Goal: Check status: Check status

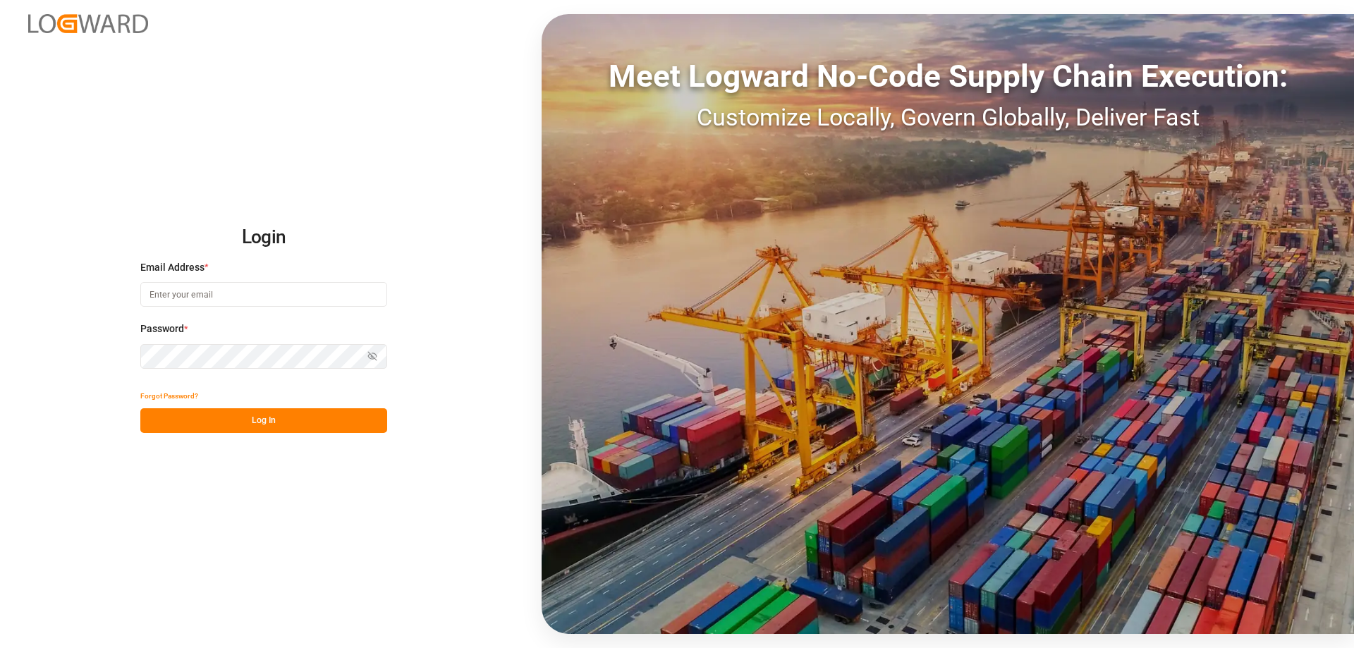
type input "[PERSON_NAME][EMAIL_ADDRESS][DOMAIN_NAME]"
click at [304, 411] on button "Log In" at bounding box center [263, 420] width 247 height 25
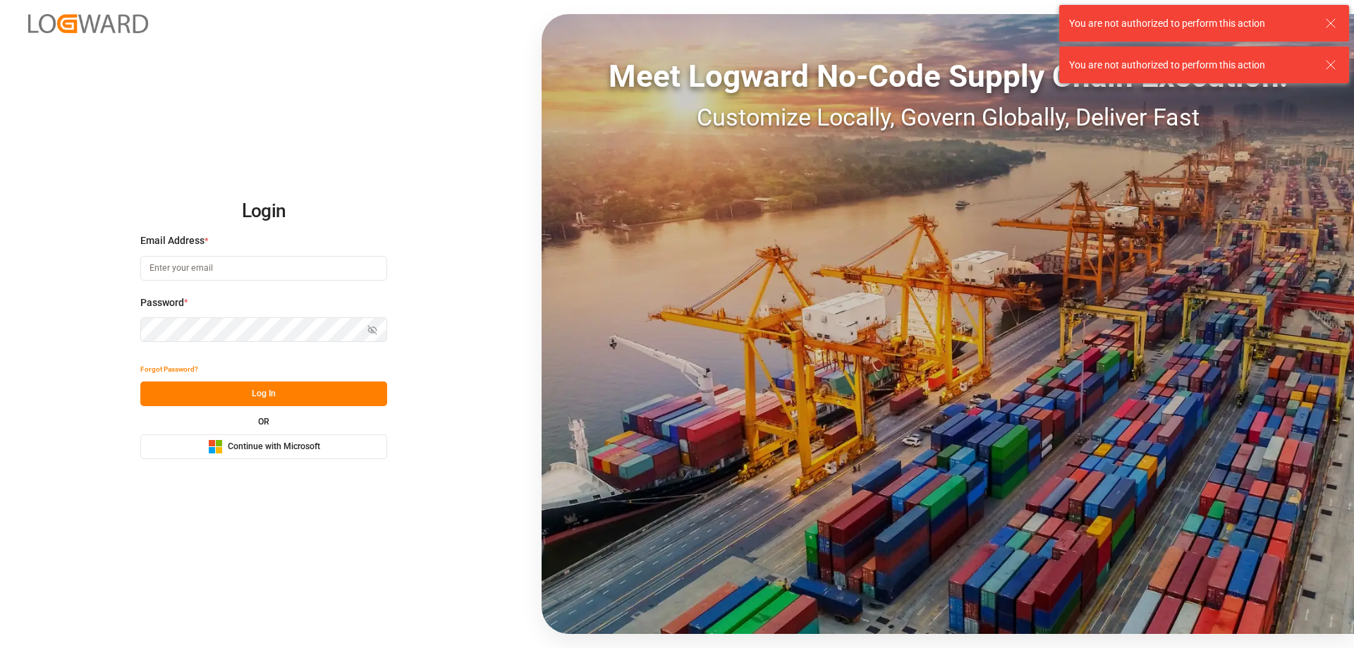
type input "[PERSON_NAME][EMAIL_ADDRESS][DOMAIN_NAME]"
click at [252, 399] on button "Log In" at bounding box center [263, 393] width 247 height 25
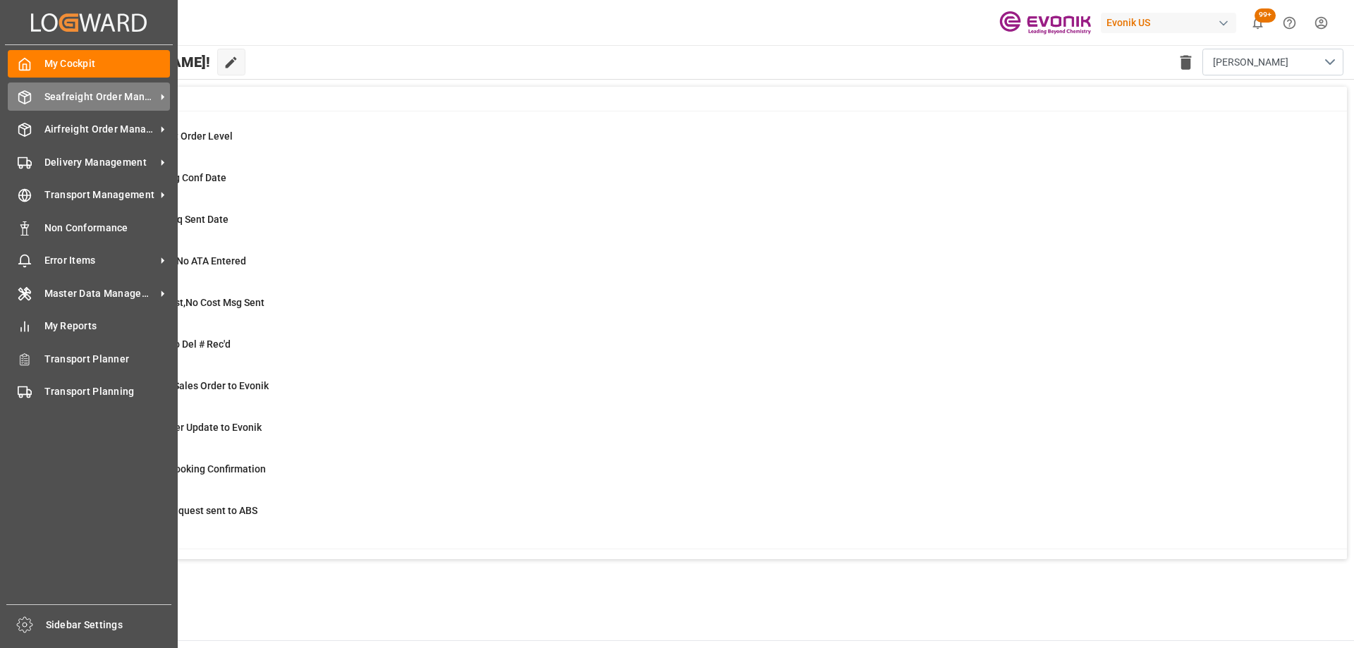
click at [111, 92] on span "Seafreight Order Management" at bounding box center [99, 97] width 111 height 15
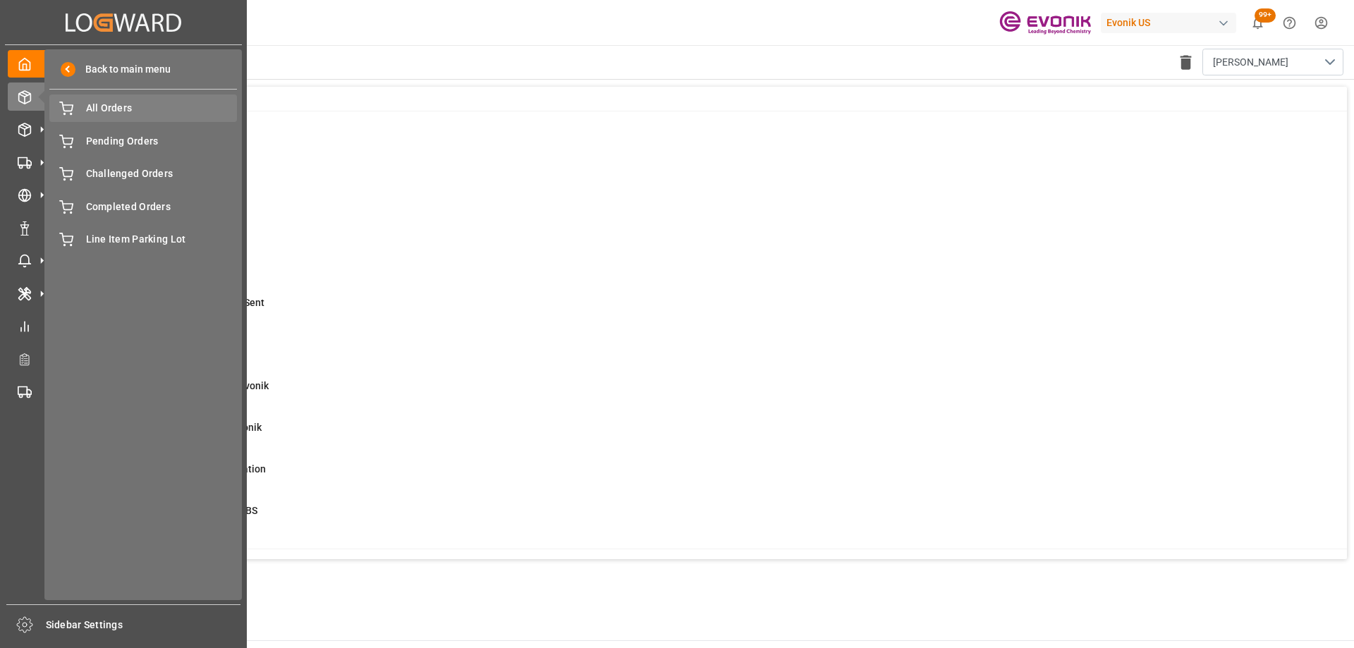
click at [171, 110] on span "All Orders" at bounding box center [162, 108] width 152 height 15
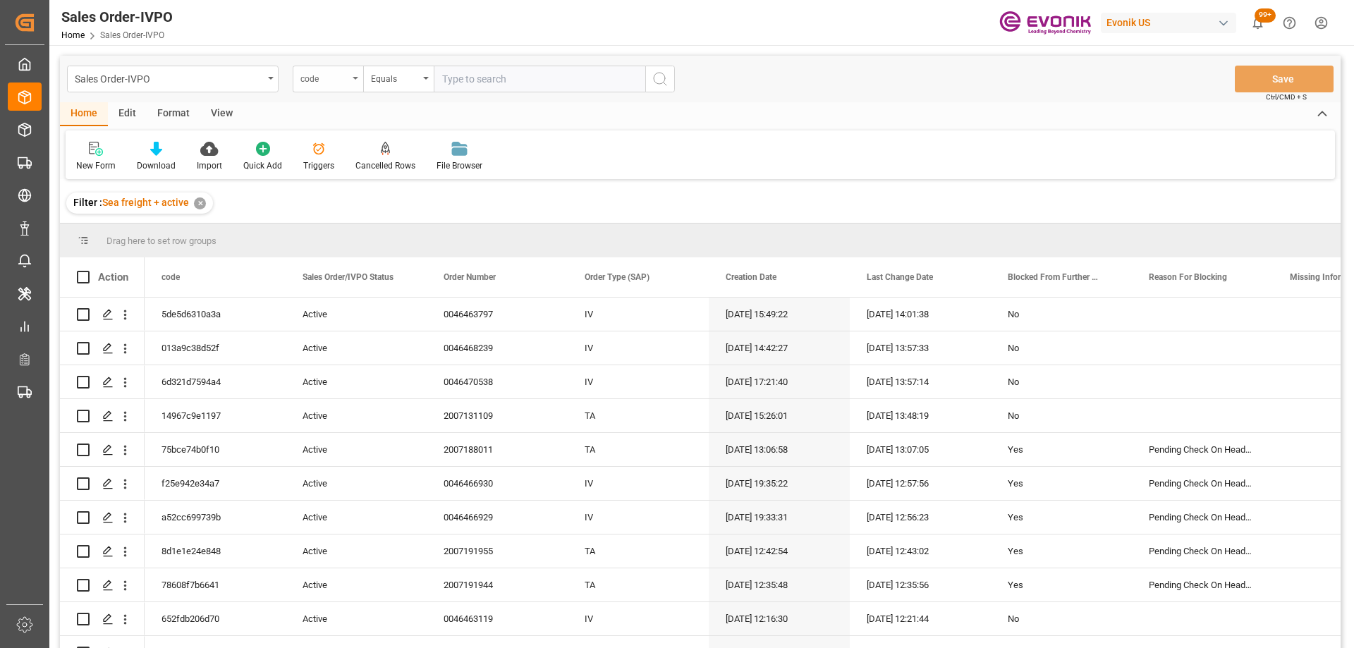
click at [338, 86] on div "code" at bounding box center [328, 79] width 70 height 27
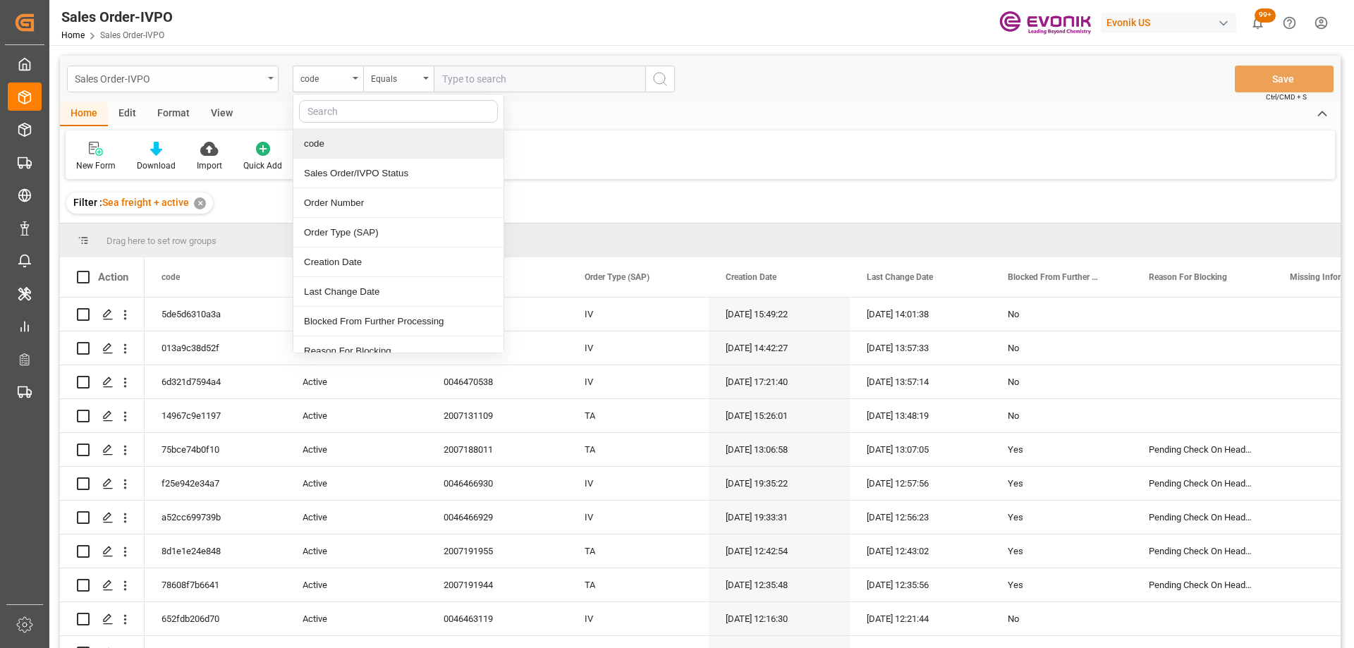
click at [195, 84] on div "Sales Order-IVPO" at bounding box center [169, 78] width 188 height 18
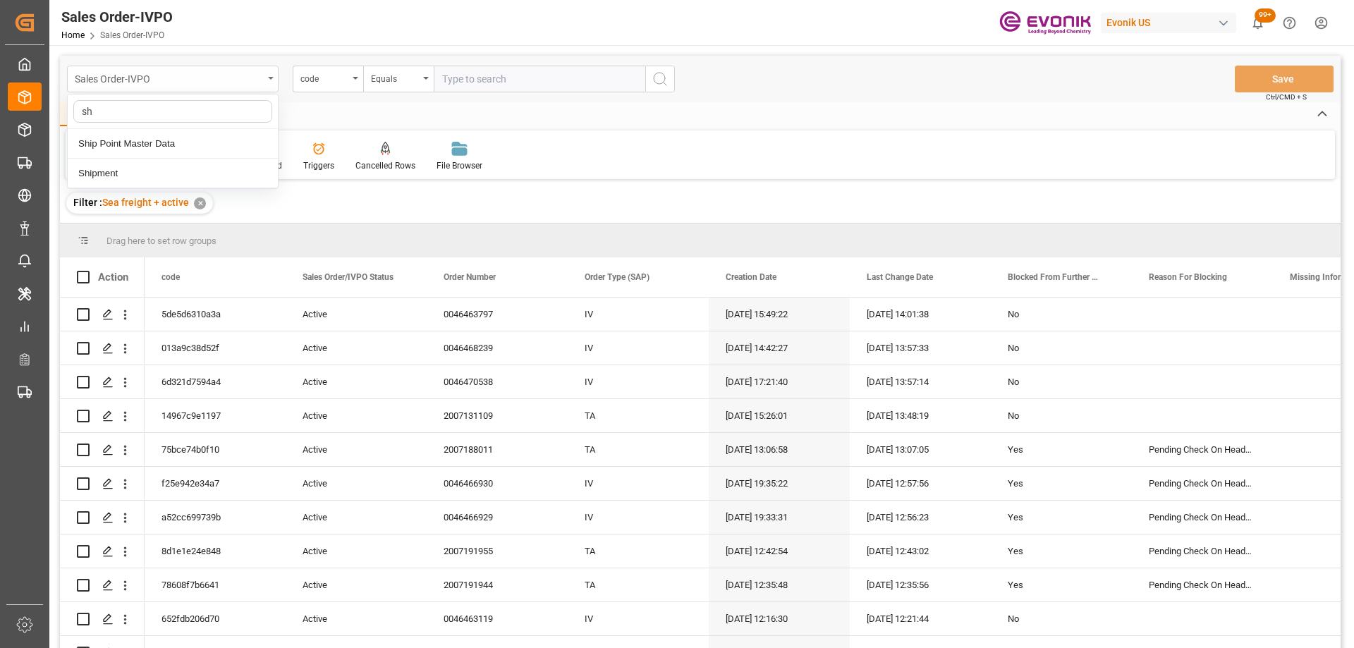
type input "shi"
click at [140, 170] on div "Shipment" at bounding box center [173, 174] width 210 height 30
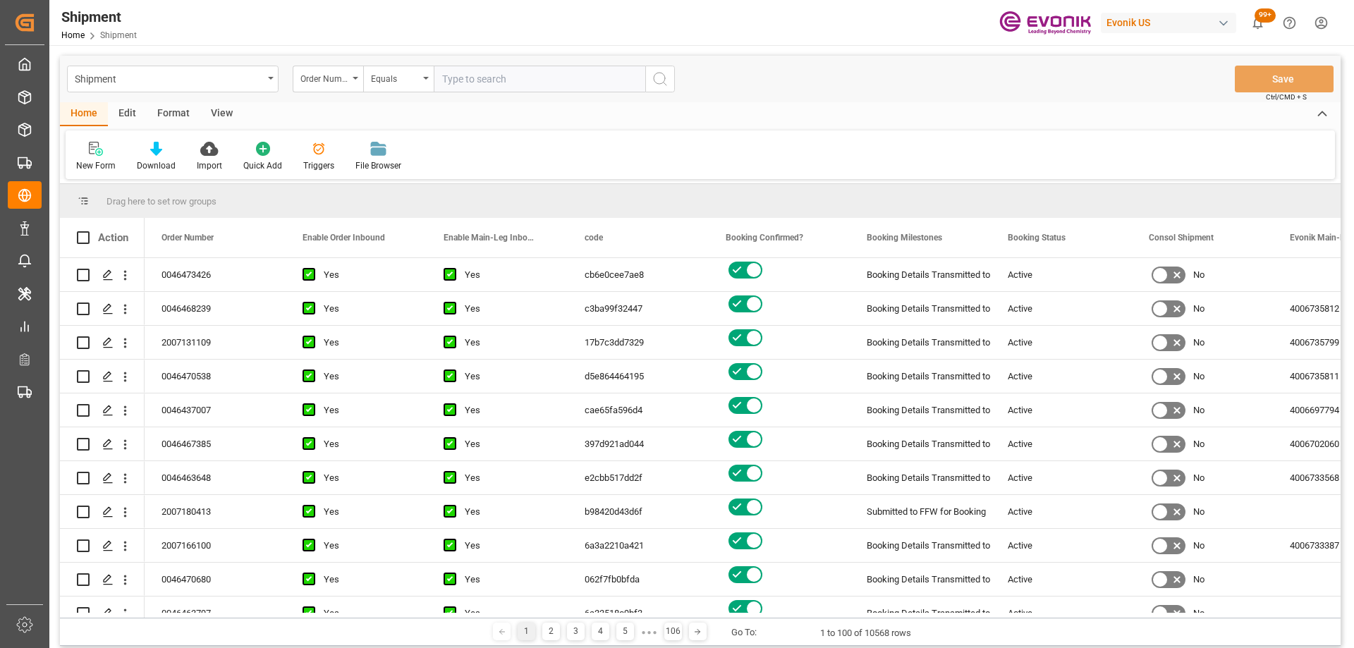
click at [488, 76] on input "text" at bounding box center [539, 79] width 211 height 27
paste input "2007173789"
type input "2007173789"
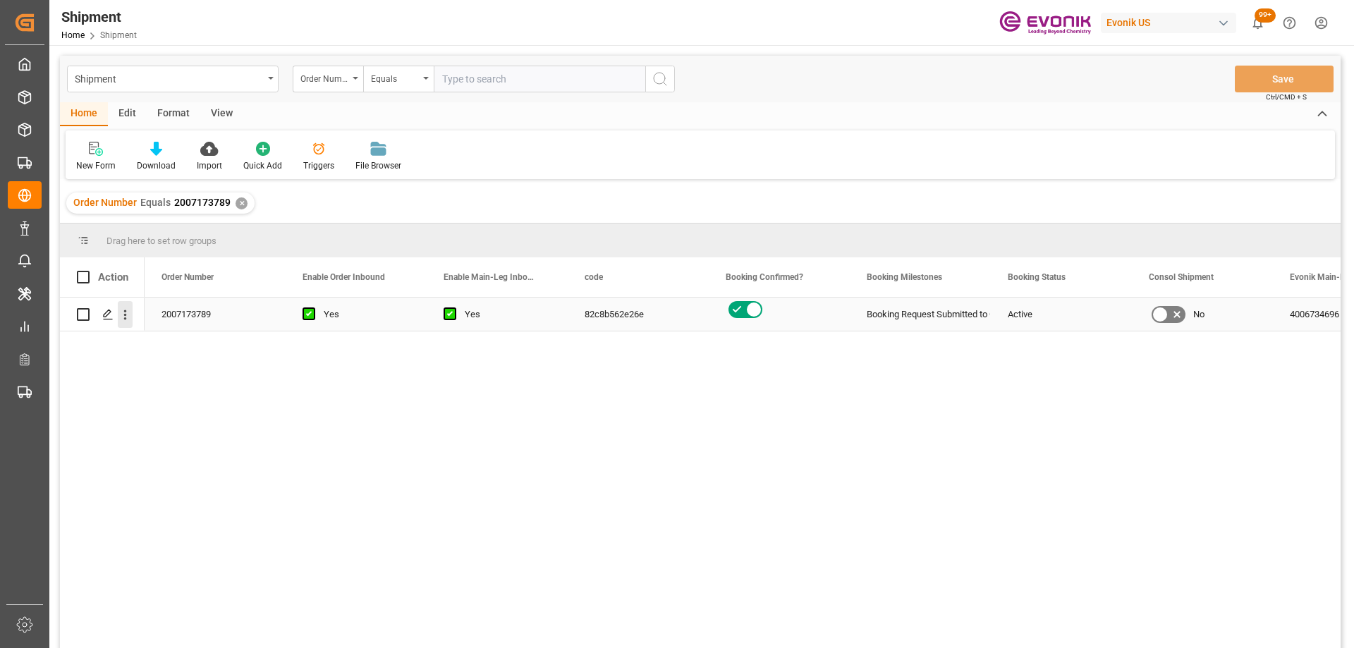
click at [129, 317] on icon "open menu" at bounding box center [125, 314] width 15 height 15
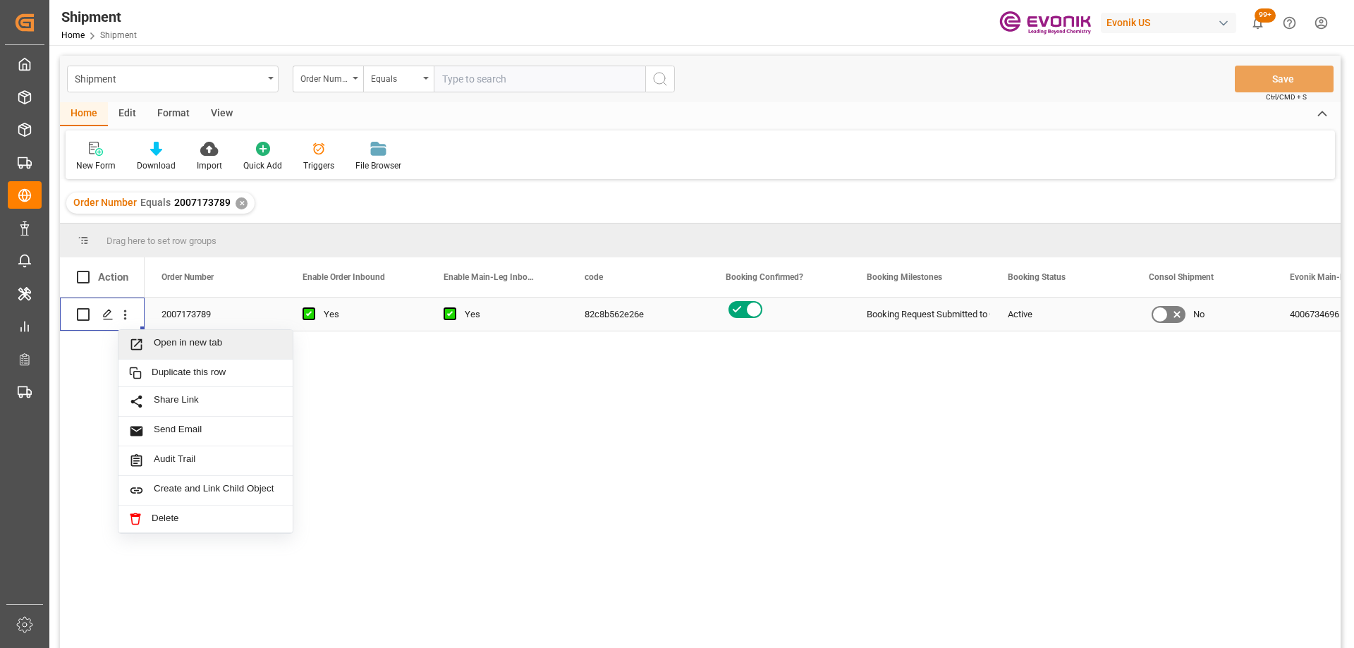
click at [178, 341] on span "Open in new tab" at bounding box center [218, 344] width 128 height 15
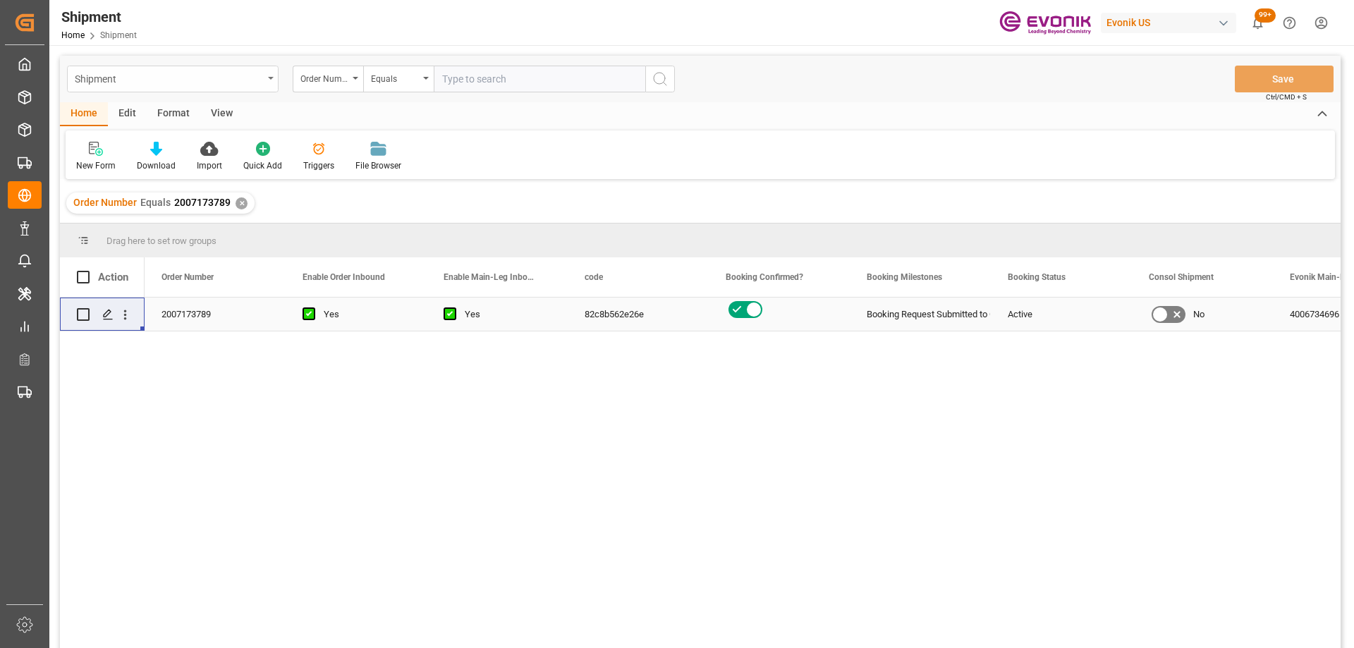
click at [218, 80] on div "Shipment" at bounding box center [169, 78] width 188 height 18
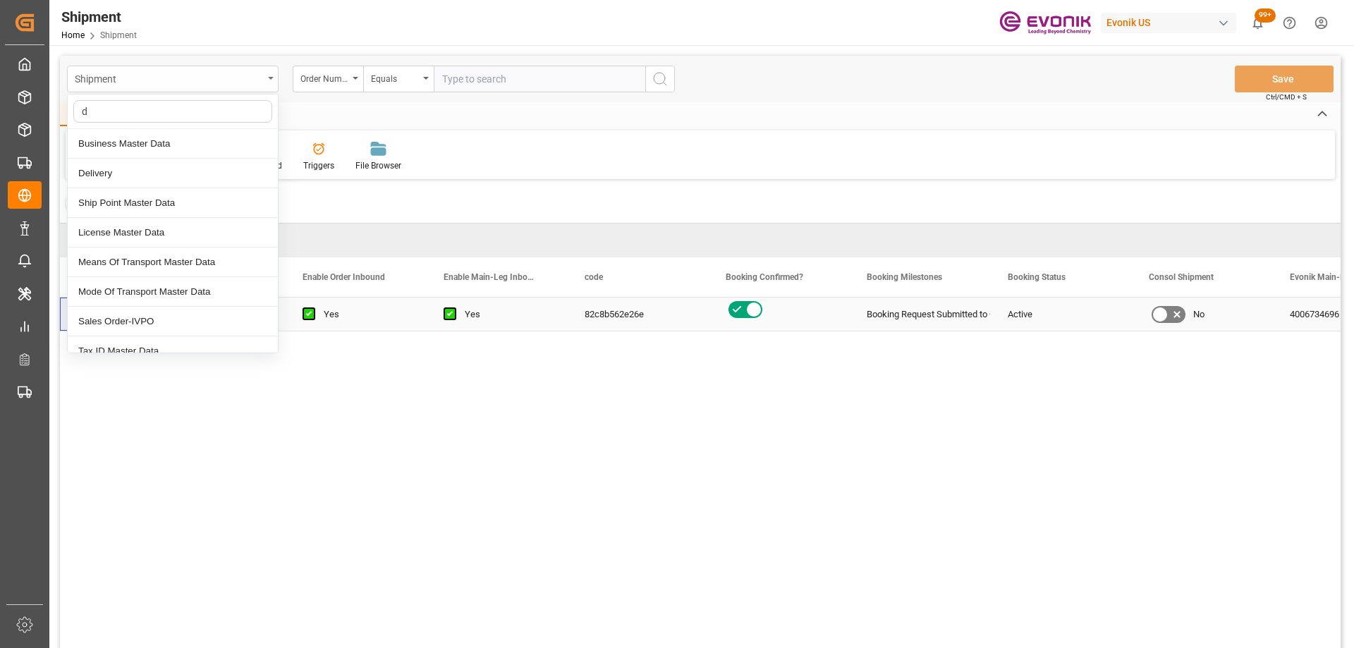
type input "de"
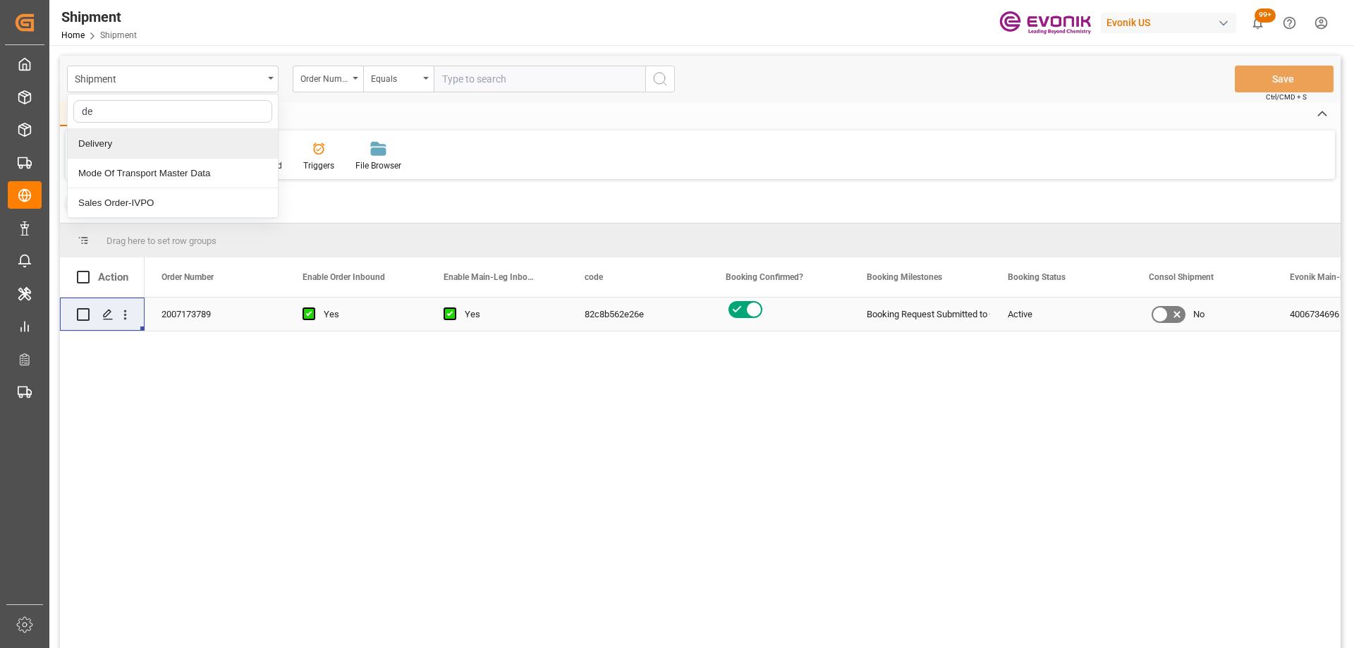
click at [157, 144] on div "Delivery" at bounding box center [173, 144] width 210 height 30
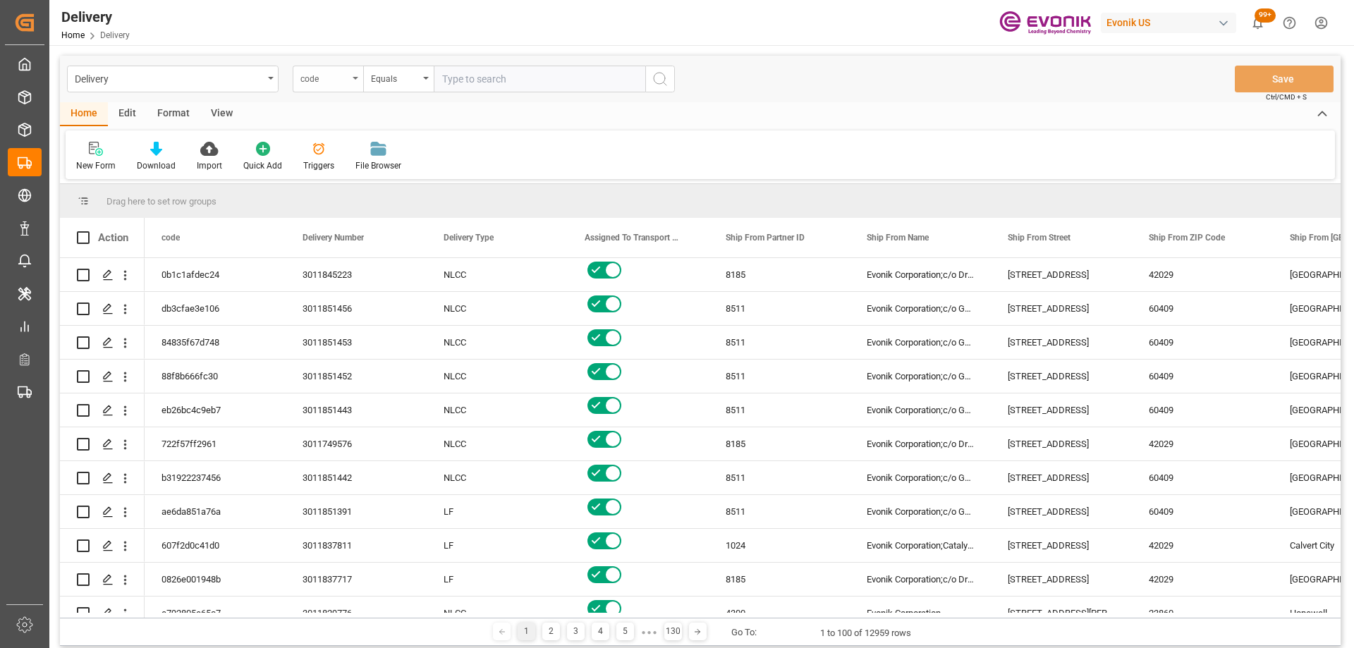
click at [314, 82] on div "code" at bounding box center [324, 77] width 48 height 16
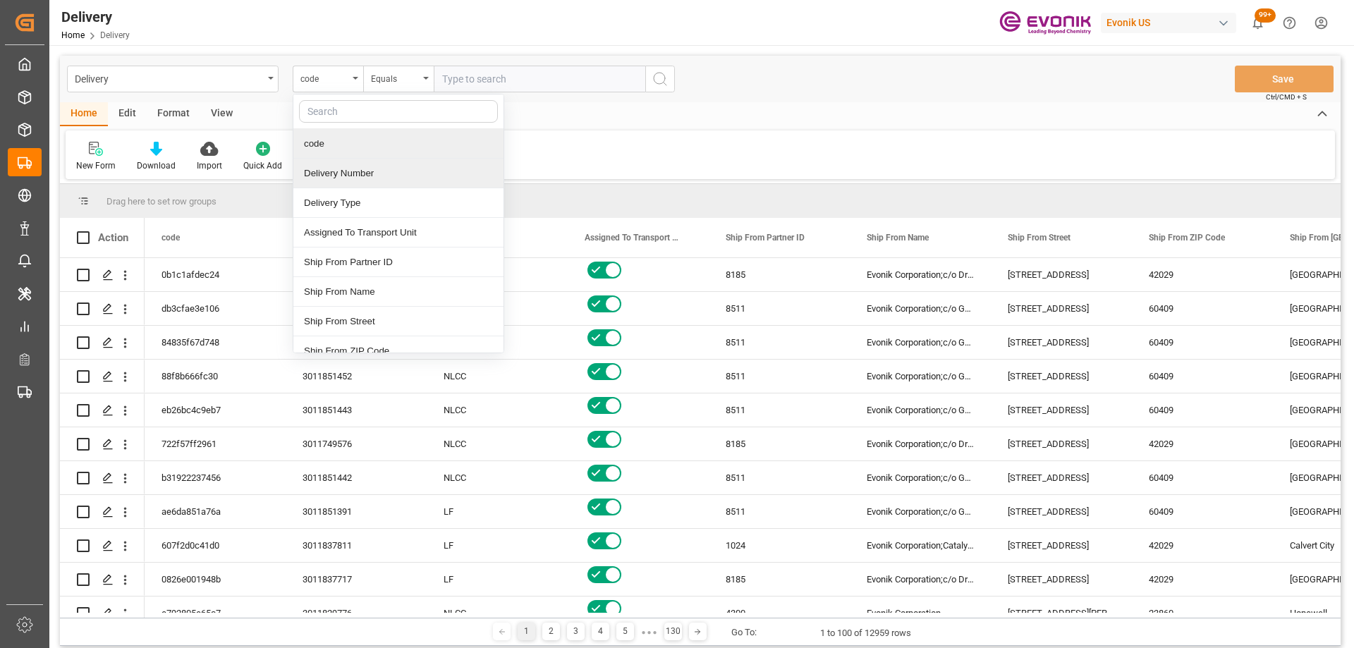
click at [359, 175] on div "Delivery Number" at bounding box center [398, 174] width 210 height 30
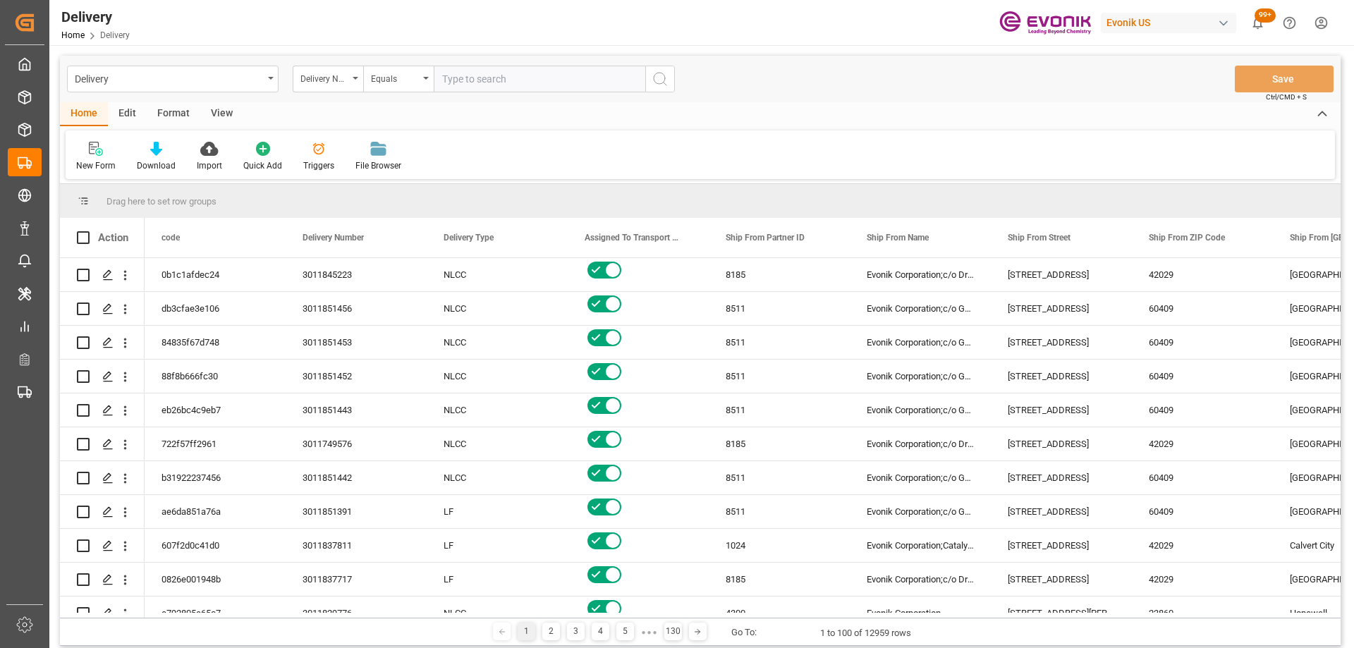
click at [467, 78] on input "text" at bounding box center [539, 79] width 211 height 27
type input "3011848398"
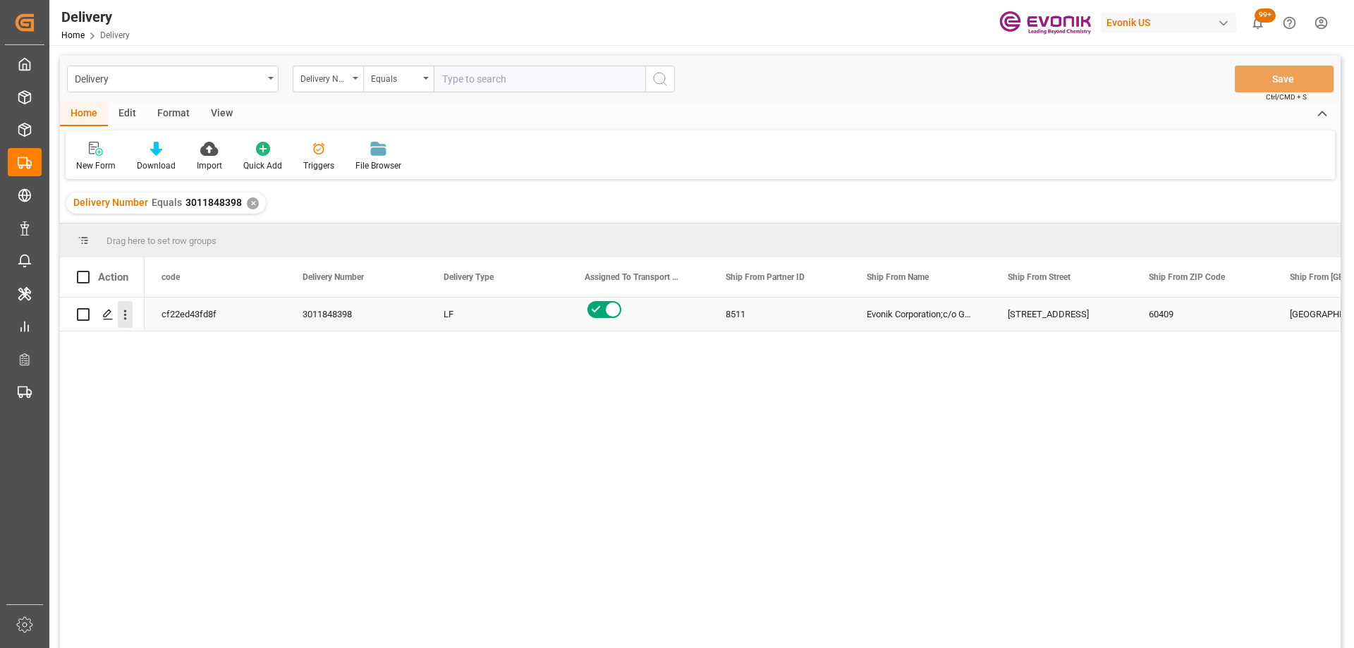
click at [127, 317] on icon "open menu" at bounding box center [125, 314] width 15 height 15
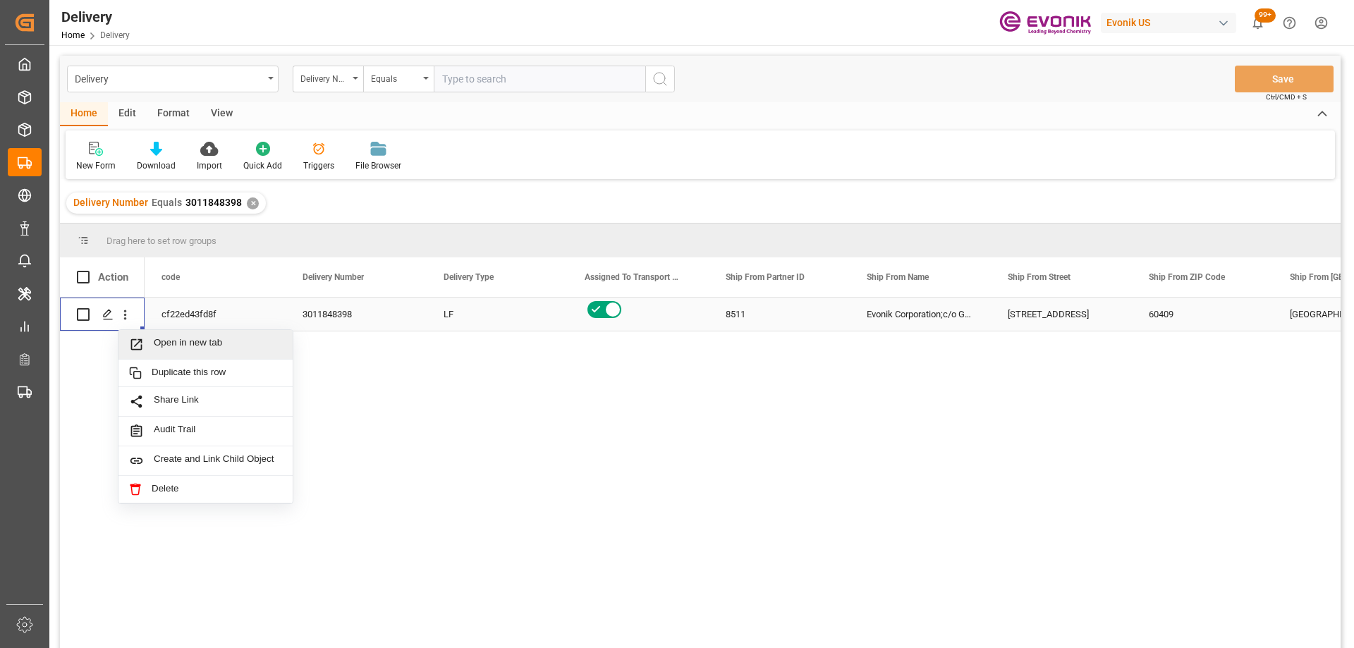
click at [157, 340] on span "Open in new tab" at bounding box center [218, 344] width 128 height 15
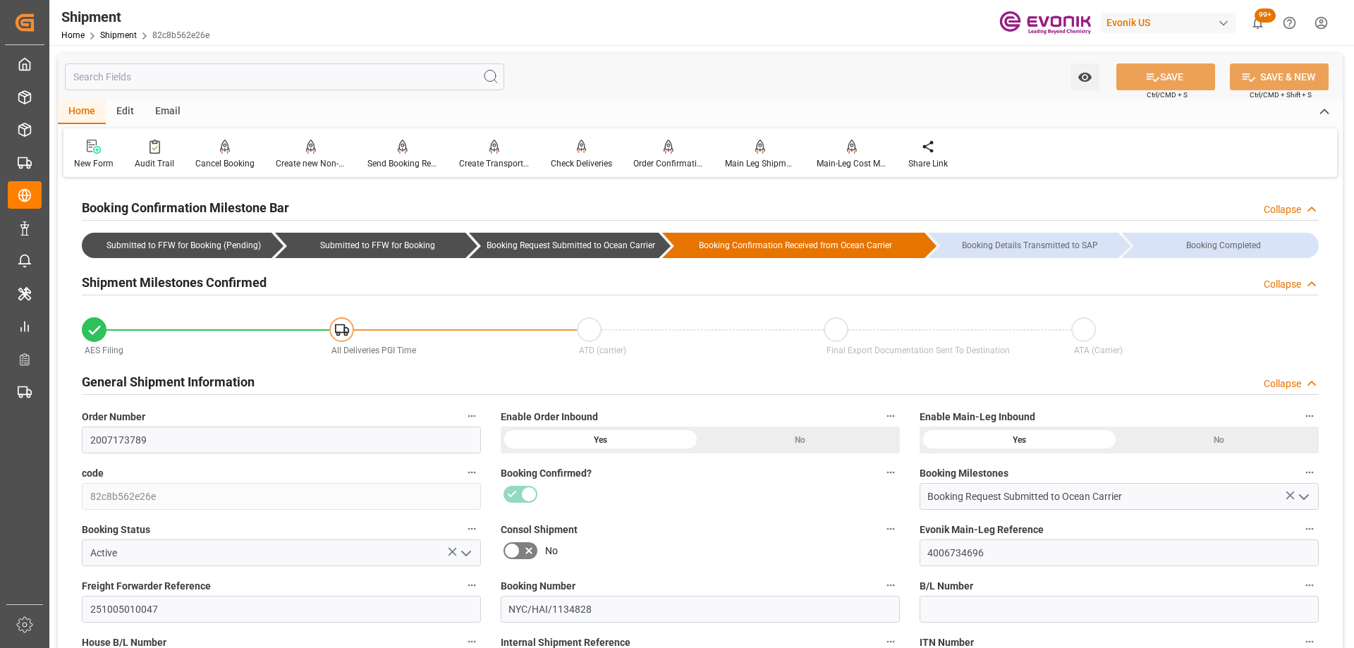
scroll to position [423, 0]
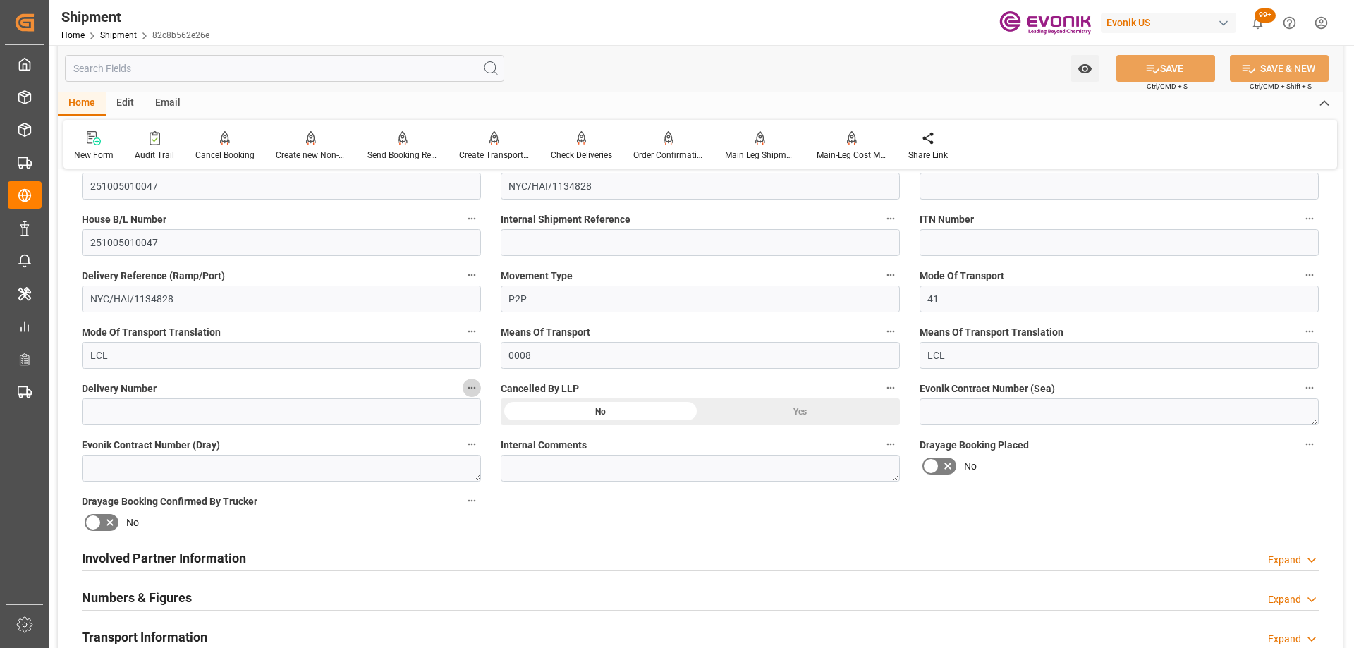
click at [474, 387] on icon "button" at bounding box center [472, 388] width 8 height 2
click at [482, 390] on icon at bounding box center [481, 387] width 15 height 15
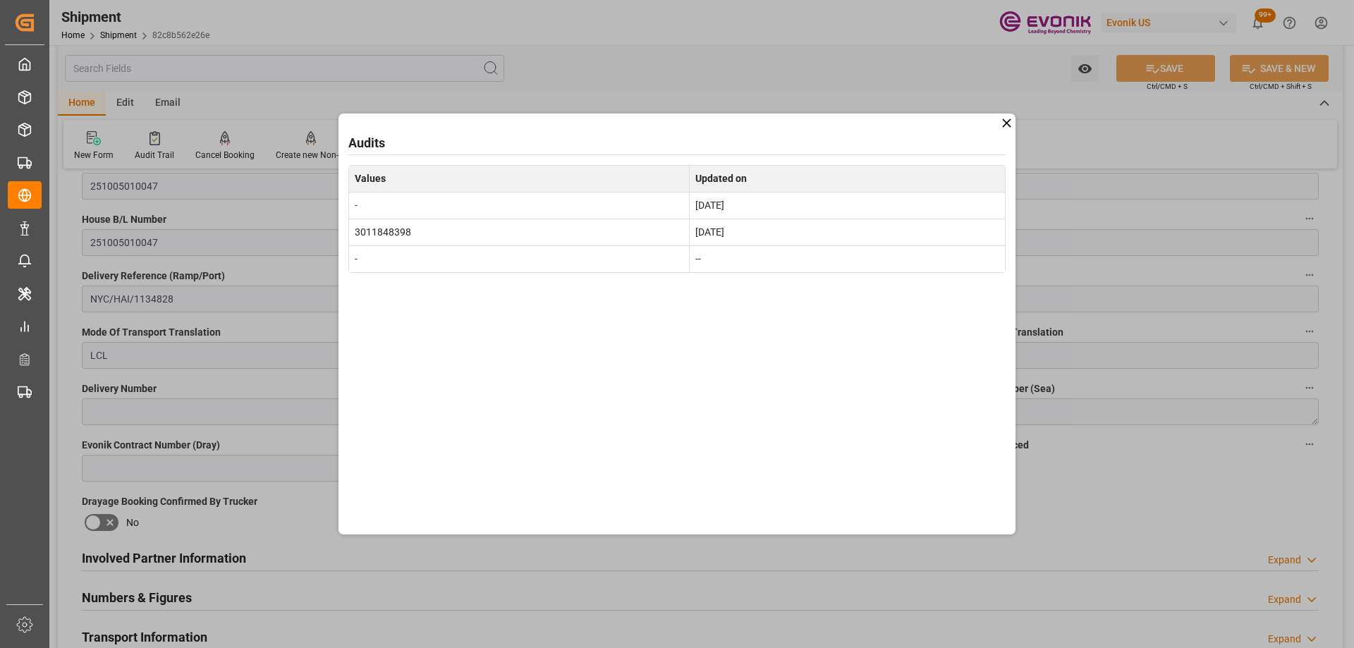
click at [182, 363] on div "Audits Values Updated on - Sep 18, 2025 3011848398 Sep 18, 2025 - --" at bounding box center [677, 324] width 1354 height 648
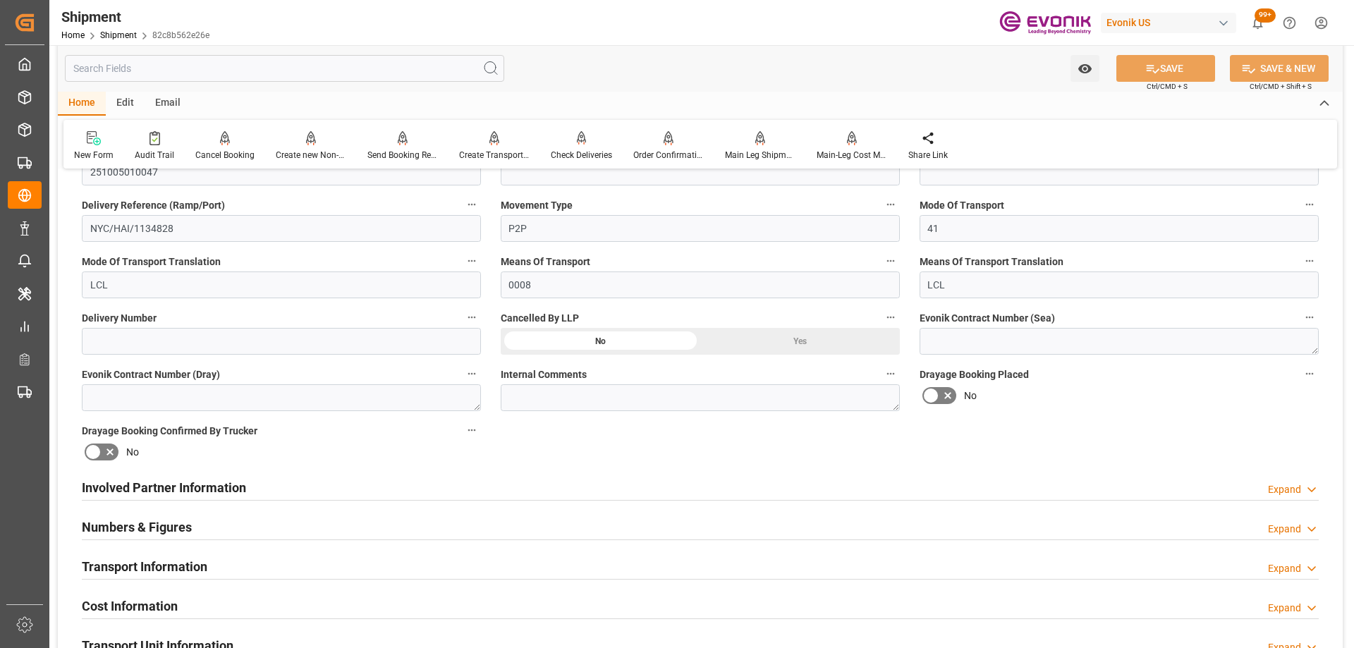
scroll to position [705, 0]
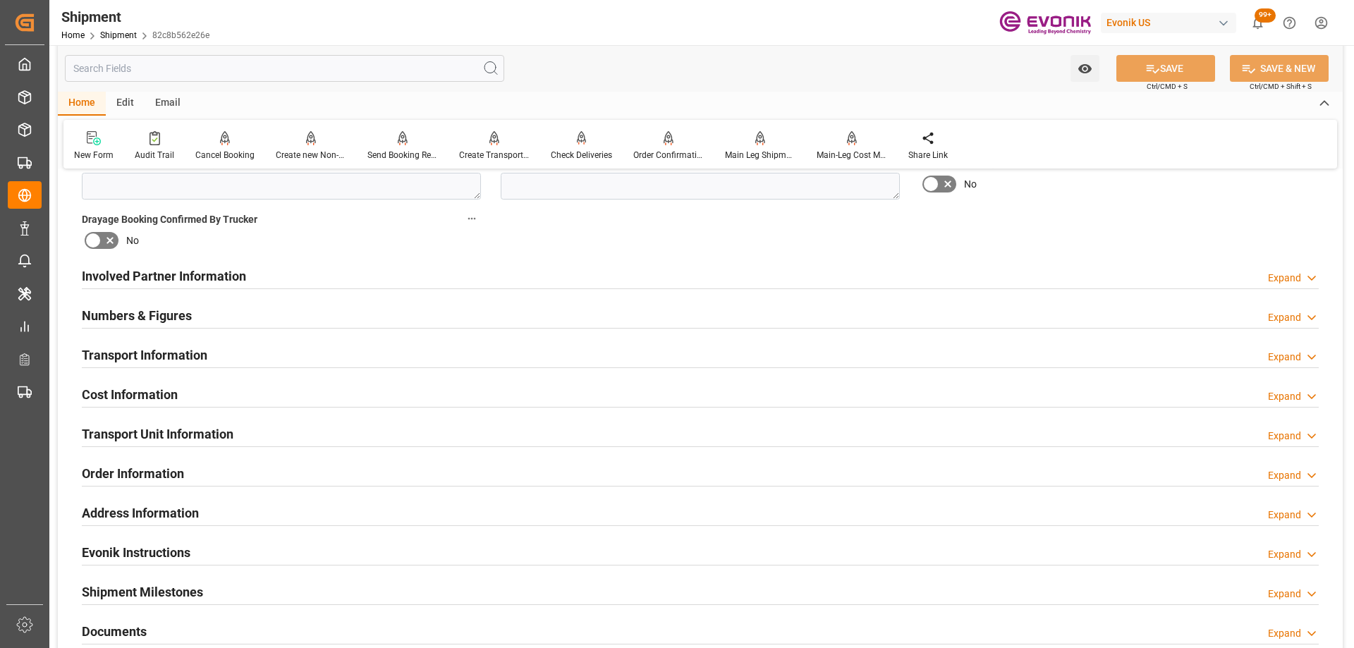
click at [190, 68] on input "text" at bounding box center [284, 68] width 439 height 27
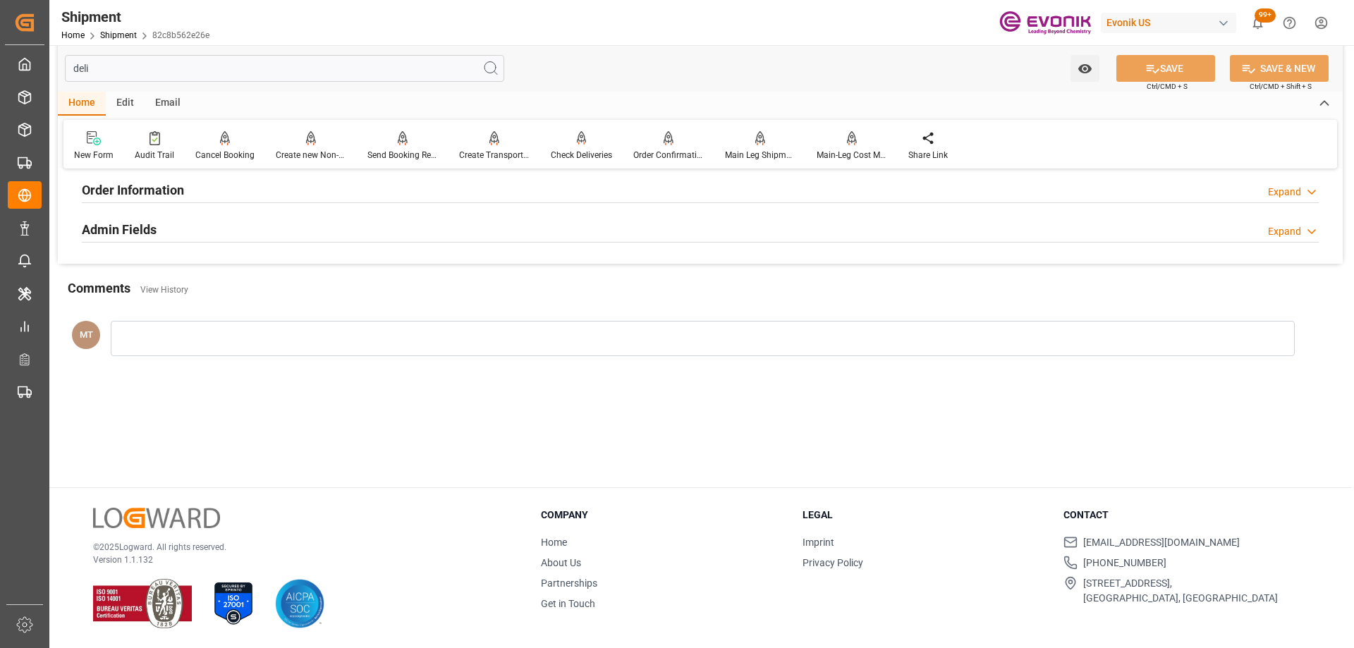
scroll to position [0, 0]
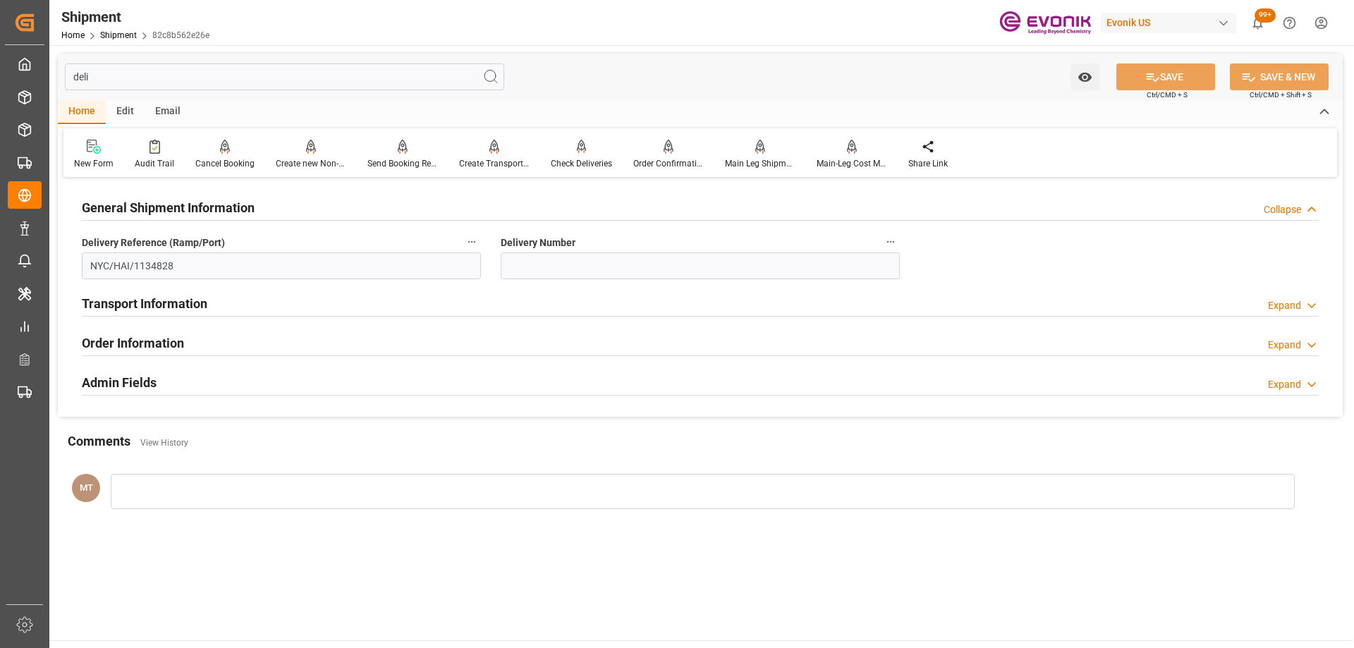
type input "deli"
click at [324, 307] on div "Transport Information Expand" at bounding box center [700, 302] width 1237 height 27
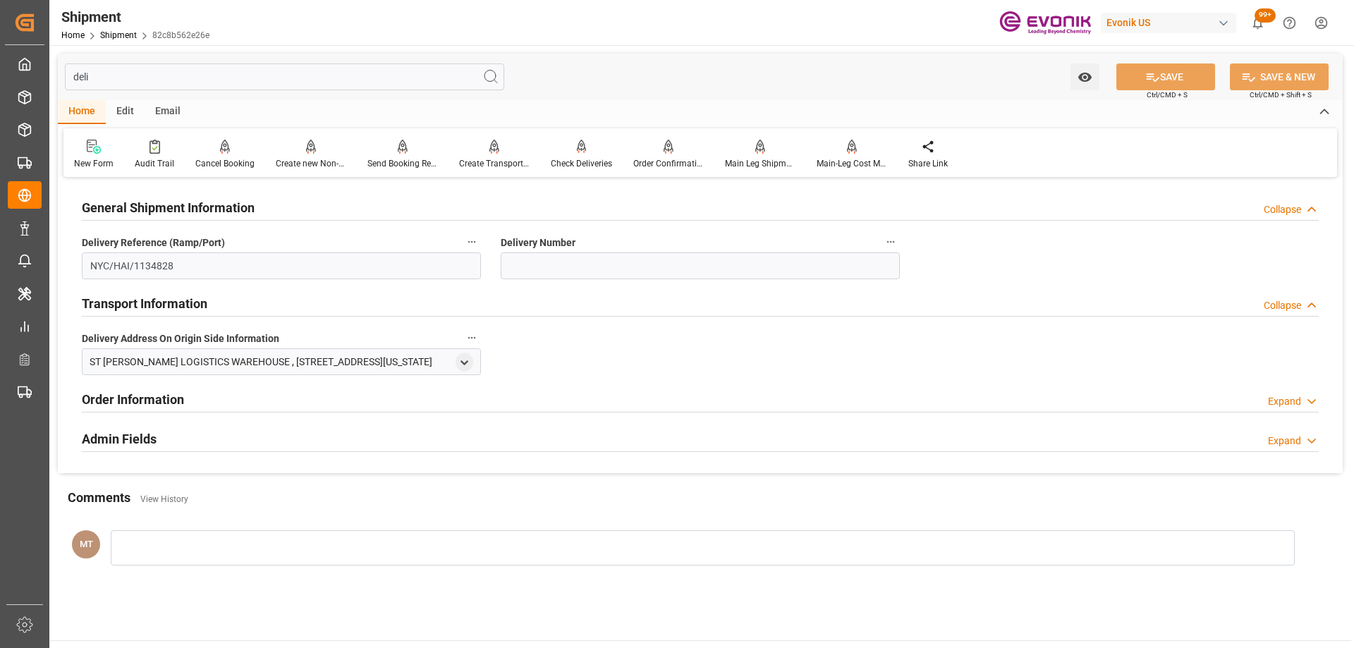
click at [322, 405] on div "Order Information Expand" at bounding box center [700, 398] width 1237 height 27
click at [327, 491] on div "Admin Fields Expand" at bounding box center [700, 494] width 1237 height 27
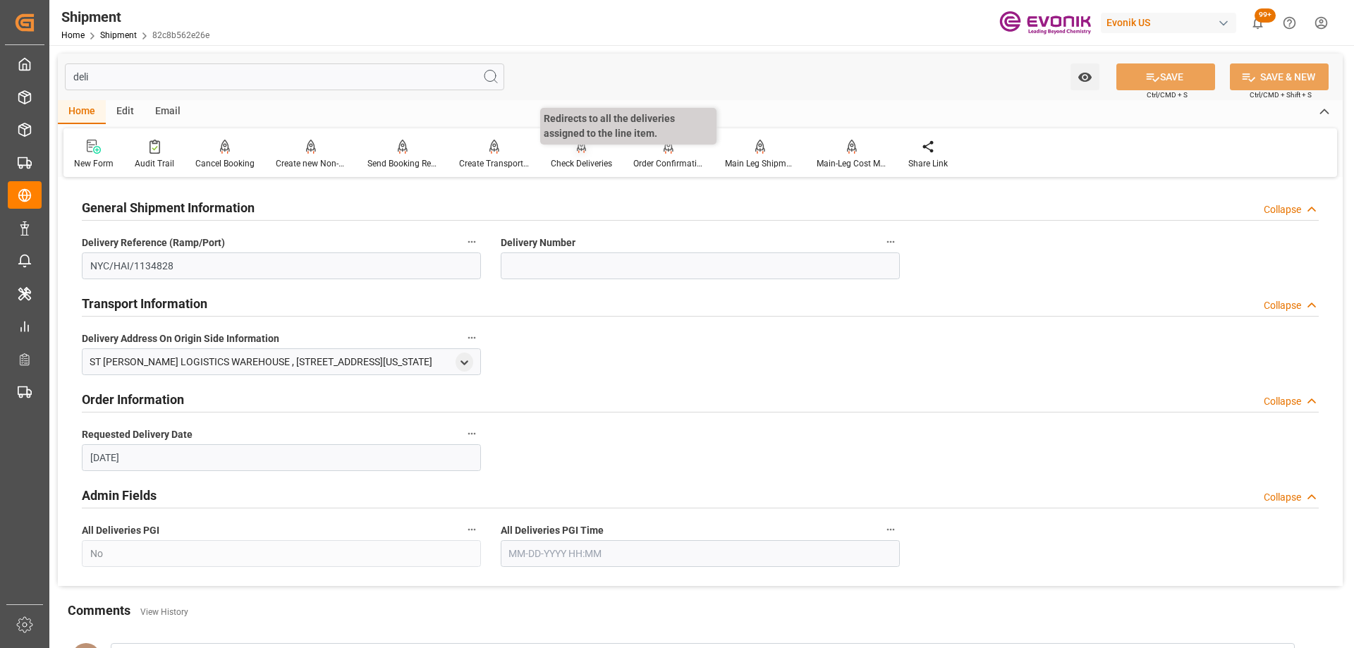
click at [583, 159] on div "Check Deliveries" at bounding box center [581, 163] width 61 height 13
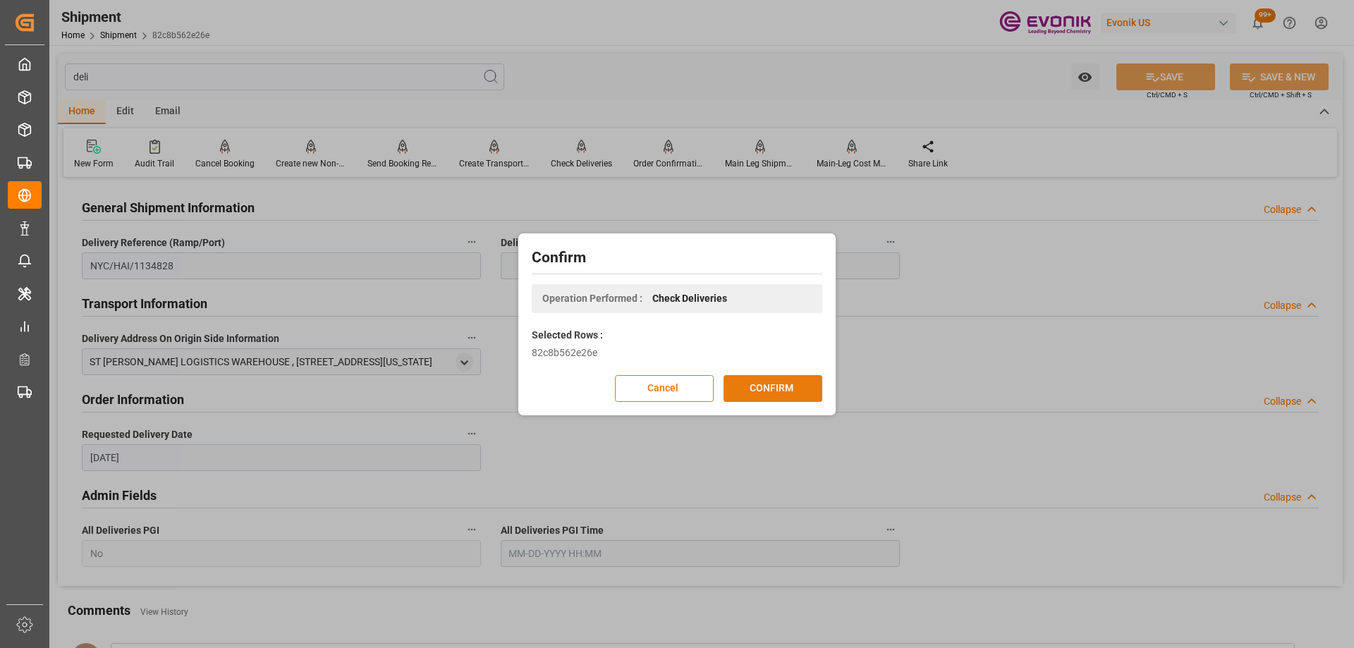
click at [797, 385] on button "CONFIRM" at bounding box center [772, 388] width 99 height 27
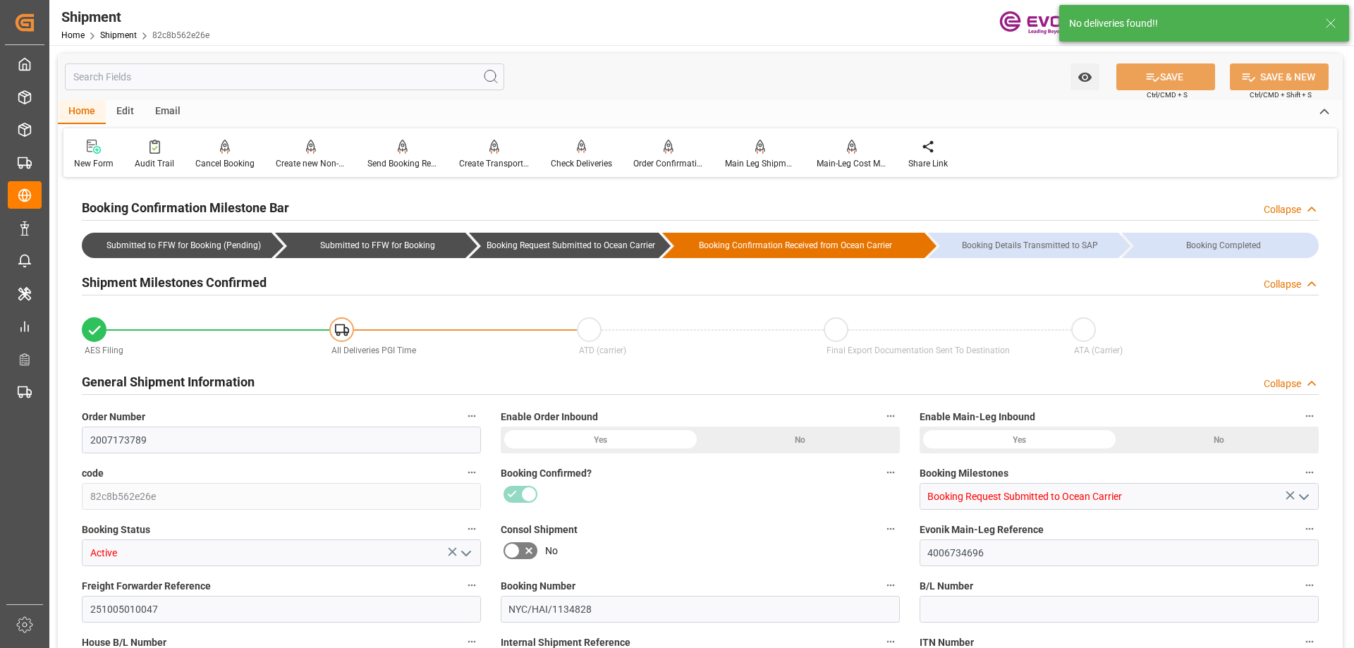
type input "AC Containerline"
type input "Leschaco Inc."
type input "3"
type input "60"
type input "767"
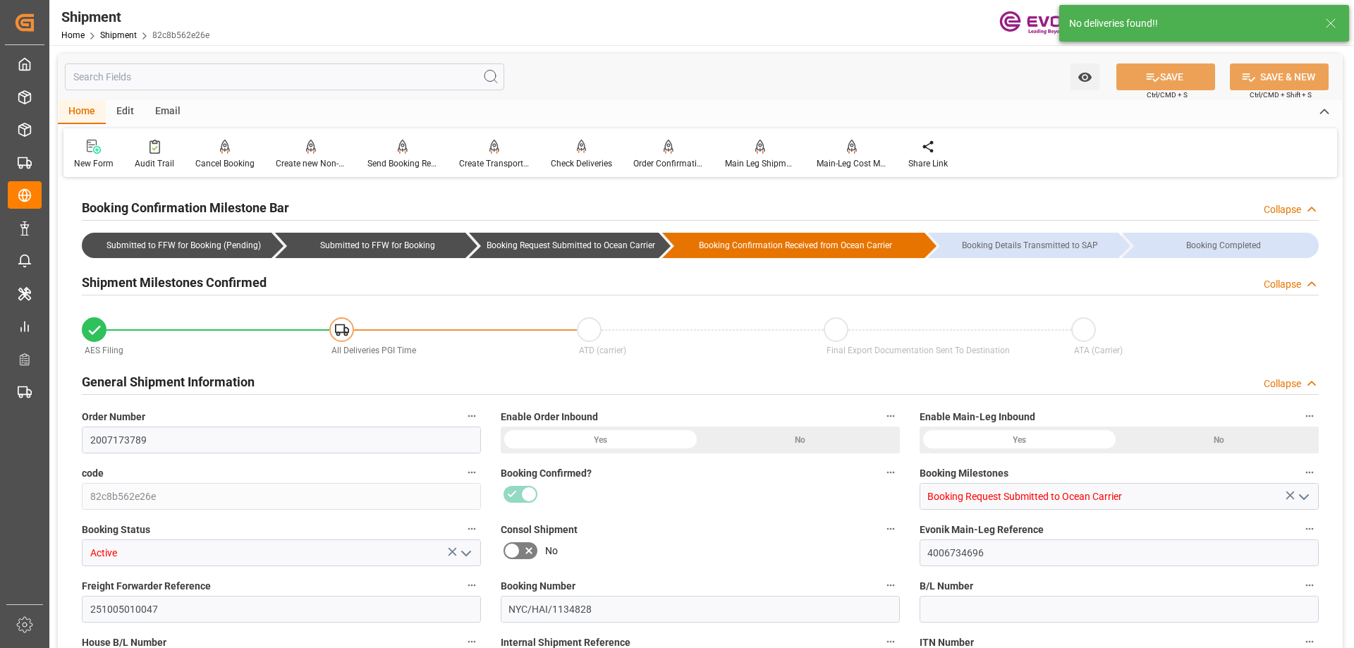
type input "1.5898"
type input "USPEF"
type input "DOHAI"
type input "9368998"
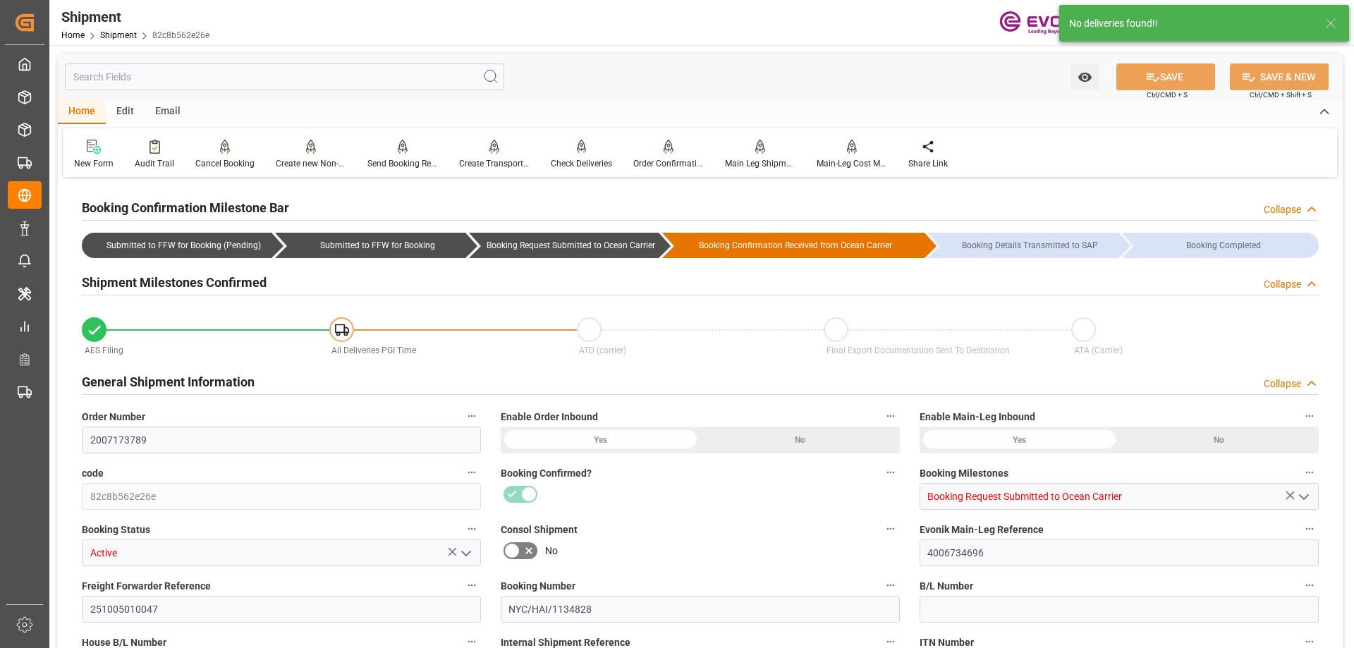
type input "9368998"
type input "USCHI"
type input "481"
type input "319"
type input "0"
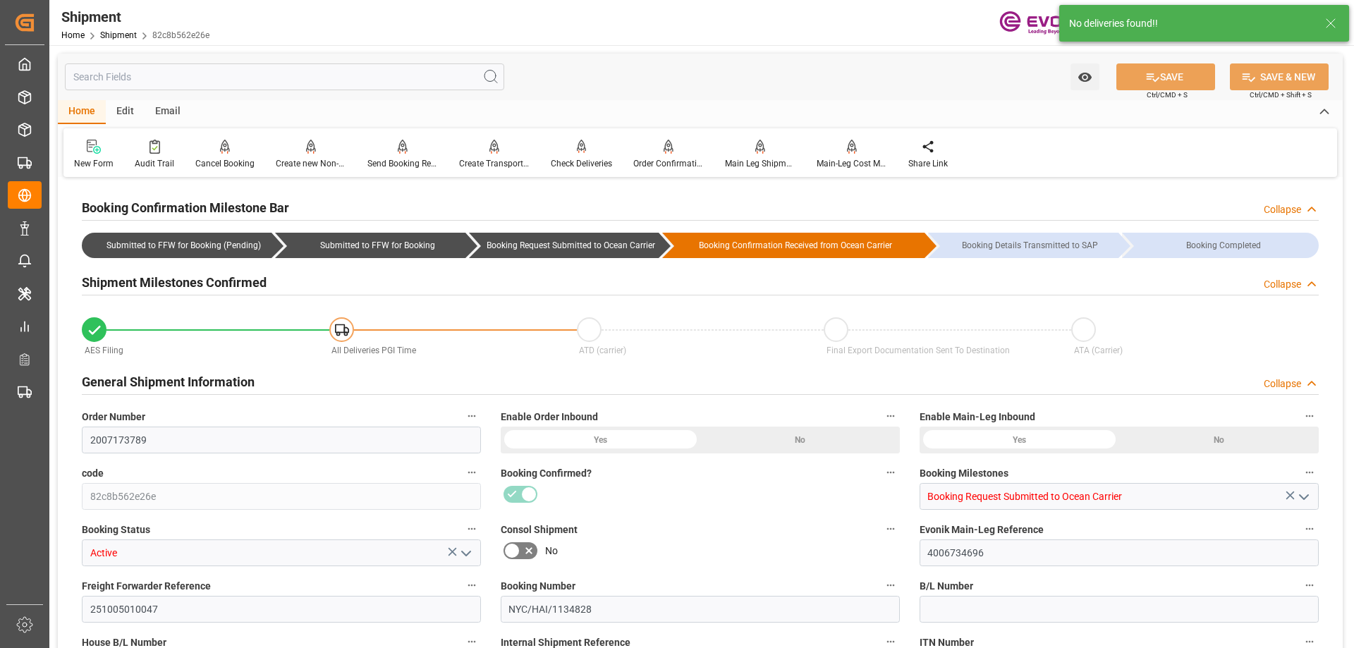
type input "162"
type input "39"
type input "DR"
type input "0"
type input "AC Containerline"
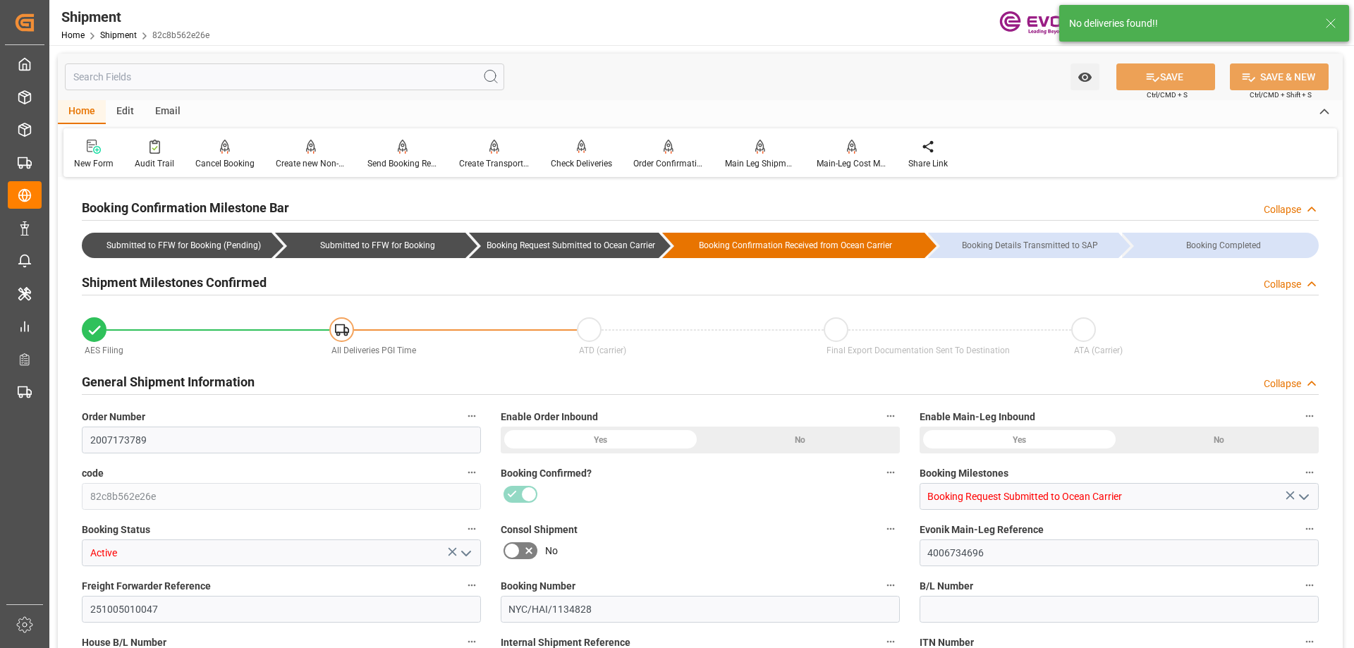
type input "AC Containerline GmbH"
type input "-103.48"
type input "10-05-2025 00:00"
type input "10-08-2025 00:00"
type input "09-22-2025 10:00"
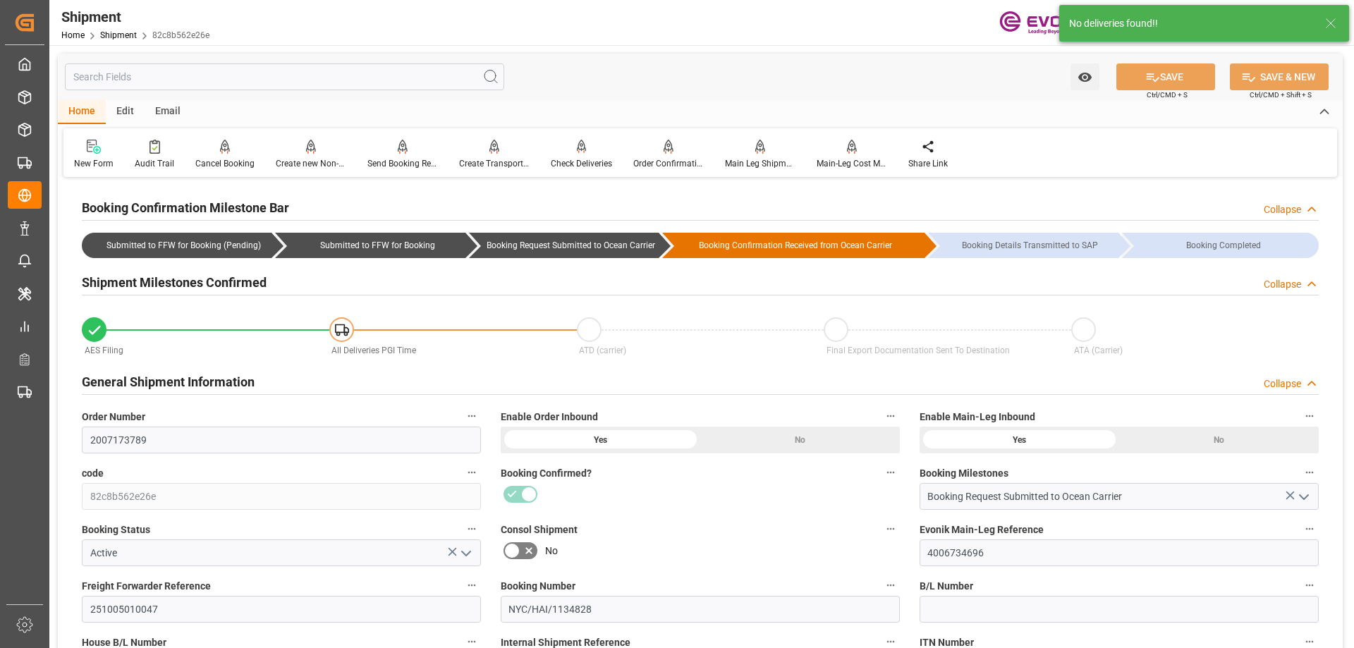
type input "09-22-2025 10:00"
type input "09-22-2025 00:00"
type input "09-22-2025 10:00"
type input "11-13-2025"
type input "09-09-2025 00:00"
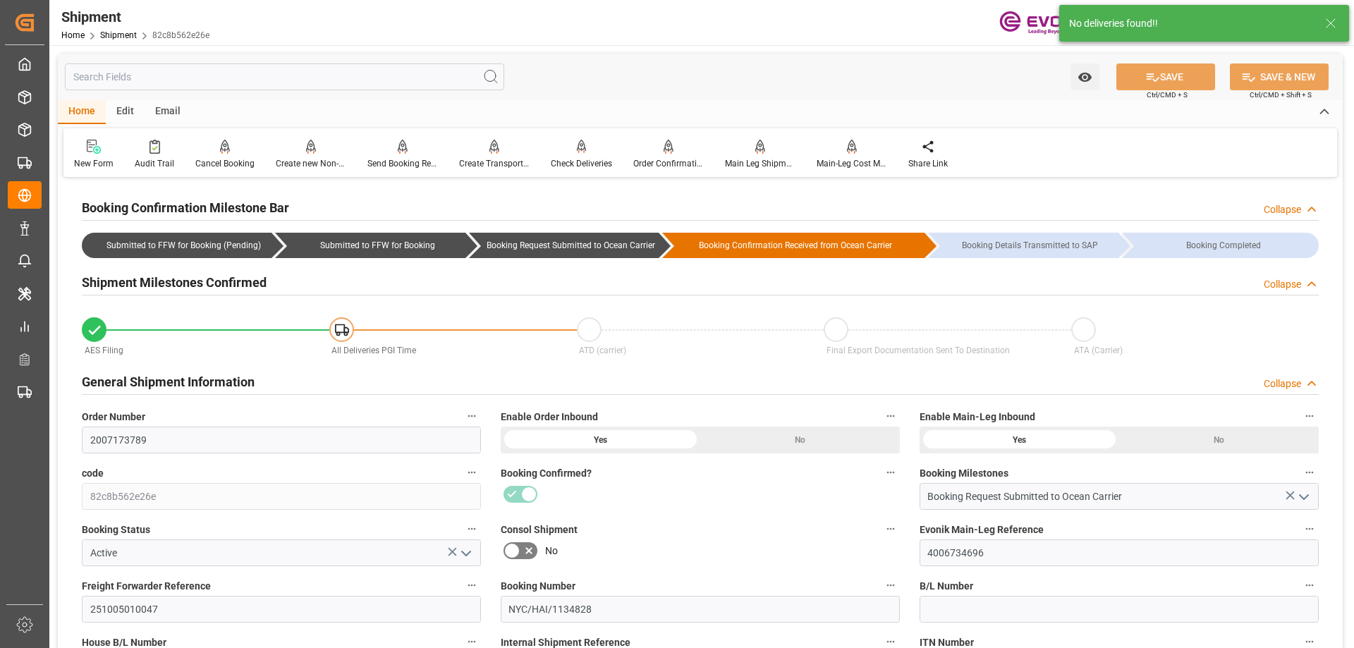
type input "09-15-2025 00:00"
type input "09-18-2025 18:05"
type input "09-09-2025 10:48"
type input "09-19-2025 13:31"
type input "09-15-2025 18:17"
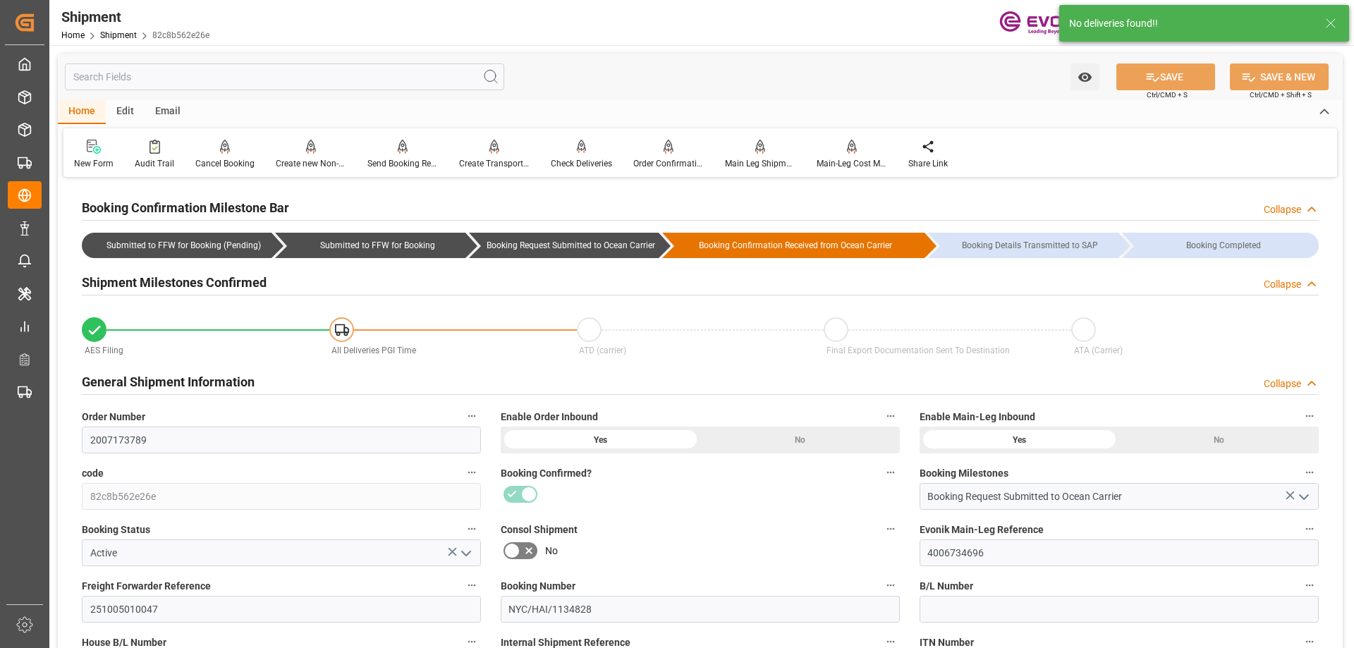
type input "09-18-2025 17:08"
type input "09-09-2025 10:40"
type input "09-19-2025 04:31"
type input "09-19-2025 00:00"
type input "09-15-2025 00:00"
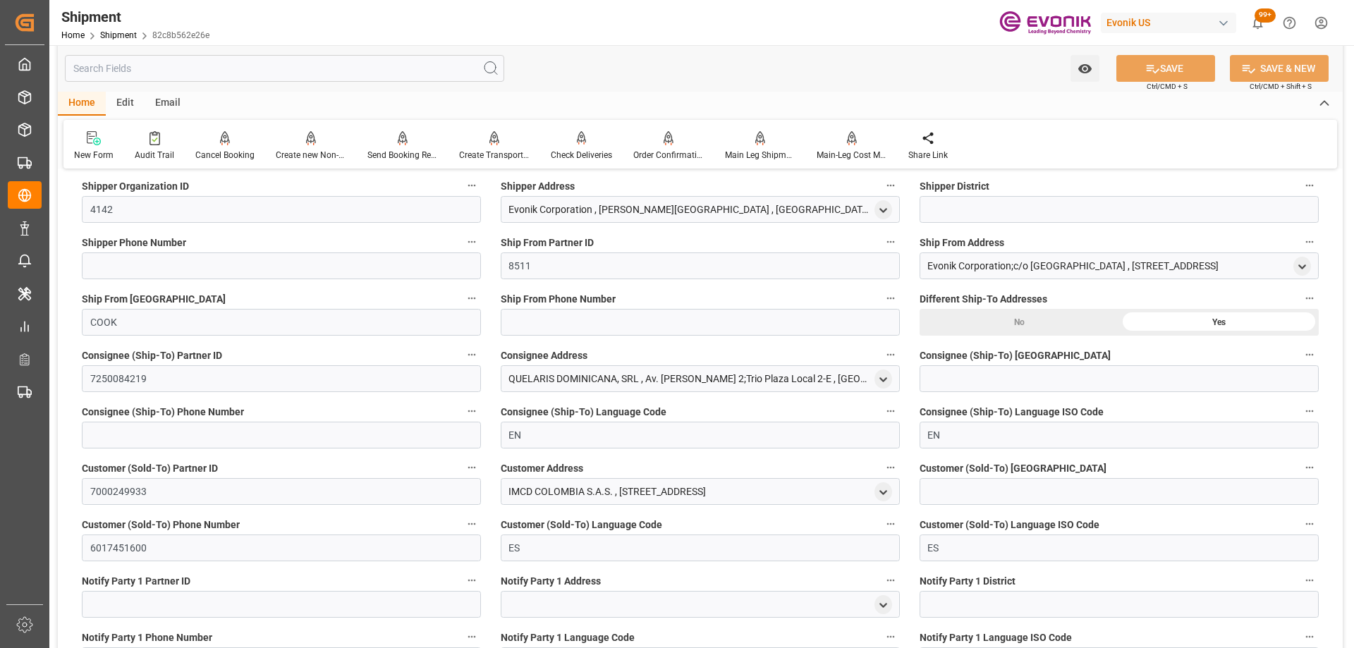
scroll to position [1903, 0]
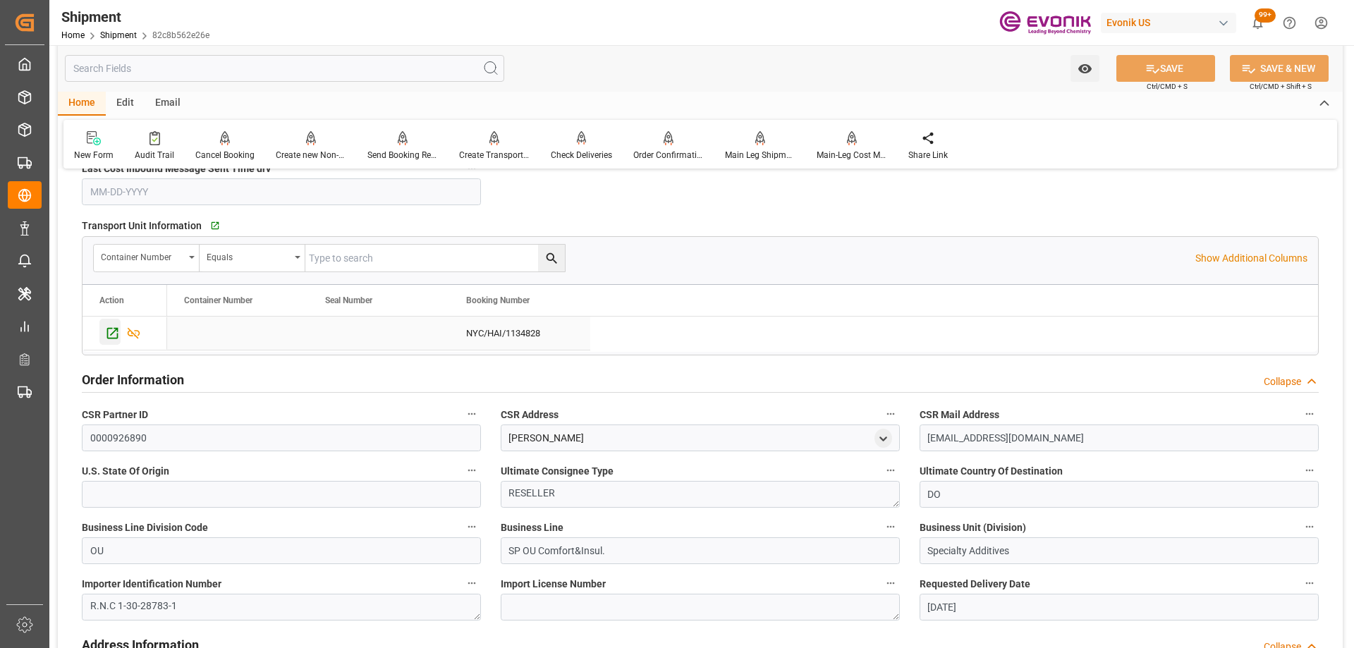
click at [107, 333] on icon "Press SPACE to select this row." at bounding box center [112, 333] width 11 height 11
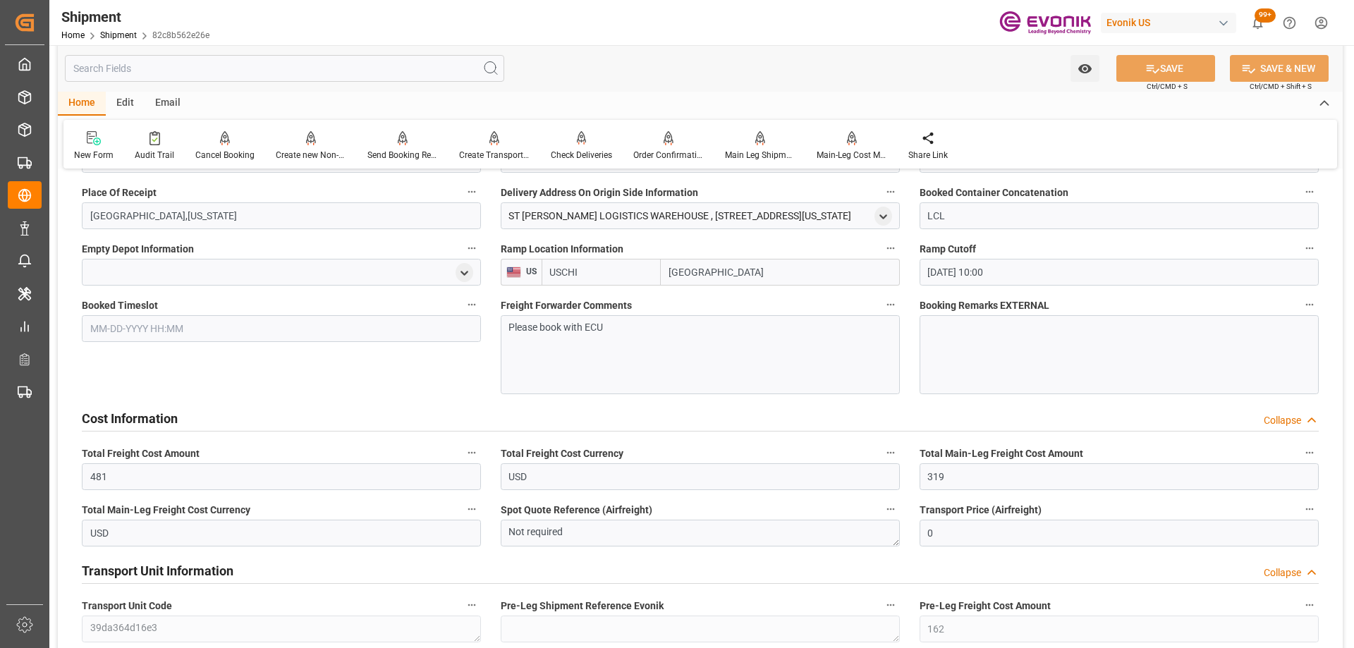
click at [391, 393] on div "Booked Timeslot" at bounding box center [281, 344] width 419 height 109
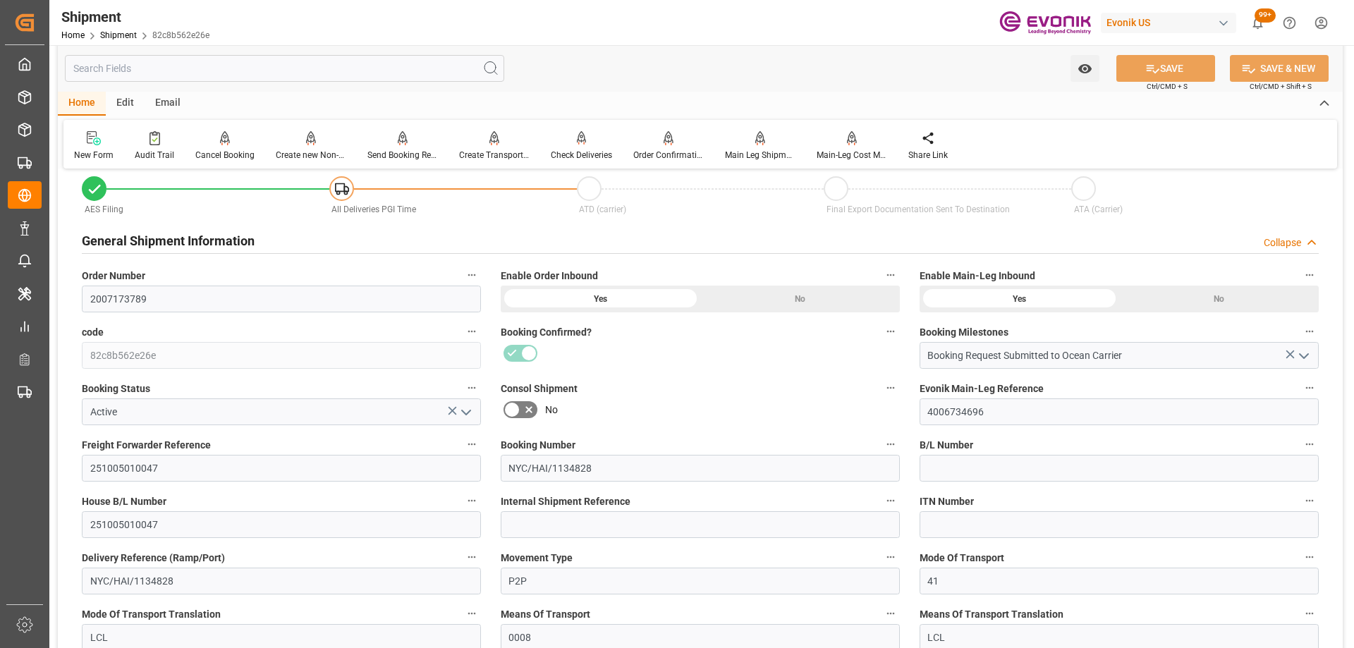
scroll to position [282, 0]
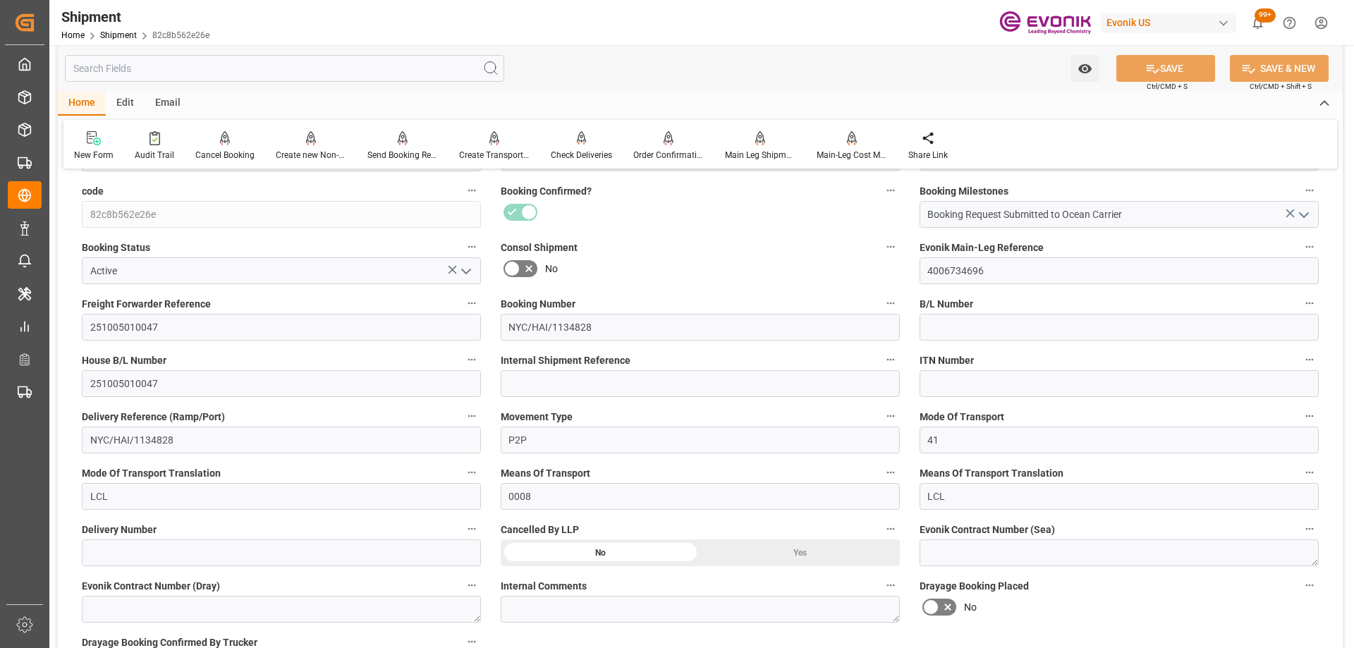
click at [474, 529] on icon "button" at bounding box center [472, 529] width 8 height 2
click at [491, 529] on li "Audits" at bounding box center [498, 528] width 72 height 23
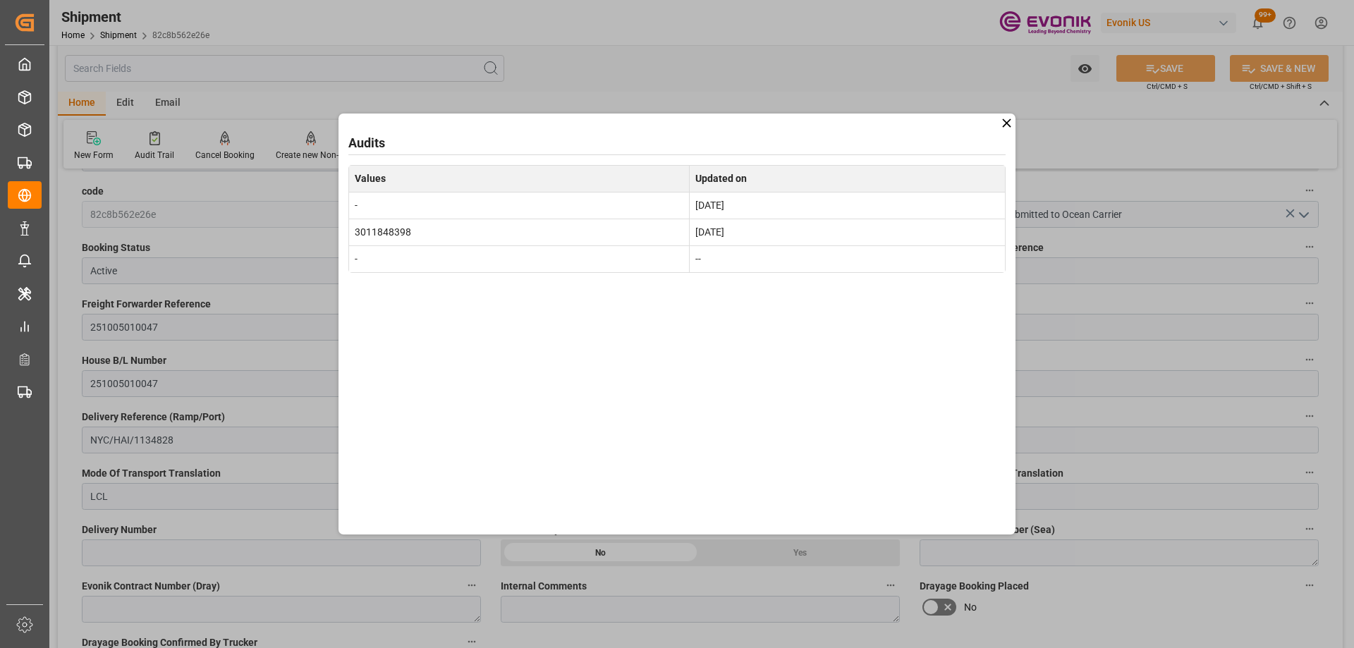
click at [1002, 122] on icon at bounding box center [1006, 123] width 15 height 15
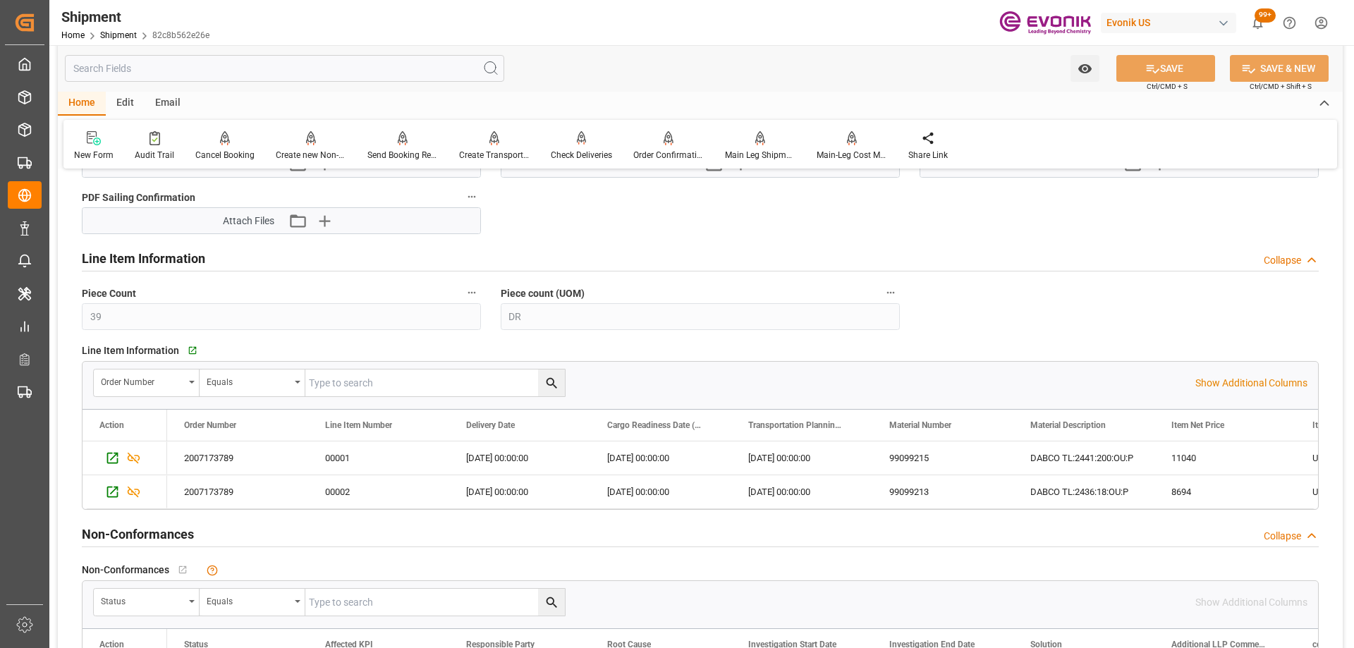
scroll to position [4159, 0]
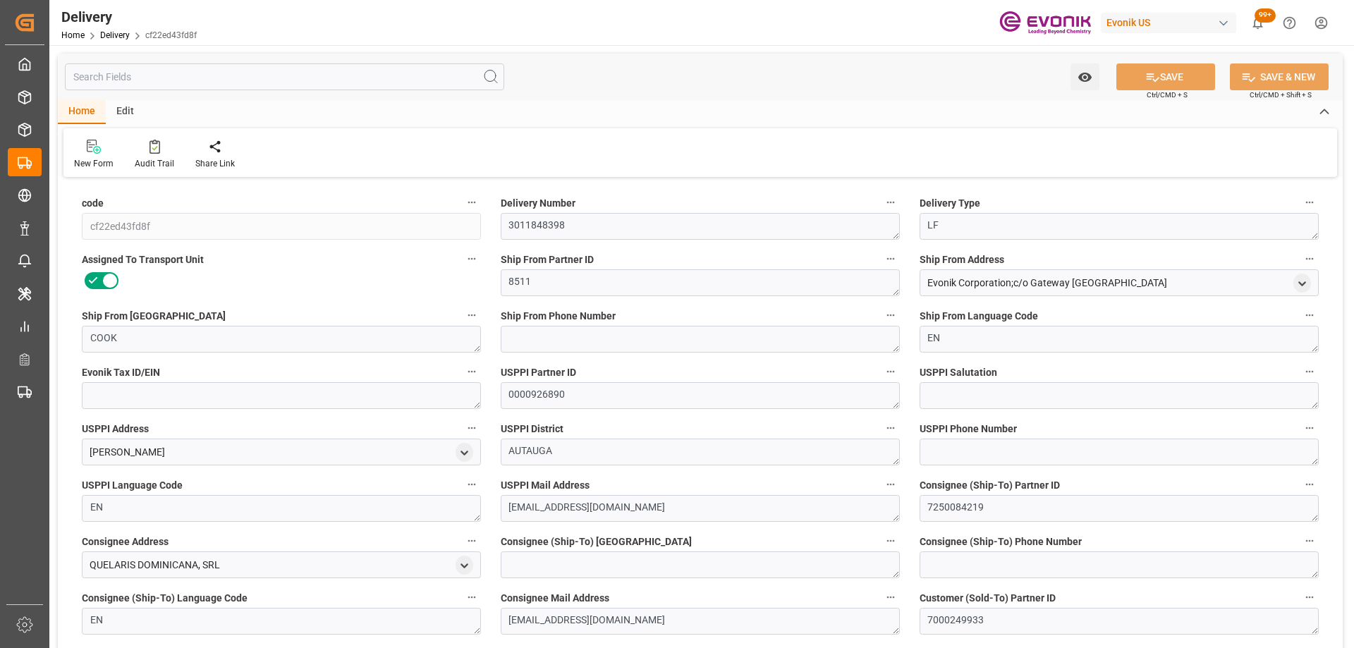
type input "USPEF"
type input "DOHAI"
type input "0"
type input "0.5487"
type input "68.04"
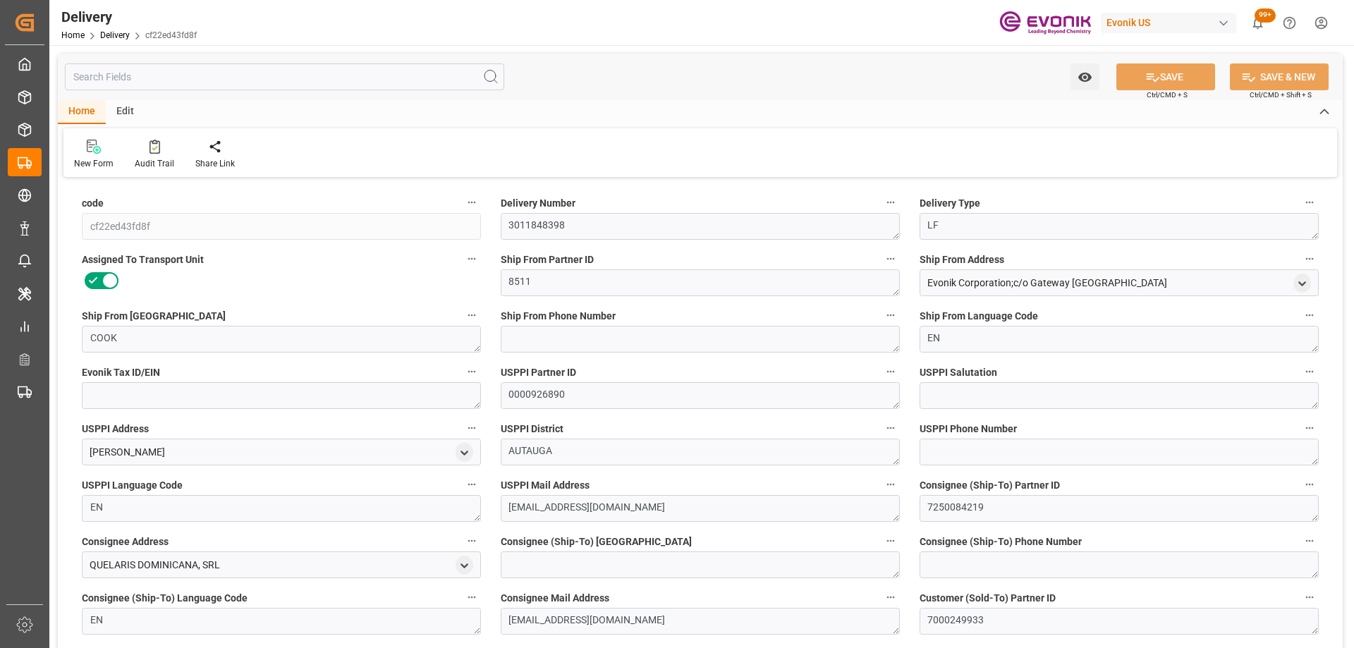
type input "3"
type input "548.709"
type input "68.04"
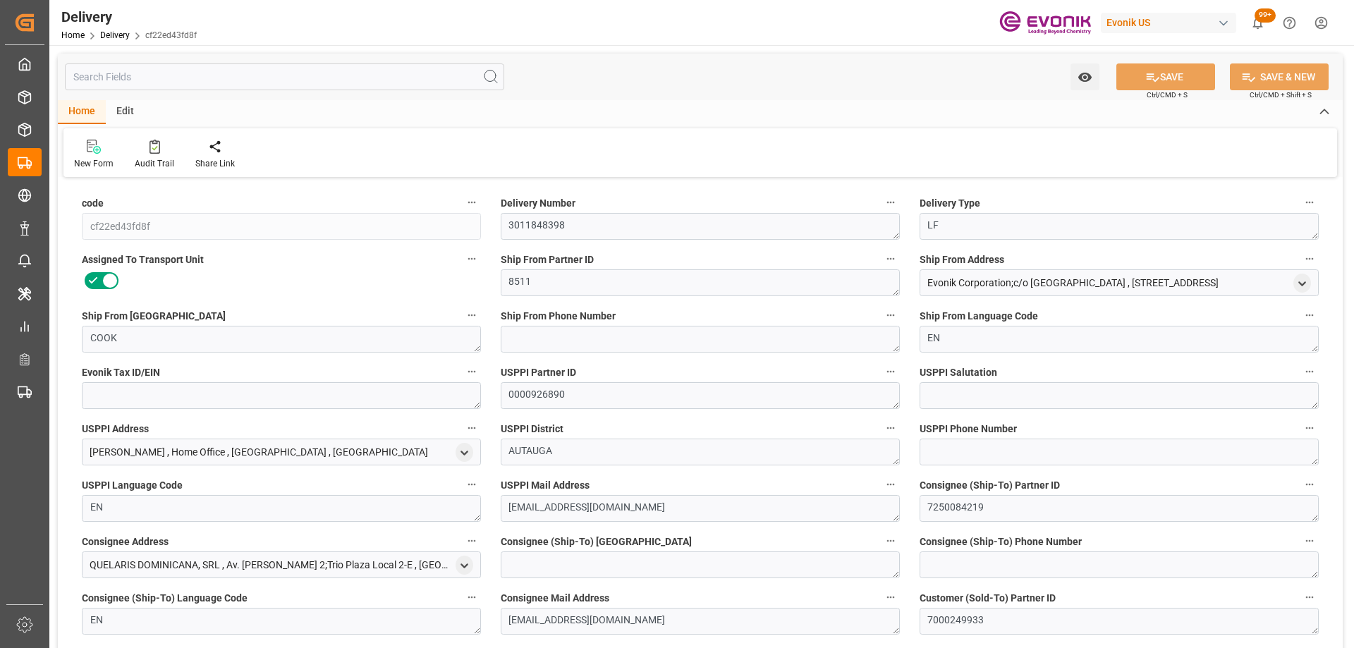
type input "[DATE]"
type input "09-19-2025"
type input "09-12-2025"
type input "09-18-2025 17:01"
type input "09-18-2025 17:13"
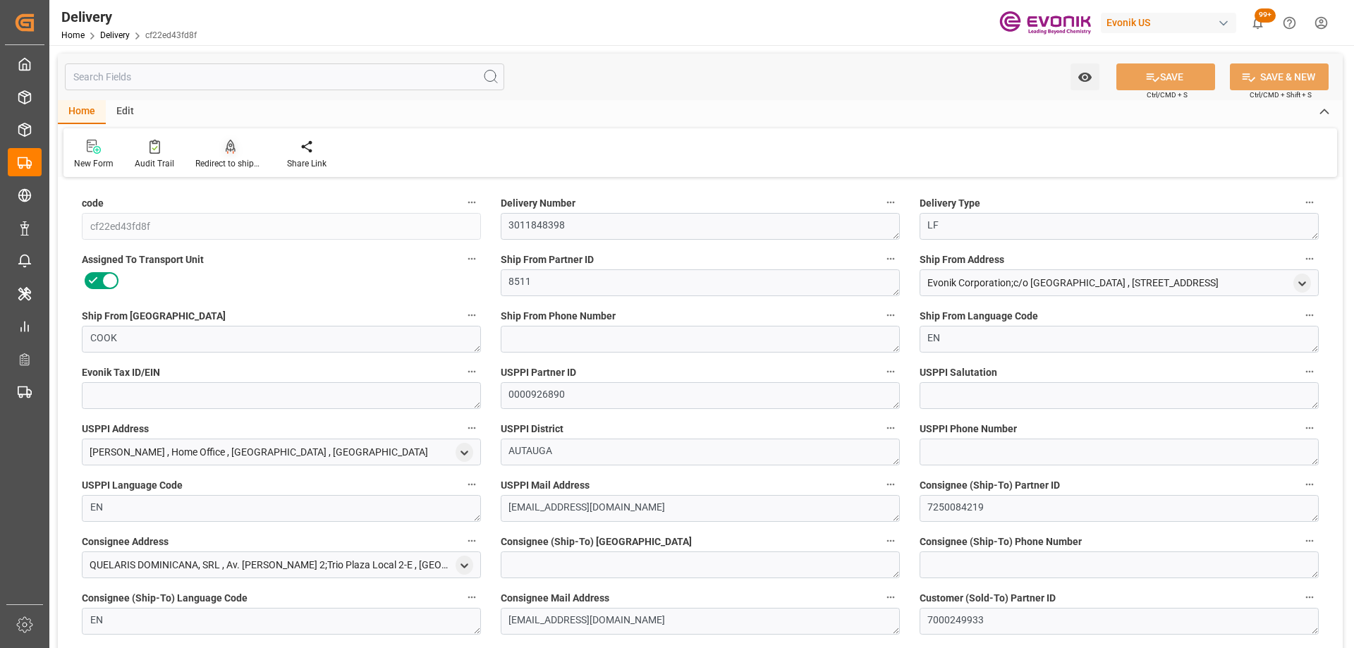
click at [235, 157] on div "Redirect to shipment" at bounding box center [231, 154] width 92 height 31
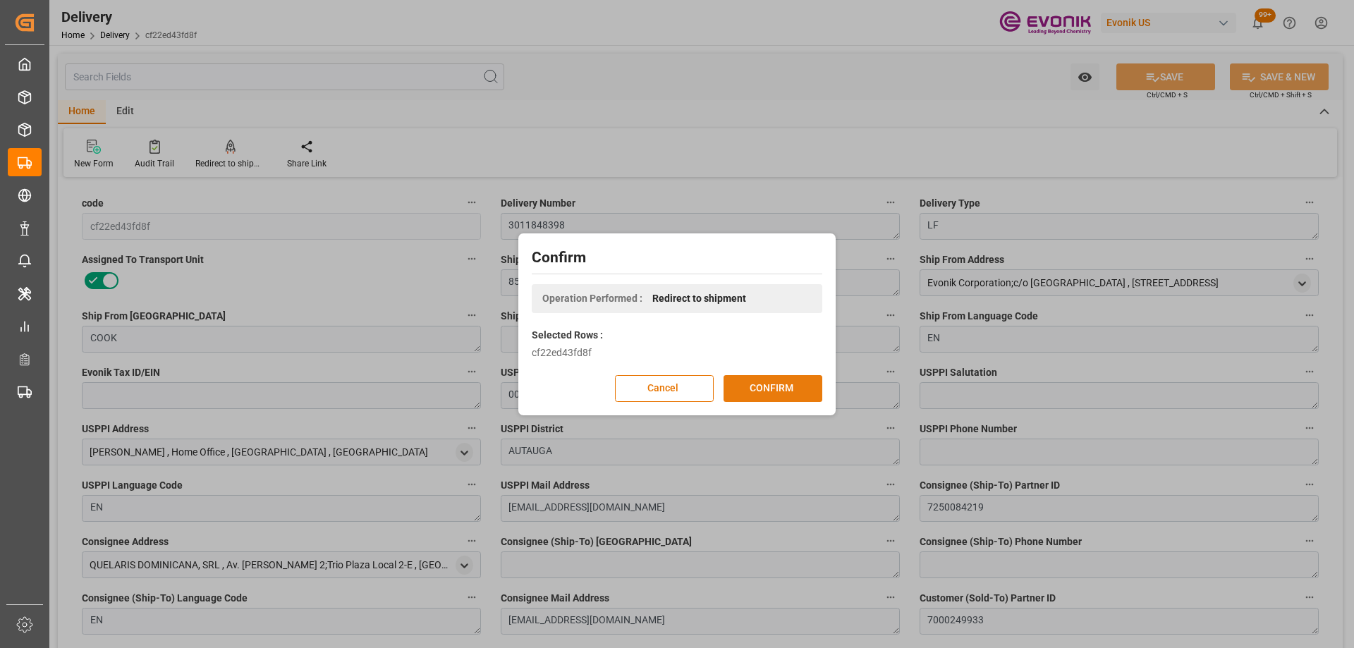
click at [773, 385] on button "CONFIRM" at bounding box center [772, 388] width 99 height 27
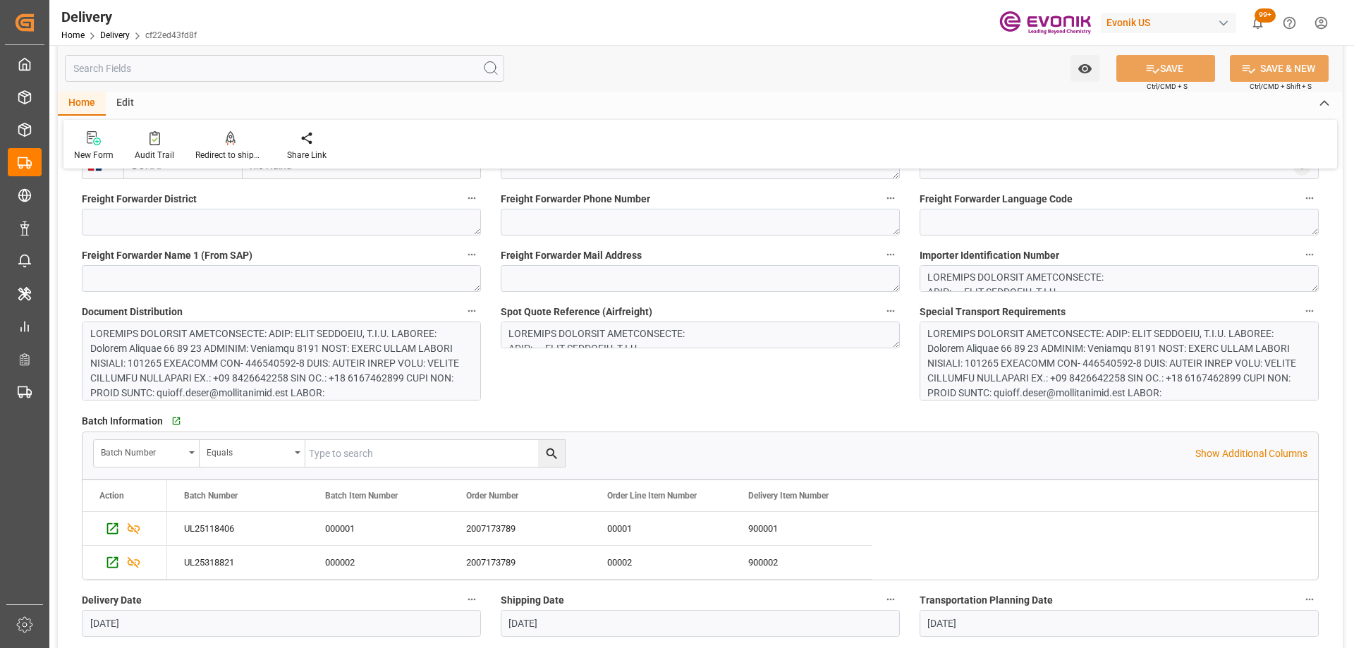
scroll to position [1480, 0]
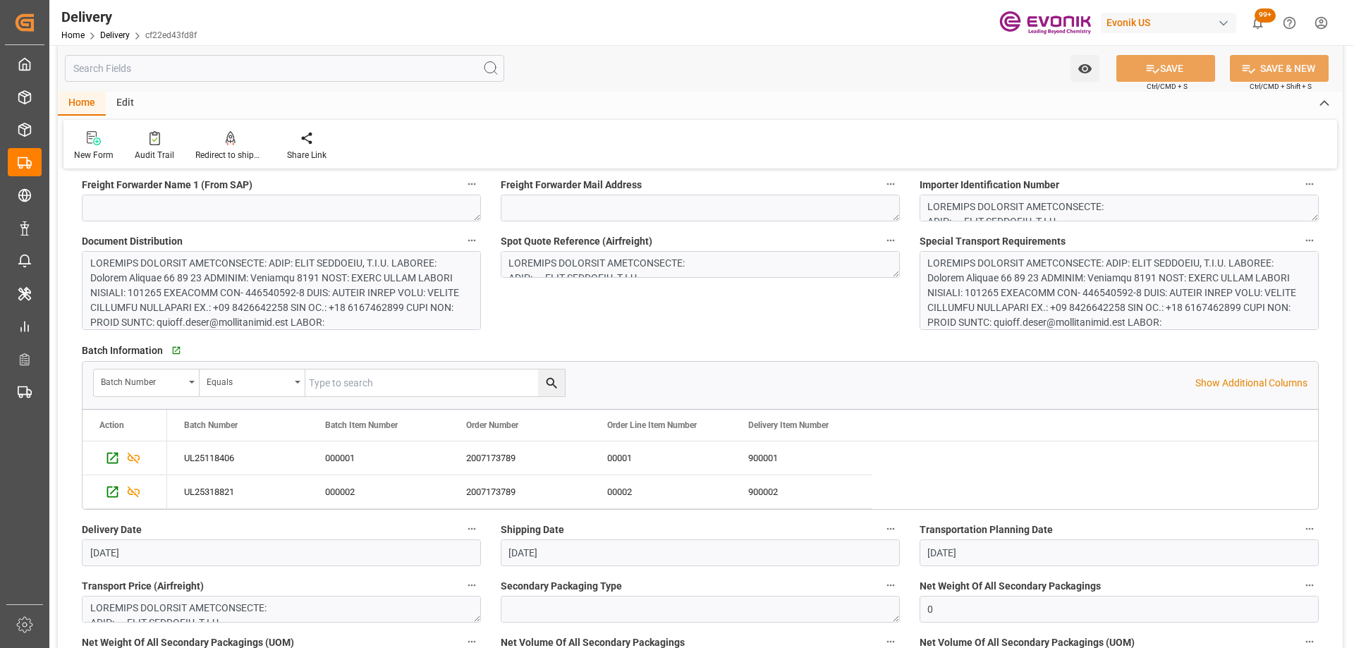
click at [212, 61] on input "text" at bounding box center [284, 68] width 439 height 27
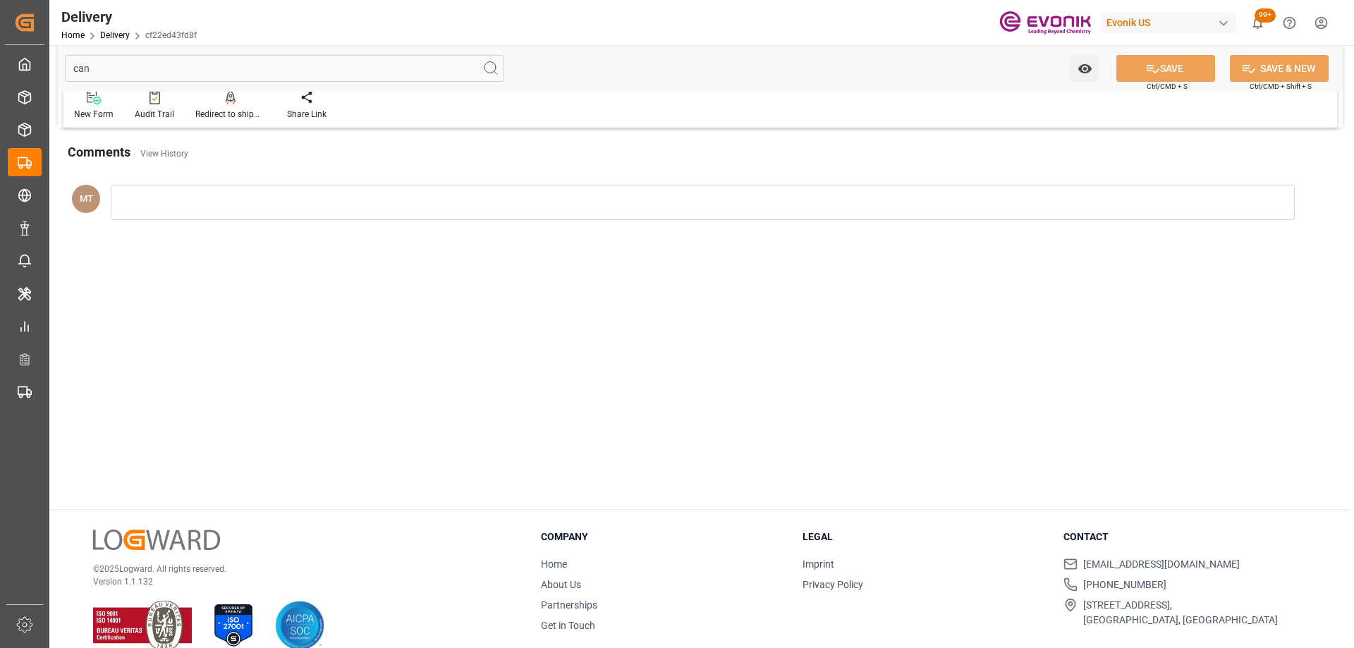
scroll to position [0, 0]
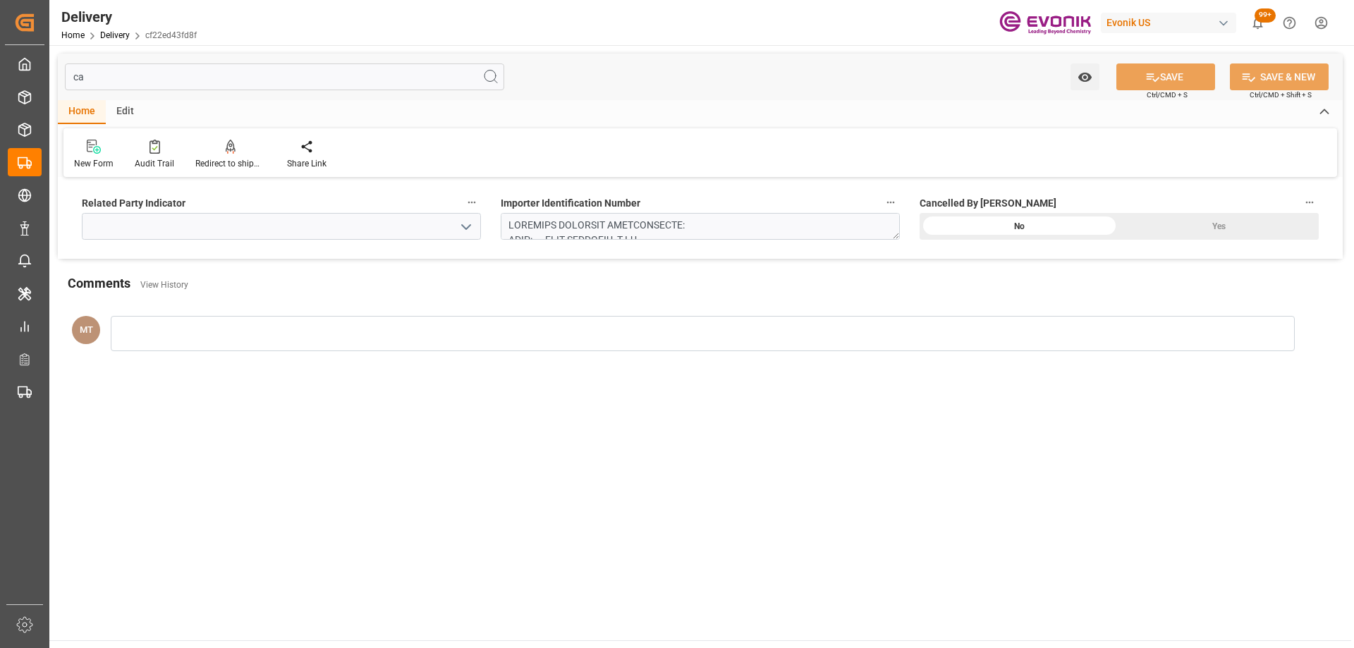
type input "c"
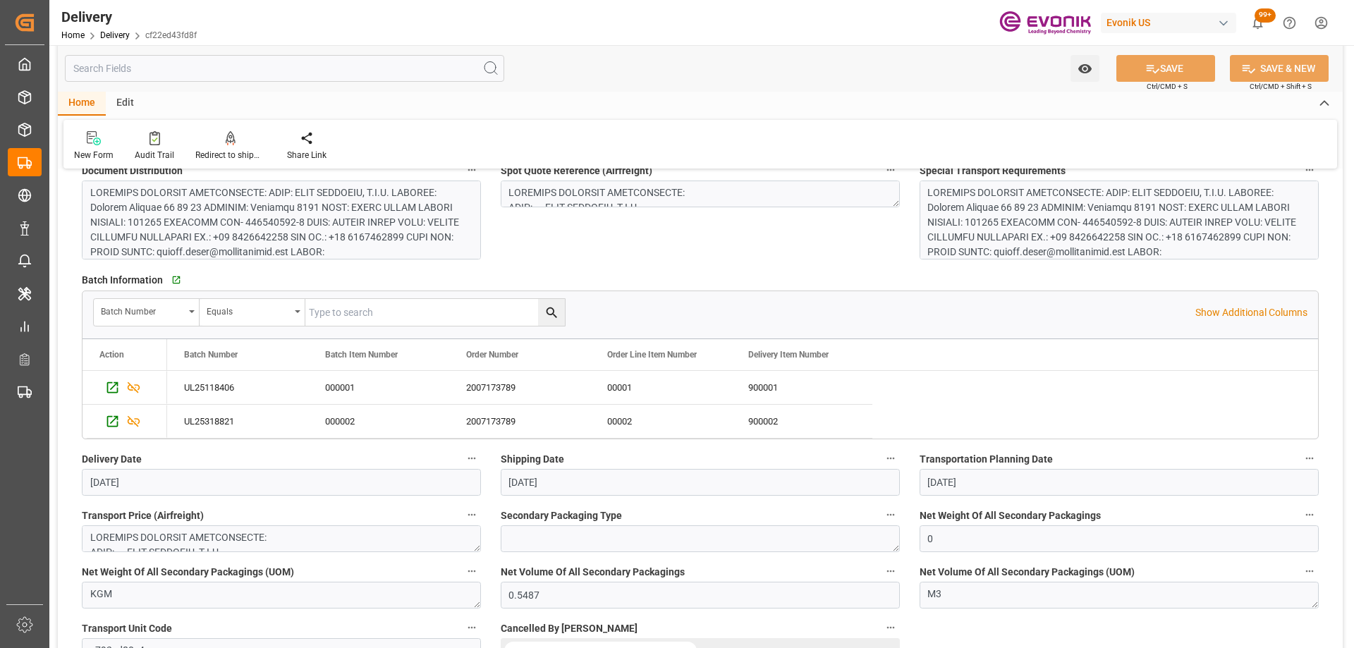
scroll to position [1621, 0]
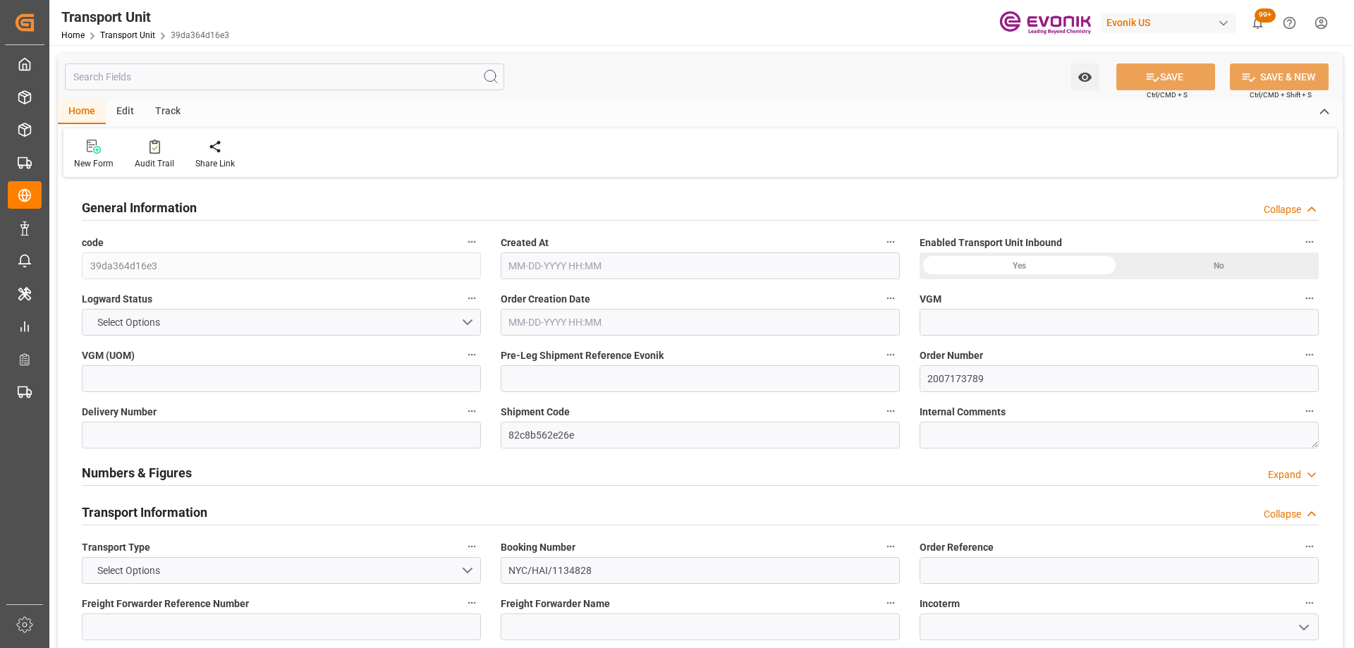
type input "AC Containerline"
type input "AC Containerline GmbH"
type input "USPEF"
type input "DOHAI"
type input "767"
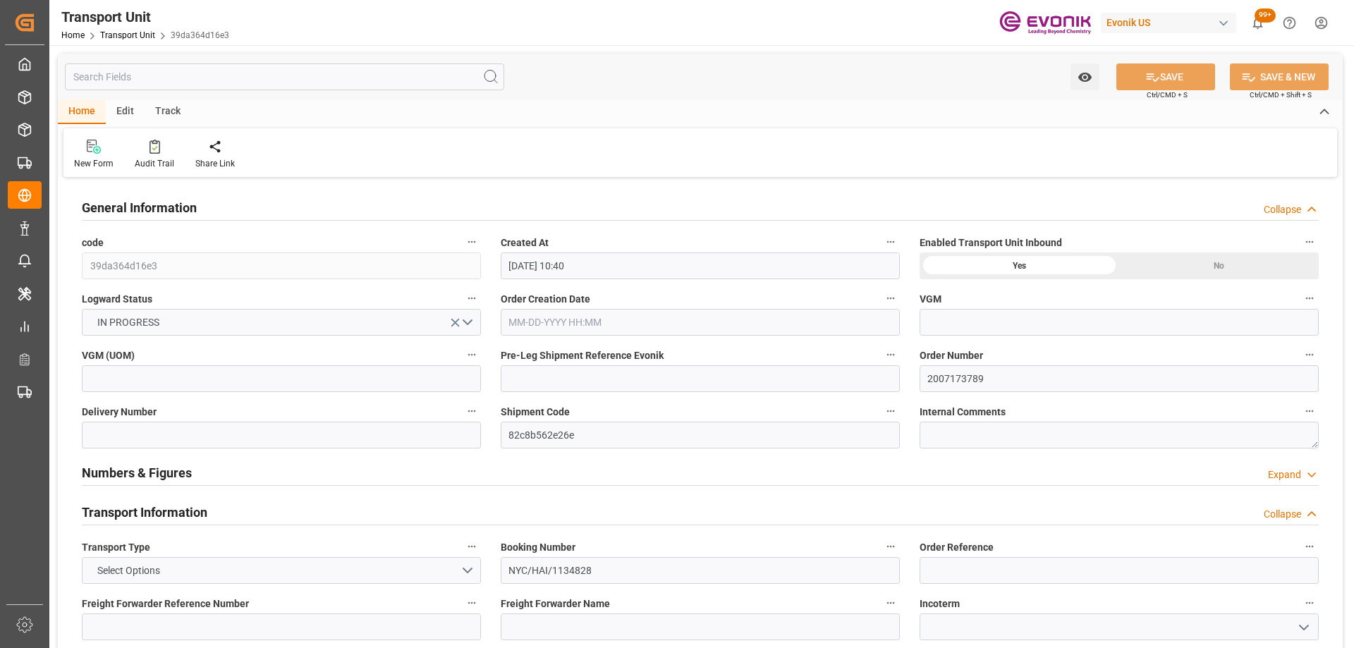
type input "[DATE] 10:40"
type input "[DATE]"
type input "[DATE] 00:00"
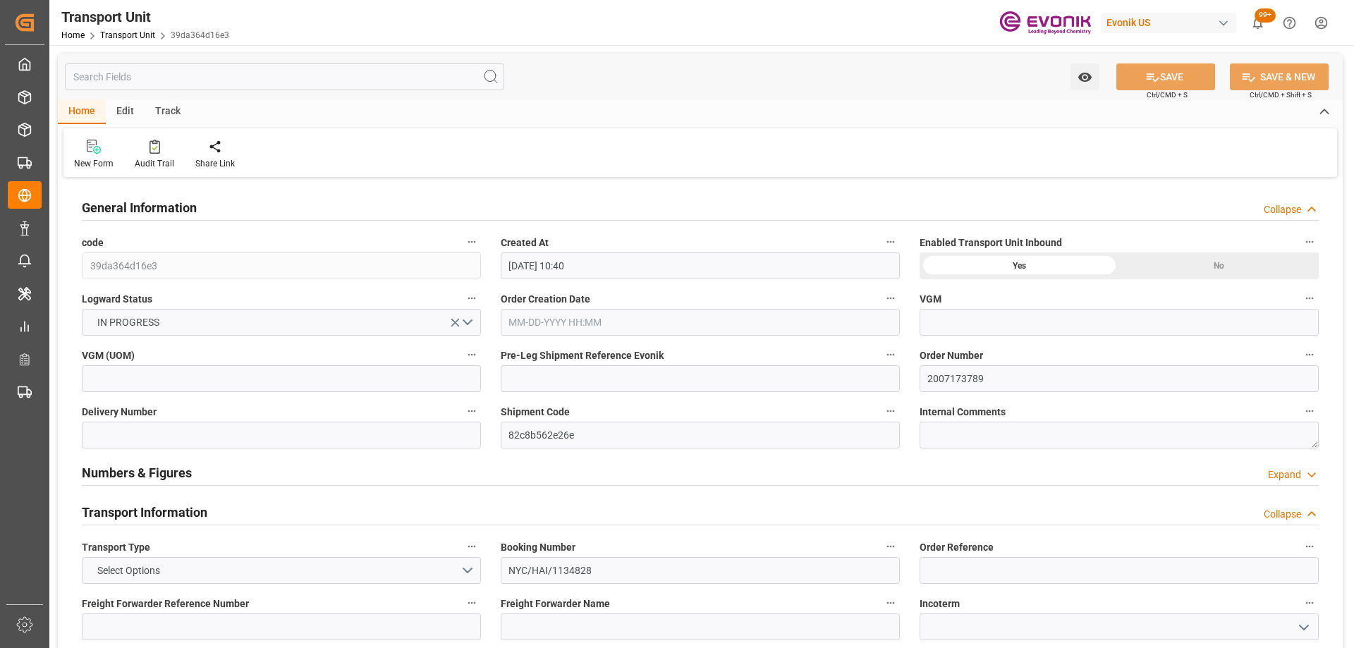
type input "[DATE] 00:00"
type input "[DATE] 10:00"
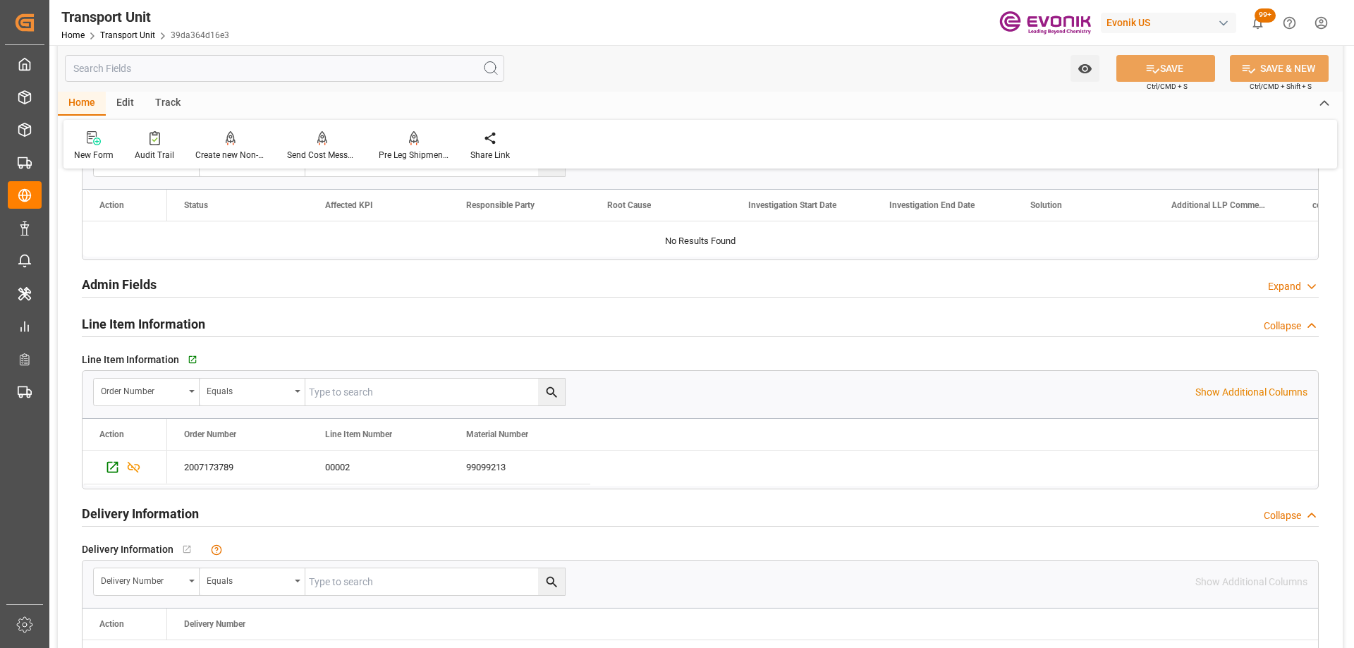
scroll to position [2185, 0]
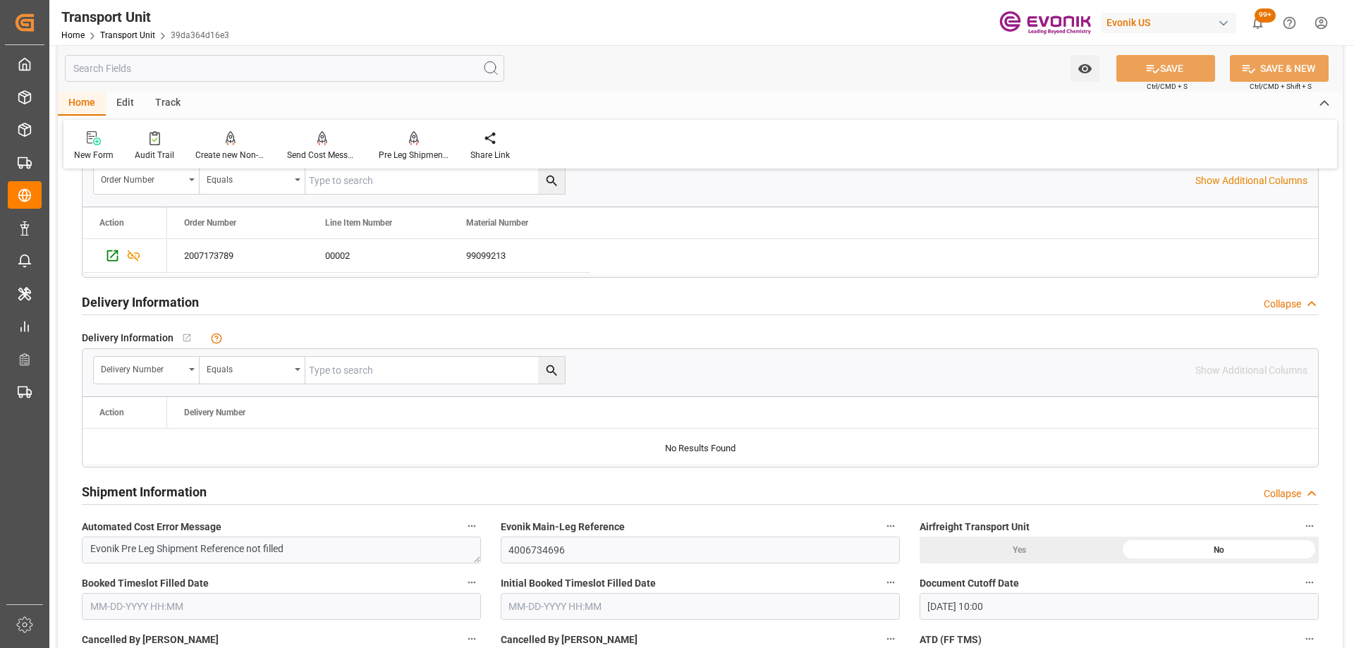
click at [374, 366] on input "text" at bounding box center [434, 370] width 259 height 27
paste input "3"
type input "3011848398"
click at [552, 372] on icon "search button" at bounding box center [551, 370] width 11 height 11
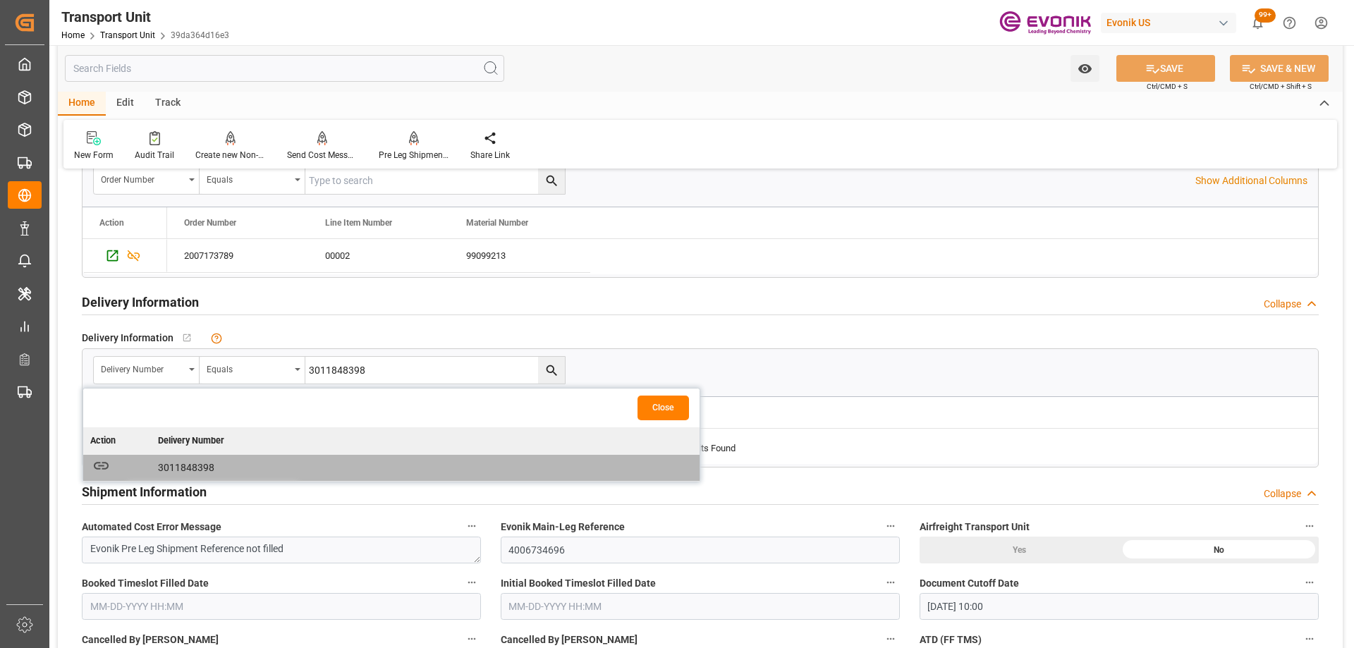
click at [106, 470] on icon "button" at bounding box center [101, 466] width 18 height 18
click at [100, 464] on icon "button" at bounding box center [101, 466] width 18 height 18
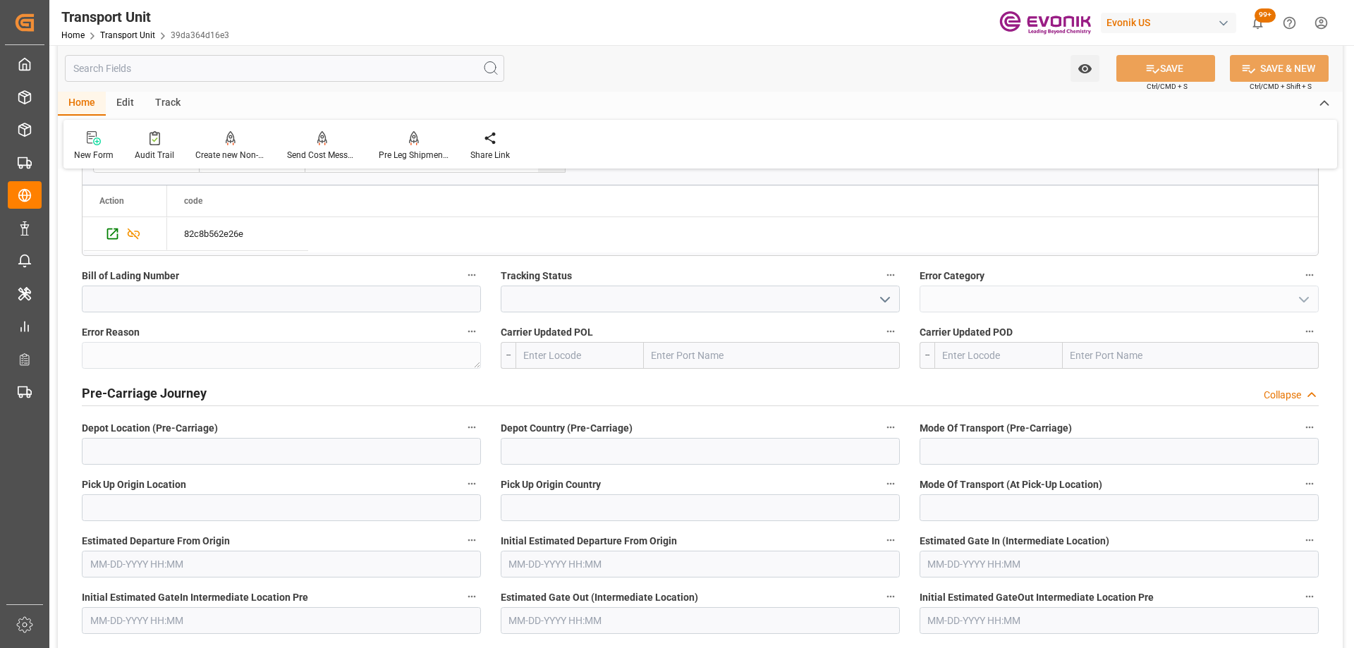
scroll to position [2326, 0]
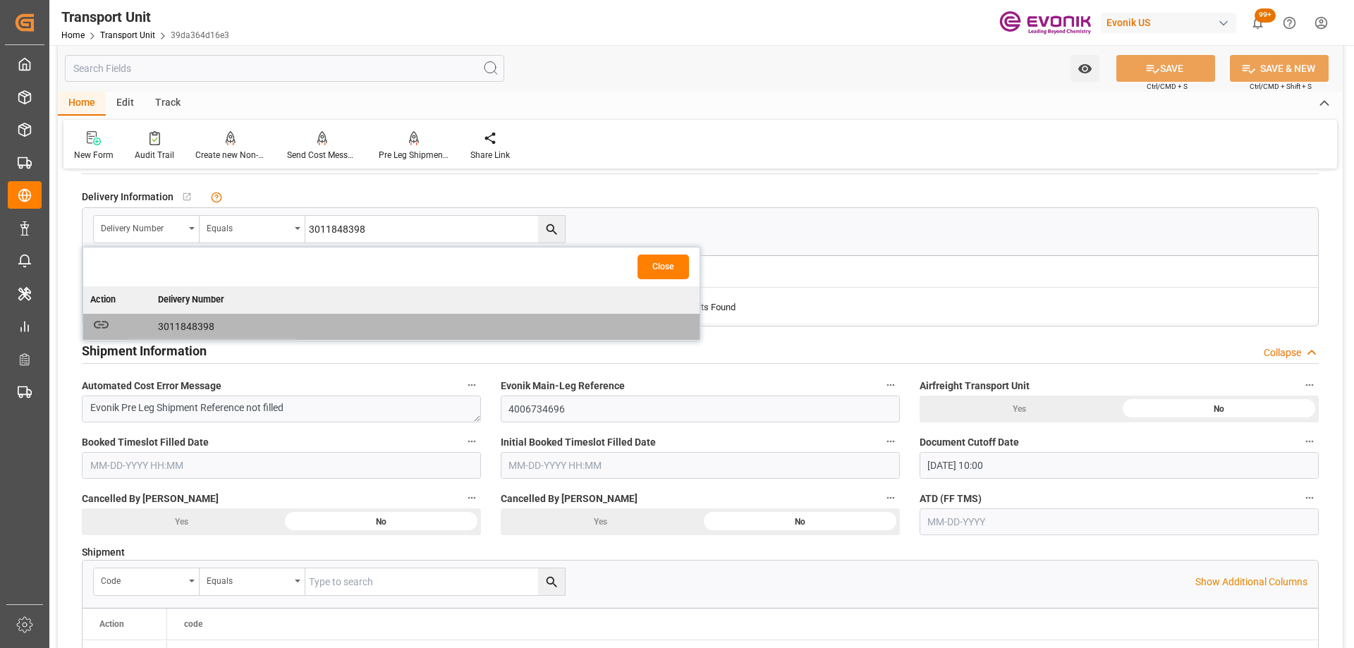
click at [106, 323] on icon "button" at bounding box center [101, 325] width 18 height 18
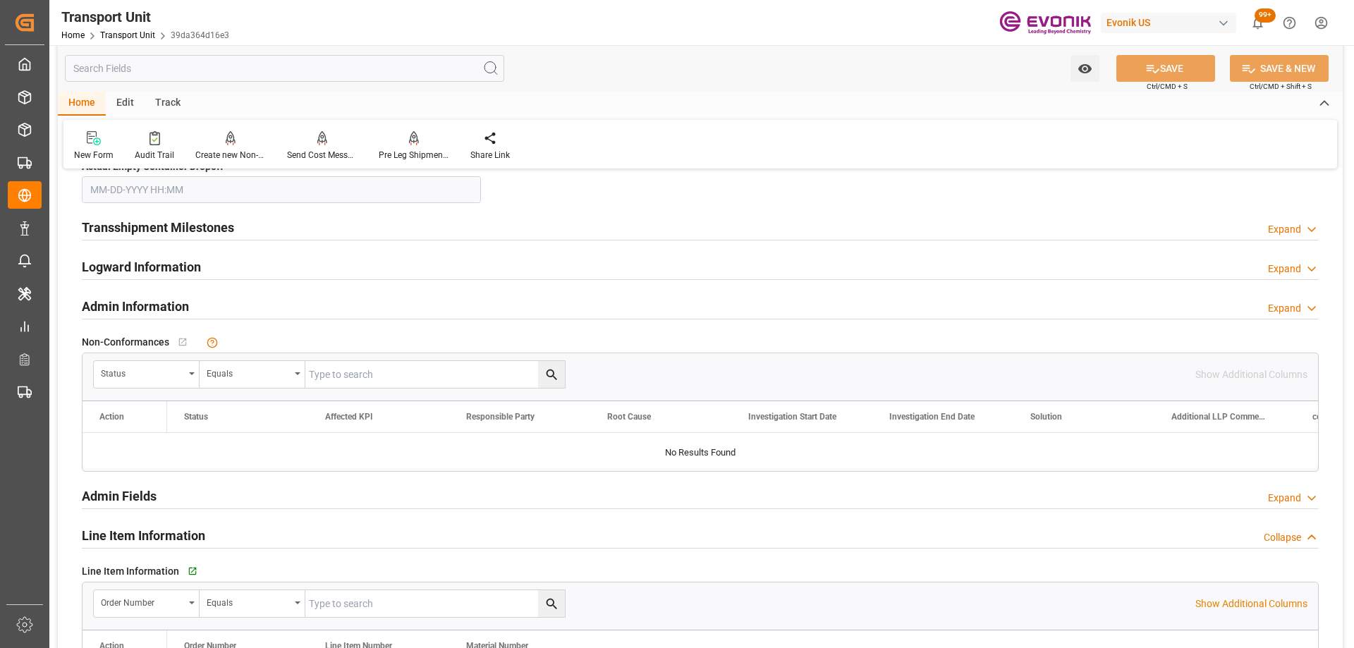
scroll to position [2115, 0]
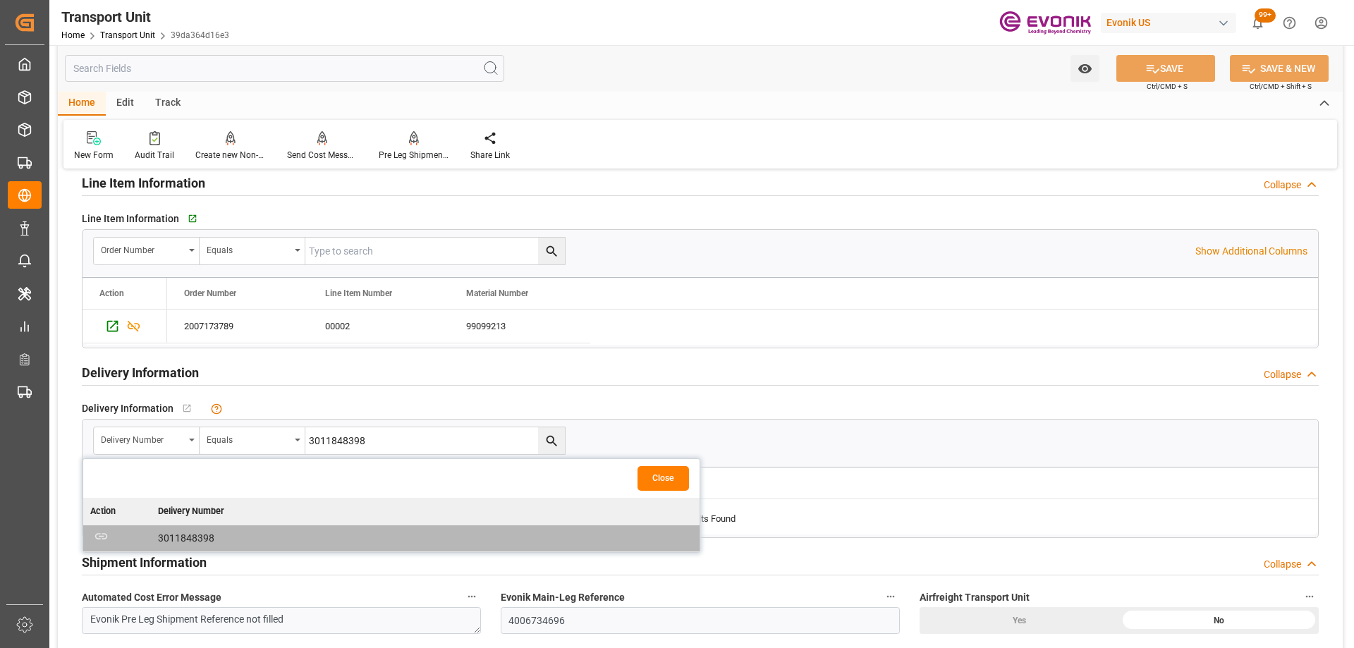
click at [663, 474] on button "Close" at bounding box center [662, 478] width 51 height 25
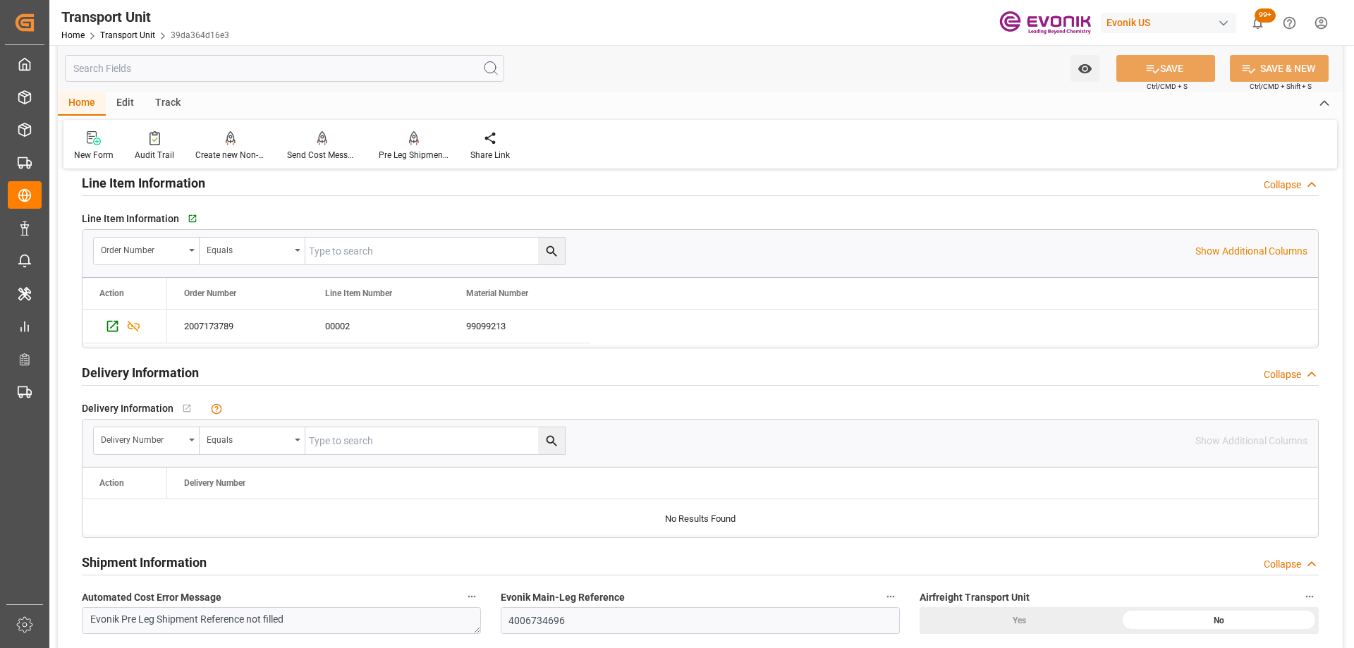
click at [394, 258] on input "text" at bounding box center [434, 251] width 259 height 27
type input "2007173789"
click at [548, 243] on button "search button" at bounding box center [551, 251] width 27 height 27
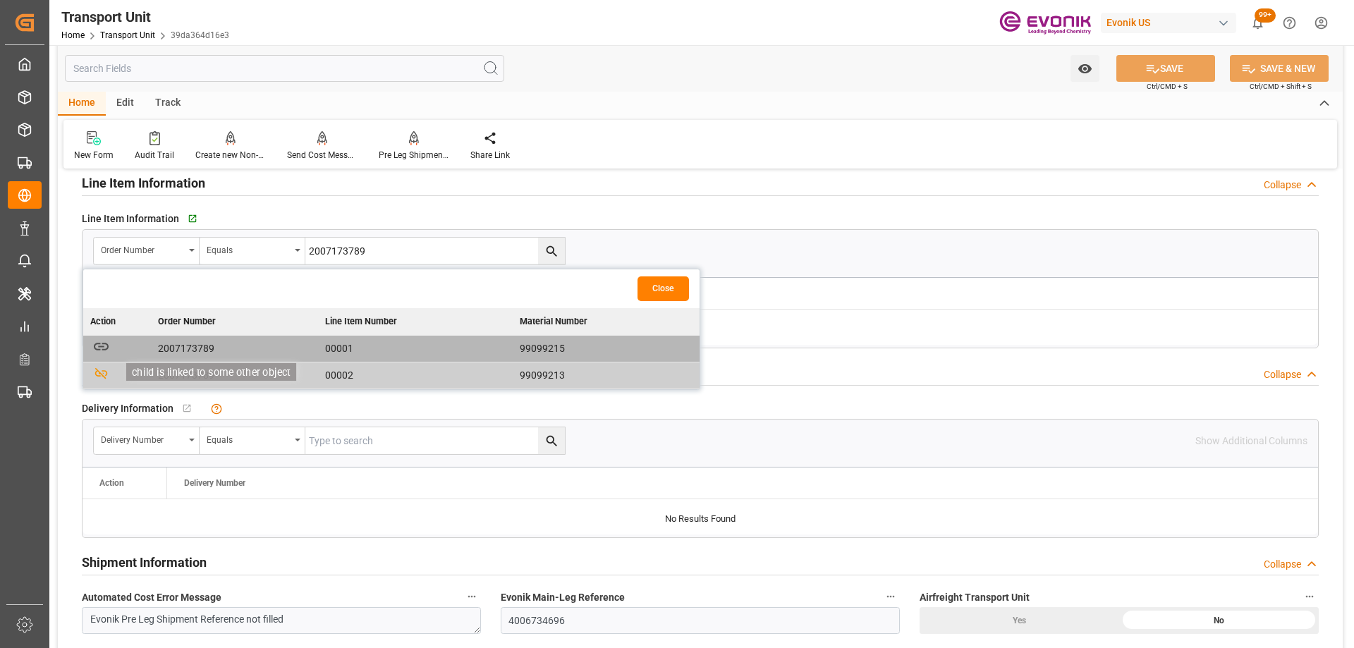
click at [103, 350] on icon "button" at bounding box center [101, 347] width 18 height 18
click at [673, 286] on button "Close" at bounding box center [662, 288] width 51 height 25
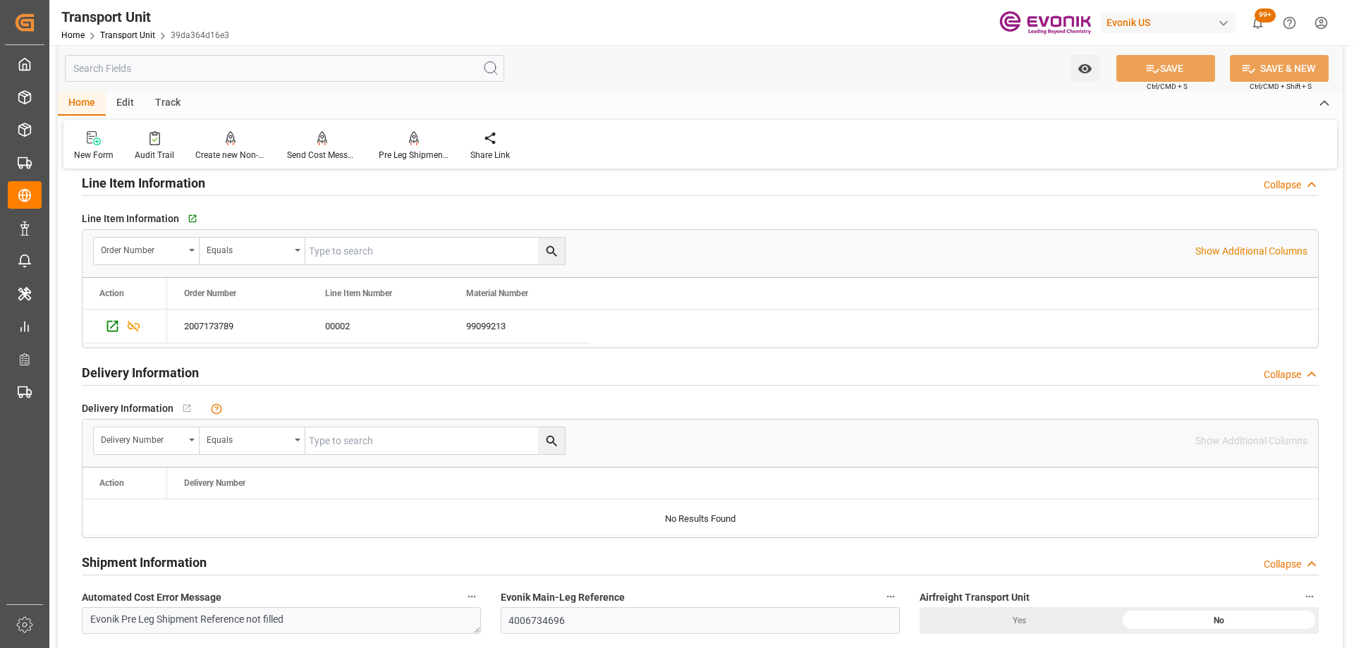
click at [466, 252] on input "text" at bounding box center [434, 251] width 259 height 27
type input "2007173789"
click at [555, 248] on icon "search button" at bounding box center [551, 251] width 15 height 15
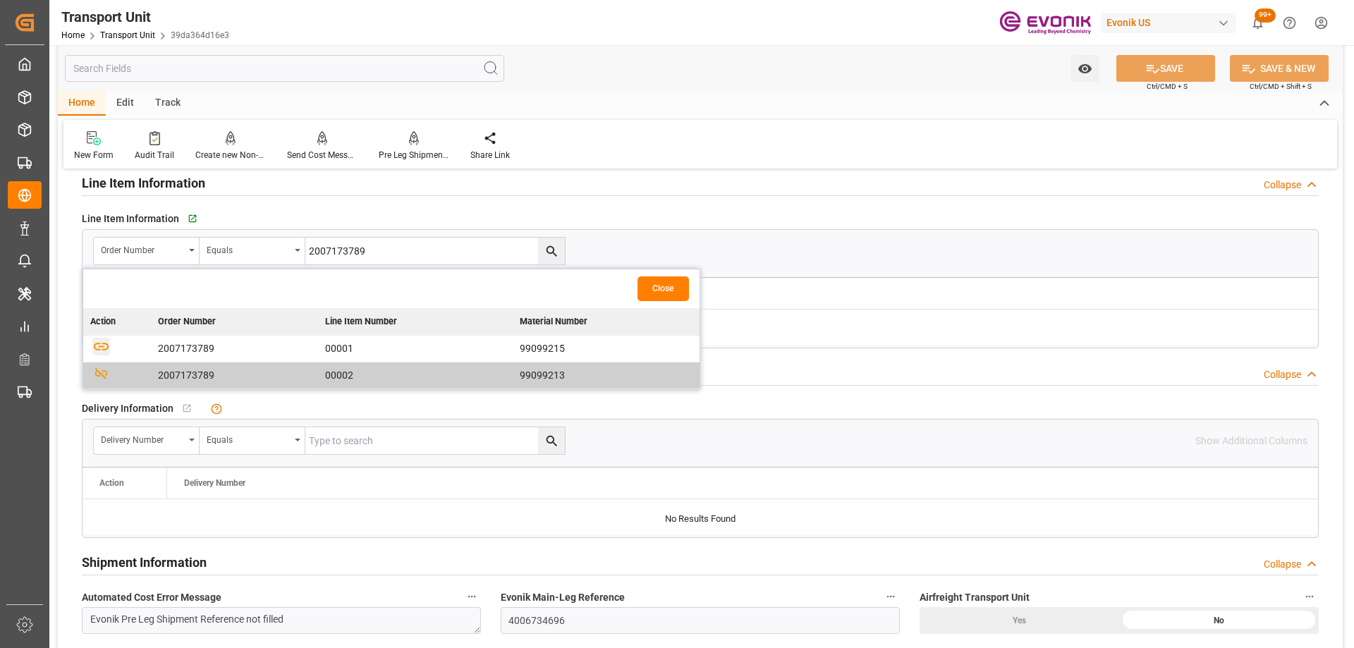
click at [102, 345] on icon "button" at bounding box center [101, 347] width 18 height 18
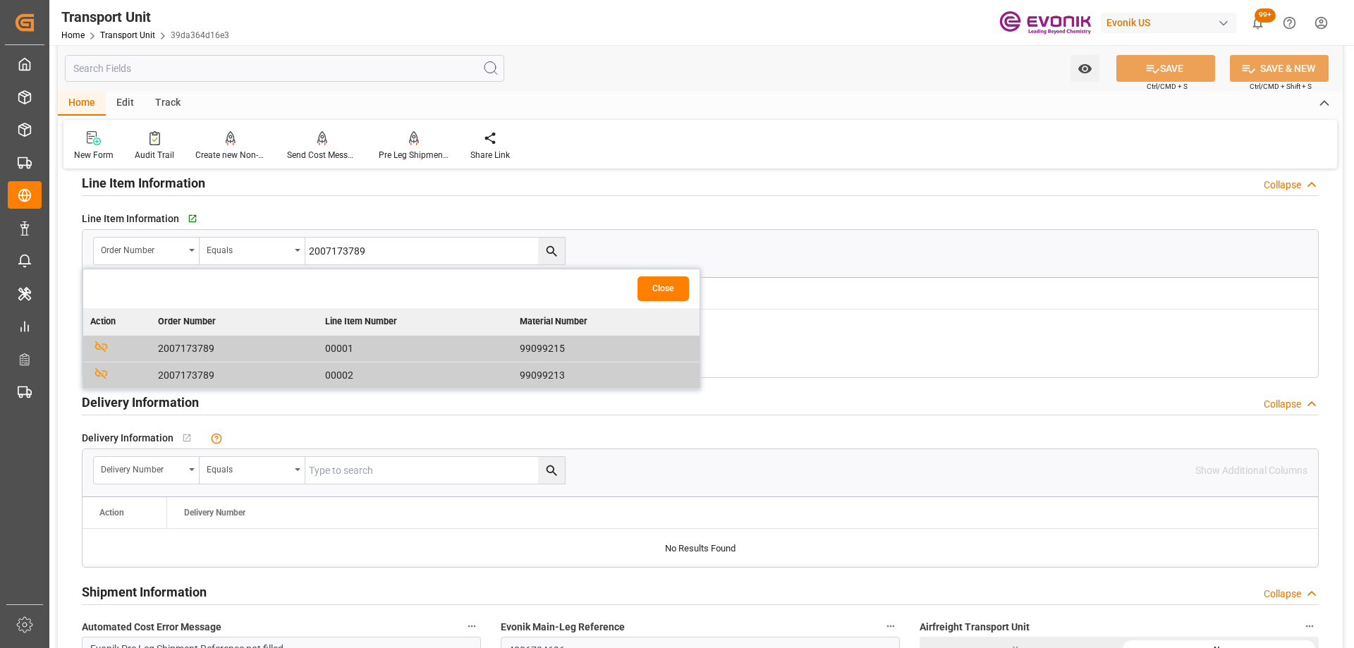
click at [661, 290] on button "Close" at bounding box center [662, 288] width 51 height 25
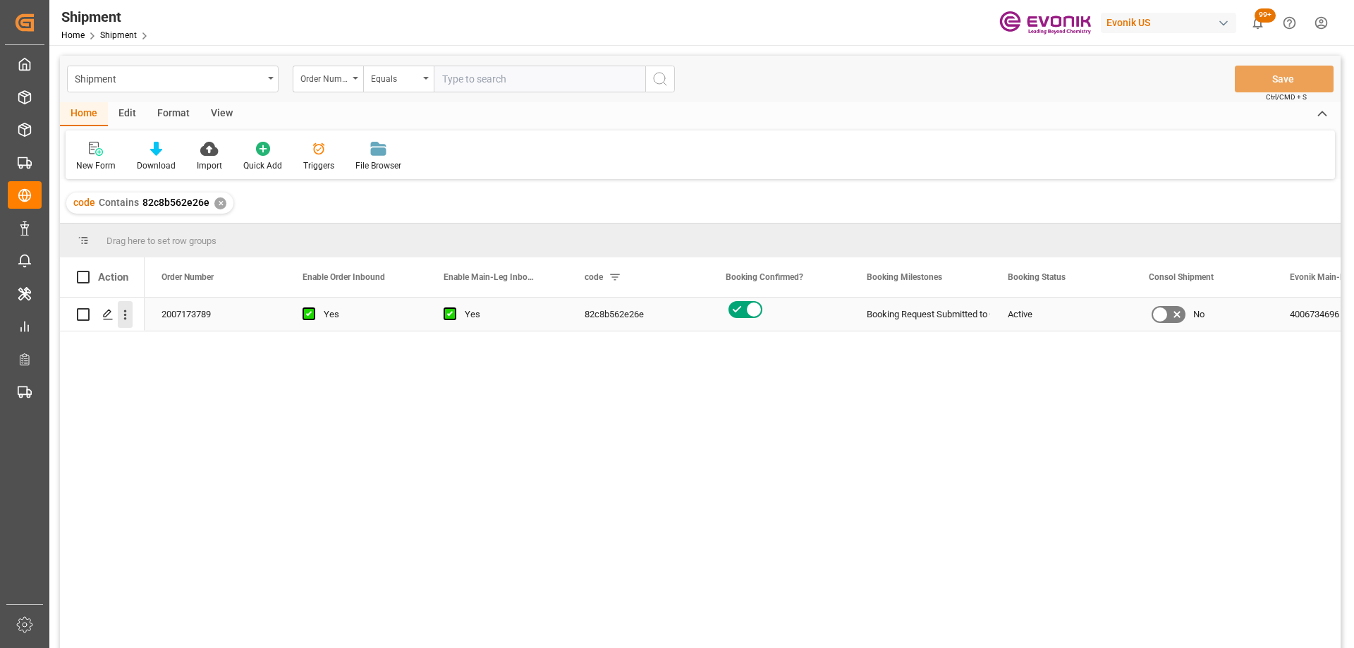
click at [121, 311] on icon "open menu" at bounding box center [125, 314] width 15 height 15
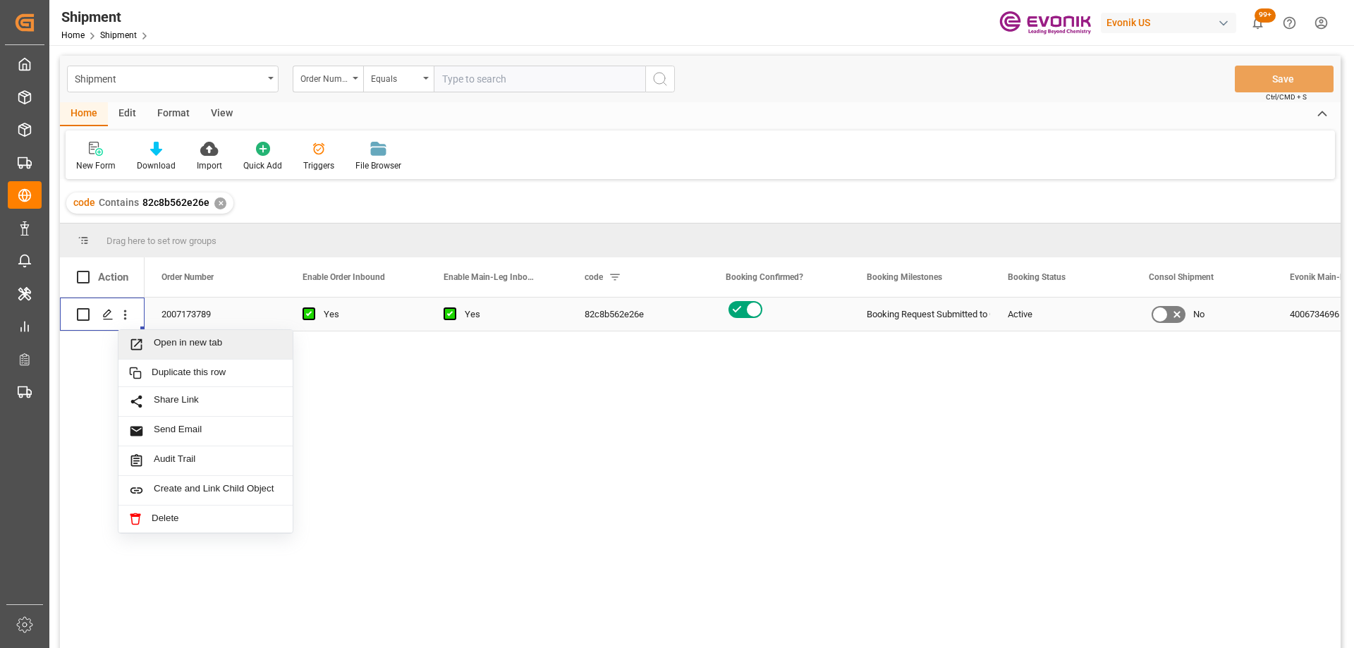
click at [145, 346] on span "Press SPACE to select this row." at bounding box center [141, 344] width 25 height 15
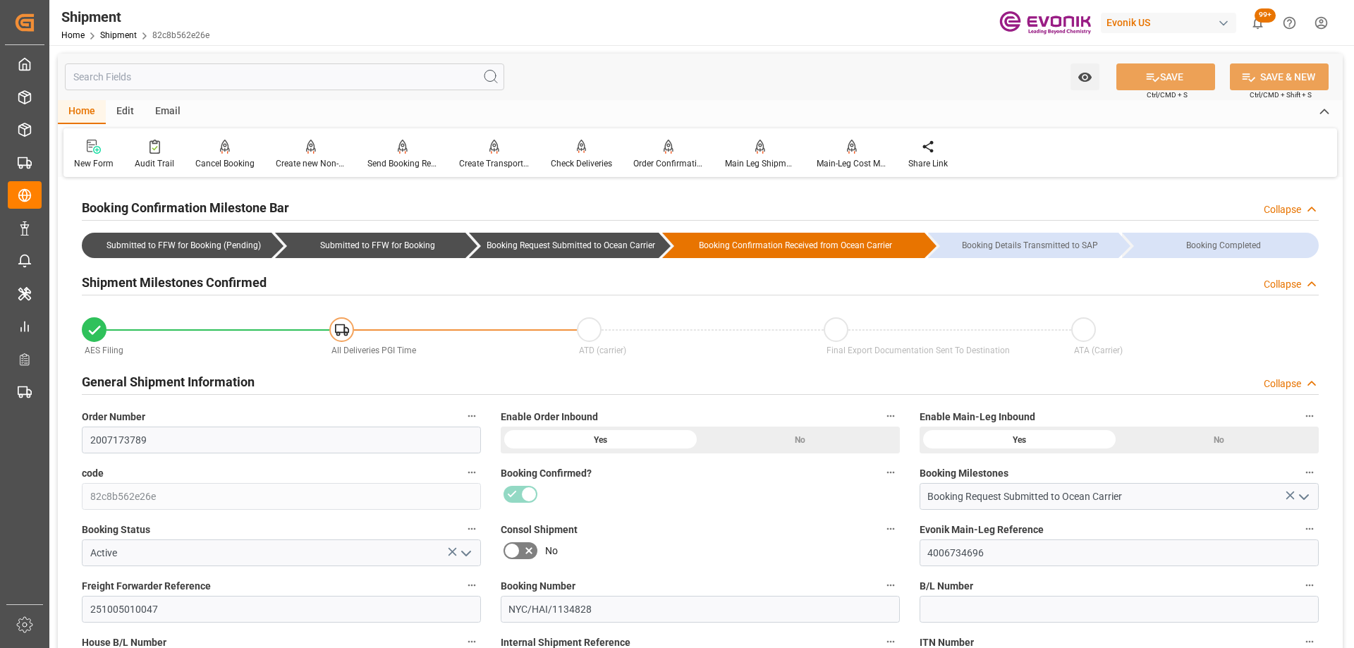
scroll to position [282, 0]
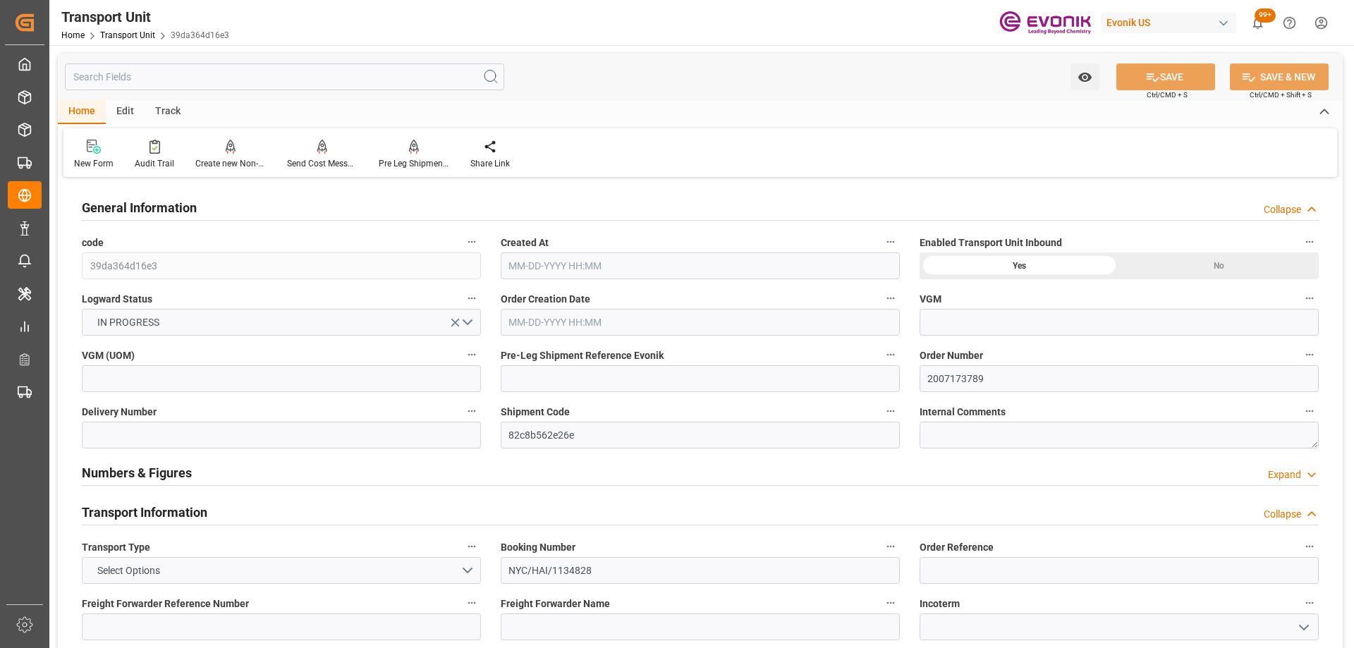
type input "AC Containerline"
type input "AC Containerline GmbH"
type input "USPEF"
type input "DOHAI"
type input "767"
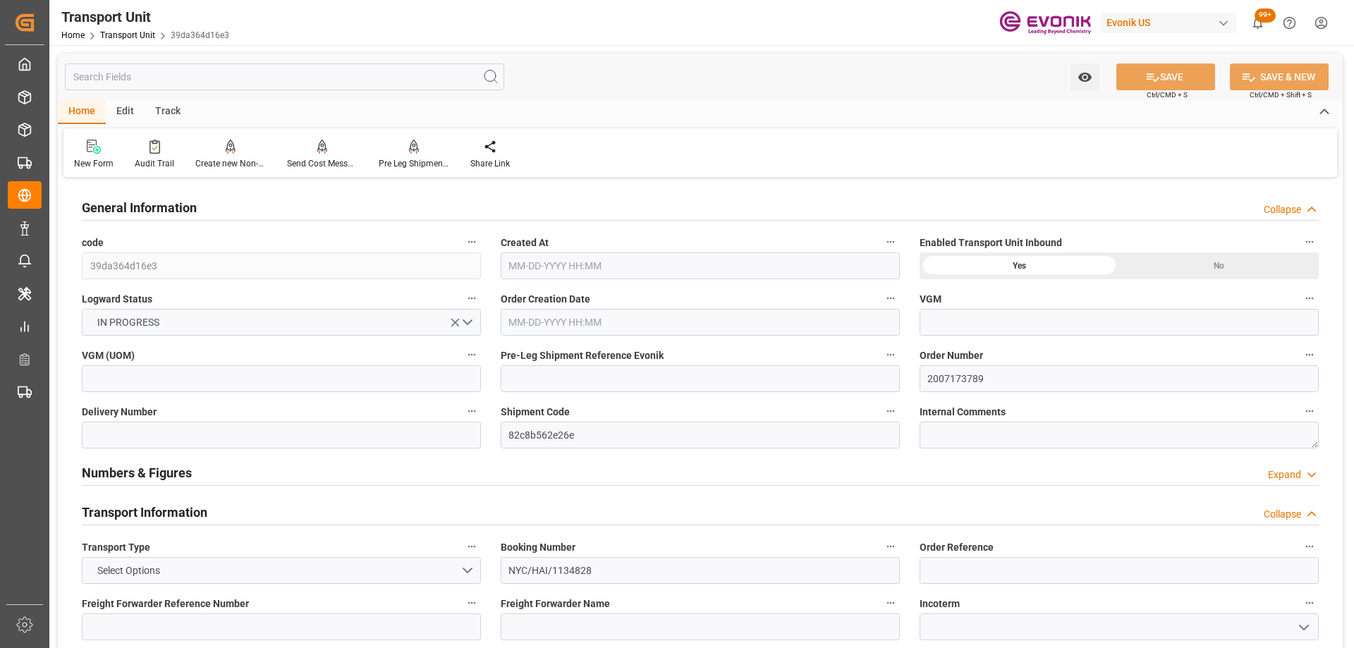
type input "[DATE] 10:40"
type input "11-13-2025"
type input "10-05-2025 00:00"
type input "10-08-2025 00:00"
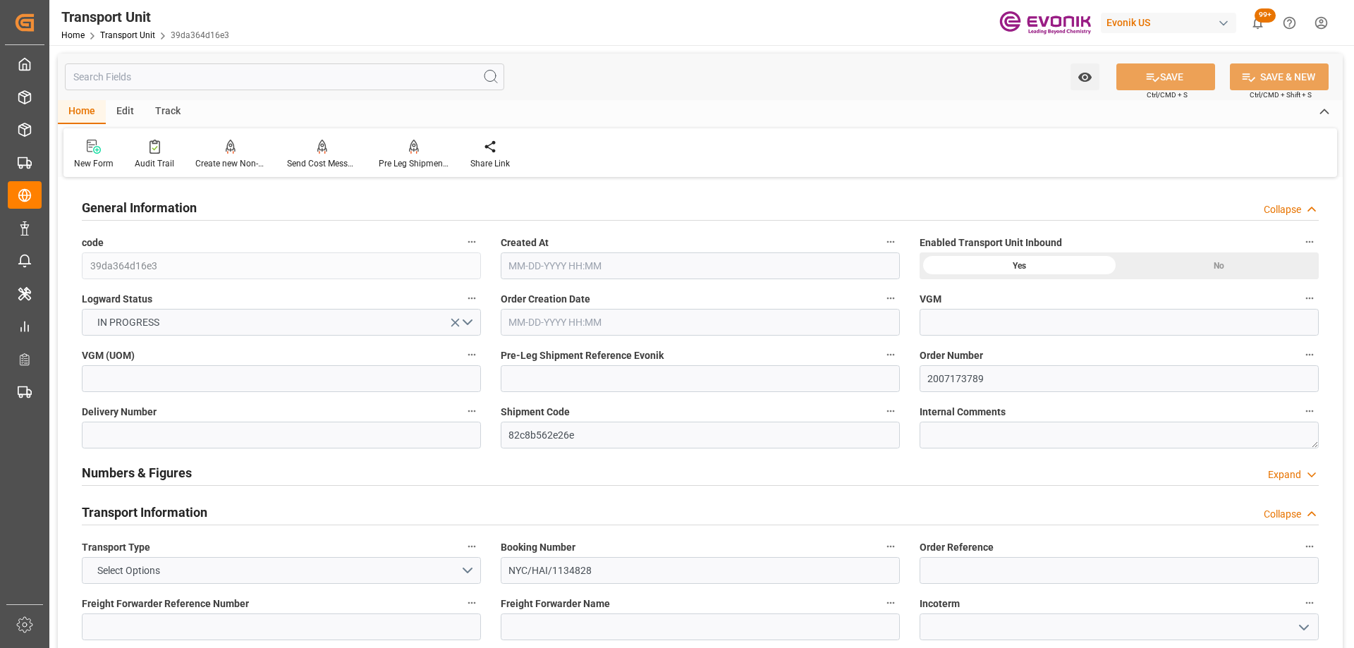
type input "10-08-2025 00:00"
type input "09-22-2025 10:00"
drag, startPoint x: 1017, startPoint y: 376, endPoint x: 713, endPoint y: 300, distance: 313.9
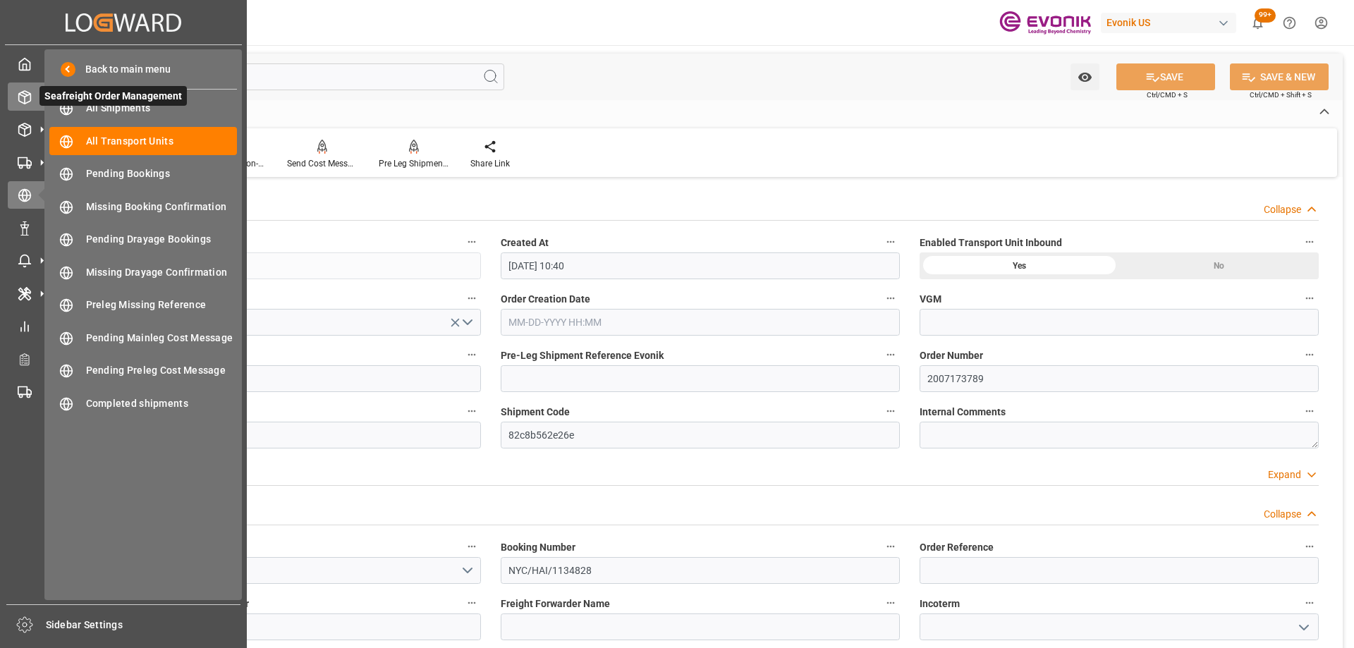
click at [36, 92] on icon at bounding box center [42, 97] width 15 height 15
click at [128, 106] on span "All Shipments" at bounding box center [162, 108] width 152 height 15
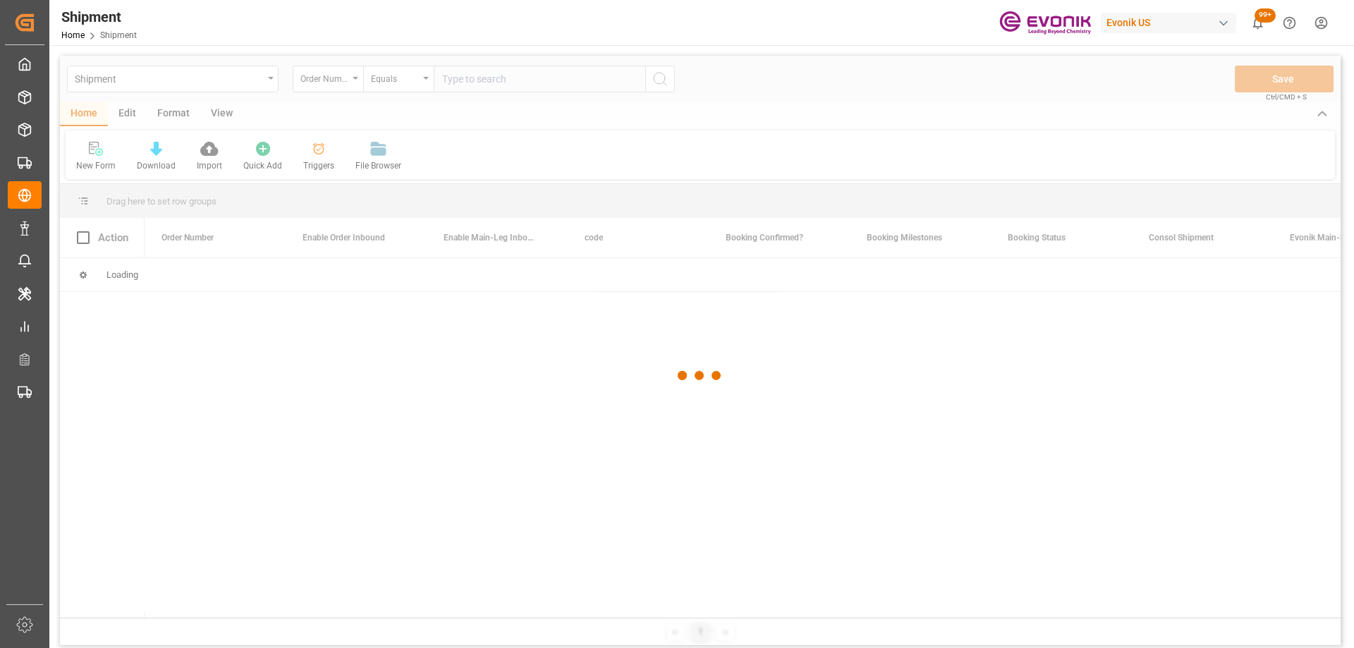
click at [226, 76] on div at bounding box center [700, 375] width 1280 height 639
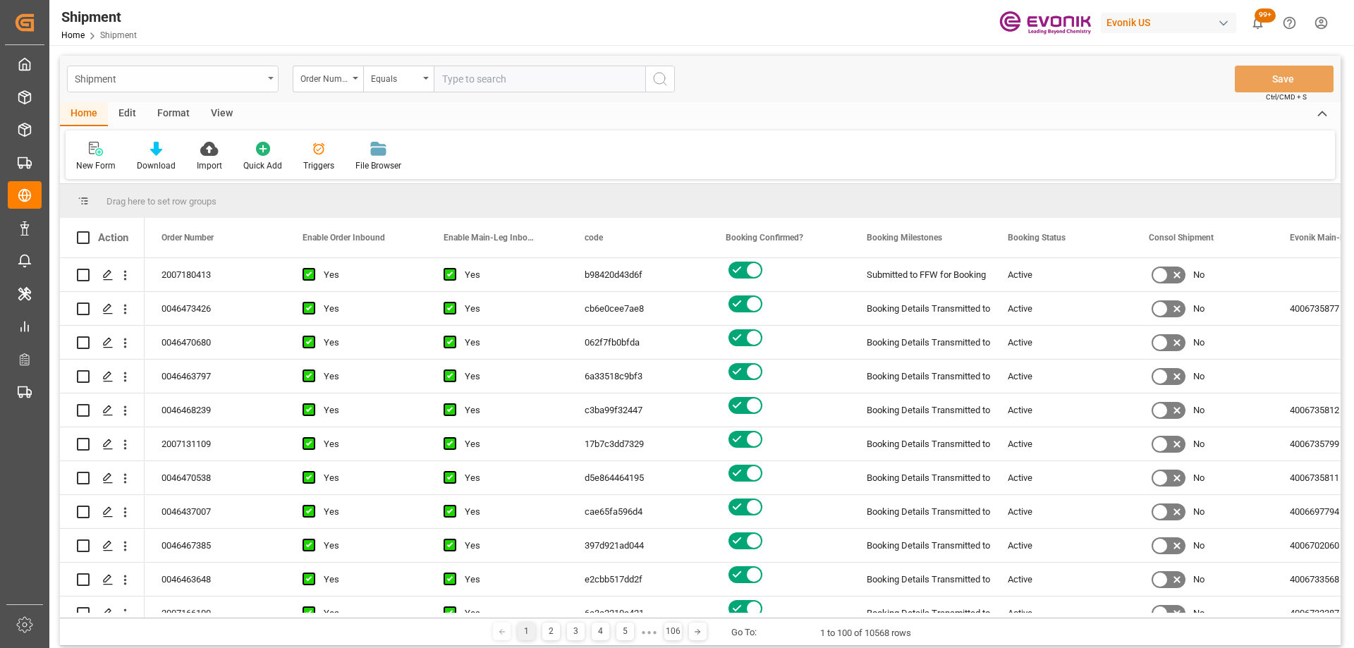
click at [206, 75] on div "Shipment" at bounding box center [169, 78] width 188 height 18
type input "sal"
click at [198, 140] on div "Sales Order-IVPO" at bounding box center [173, 144] width 210 height 30
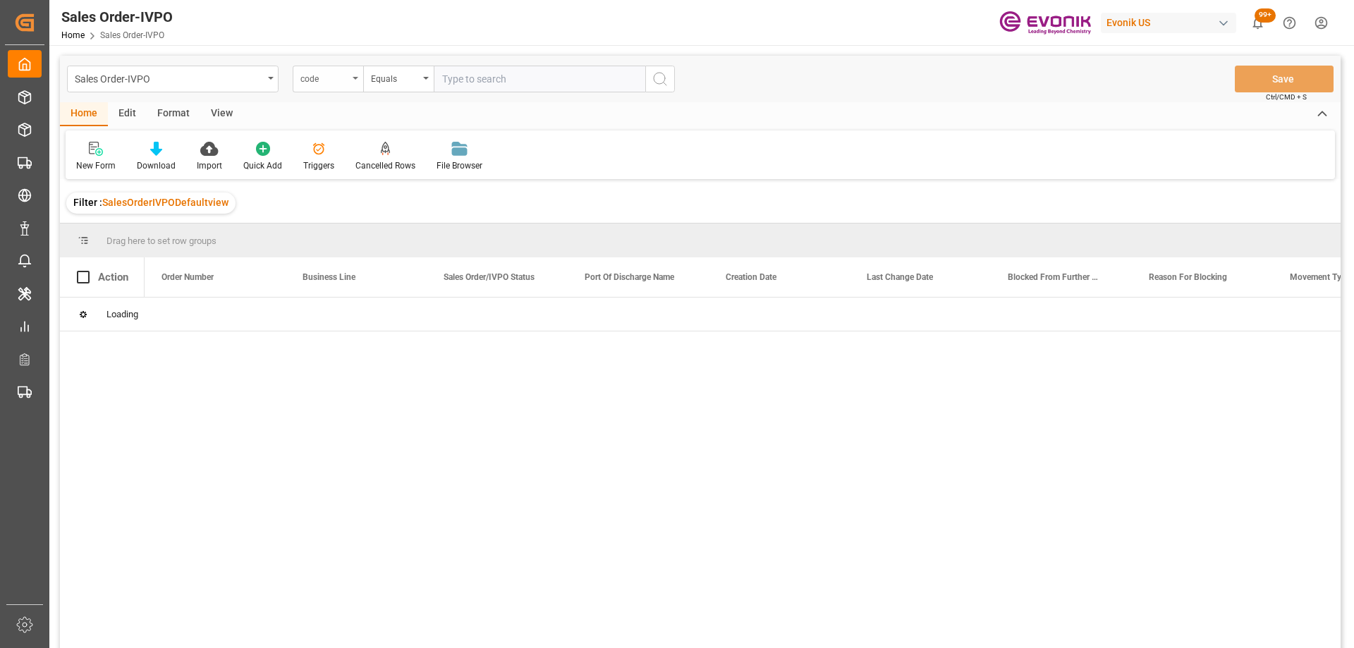
click at [348, 79] on div "code" at bounding box center [324, 77] width 48 height 16
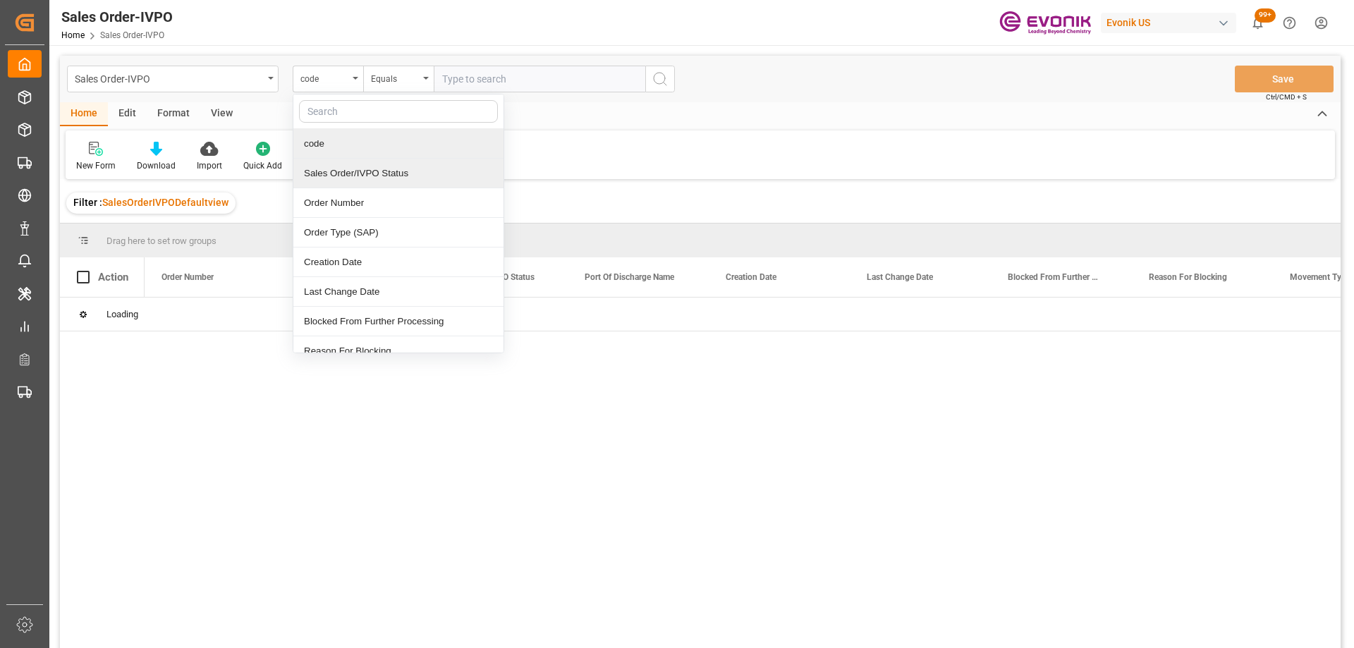
click at [360, 197] on div "Order Number" at bounding box center [398, 203] width 210 height 30
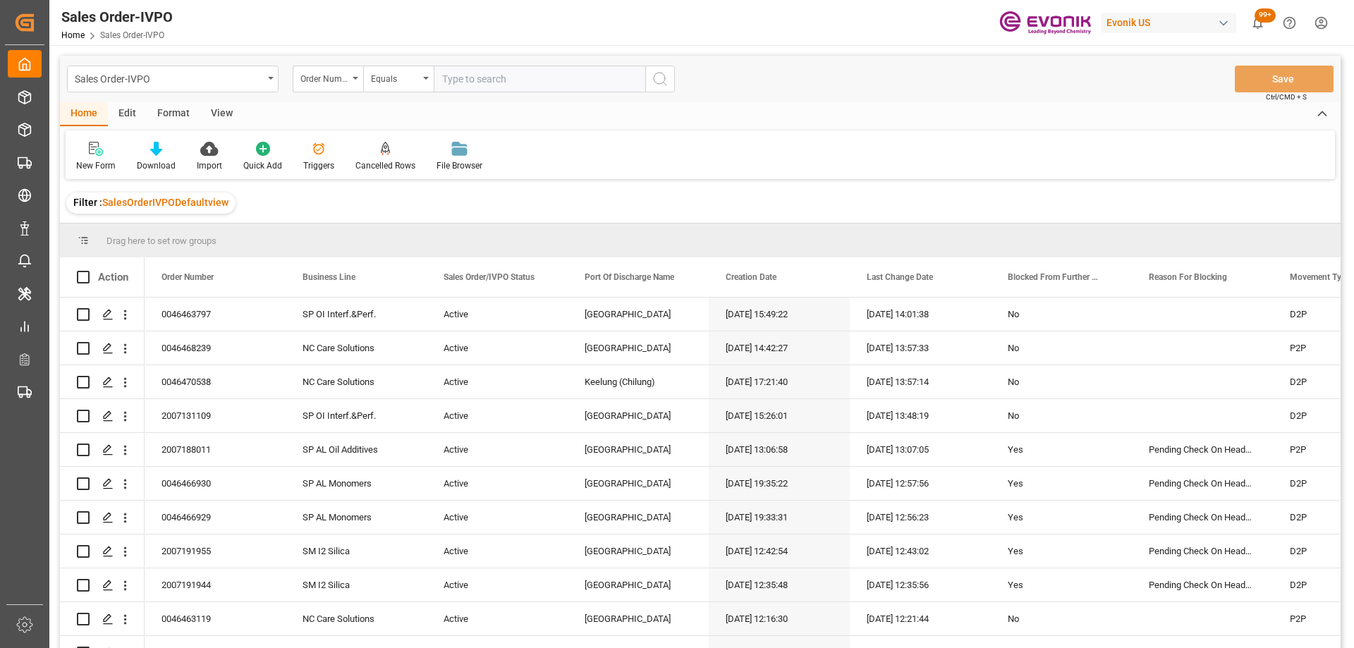
click at [495, 83] on input "text" at bounding box center [539, 79] width 211 height 27
paste input "2007173789"
type input "2007173789"
click at [670, 73] on button "search button" at bounding box center [660, 79] width 30 height 27
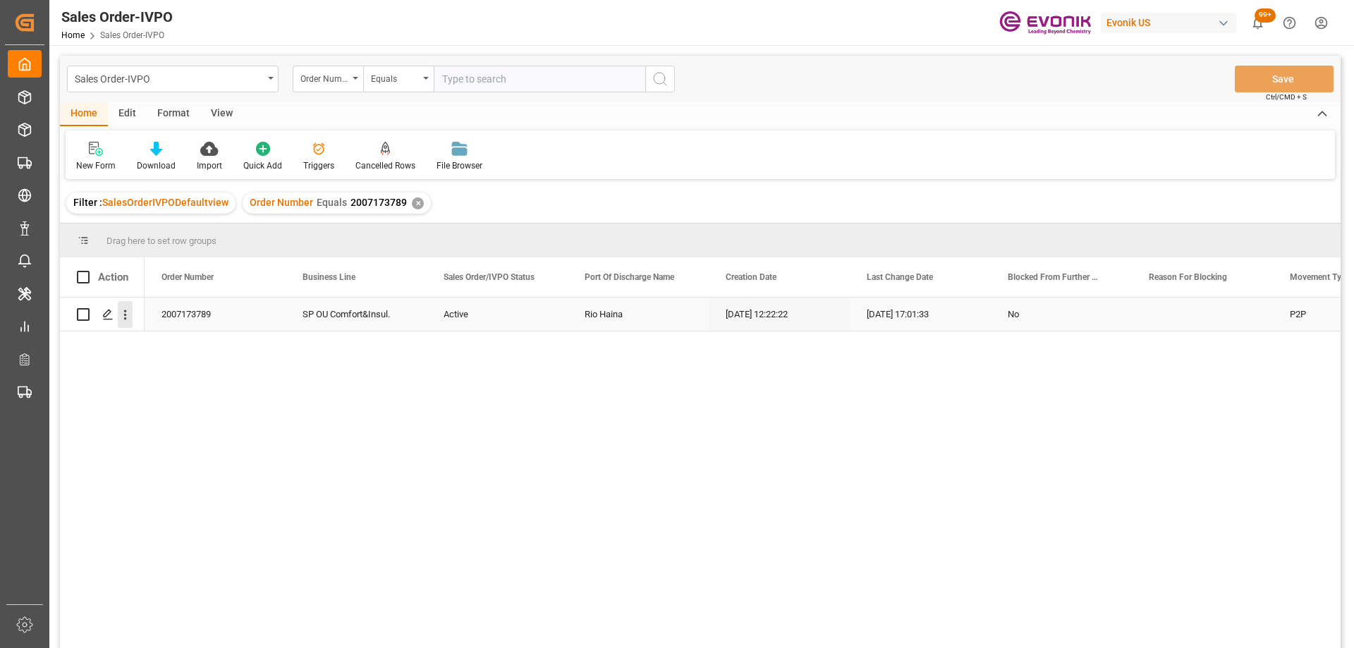
click at [127, 312] on icon "open menu" at bounding box center [125, 314] width 15 height 15
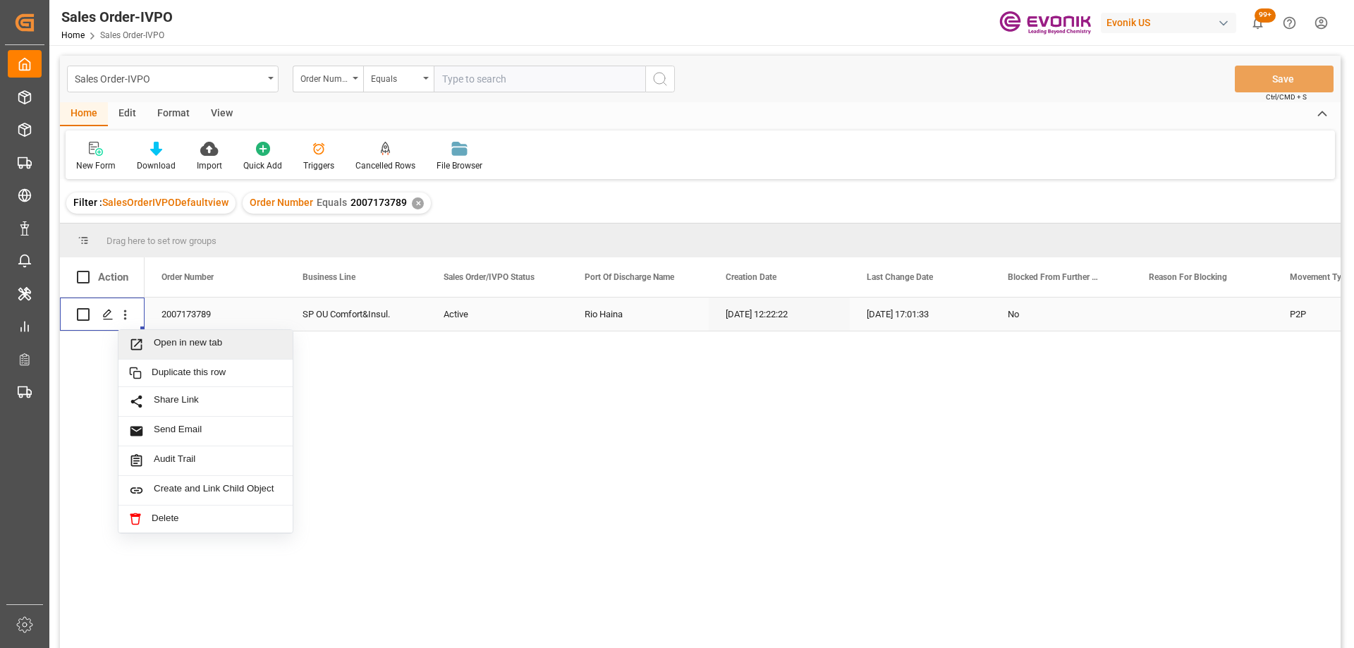
click at [213, 343] on span "Open in new tab" at bounding box center [218, 344] width 128 height 15
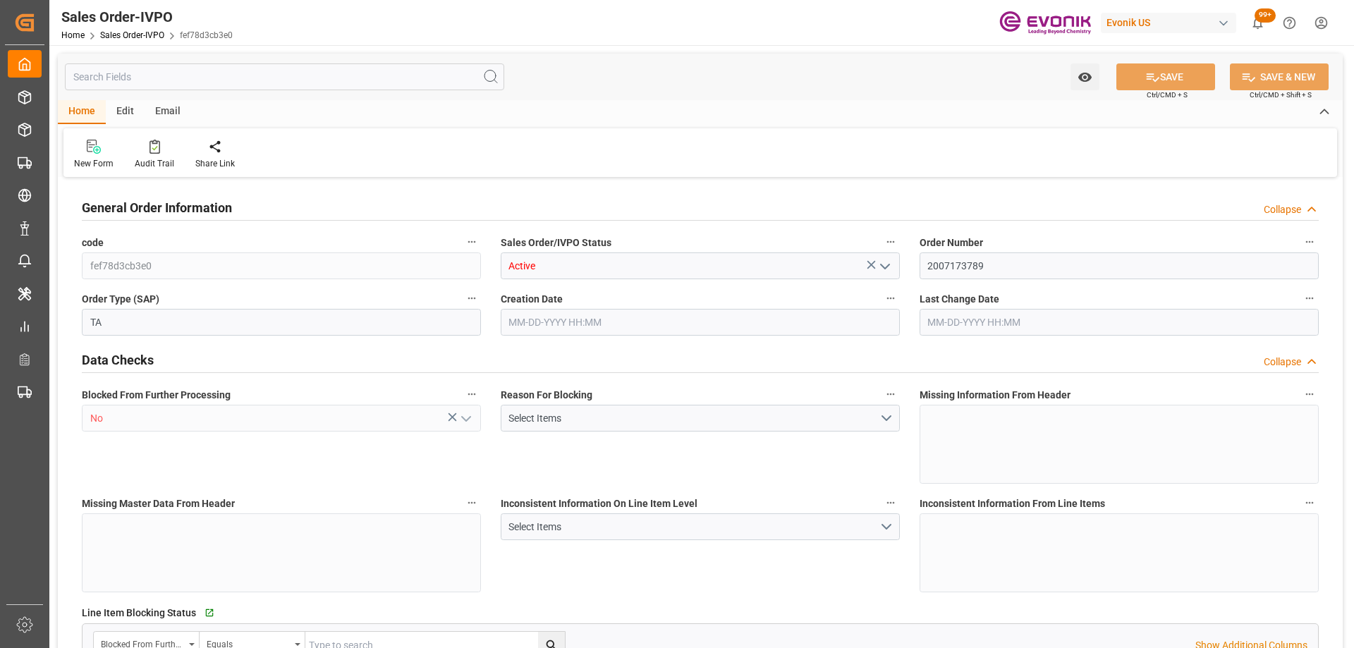
type input "DOHAI"
type input "0"
type input "1"
type input "1654.2"
type input "[DATE] 12:22"
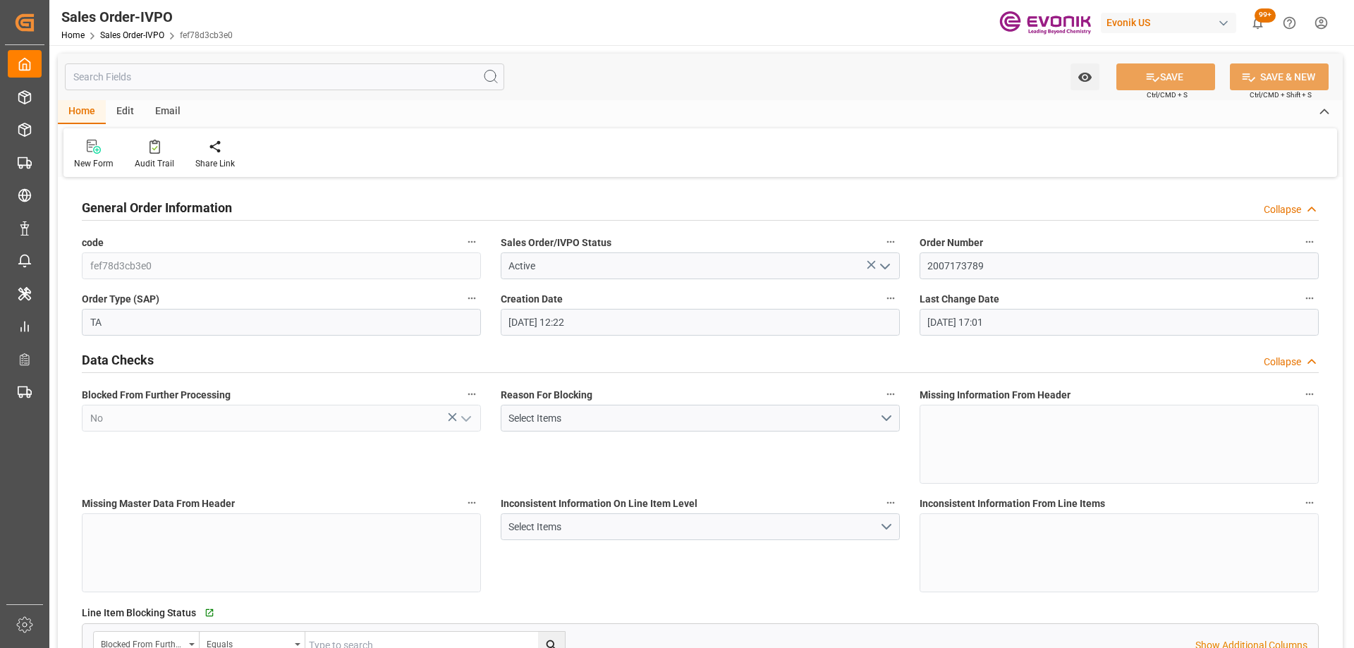
type input "[DATE] 17:01"
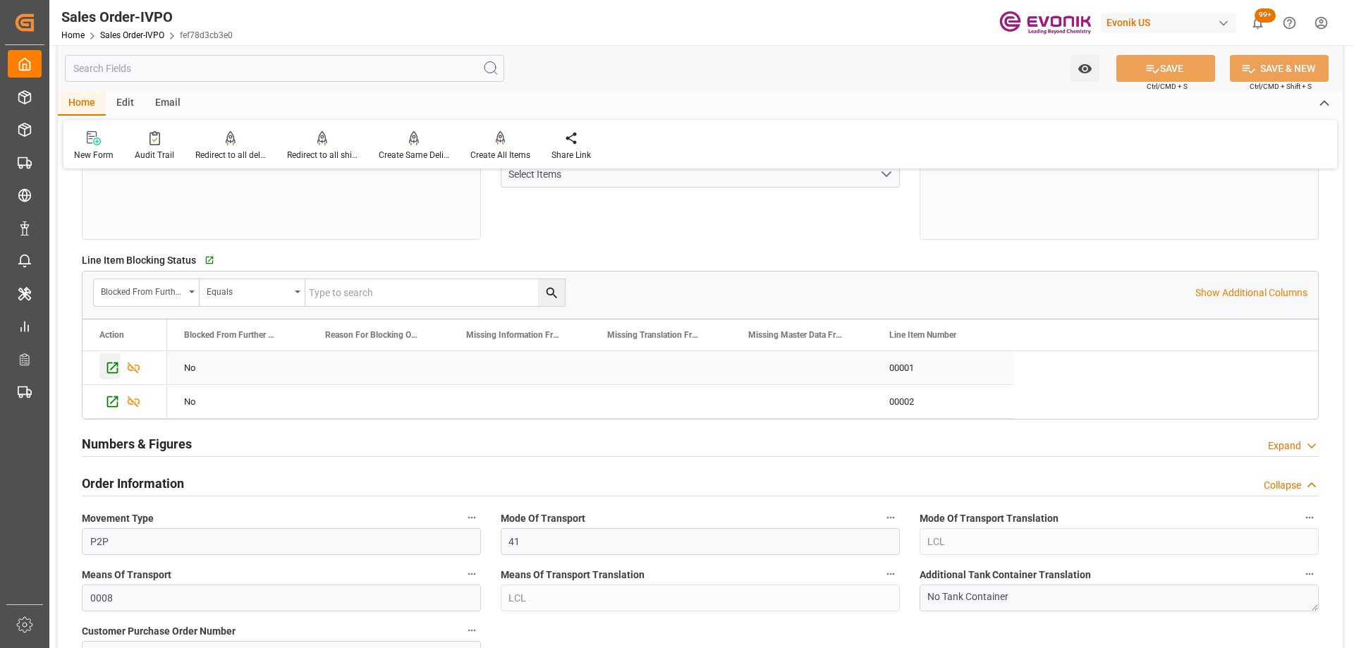
click at [115, 366] on icon "Press SPACE to select this row." at bounding box center [112, 367] width 11 height 11
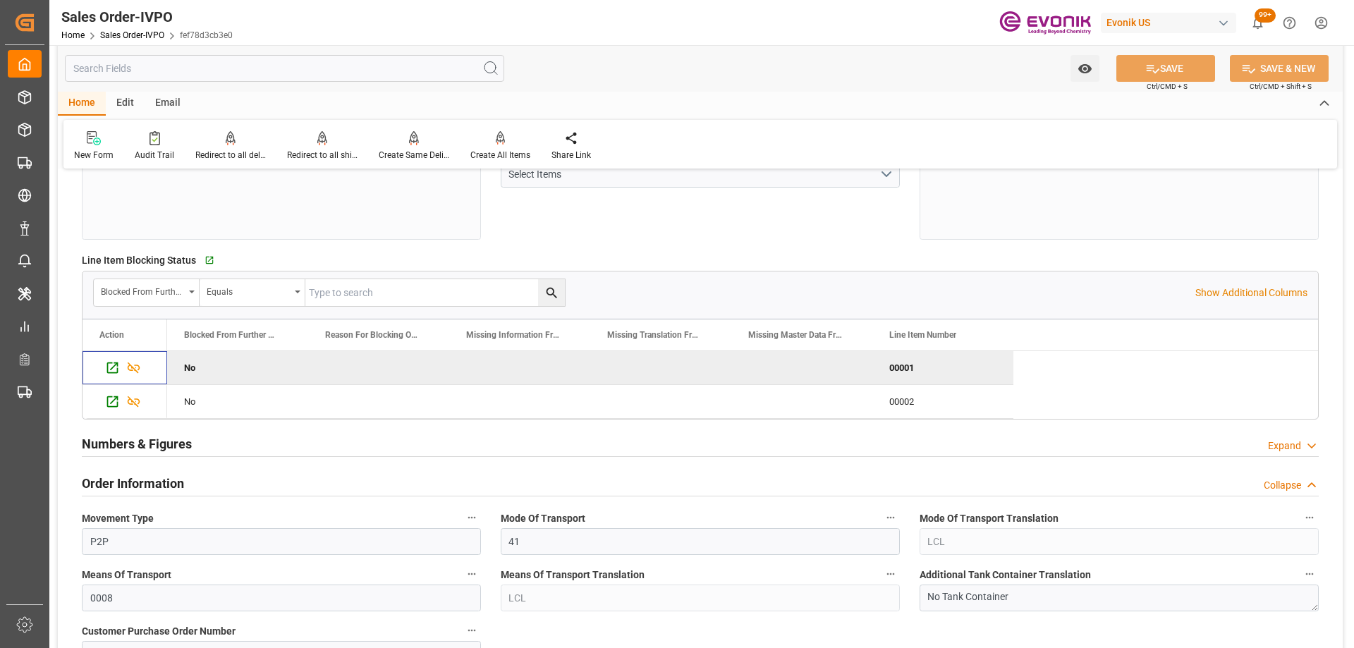
scroll to position [0, 0]
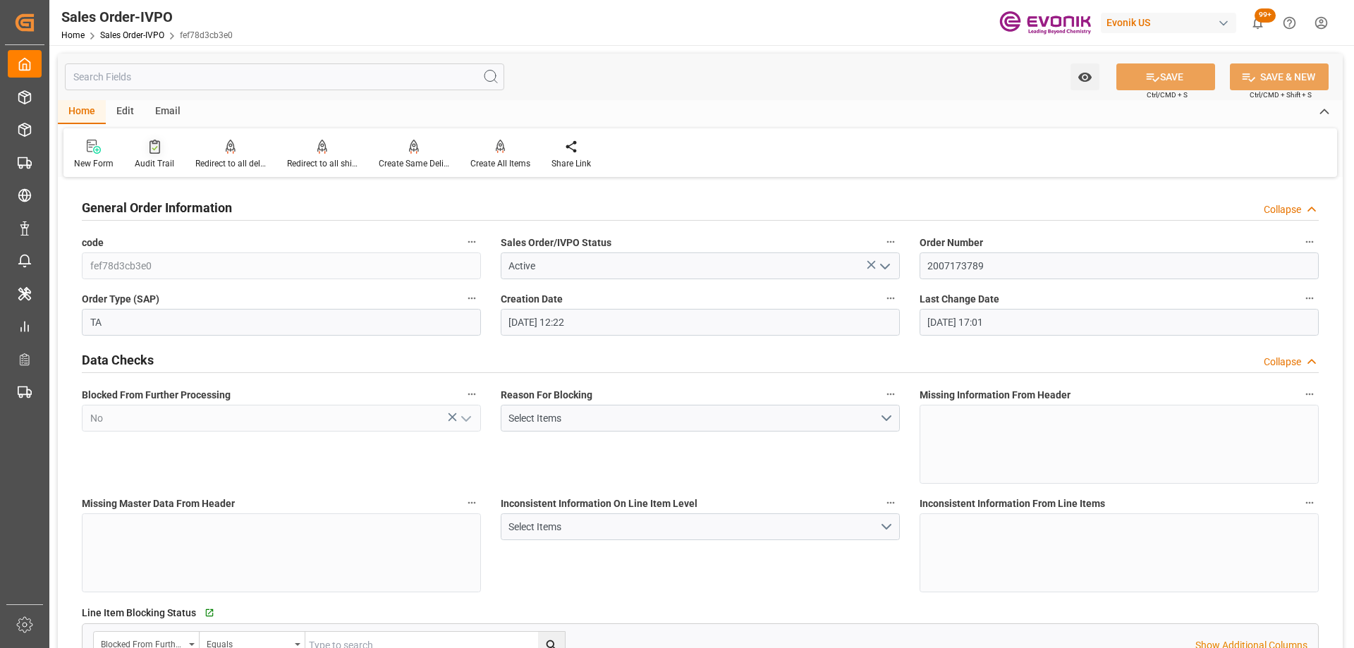
click at [157, 152] on icon at bounding box center [154, 147] width 11 height 14
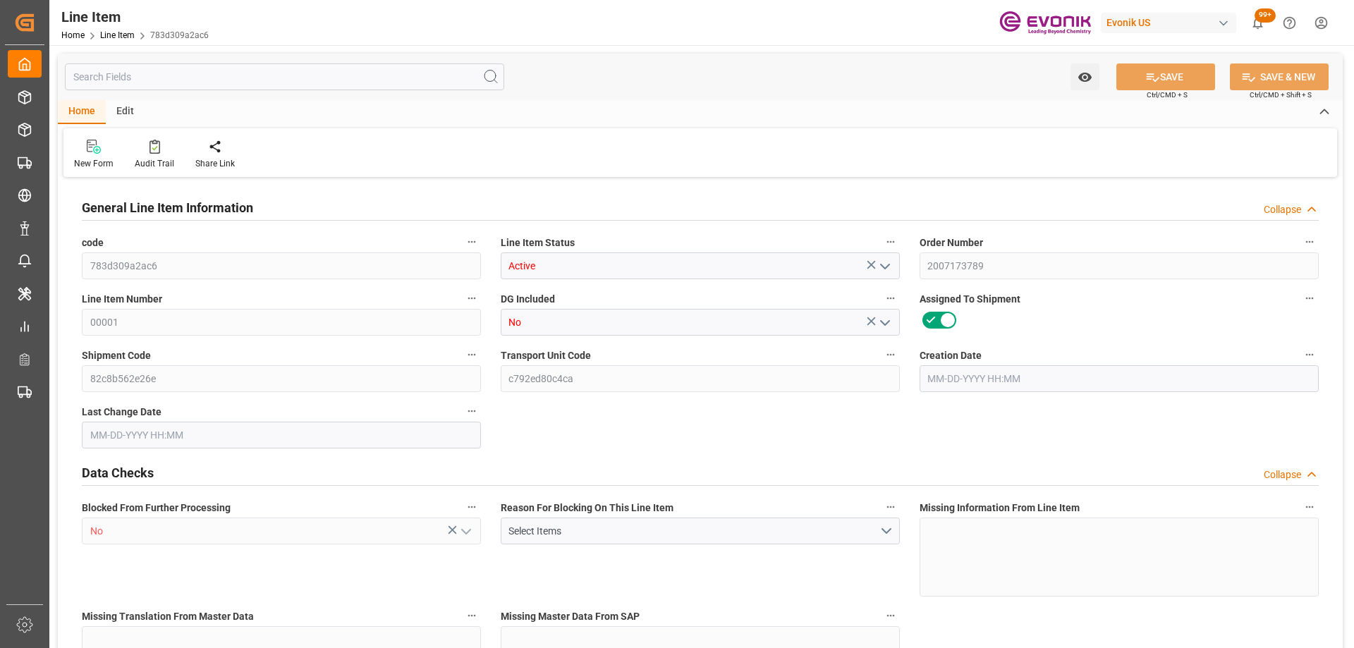
type input "1"
type input "867.2"
type input "800"
type input "1.1501"
type input "4"
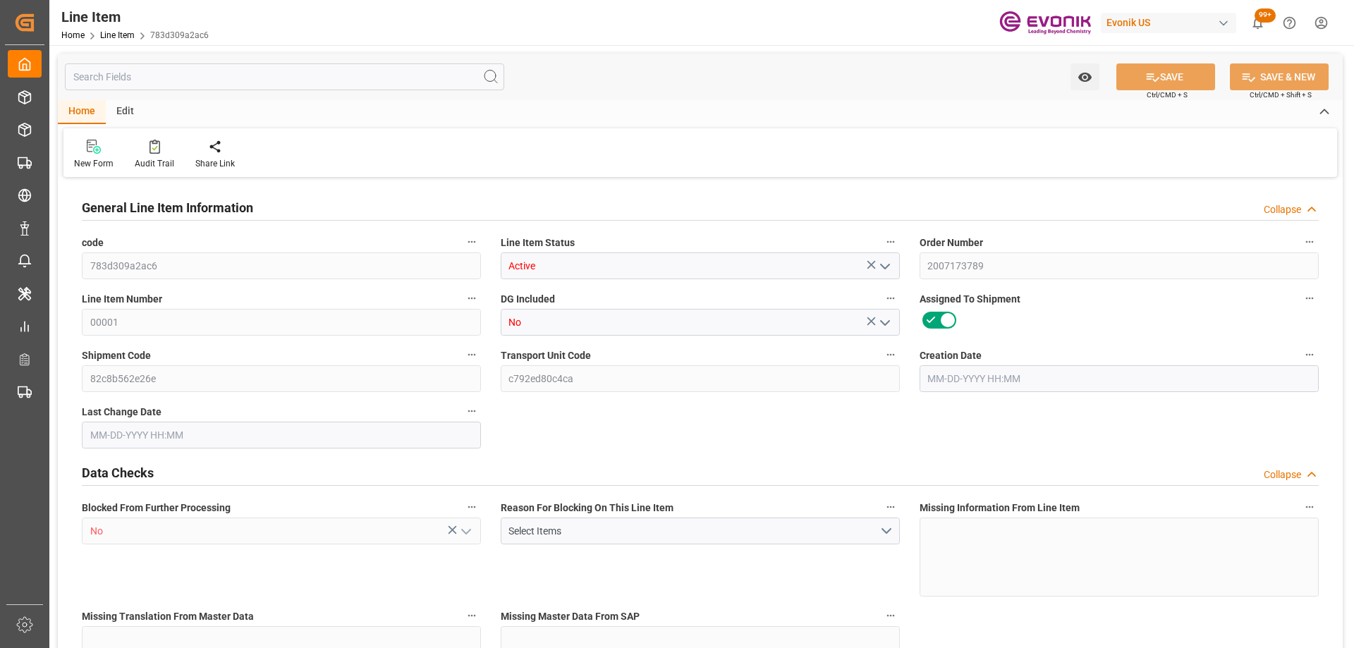
type input "11040"
type input "4"
type input "867.2"
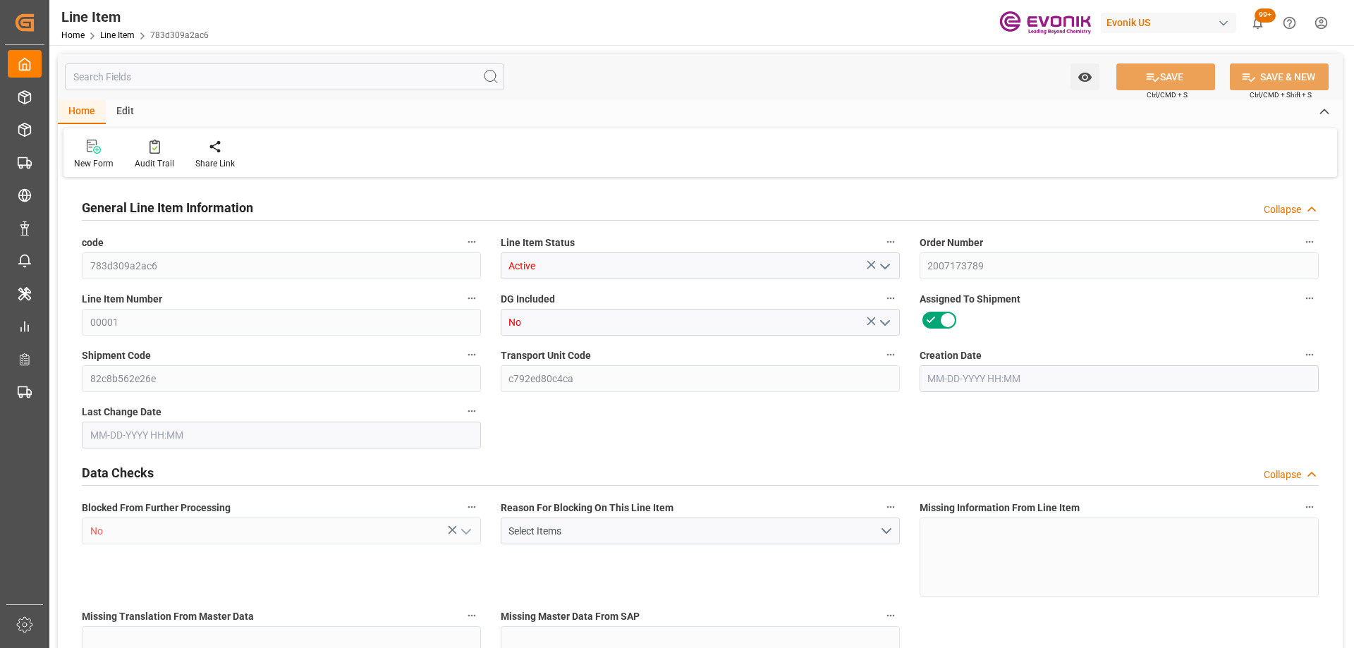
type input "887.2"
type input "800"
type input "1.1501"
type input "1150.148"
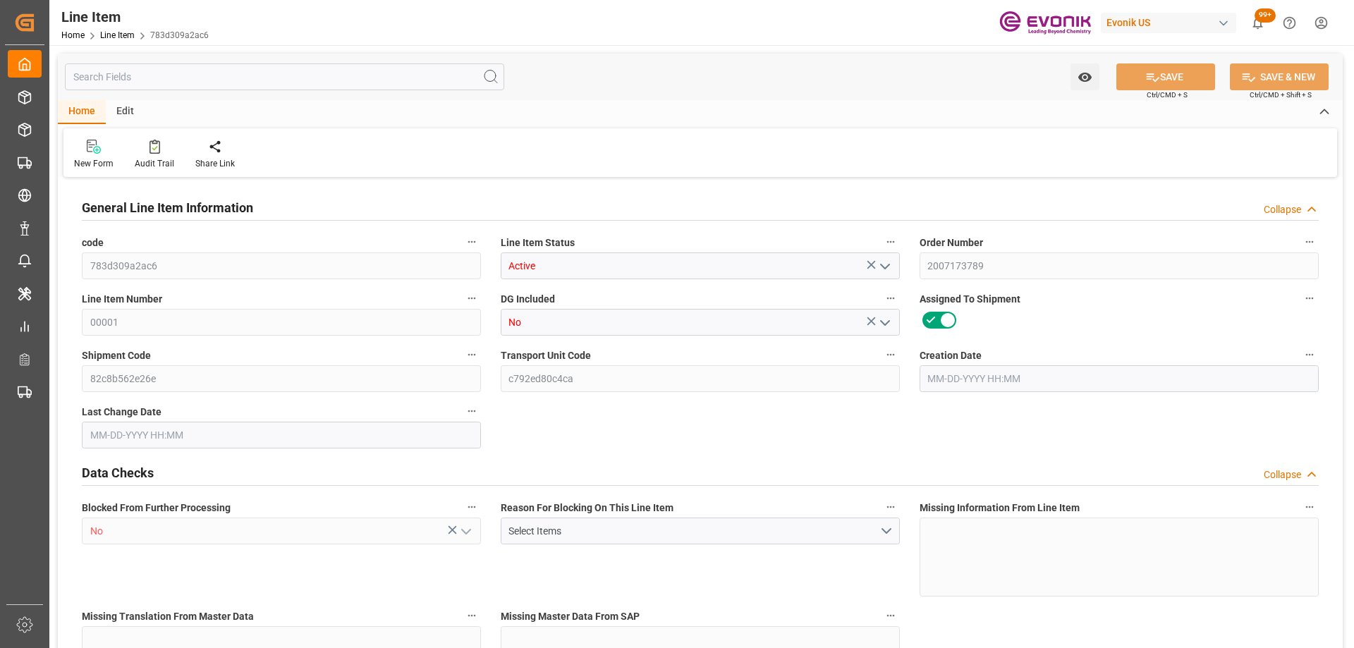
type input "4"
type input "867.2"
type input "800"
type input "1.1501"
type input "09-08-2025 12:22"
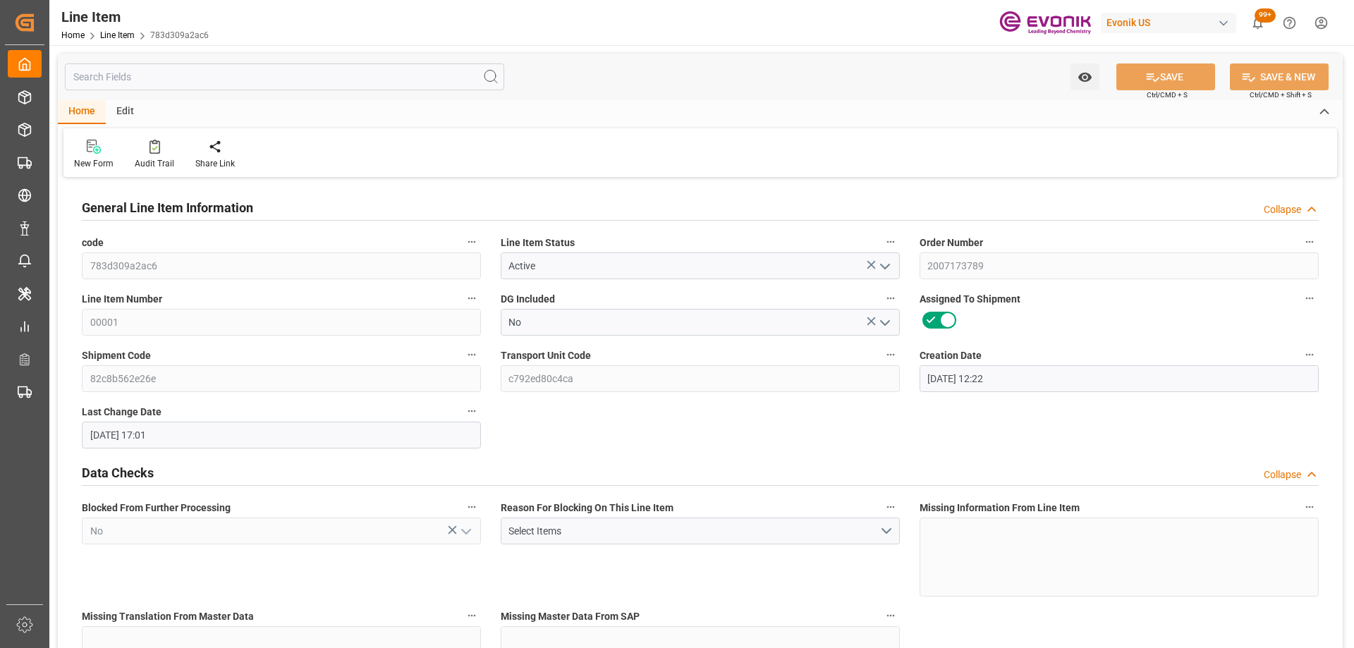
type input "09-18-2025 17:01"
type input "[DATE]"
type input "09-19-2025"
type input "09-12-2025"
click at [892, 355] on icon "button" at bounding box center [890, 354] width 11 height 11
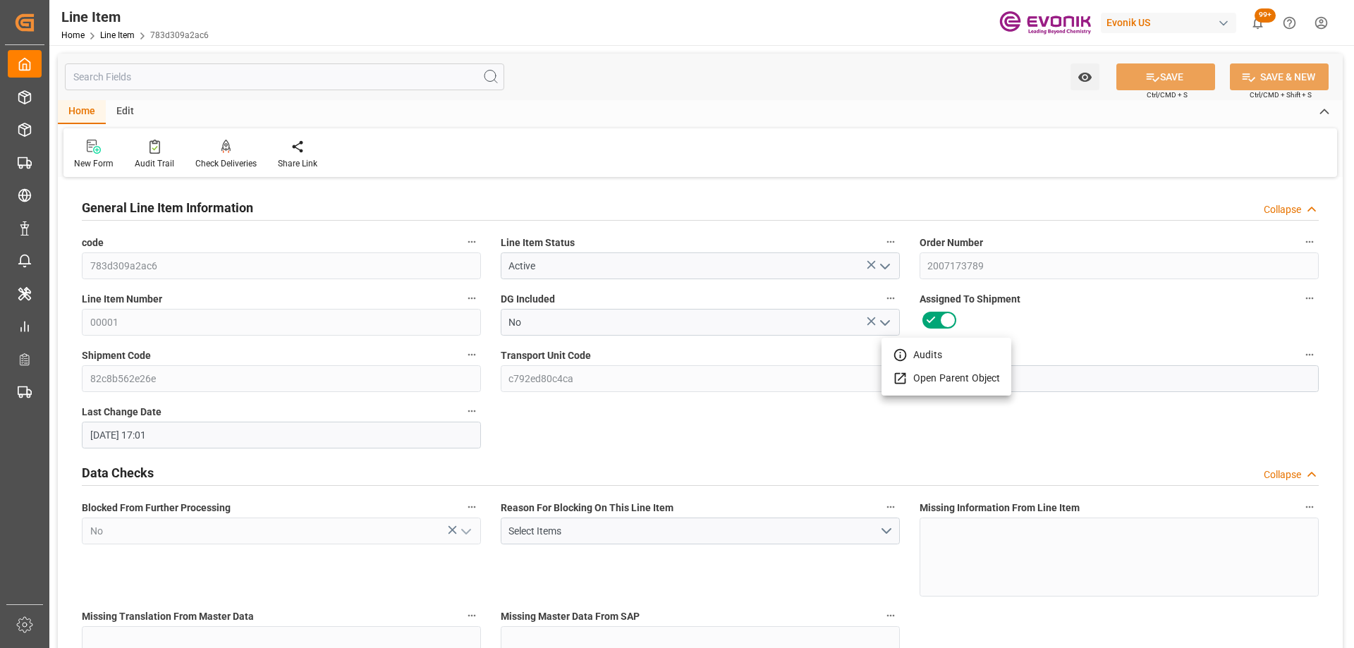
click at [910, 379] on li "Open Parent Object" at bounding box center [946, 378] width 130 height 23
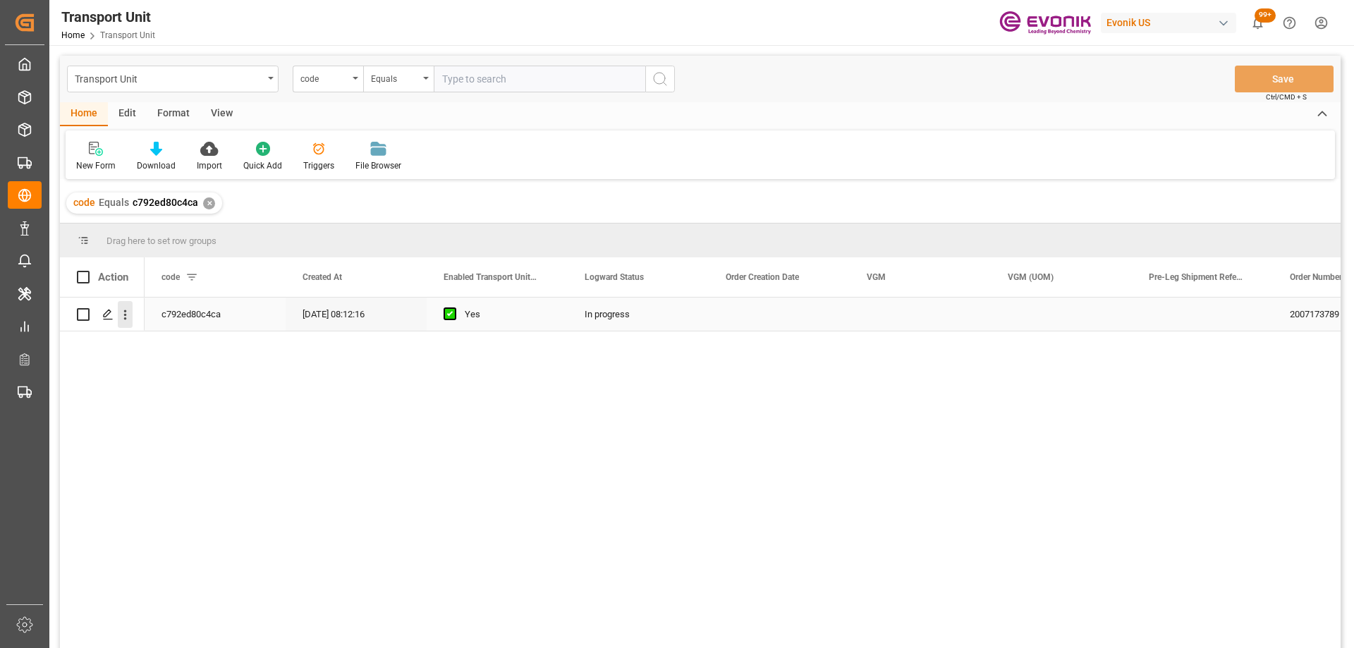
click at [121, 311] on icon "open menu" at bounding box center [125, 314] width 15 height 15
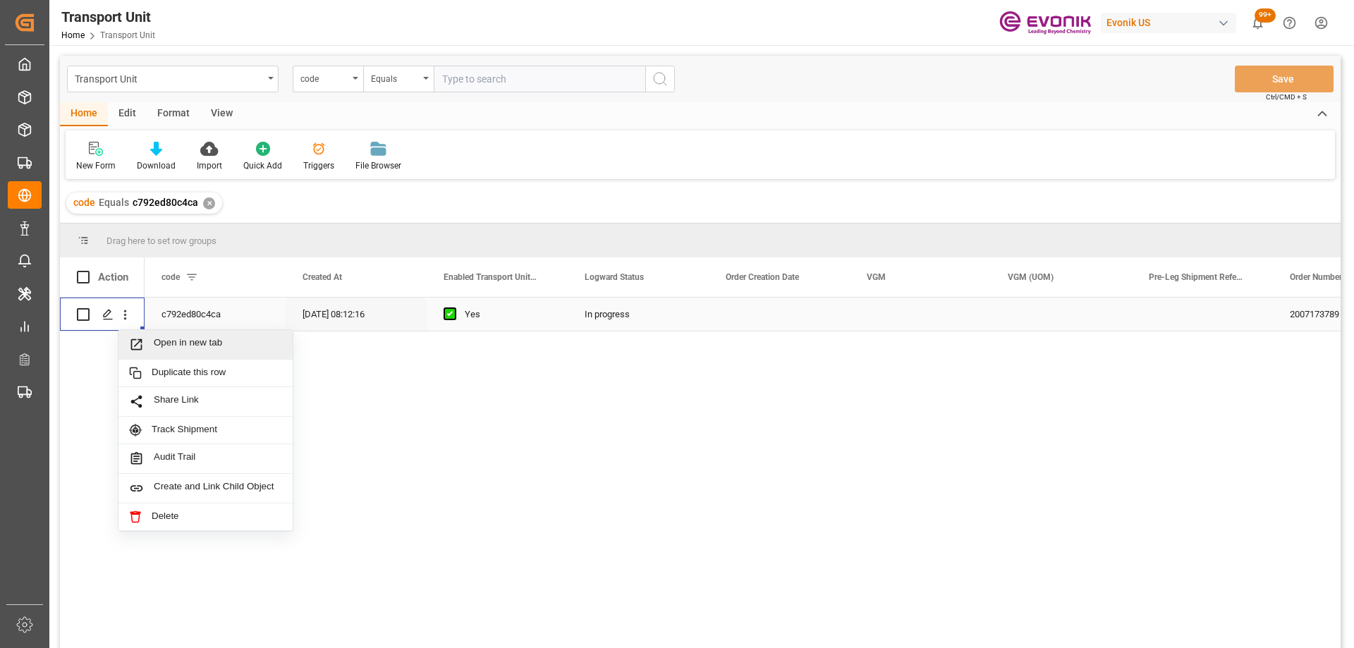
click at [162, 340] on span "Open in new tab" at bounding box center [218, 344] width 128 height 15
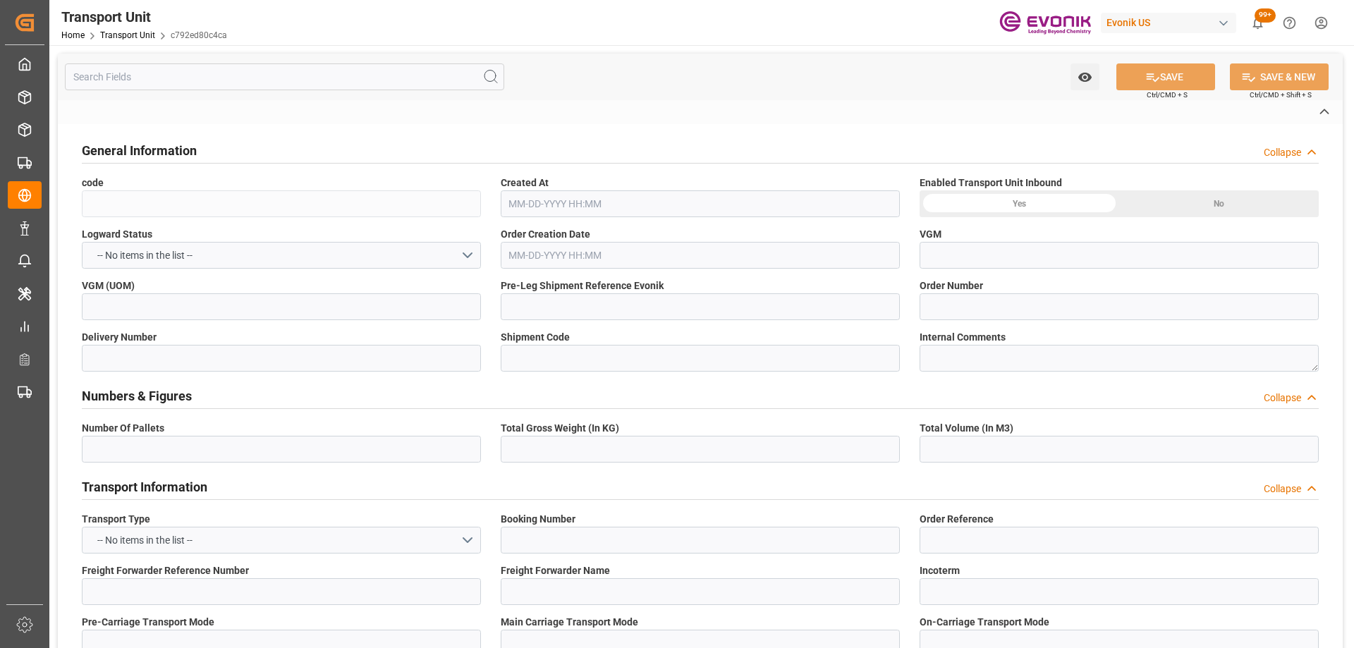
type input "c792ed80c4ca"
type input "2007173789"
type textarea "60409"
type input "United States"
type textarea "10307"
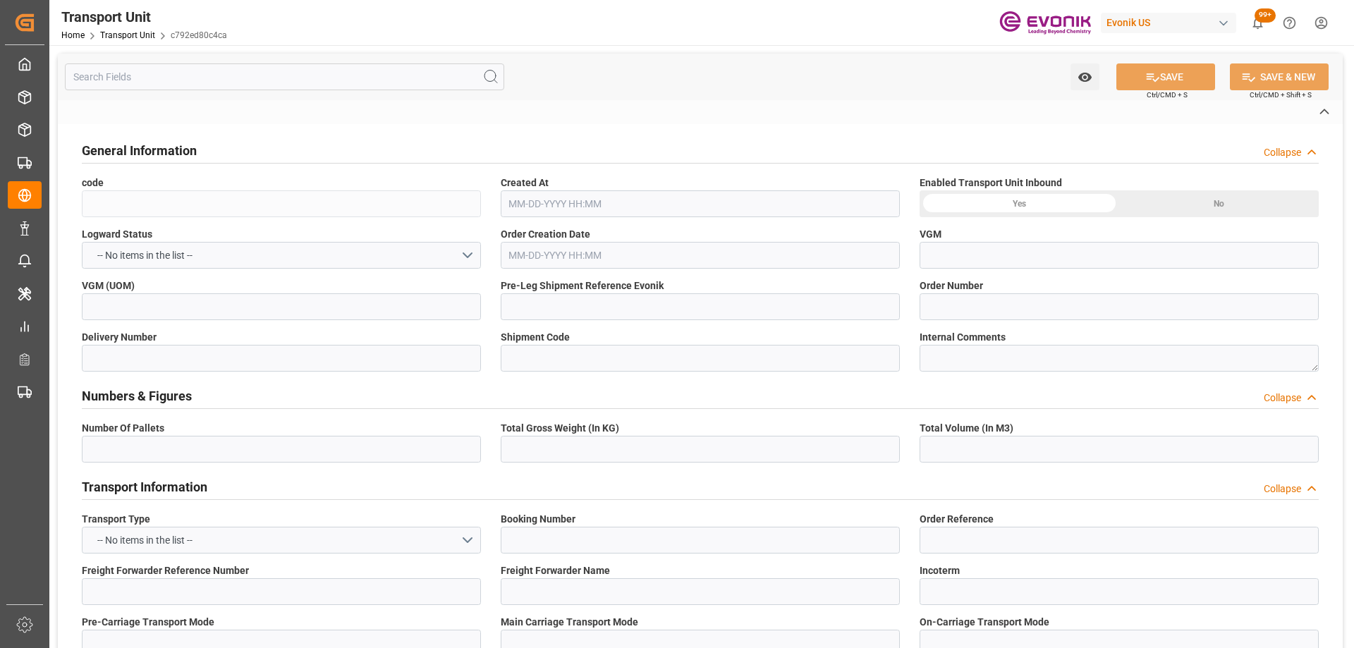
type input "[GEOGRAPHIC_DATA]"
type input "Rio Haina"
type textarea "No Deliveries found"
type input "kg"
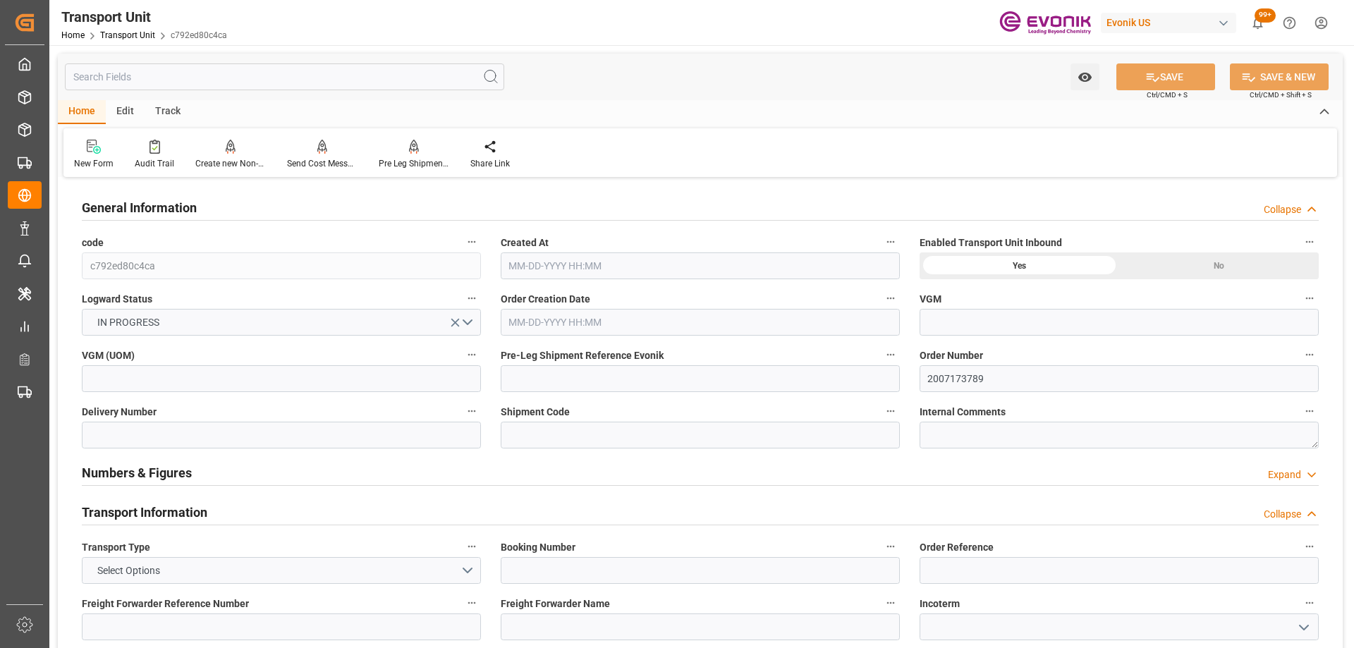
type input "DOHAI"
type input "887.2"
type input "09-15-2025 08:12"
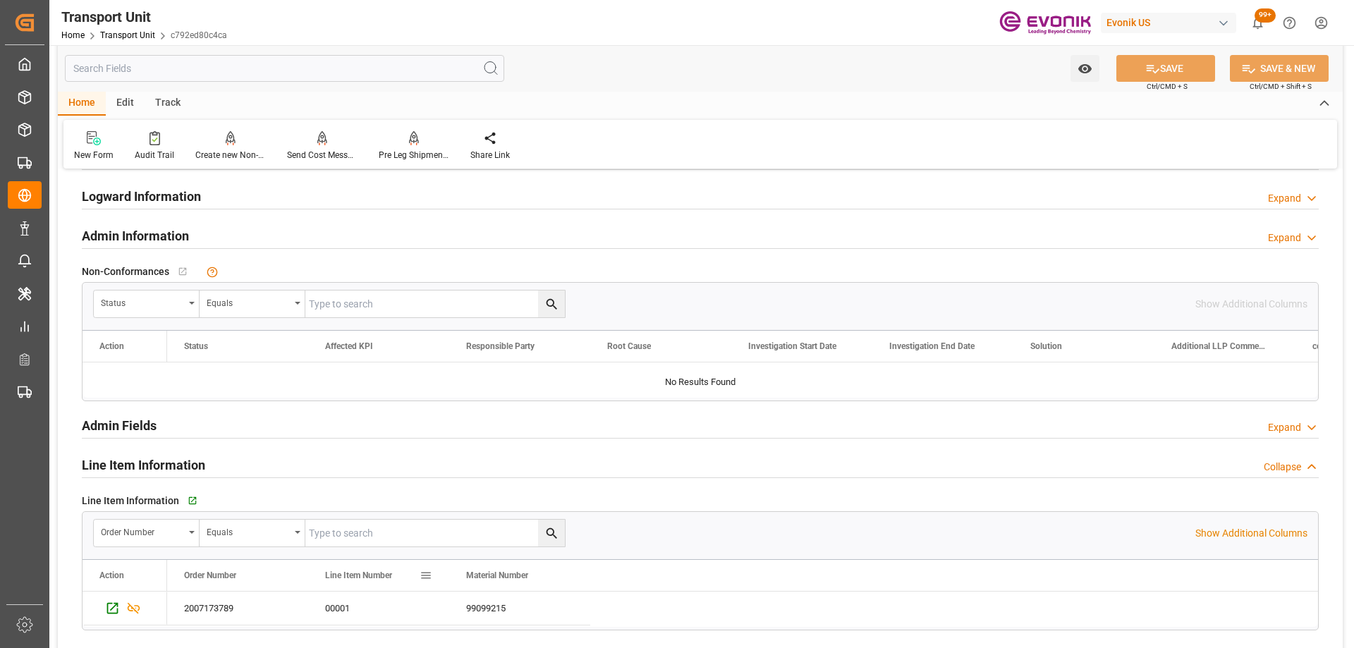
scroll to position [1974, 0]
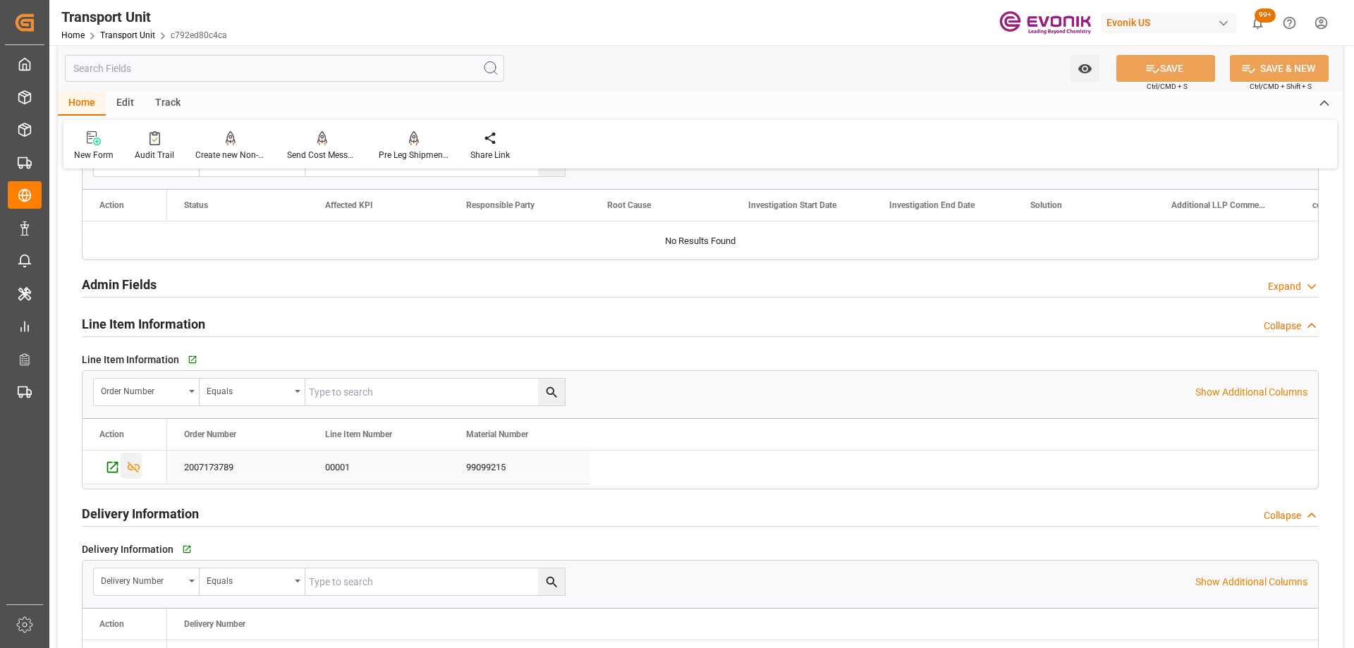
click at [134, 468] on icon "Press SPACE to select this row." at bounding box center [134, 467] width 13 height 11
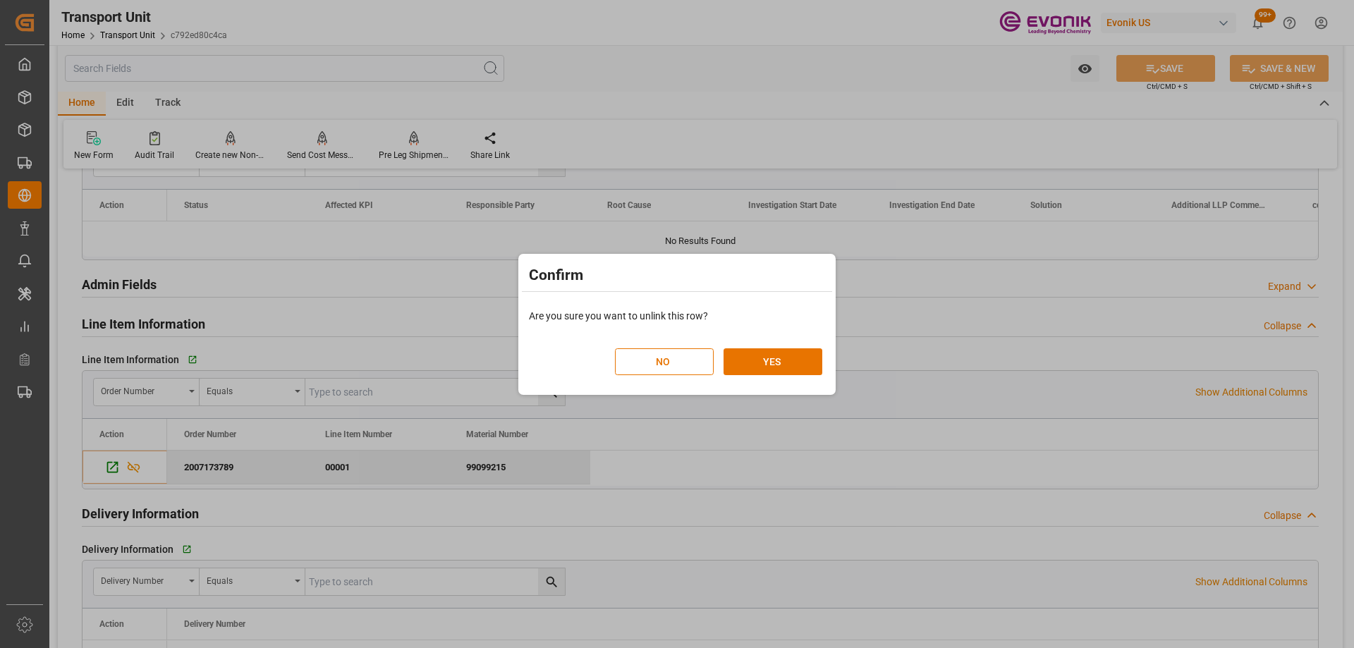
click at [788, 345] on div "NO YES" at bounding box center [718, 354] width 207 height 42
click at [783, 367] on button "YES" at bounding box center [772, 361] width 99 height 27
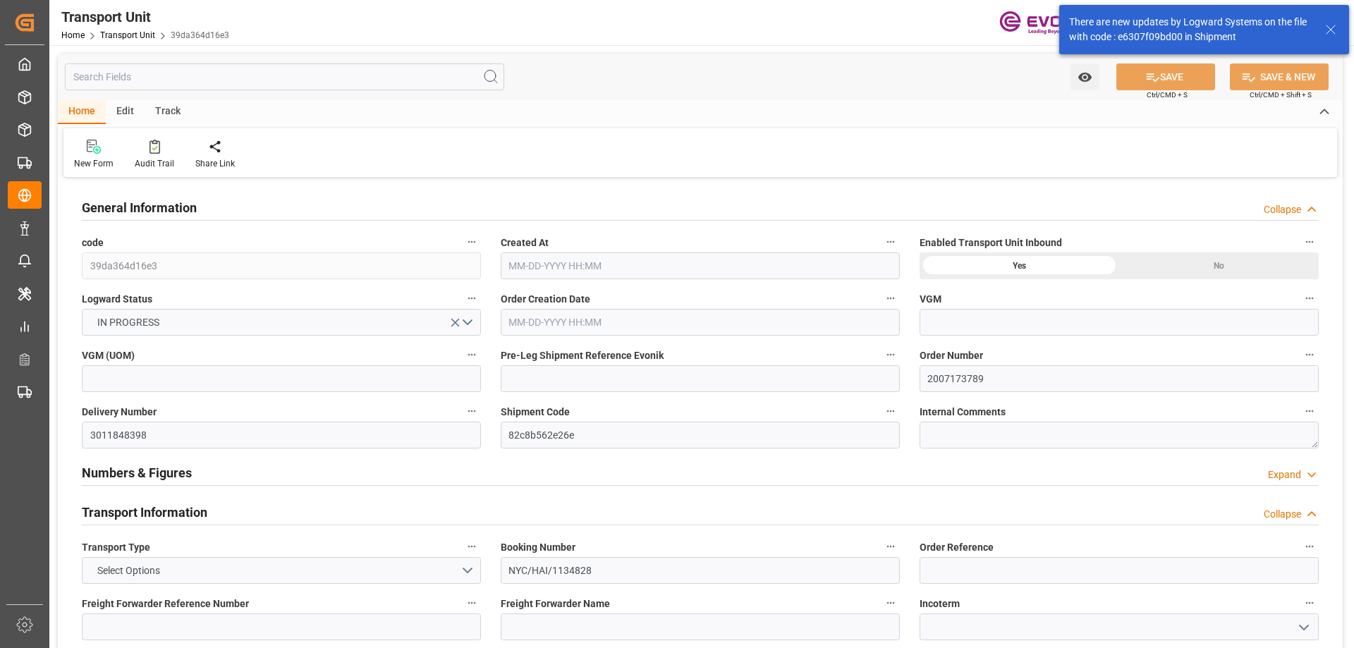
type input "AC Containerline"
type input "Leschaco Inc."
type input "USPEF"
type input "DOHAI"
type input "1654.2"
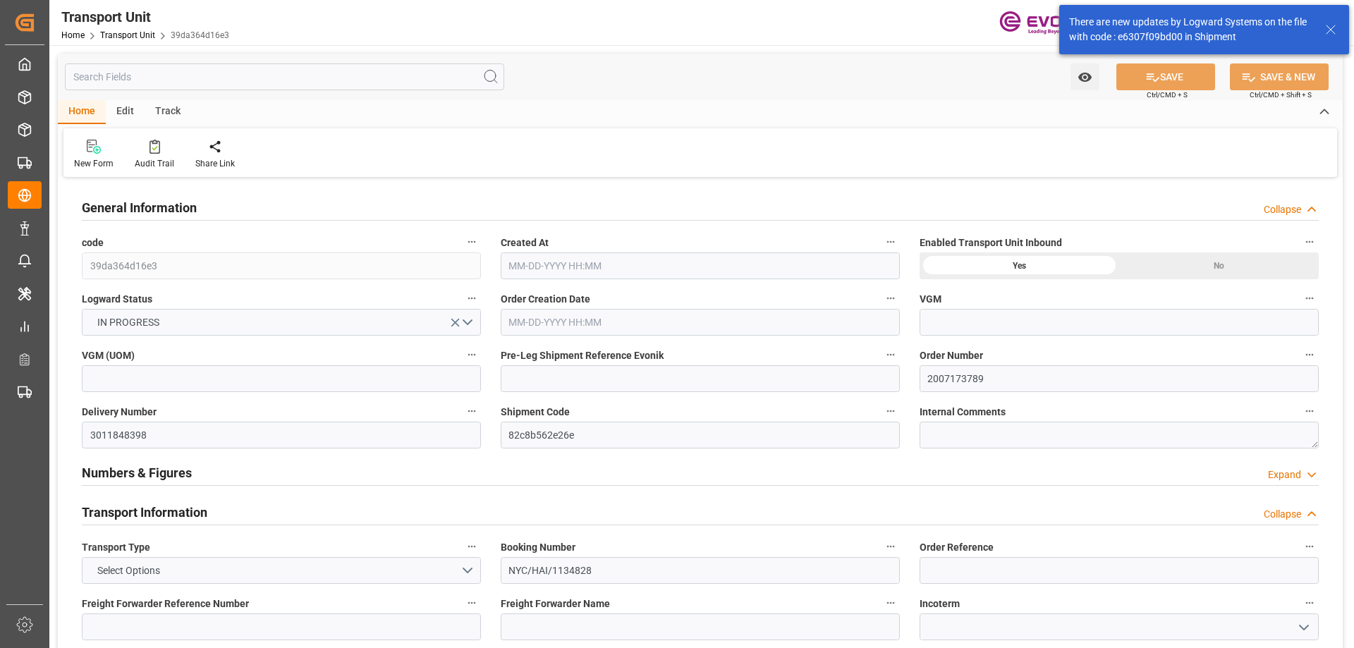
type input "[DATE] 10:40"
type input "[DATE]"
type input "[DATE] 00:00"
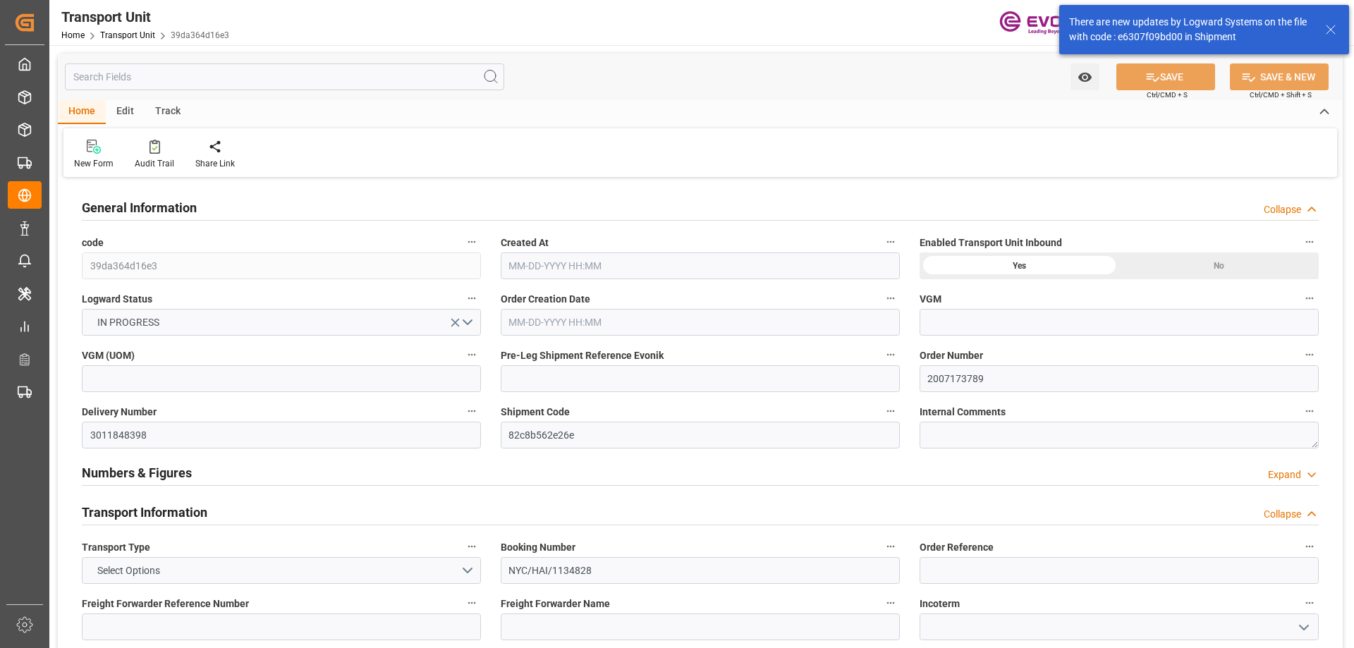
type input "[DATE] 00:00"
type input "[DATE] 10:00"
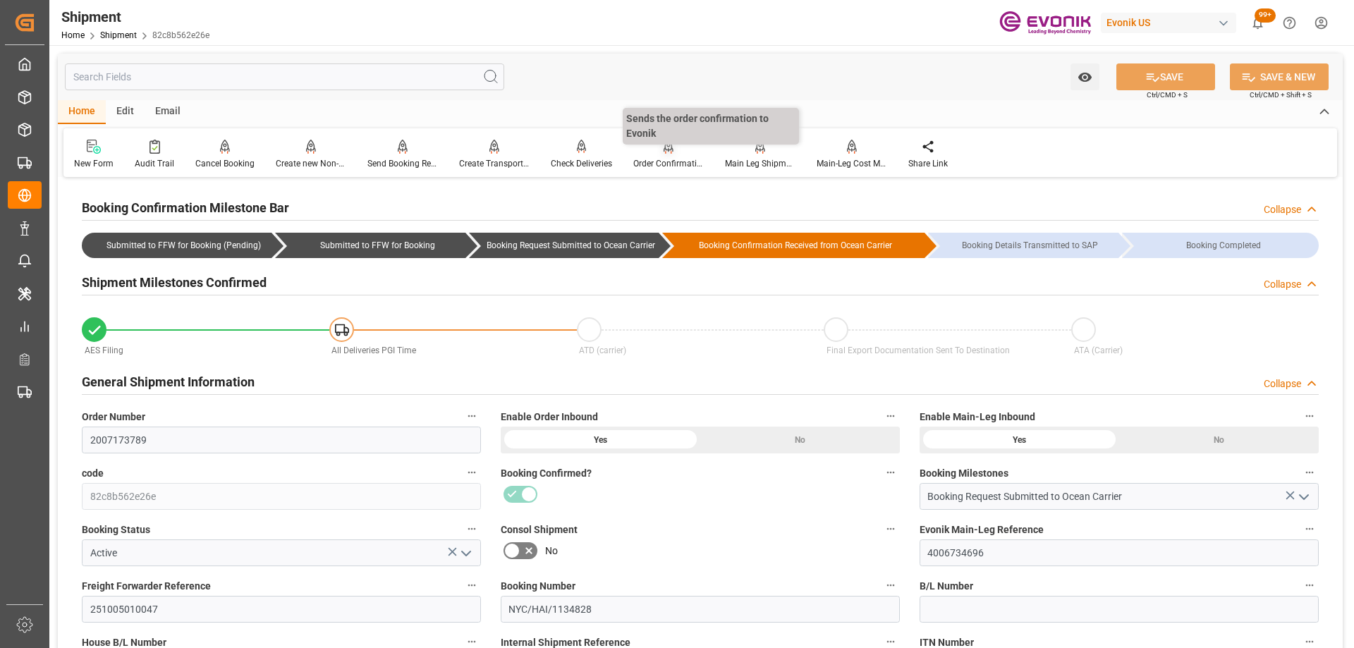
click at [663, 158] on div "Order Confirmation" at bounding box center [668, 163] width 70 height 13
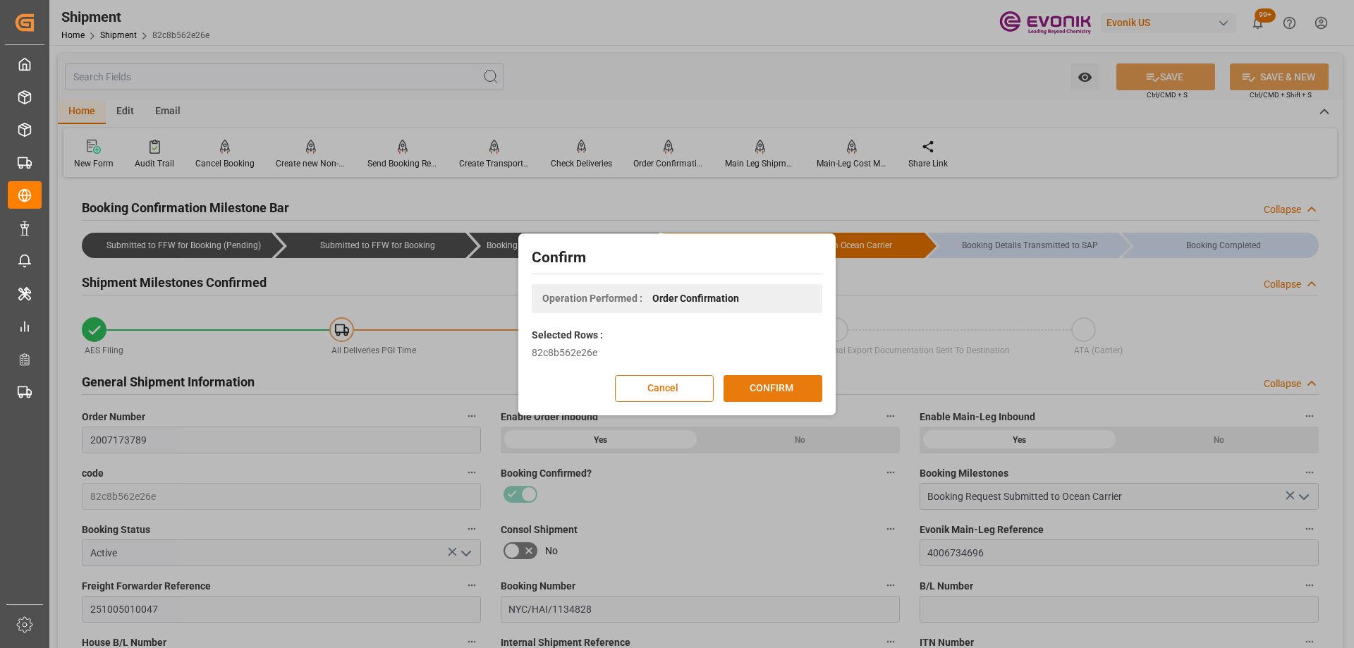
click at [790, 389] on button "CONFIRM" at bounding box center [772, 388] width 99 height 27
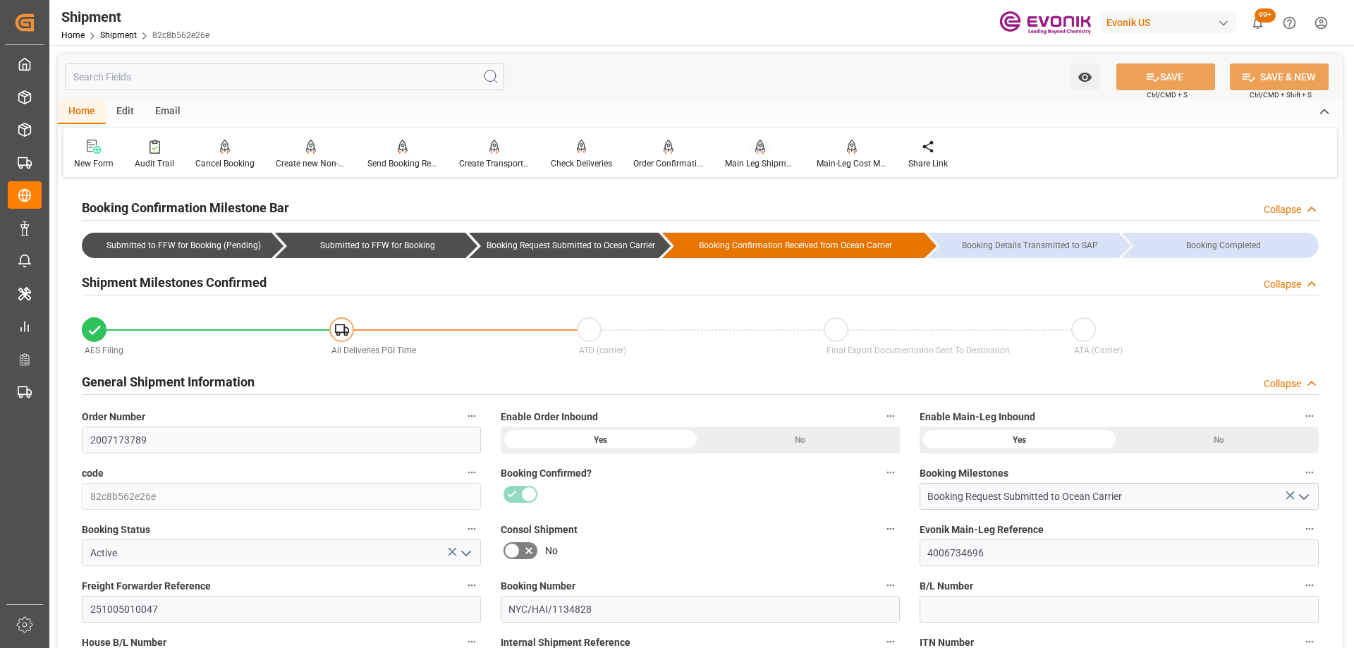
click at [765, 159] on div "Main Leg Shipment" at bounding box center [760, 163] width 70 height 13
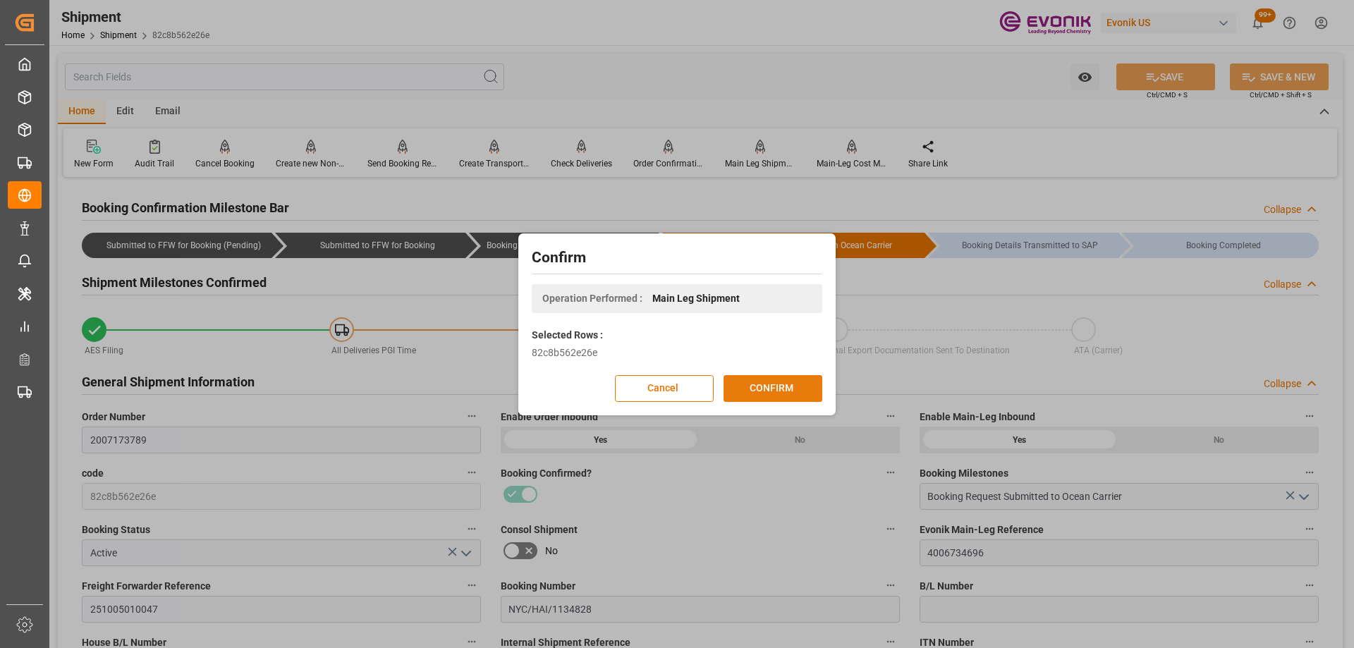
click at [804, 395] on button "CONFIRM" at bounding box center [772, 388] width 99 height 27
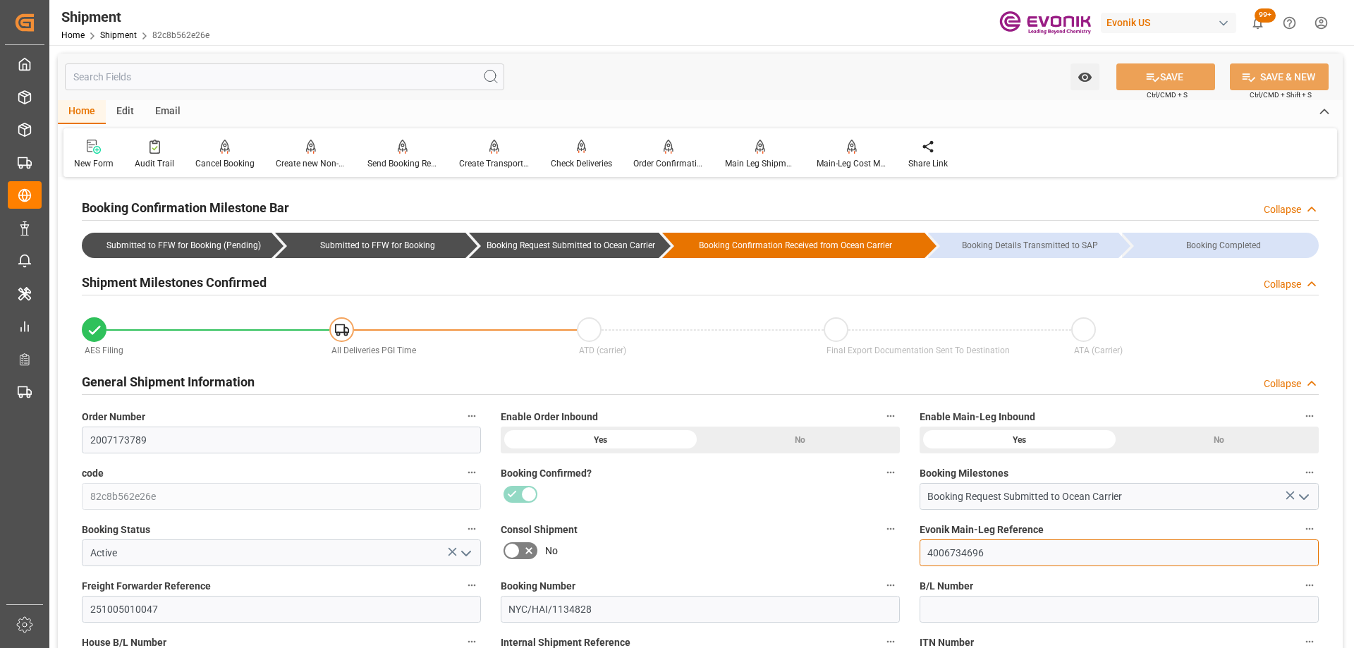
drag, startPoint x: 1040, startPoint y: 553, endPoint x: 860, endPoint y: 564, distance: 180.1
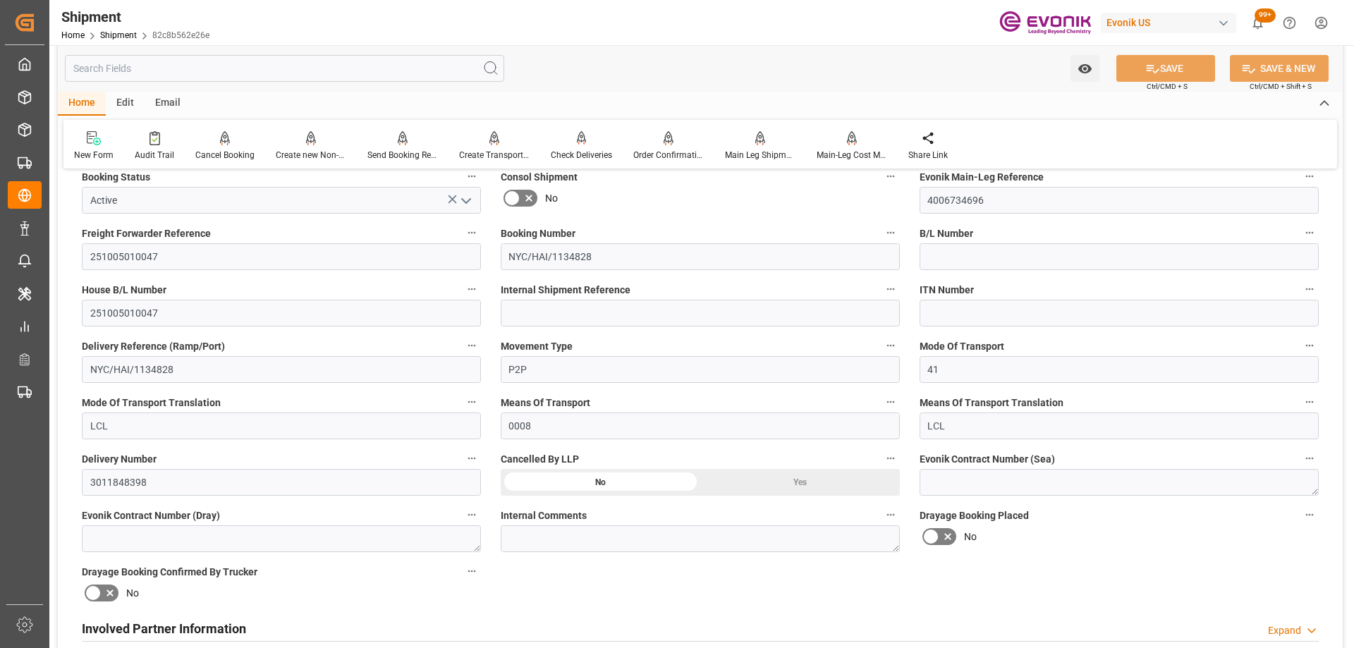
scroll to position [775, 0]
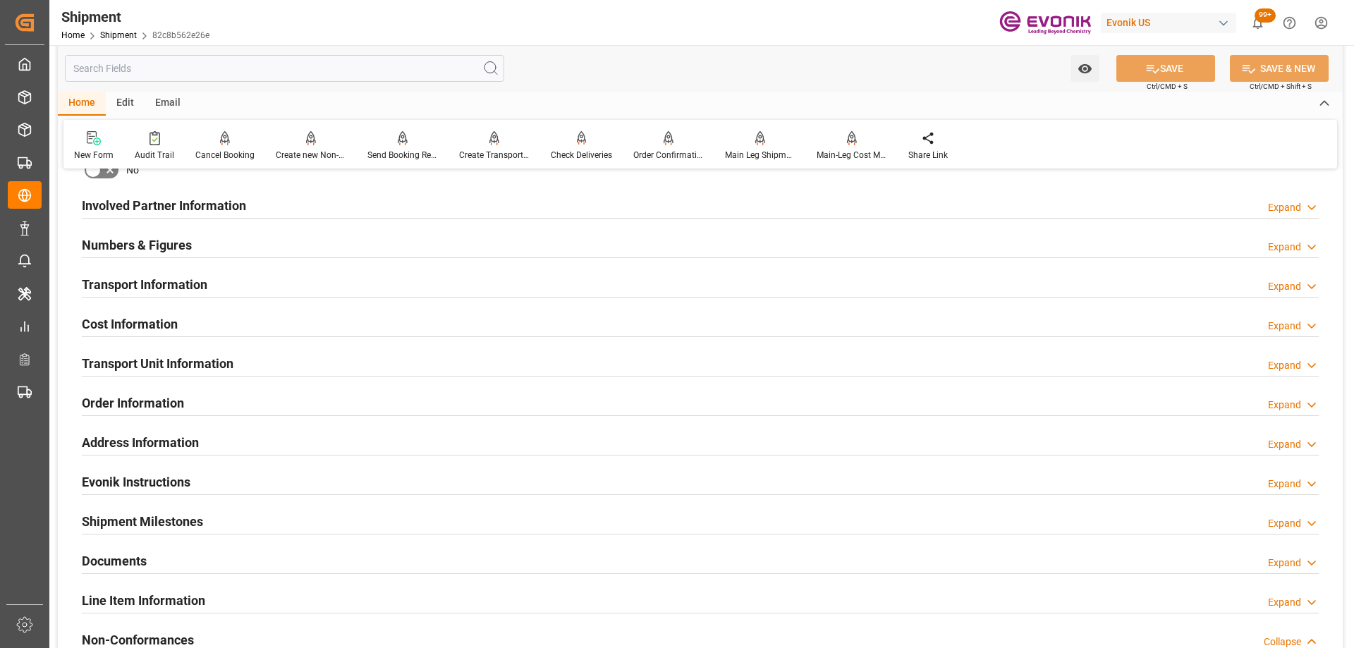
click at [315, 365] on div "Transport Unit Information Expand" at bounding box center [700, 362] width 1237 height 27
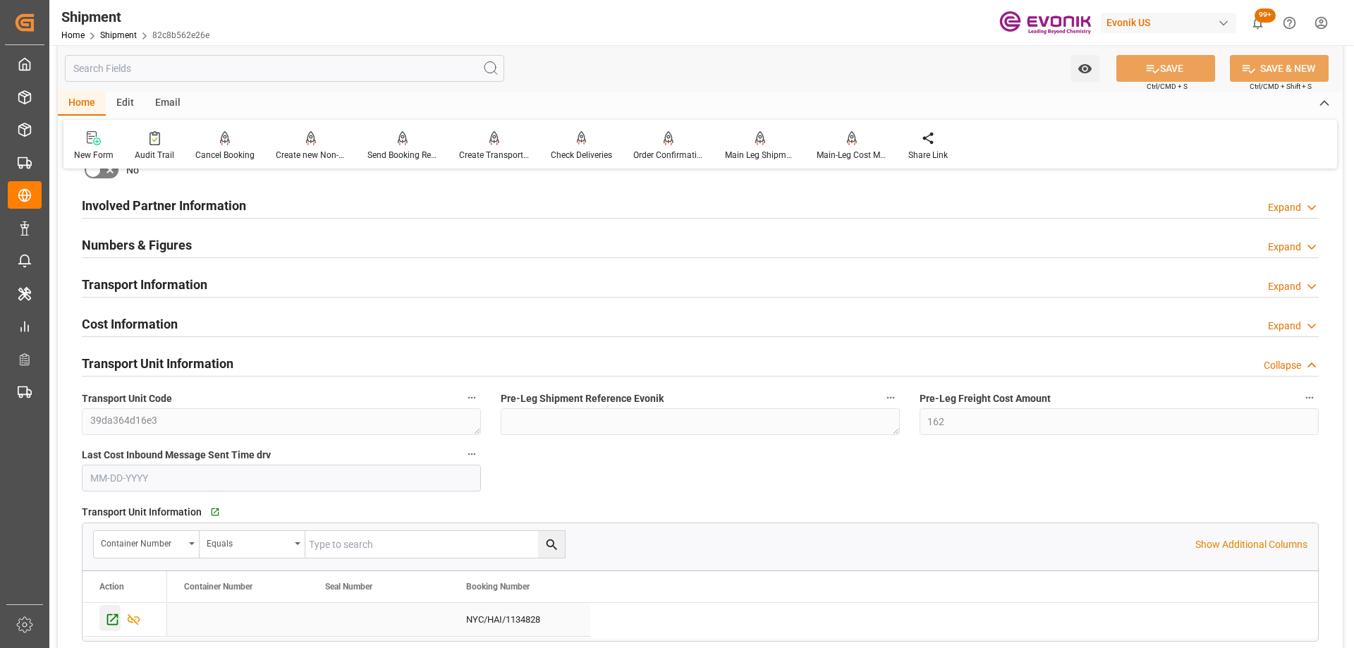
click at [113, 617] on icon "Press SPACE to select this row." at bounding box center [112, 619] width 15 height 15
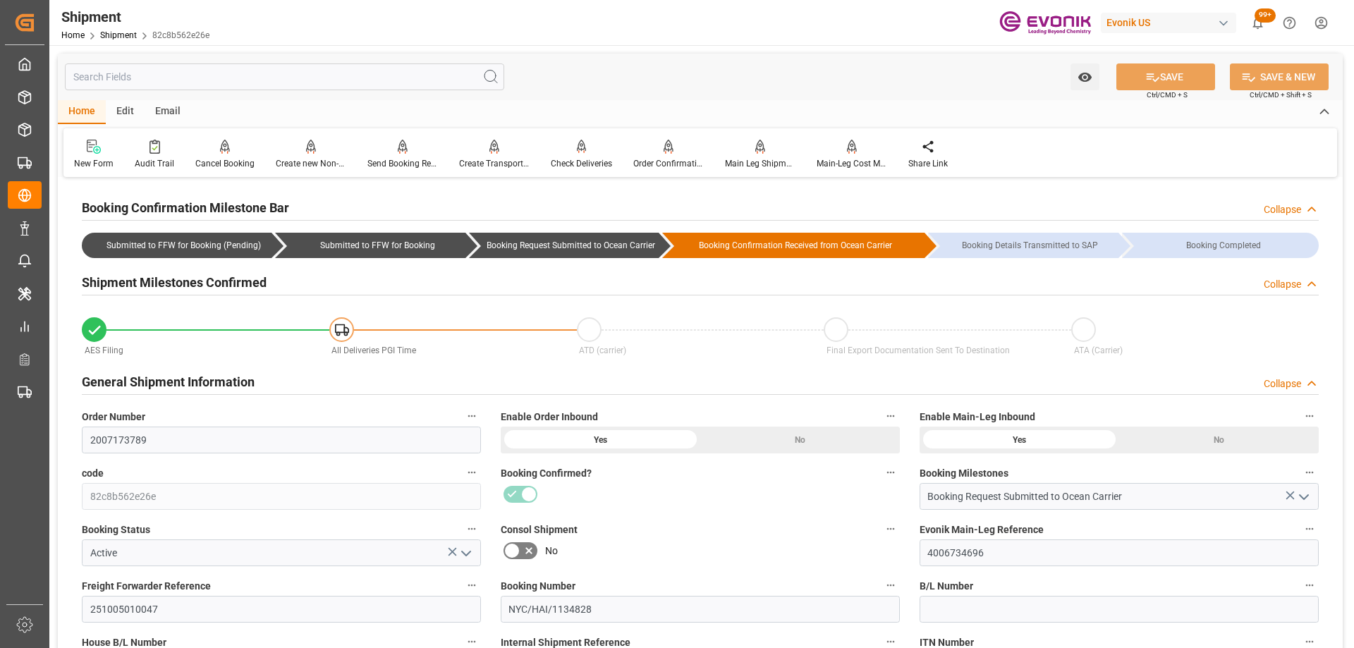
scroll to position [141, 0]
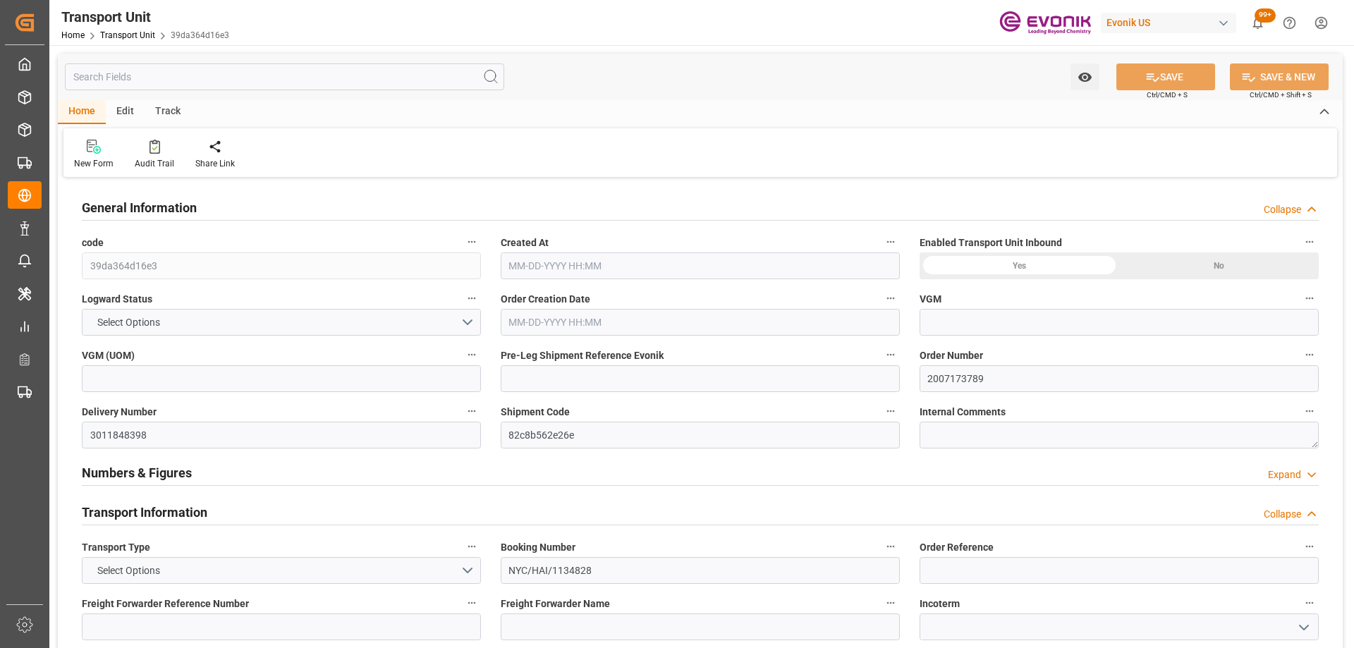
type input "39da364d16e3"
type input "2007173789"
type input "3011848398"
type input "82c8b562e26e"
type input "NYC/HAI/1134828"
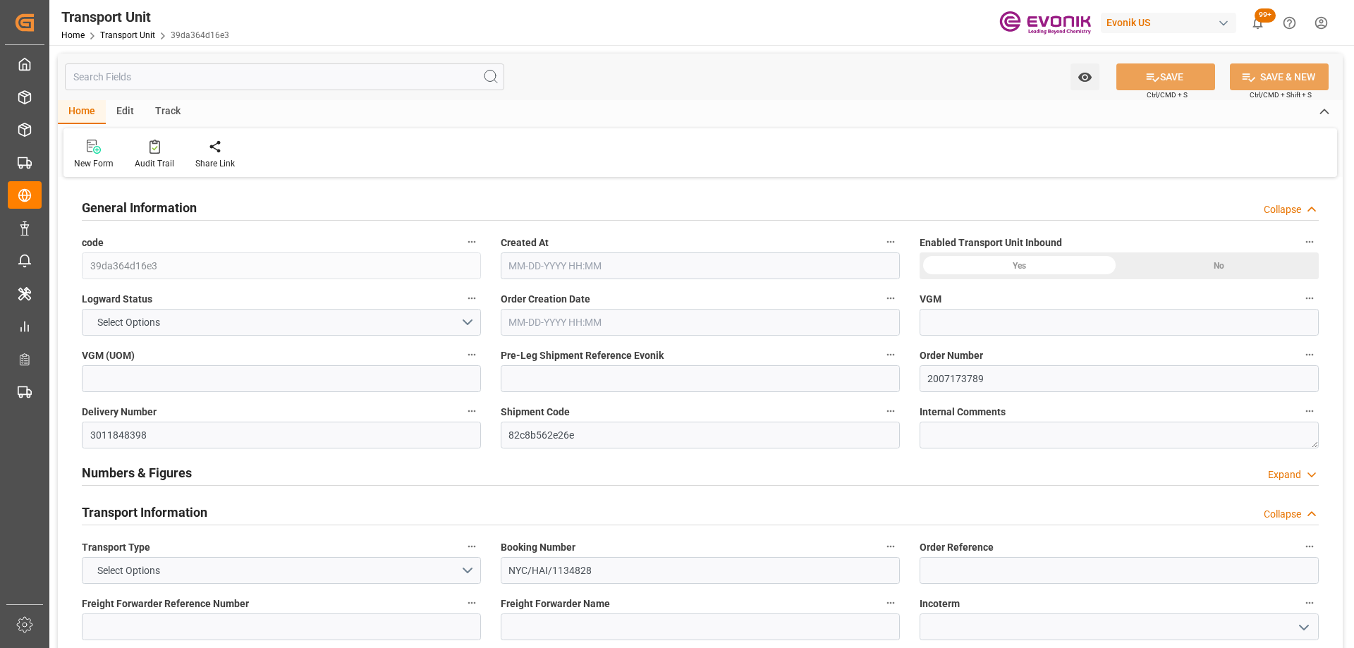
type input "ALRB"
type textarea "60409"
type input "[GEOGRAPHIC_DATA]"
type textarea "10307"
type input "[GEOGRAPHIC_DATA]"
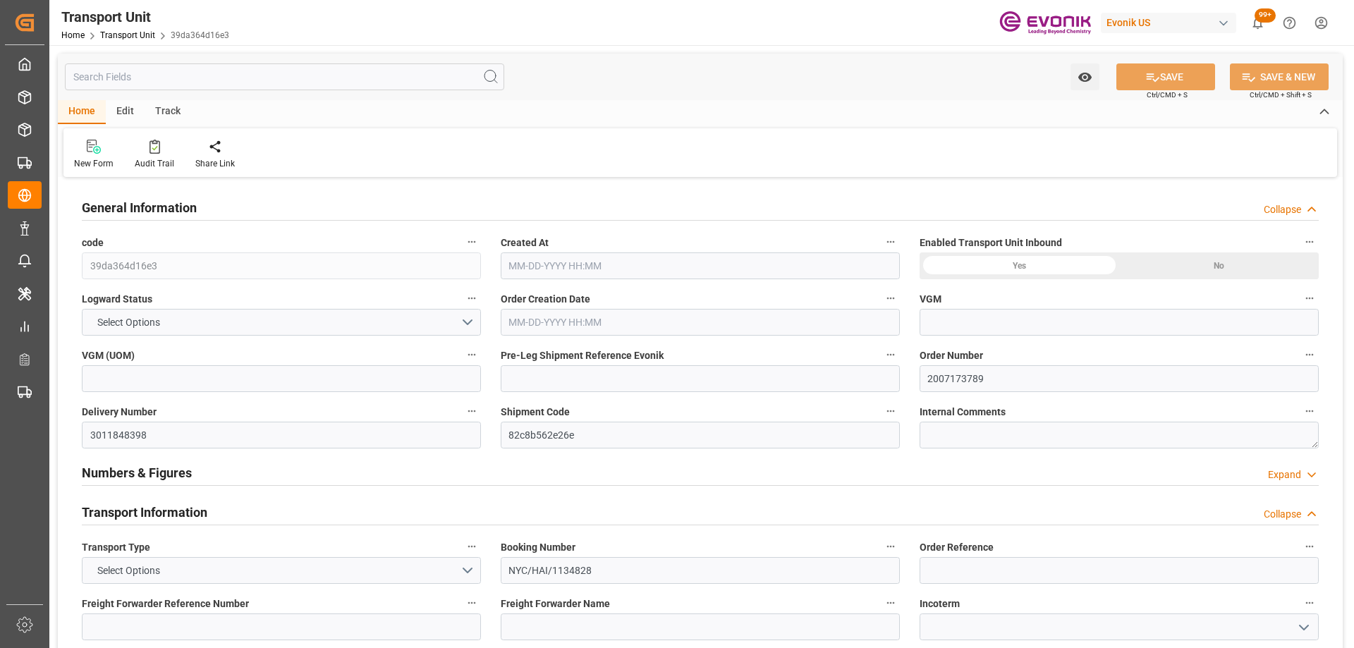
type input "[GEOGRAPHIC_DATA]"
type input "Rio Haina"
type textarea "Evonik Pre Leg Shipment Reference not filled"
type input "4006734696"
type input "kg"
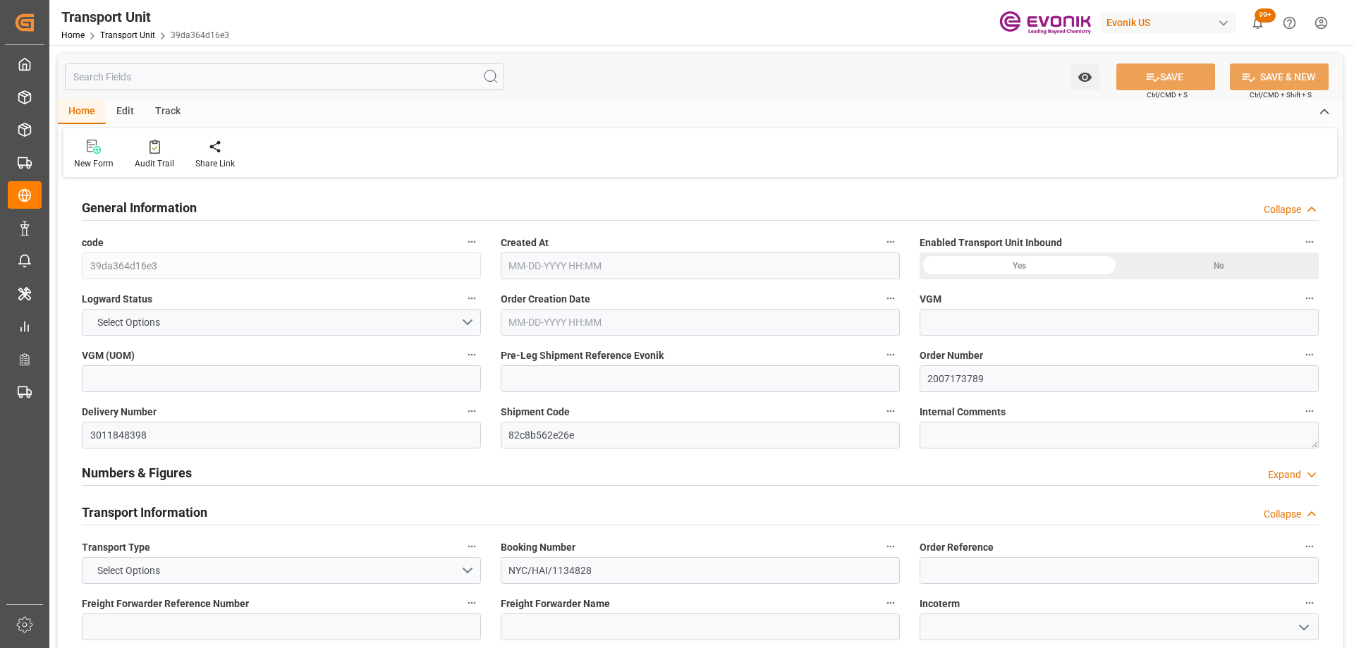
type input "AC Containerline"
type input "Leschaco Inc."
type input "USPEF"
type input "DOHAI"
type input "1654.2"
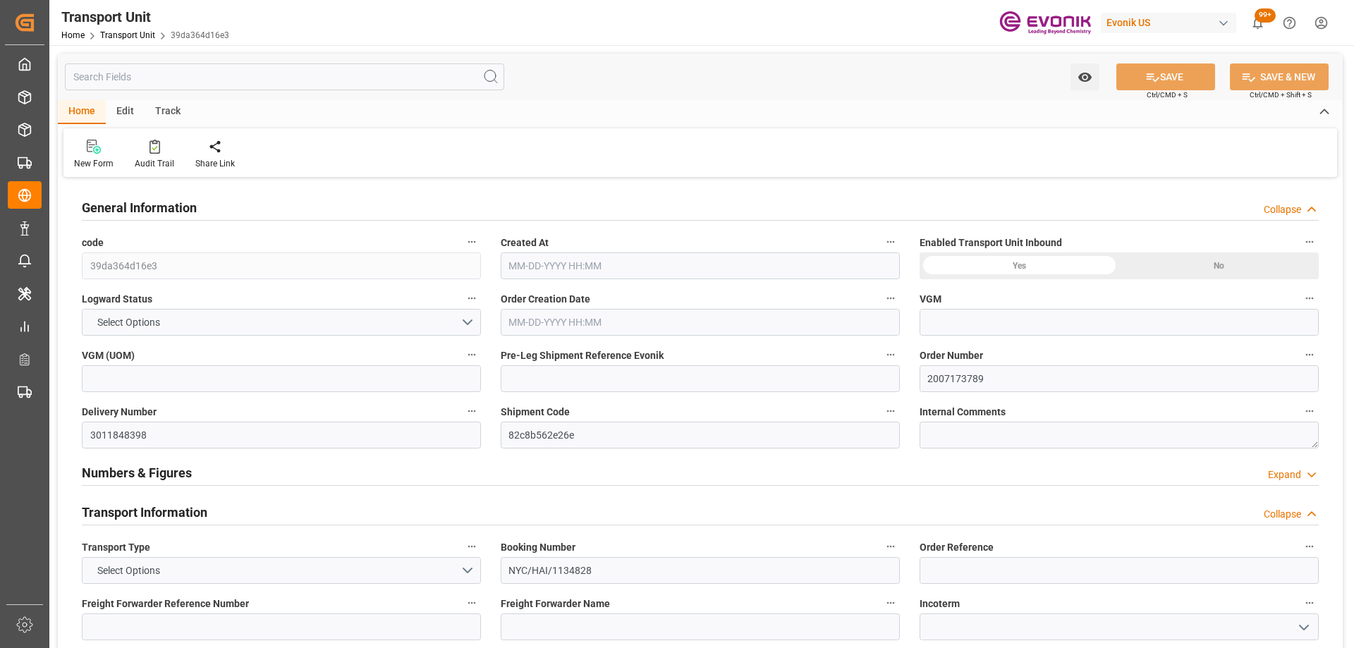
type input "[DATE] 10:40"
type input "[DATE]"
type input "[DATE] 00:00"
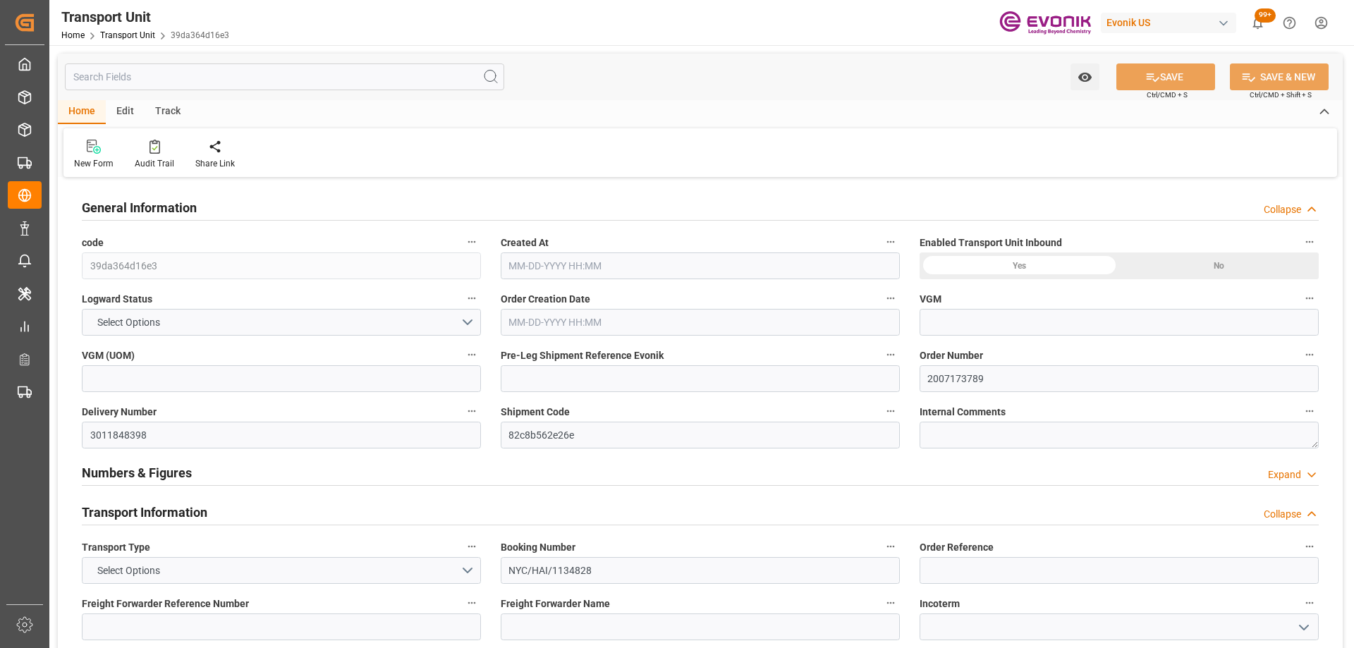
type input "[DATE] 00:00"
type input "[DATE] 10:00"
click at [412, 159] on div "Pre Leg Shipment Inbound" at bounding box center [414, 163] width 70 height 13
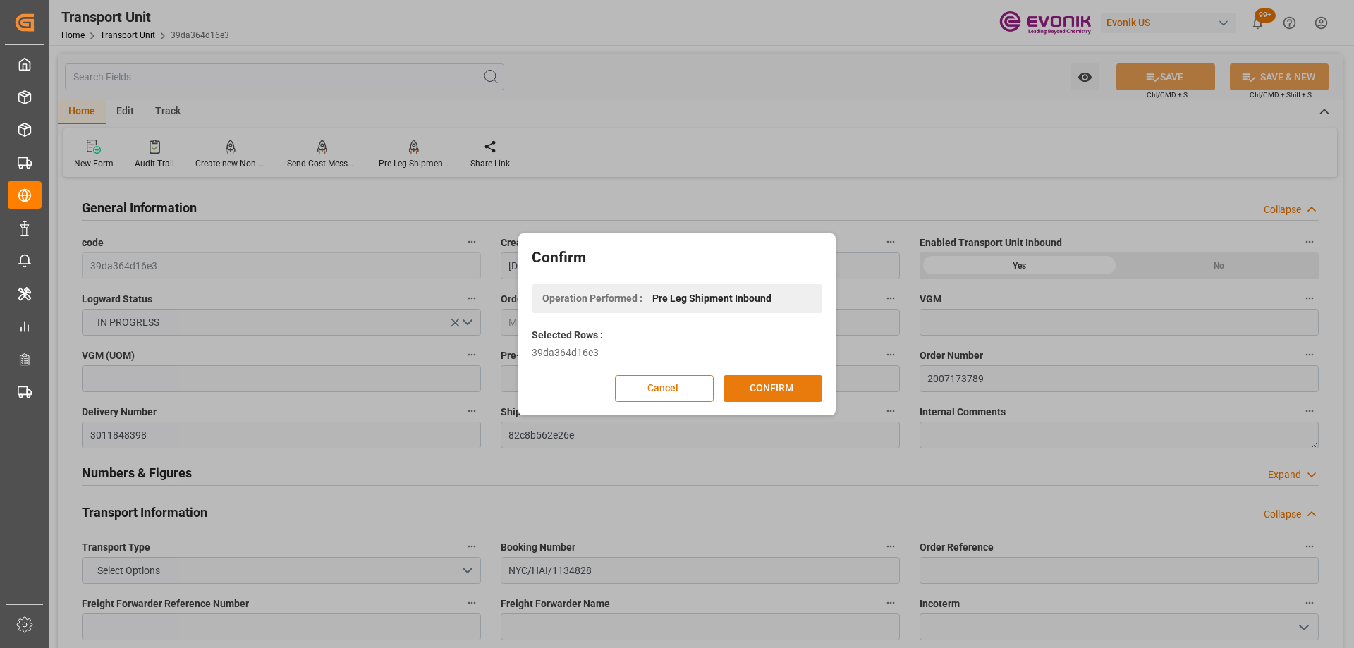
click at [750, 384] on button "CONFIRM" at bounding box center [772, 388] width 99 height 27
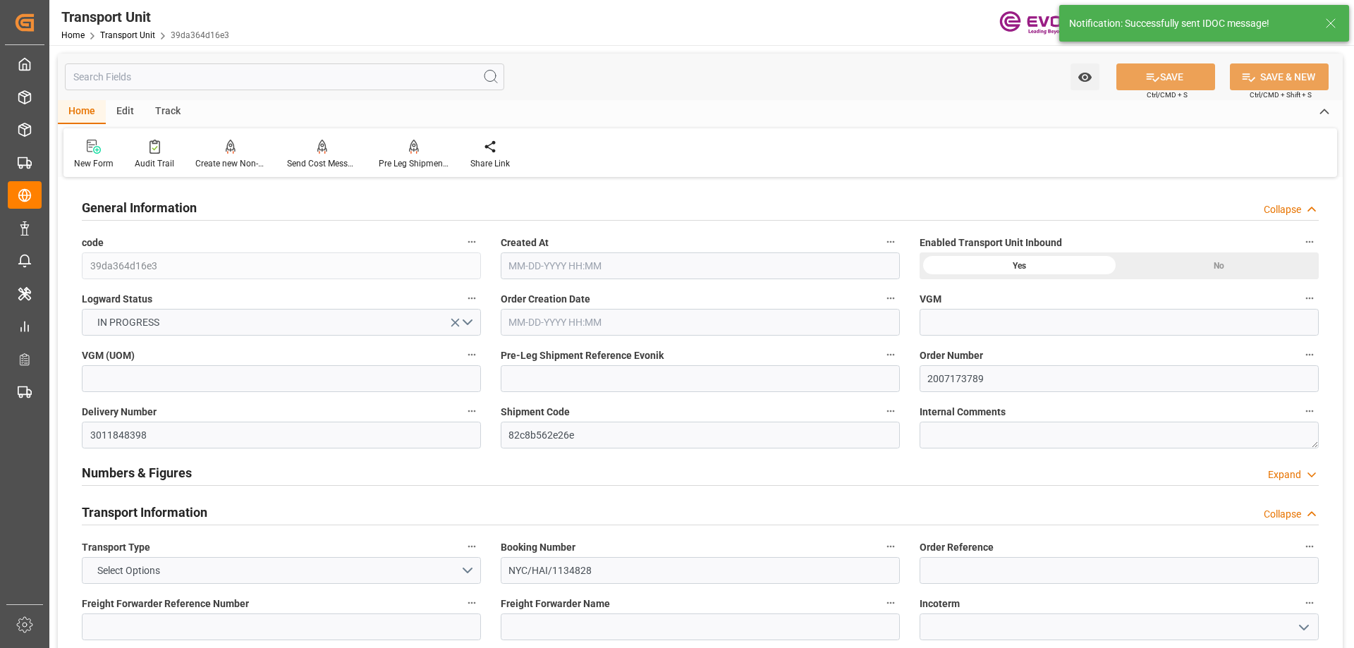
type input "AC Containerline"
type input "Leschaco Inc."
type input "USPEF"
type input "DOHAI"
type input "1654.2"
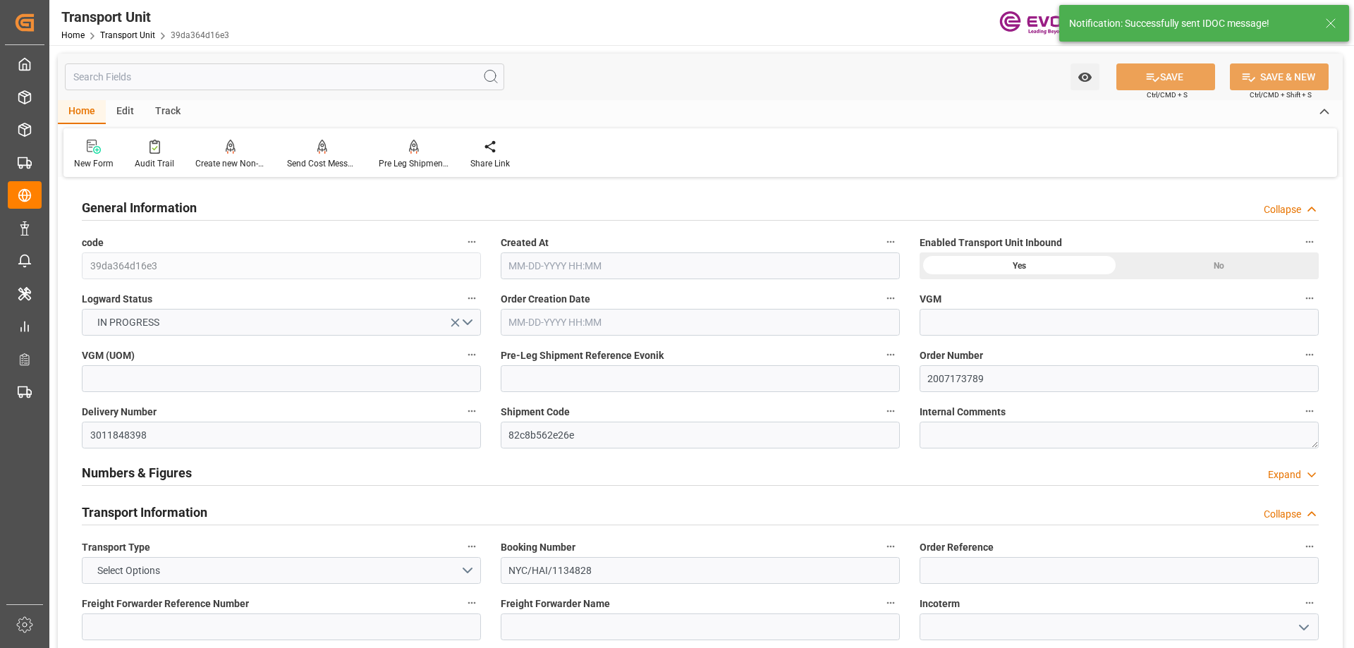
type input "[DATE] 10:40"
type input "[DATE]"
type input "[DATE] 00:00"
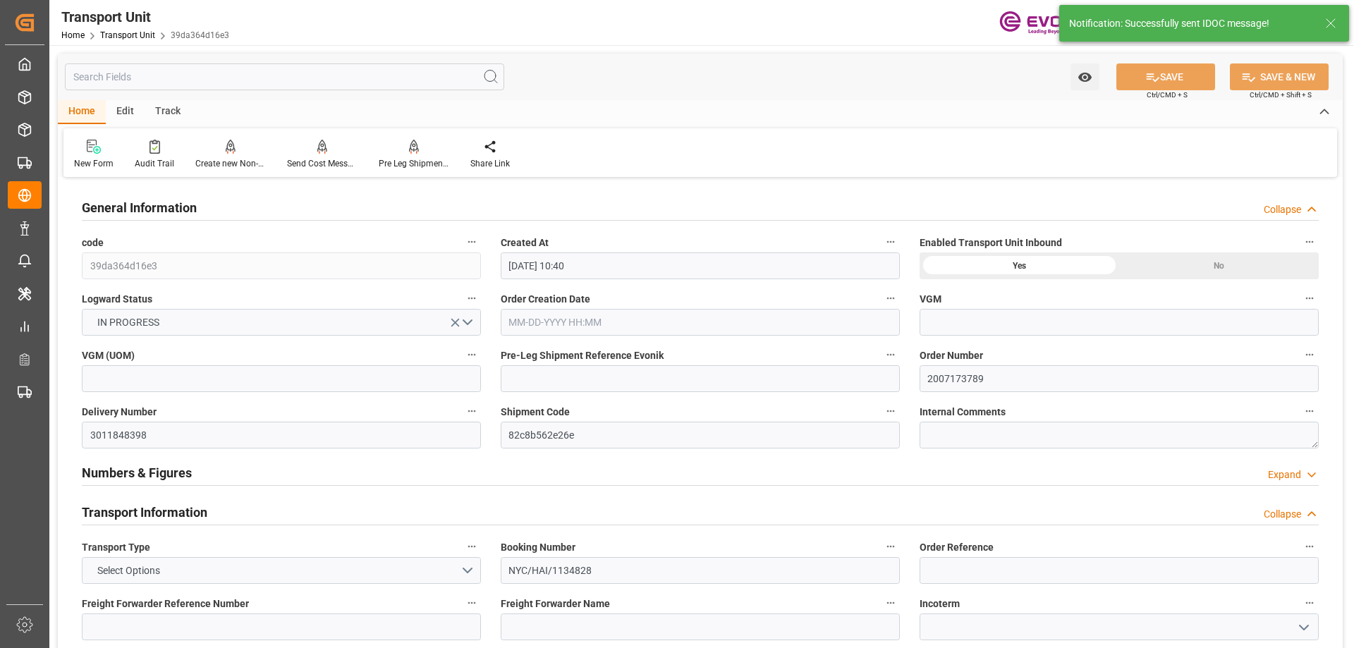
type input "[DATE] 00:00"
type input "[DATE] 10:00"
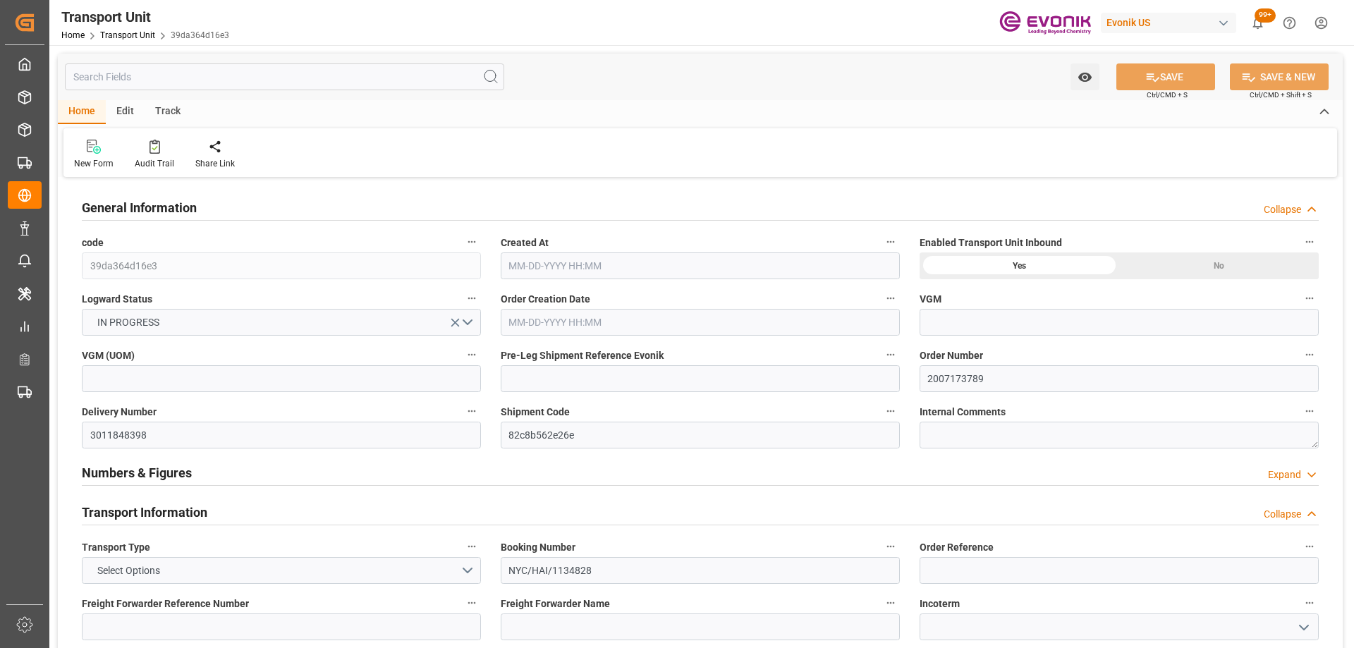
type input "AC Containerline"
type input "Leschaco Inc."
type input "USPEF"
type input "DOHAI"
type input "1654.2"
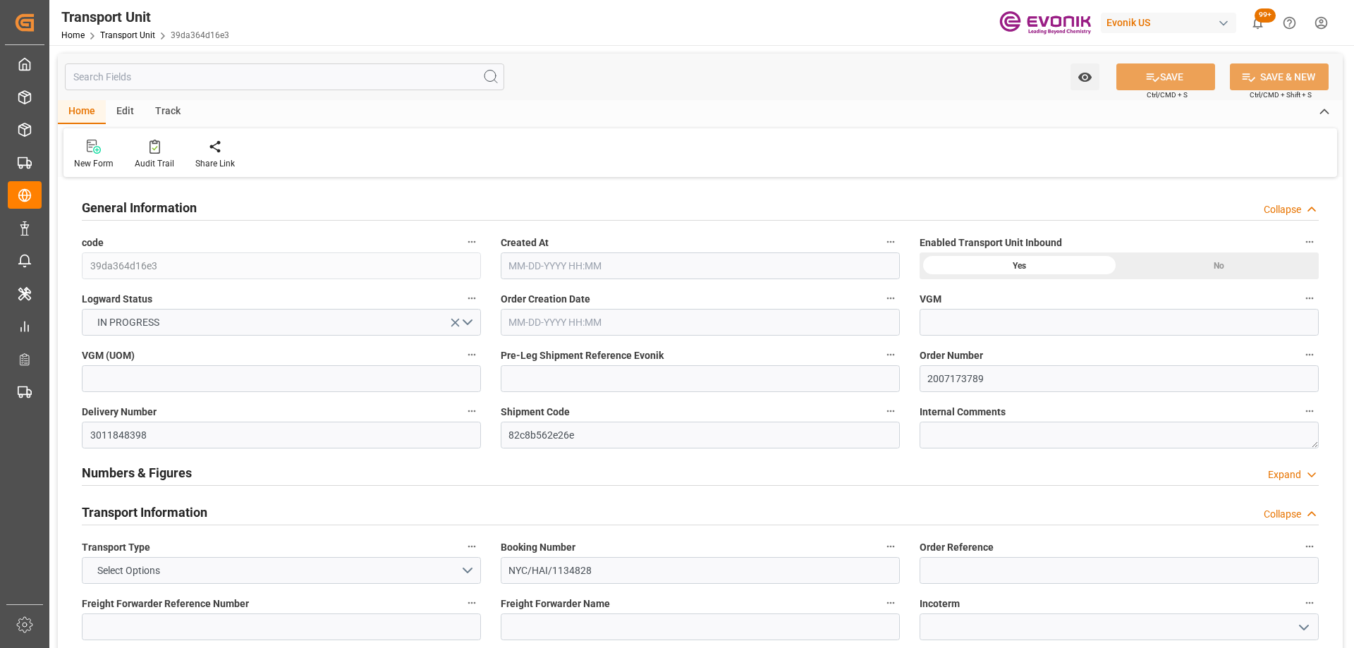
type input "[DATE] 10:40"
type input "[DATE]"
type input "[DATE] 00:00"
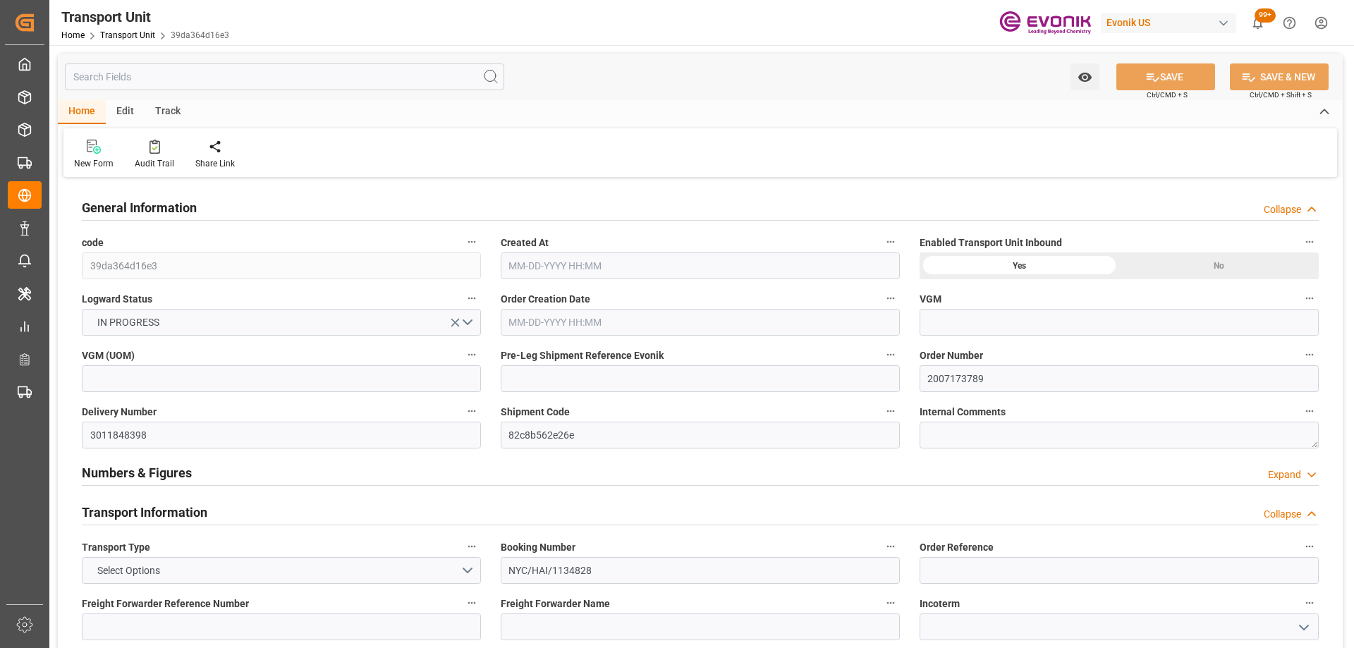
type input "[DATE] 00:00"
type input "[DATE] 10:00"
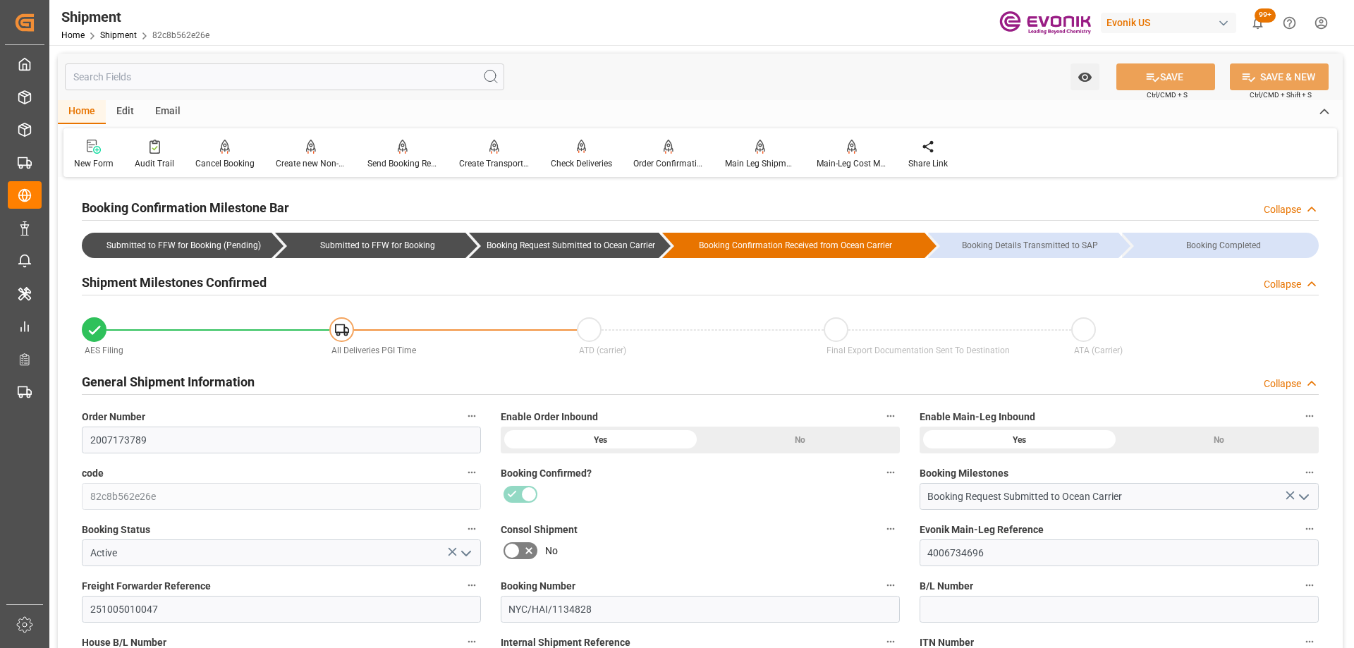
click at [716, 542] on div "No" at bounding box center [700, 550] width 399 height 23
click at [1306, 527] on icon "button" at bounding box center [1308, 528] width 11 height 11
click at [1286, 527] on icon at bounding box center [1289, 528] width 15 height 15
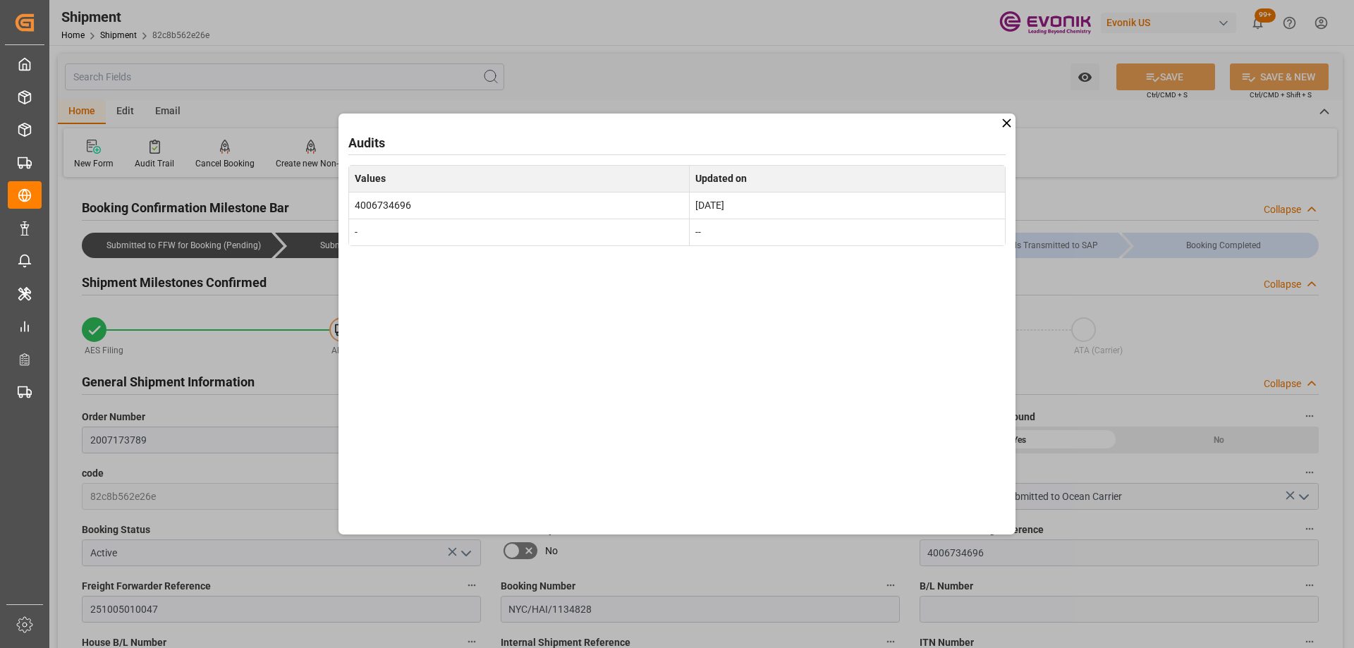
click at [1005, 128] on icon at bounding box center [1006, 123] width 15 height 15
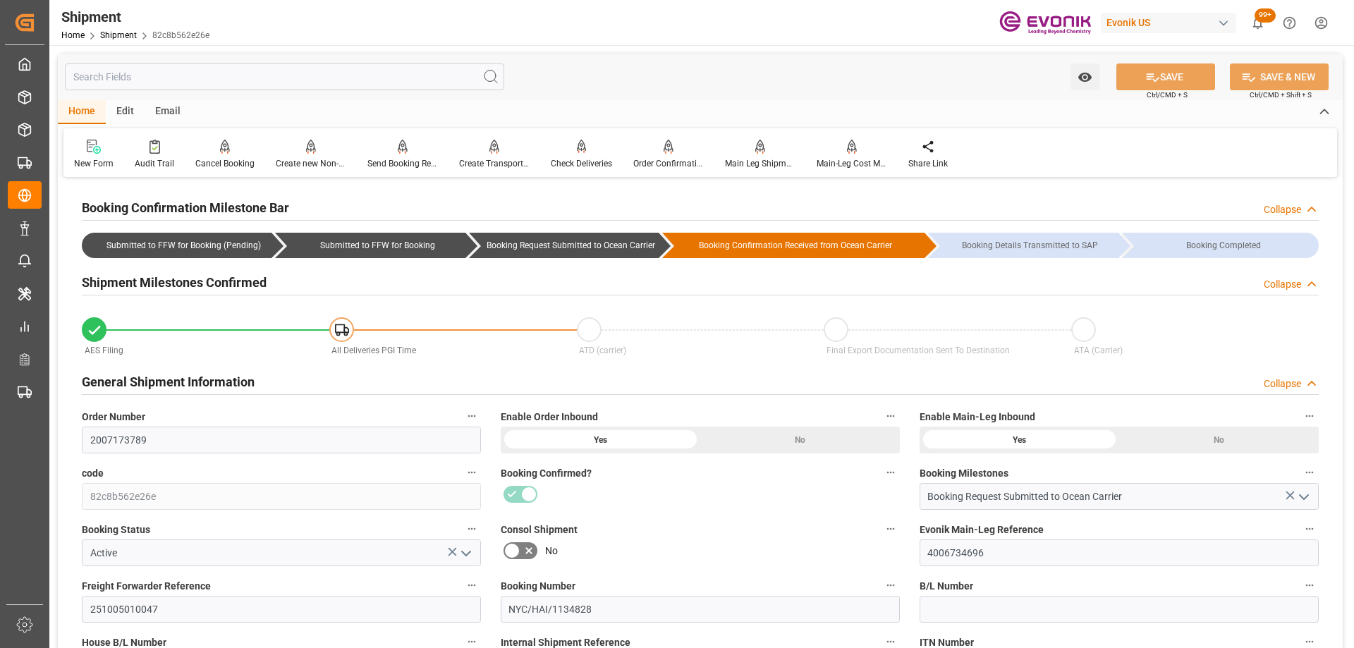
scroll to position [211, 0]
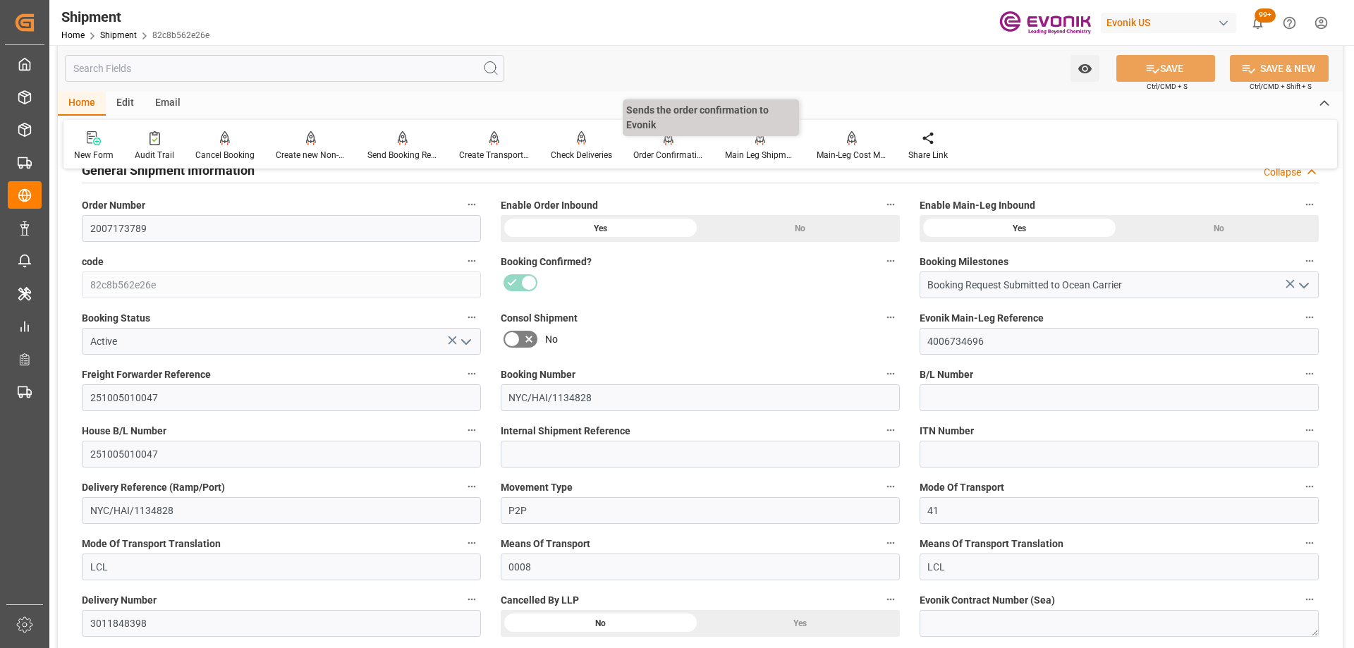
click at [661, 154] on div "Order Confirmation" at bounding box center [668, 155] width 70 height 13
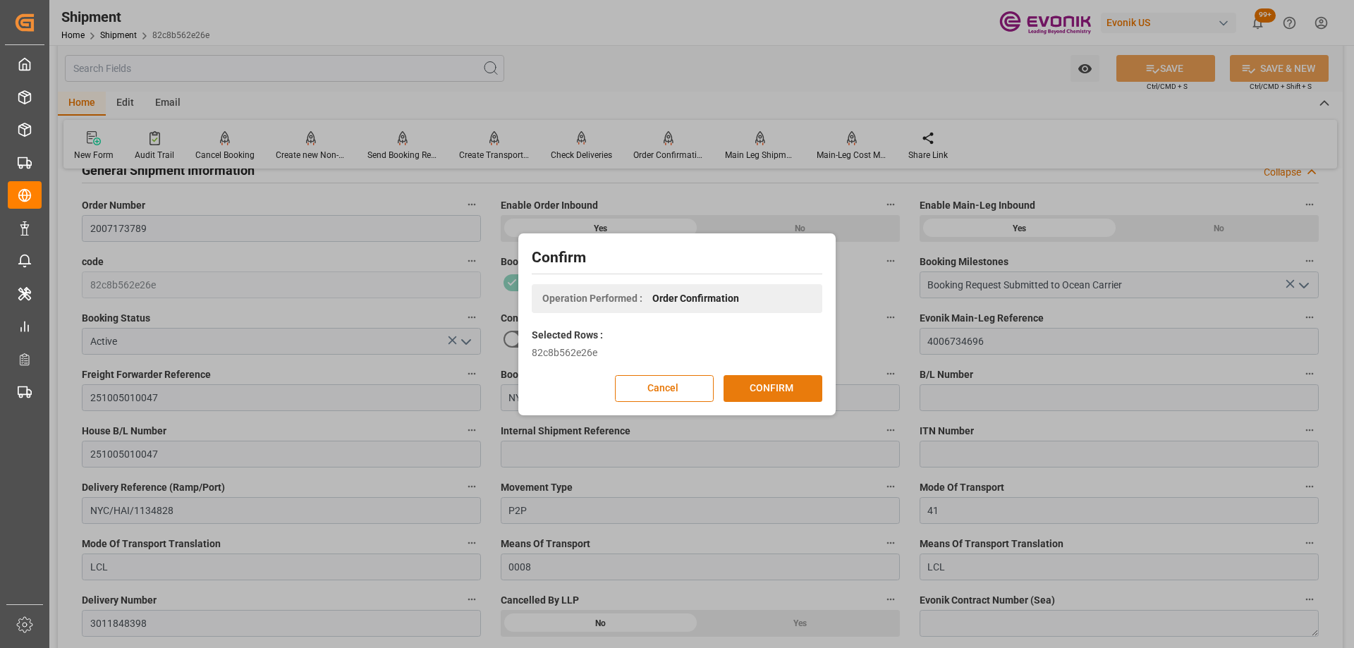
click at [767, 390] on button "CONFIRM" at bounding box center [772, 388] width 99 height 27
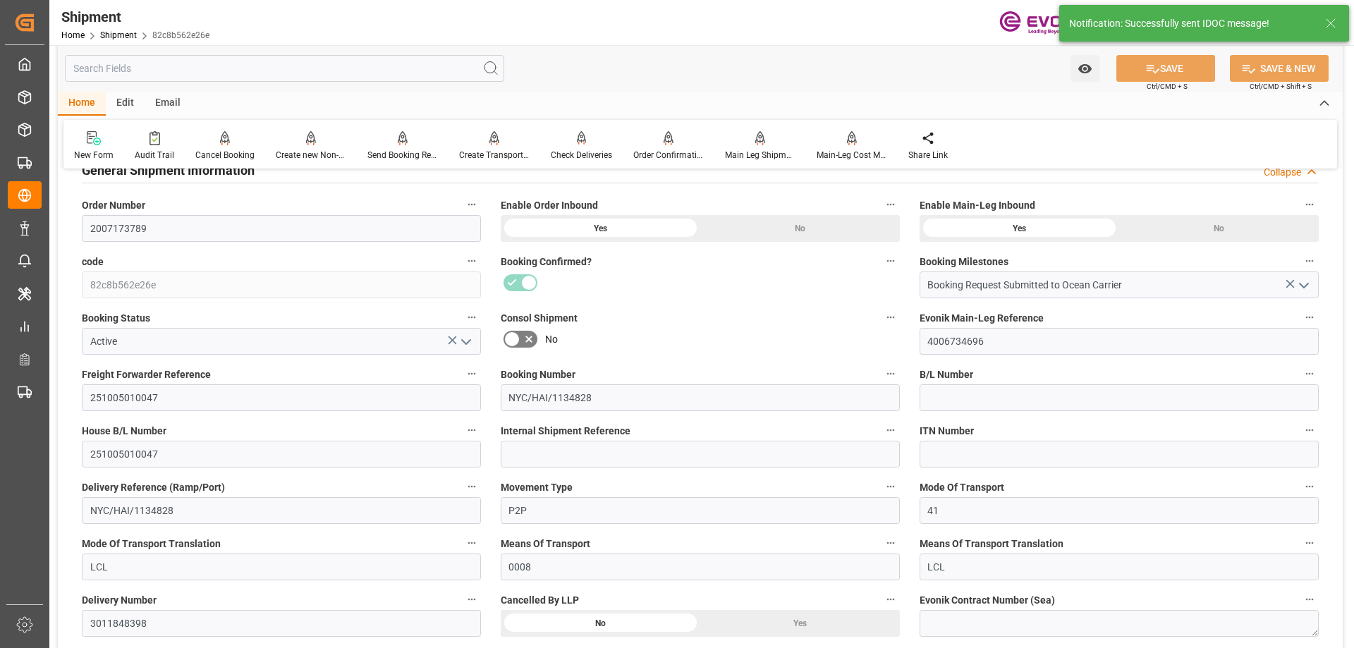
scroll to position [0, 0]
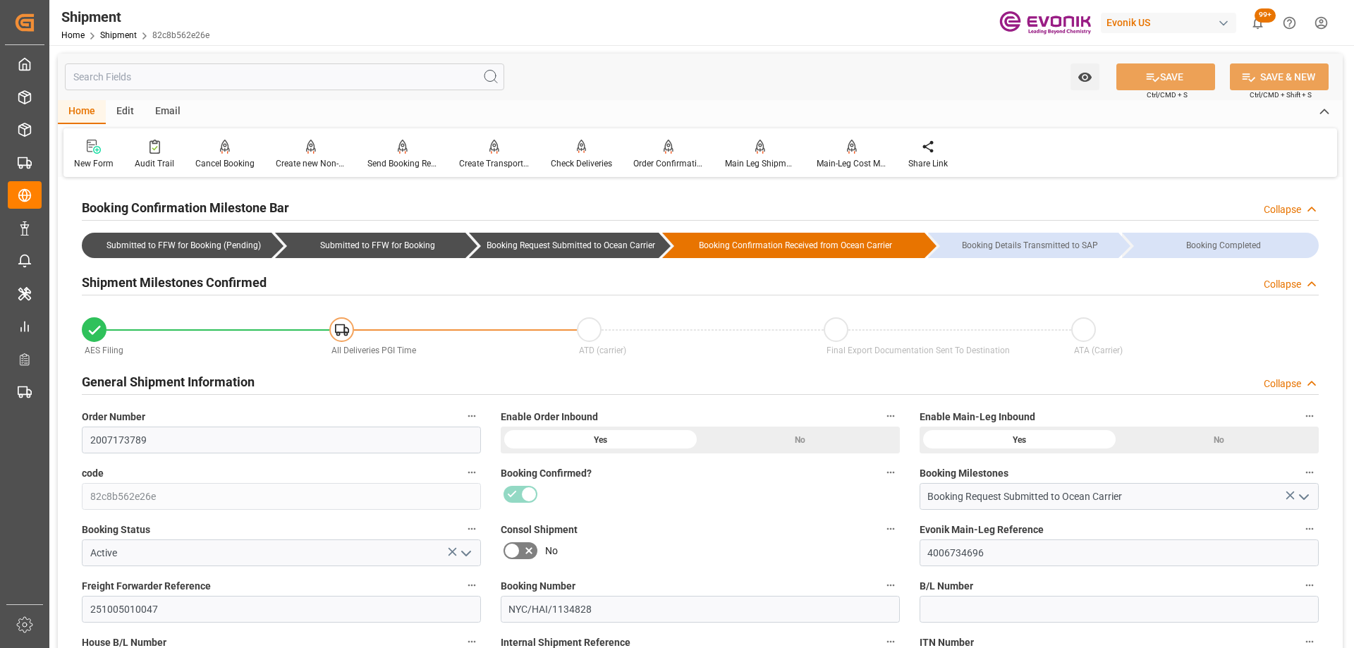
click at [660, 513] on div "Booking Confirmed?" at bounding box center [700, 486] width 419 height 56
click at [709, 524] on label "Consol Shipment" at bounding box center [700, 530] width 399 height 20
click at [881, 524] on button "Consol Shipment" at bounding box center [890, 529] width 18 height 18
click at [758, 152] on div at bounding box center [677, 324] width 1354 height 648
click at [749, 157] on div "Main Leg Shipment" at bounding box center [760, 154] width 92 height 31
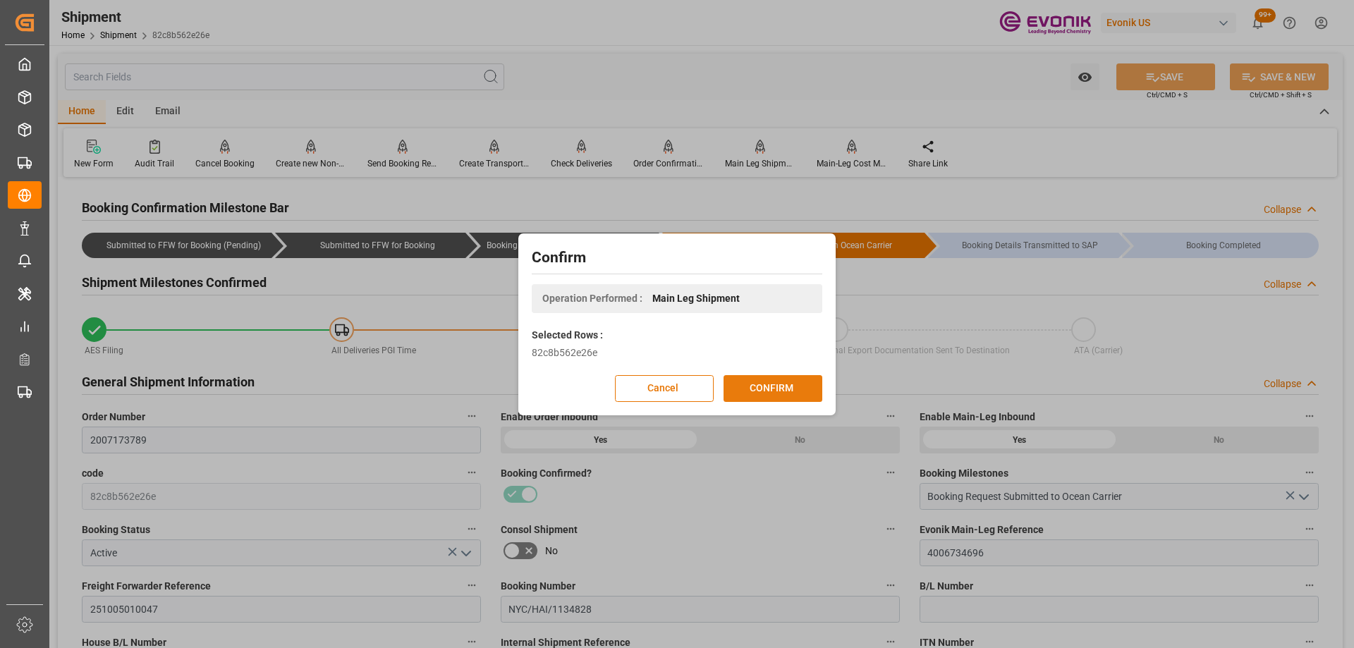
click at [772, 390] on button "CONFIRM" at bounding box center [772, 388] width 99 height 27
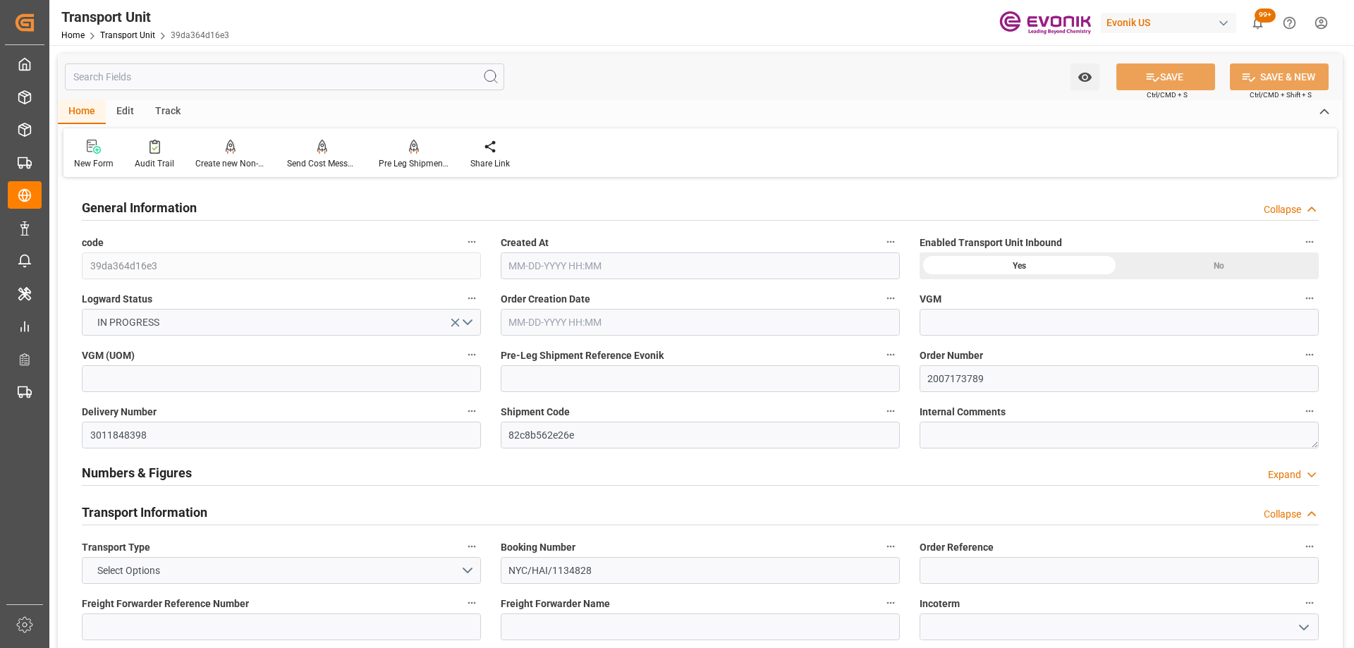
type input "AC Containerline"
type input "Leschaco Inc."
type input "USPEF"
type input "DOHAI"
type input "1654.2"
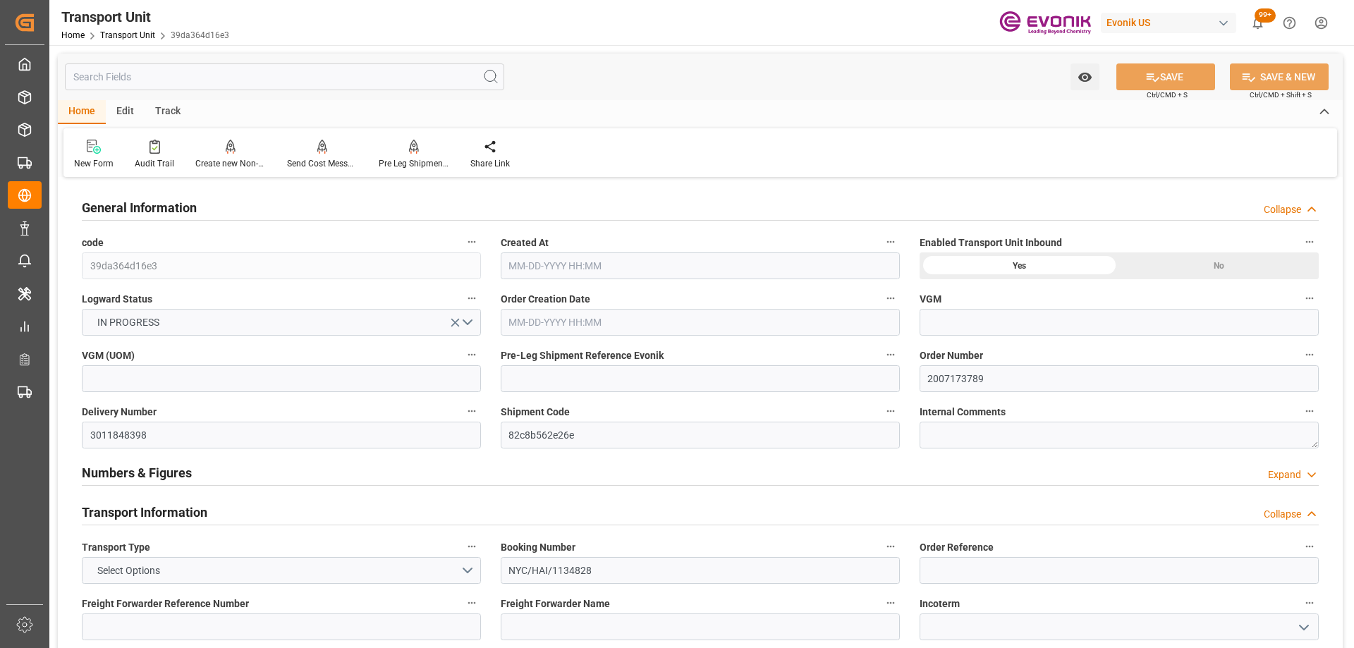
type input "[DATE] 10:40"
type input "[DATE]"
type input "[DATE] 00:00"
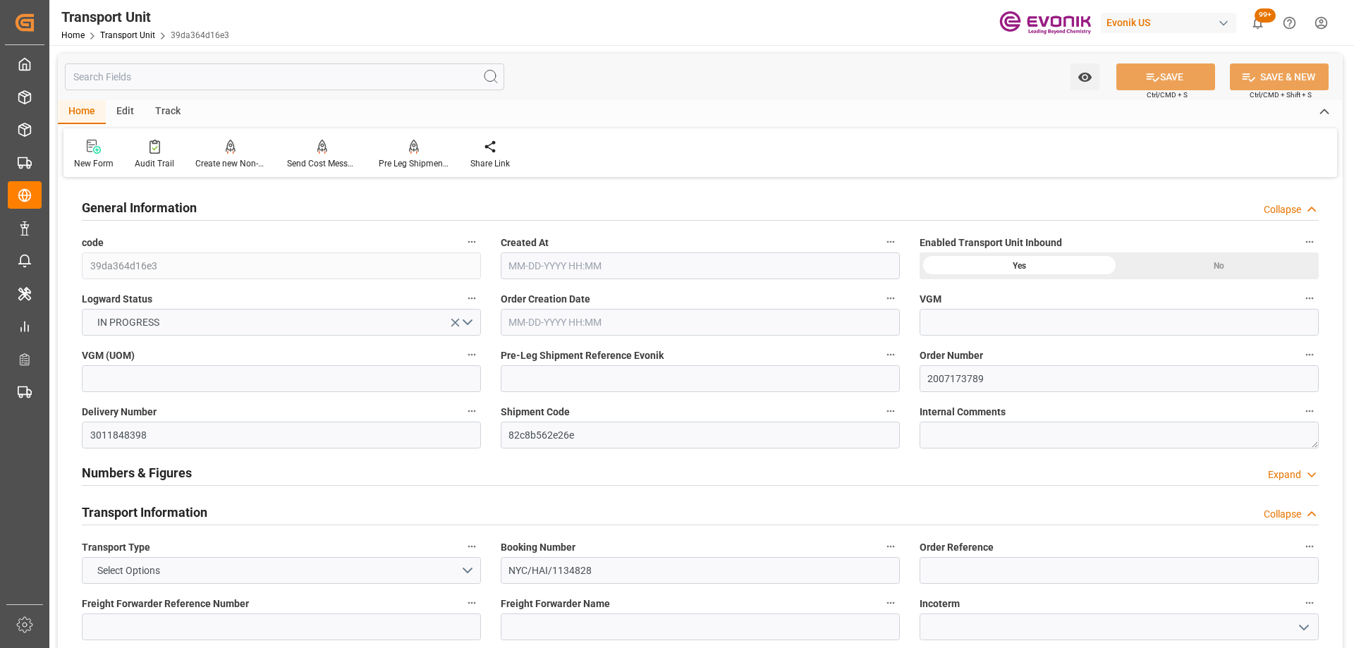
type input "[DATE] 00:00"
type input "[DATE] 10:00"
click at [409, 152] on icon at bounding box center [414, 147] width 10 height 14
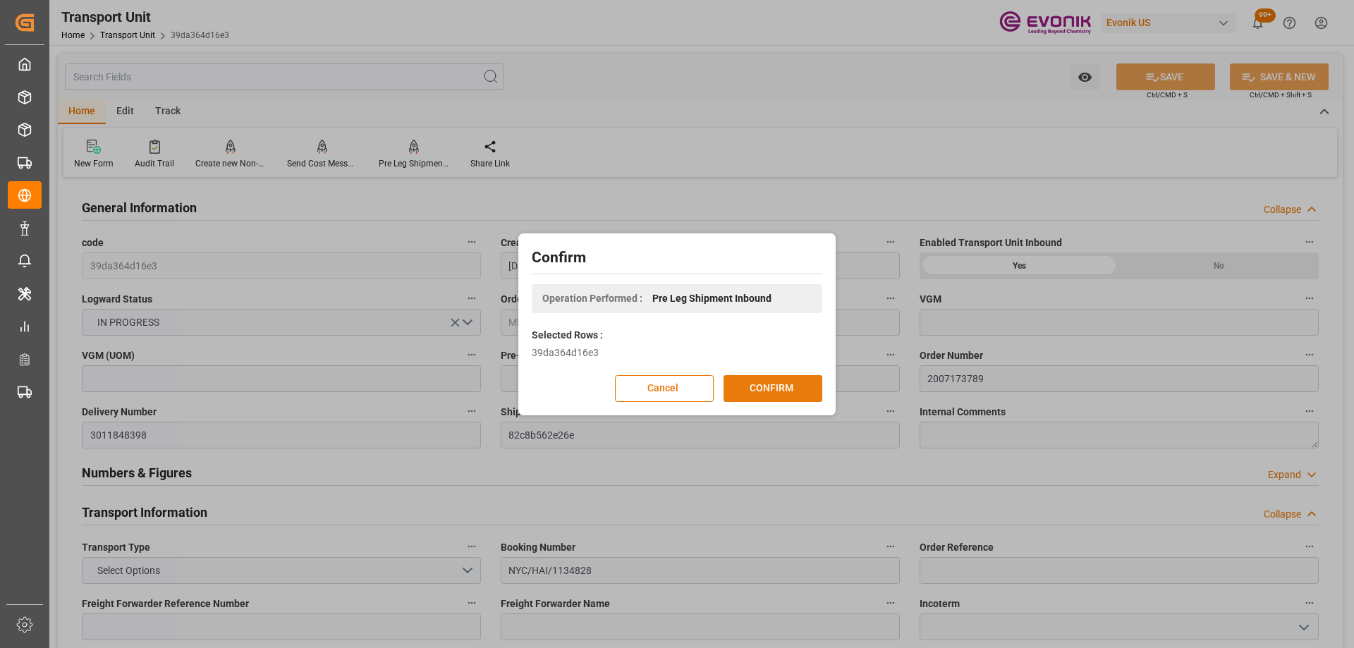
click at [801, 387] on button "CONFIRM" at bounding box center [772, 388] width 99 height 27
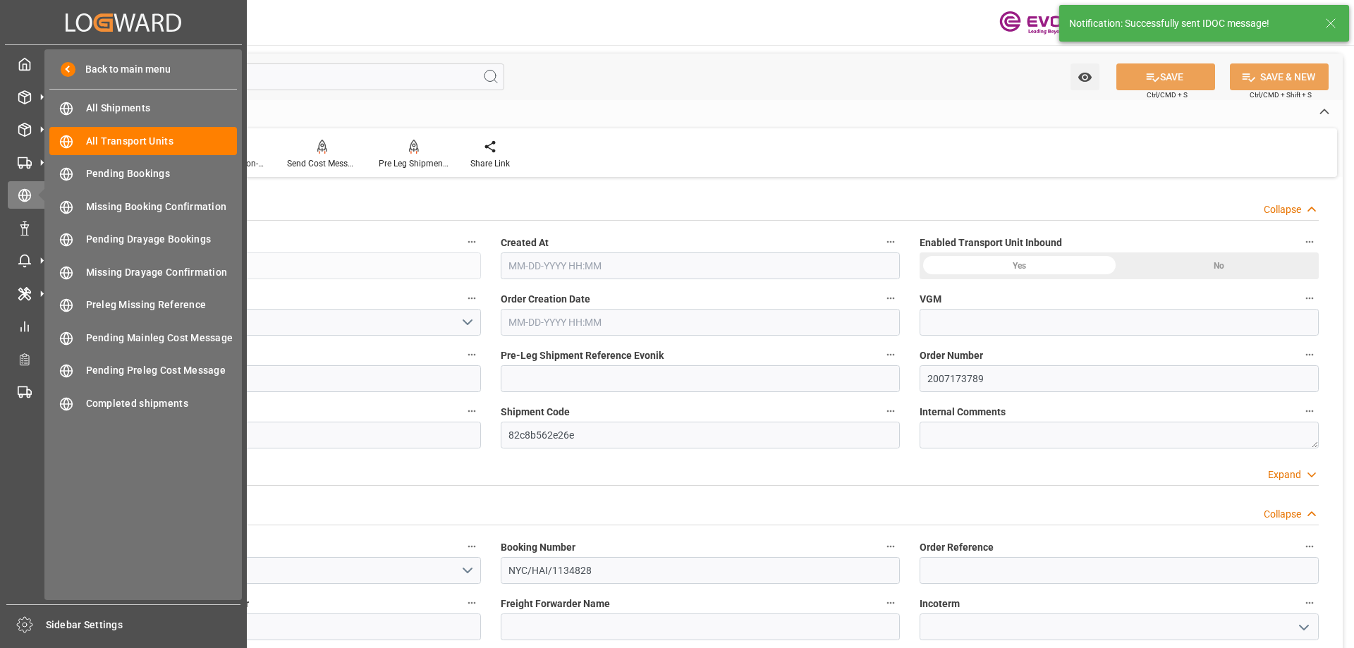
type input "AC Containerline"
type input "Leschaco Inc."
type input "USPEF"
type input "DOHAI"
type input "1654.2"
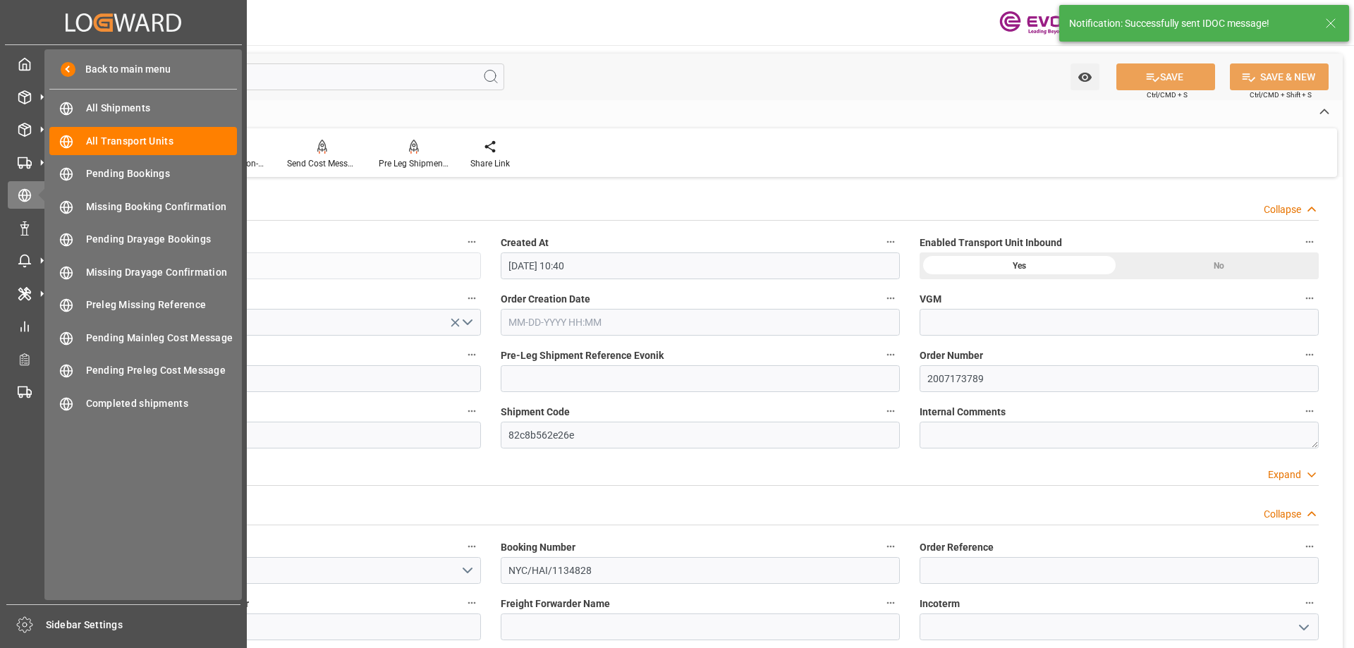
type input "[DATE] 10:40"
type input "[DATE]"
type input "[DATE] 00:00"
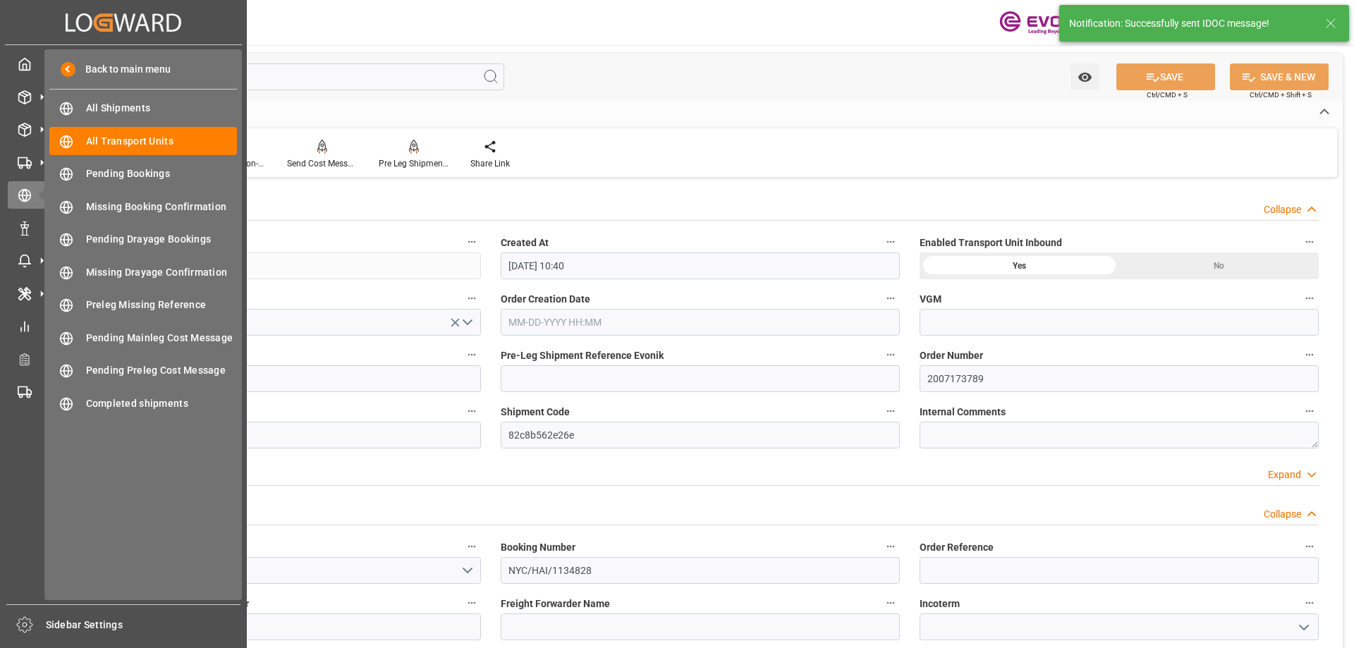
type input "[DATE] 00:00"
type input "[DATE] 10:00"
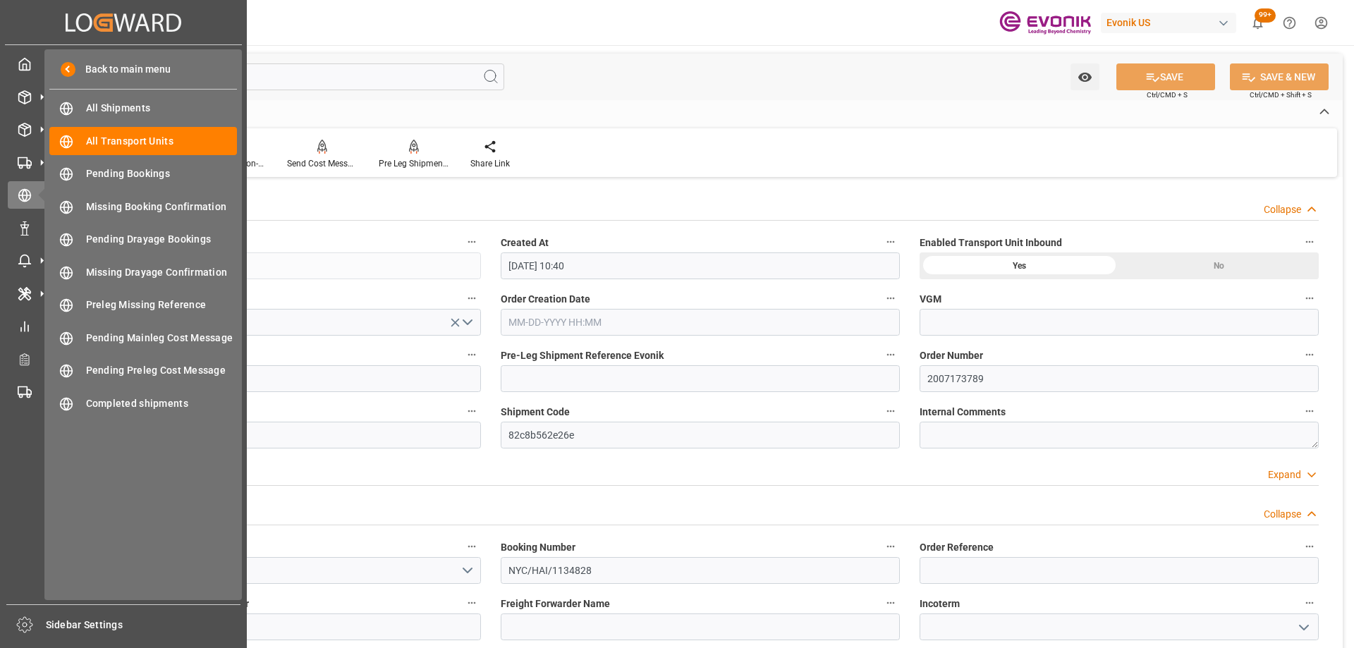
click at [599, 465] on div "Numbers & Figures Expand" at bounding box center [700, 471] width 1237 height 27
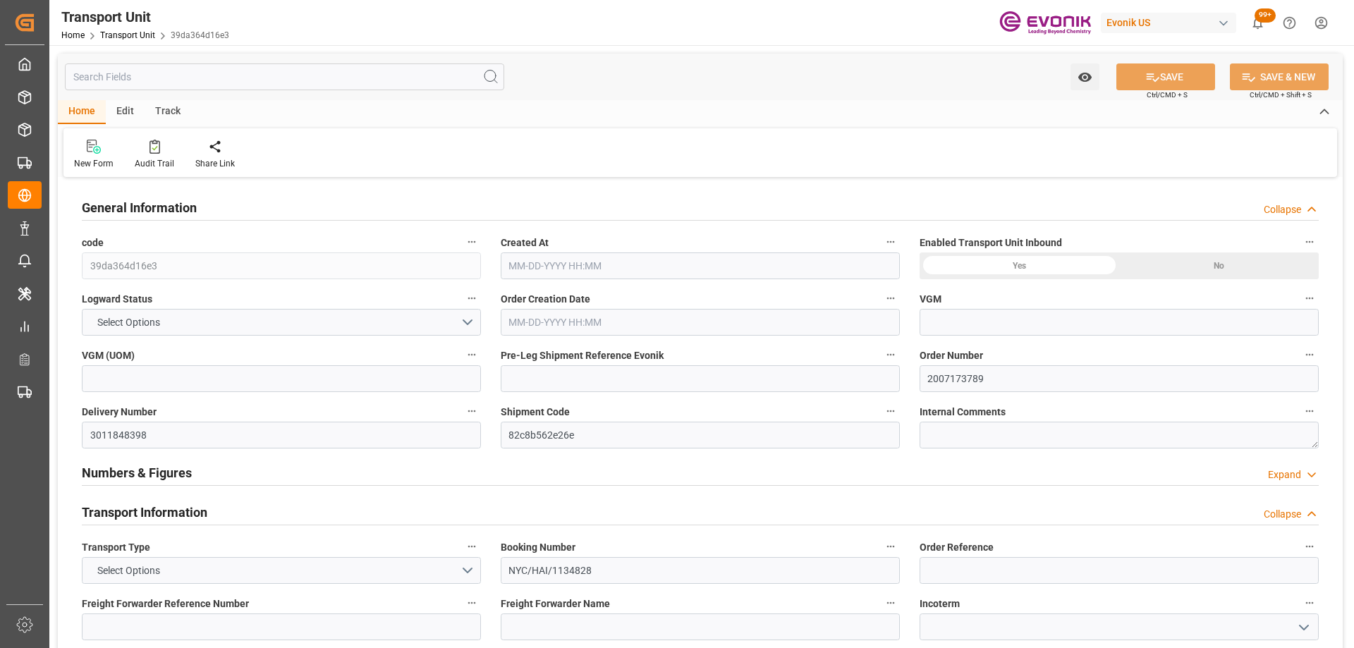
type input "AC Containerline"
type input "Leschaco Inc."
type input "USPEF"
type input "DOHAI"
type input "1654.2"
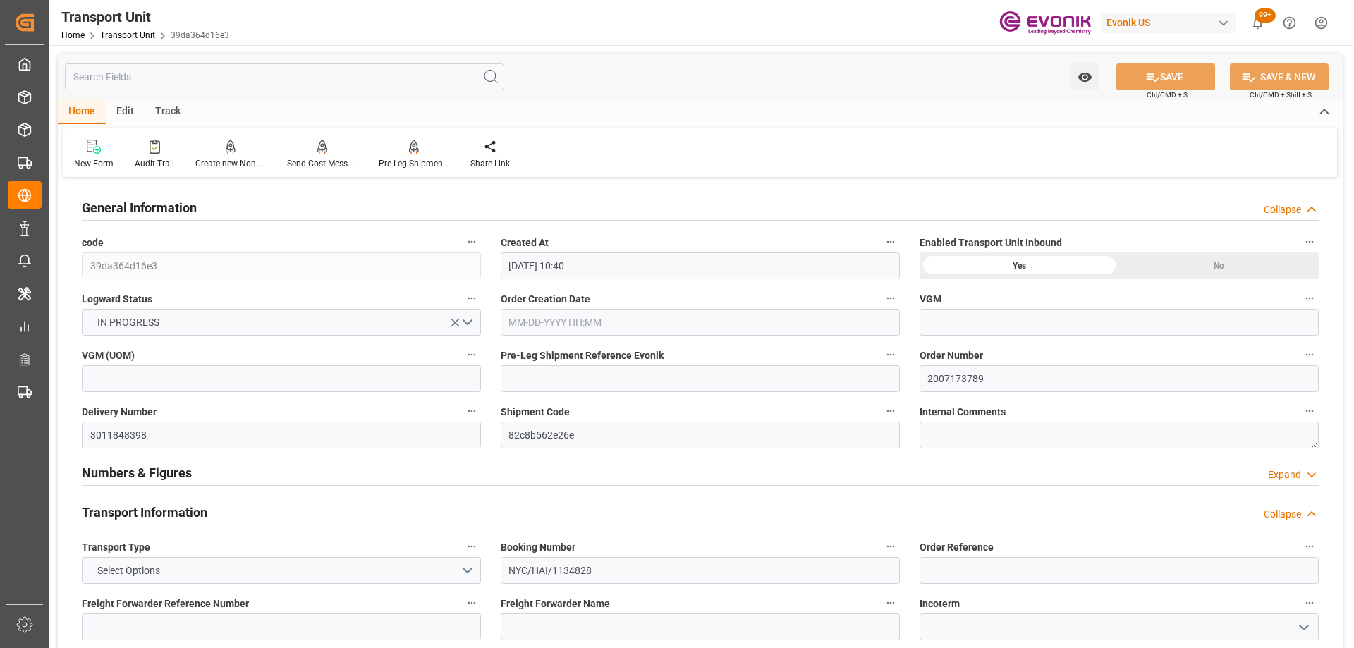
type input "[DATE] 10:40"
type input "[DATE]"
type input "[DATE] 00:00"
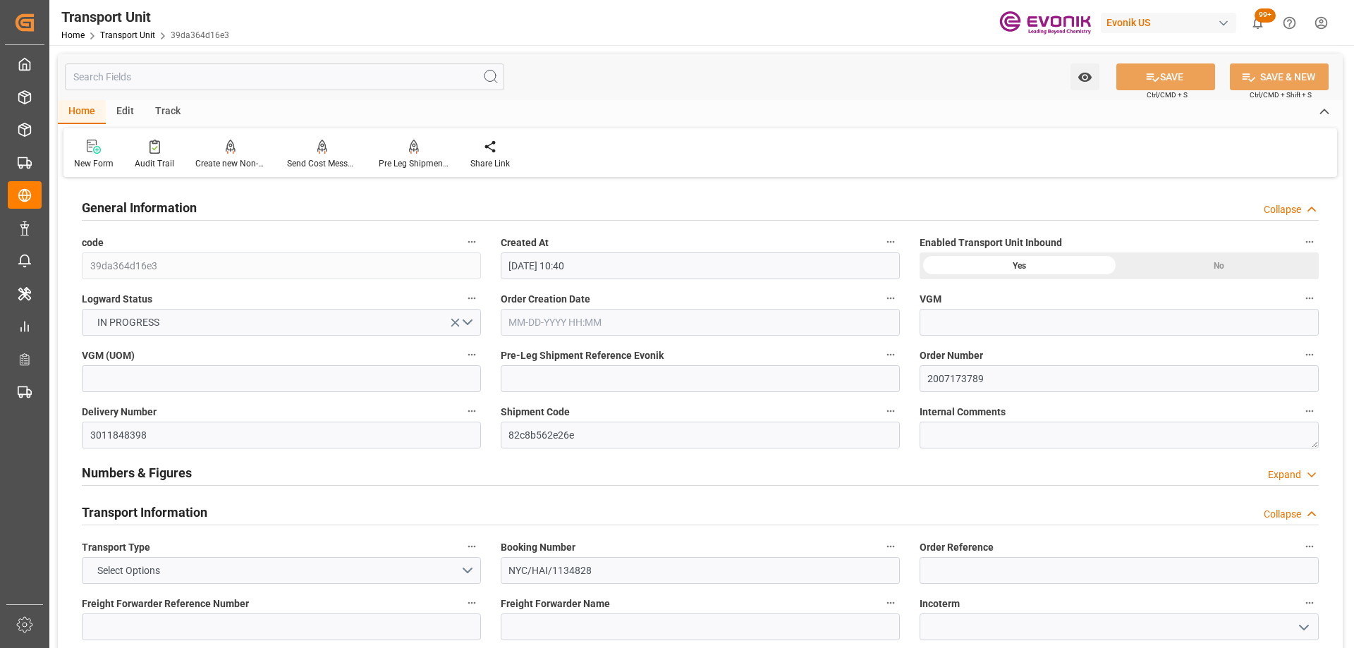
type input "[DATE] 00:00"
type input "[DATE] 10:00"
click at [418, 150] on div at bounding box center [414, 146] width 70 height 15
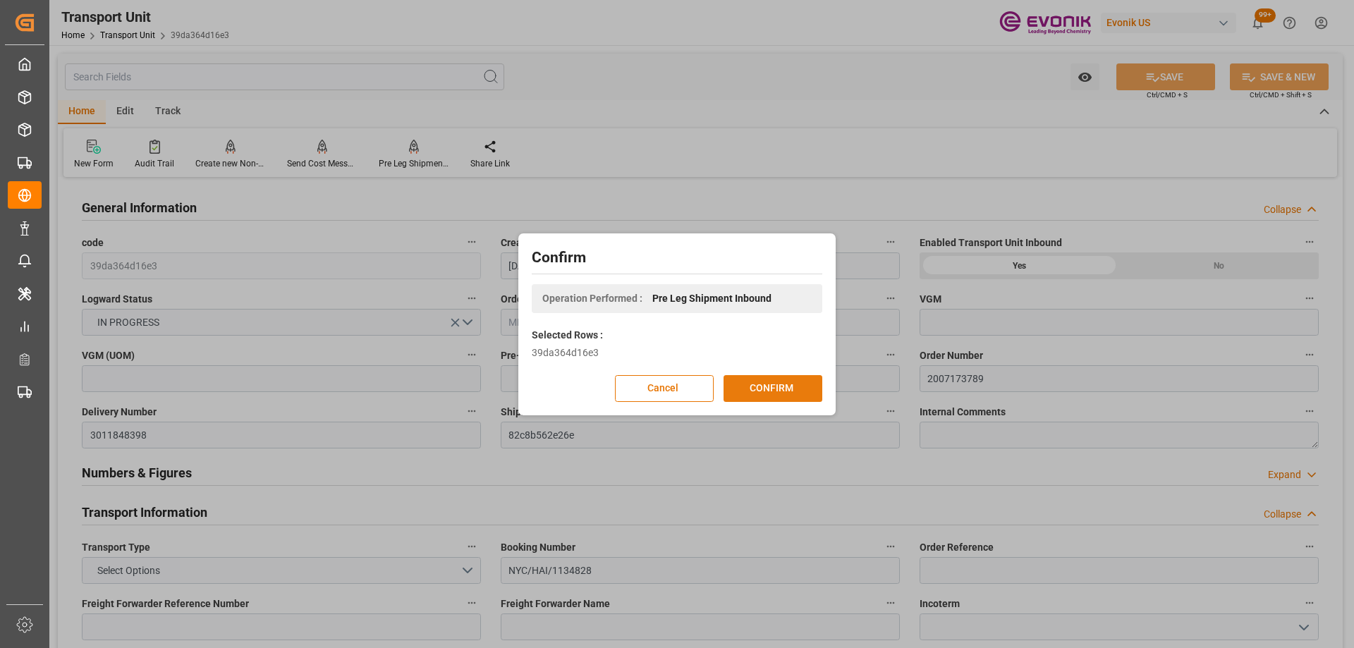
click at [775, 390] on button "CONFIRM" at bounding box center [772, 388] width 99 height 27
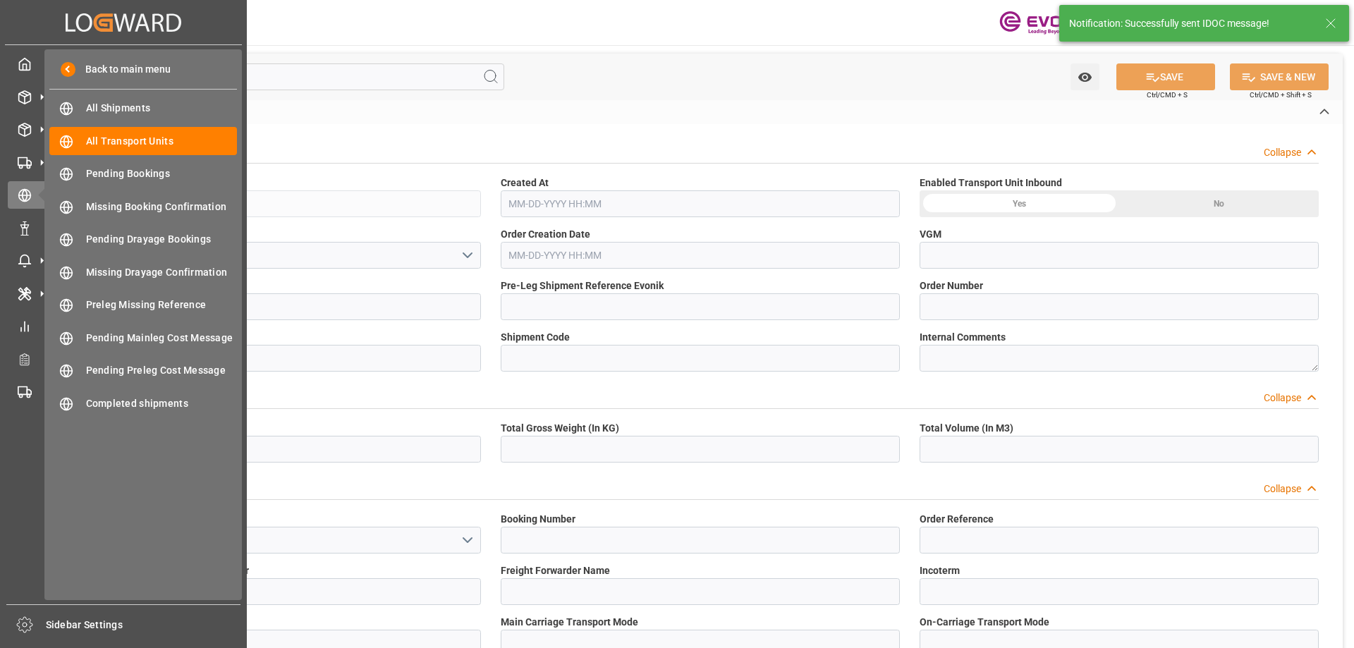
type input "39da364d16e3"
type input "2007173789"
type input "3011848398"
type input "82c8b562e26e"
type input "NYC/HAI/1134828"
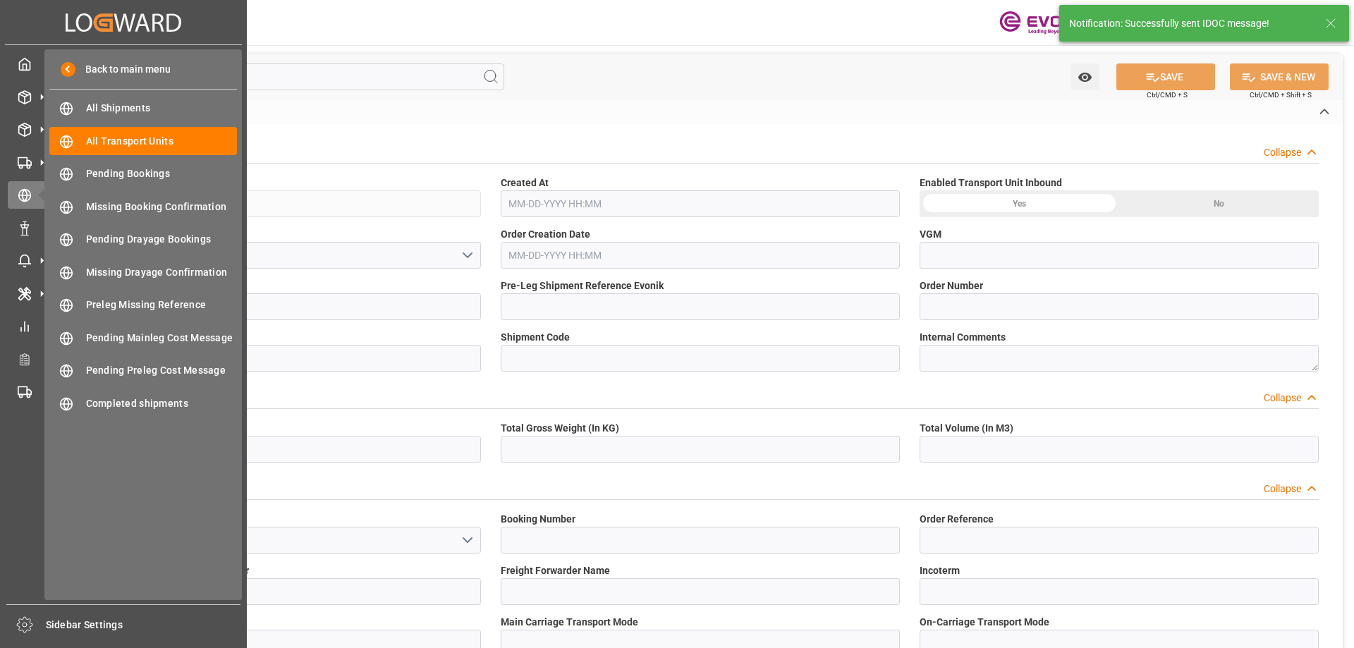
type input "ALRB"
type textarea "60409"
type input "[GEOGRAPHIC_DATA]"
type textarea "10307"
type input "[GEOGRAPHIC_DATA]"
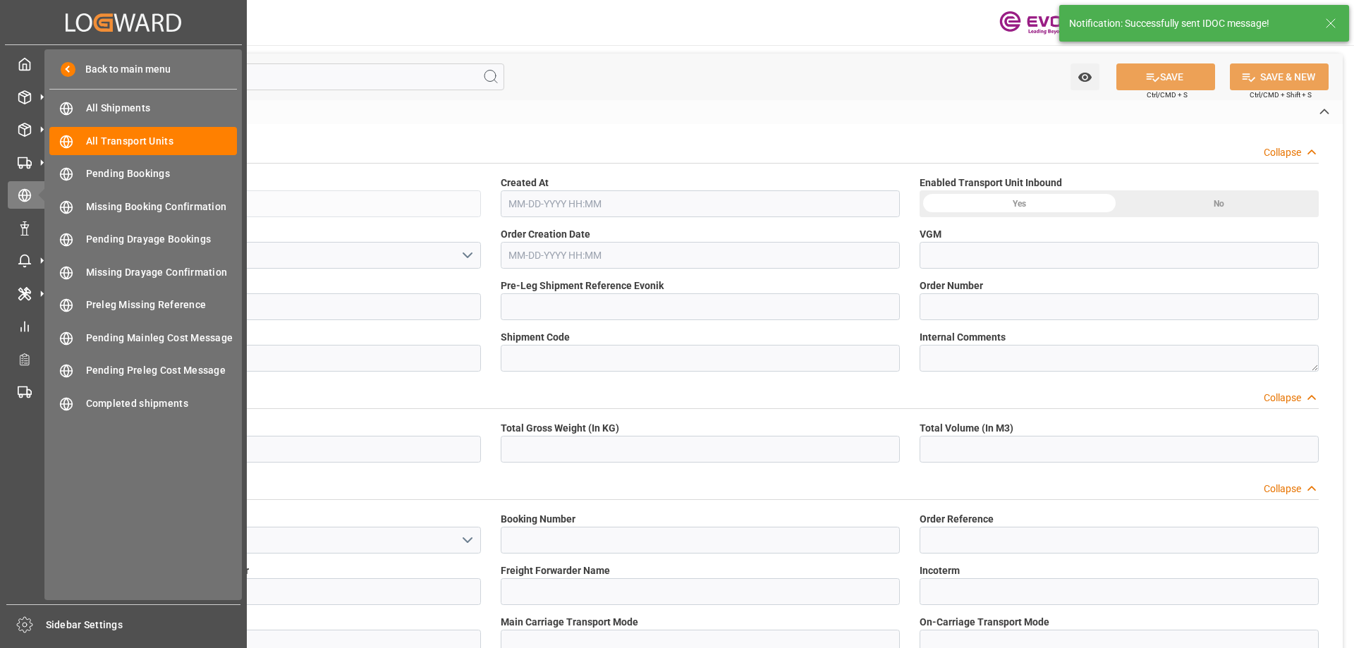
type input "[GEOGRAPHIC_DATA]"
type input "Rio Haina"
type textarea "Evonik Pre Leg Shipment Reference not filled"
type input "4006734696"
type input "kg"
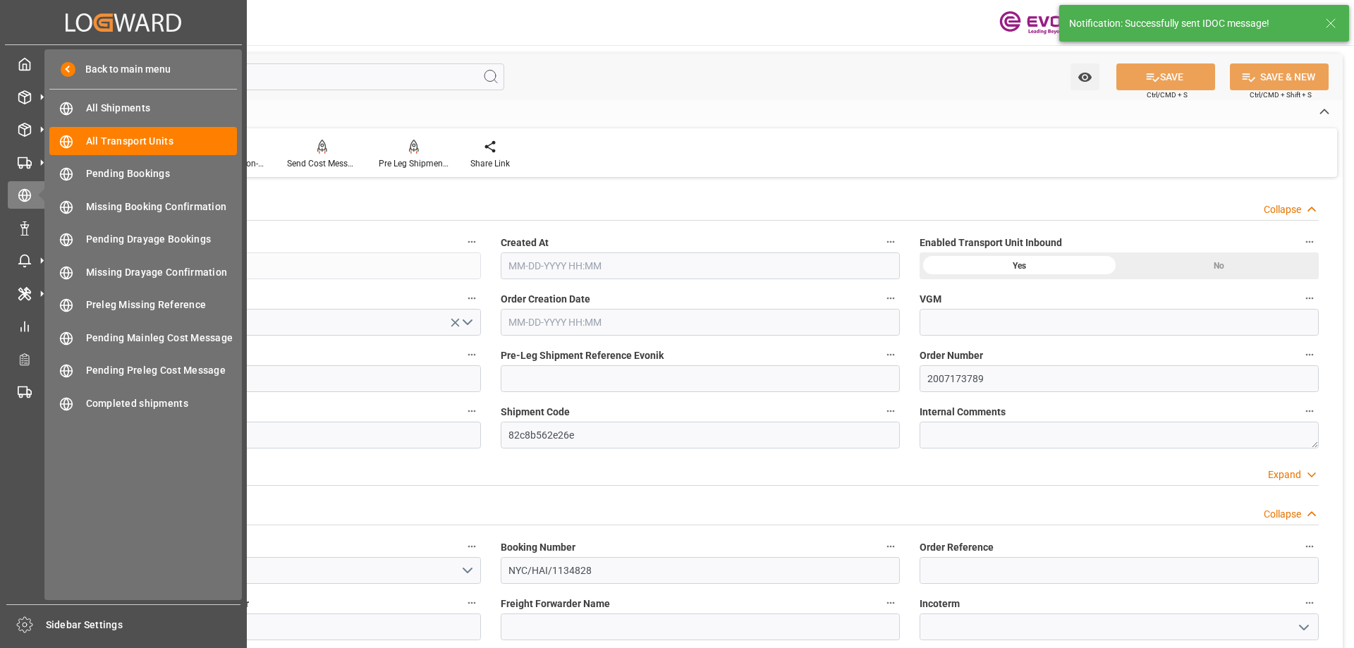
type input "AC Containerline"
type input "Leschaco Inc."
type input "USPEF"
type input "DOHAI"
type input "1654.2"
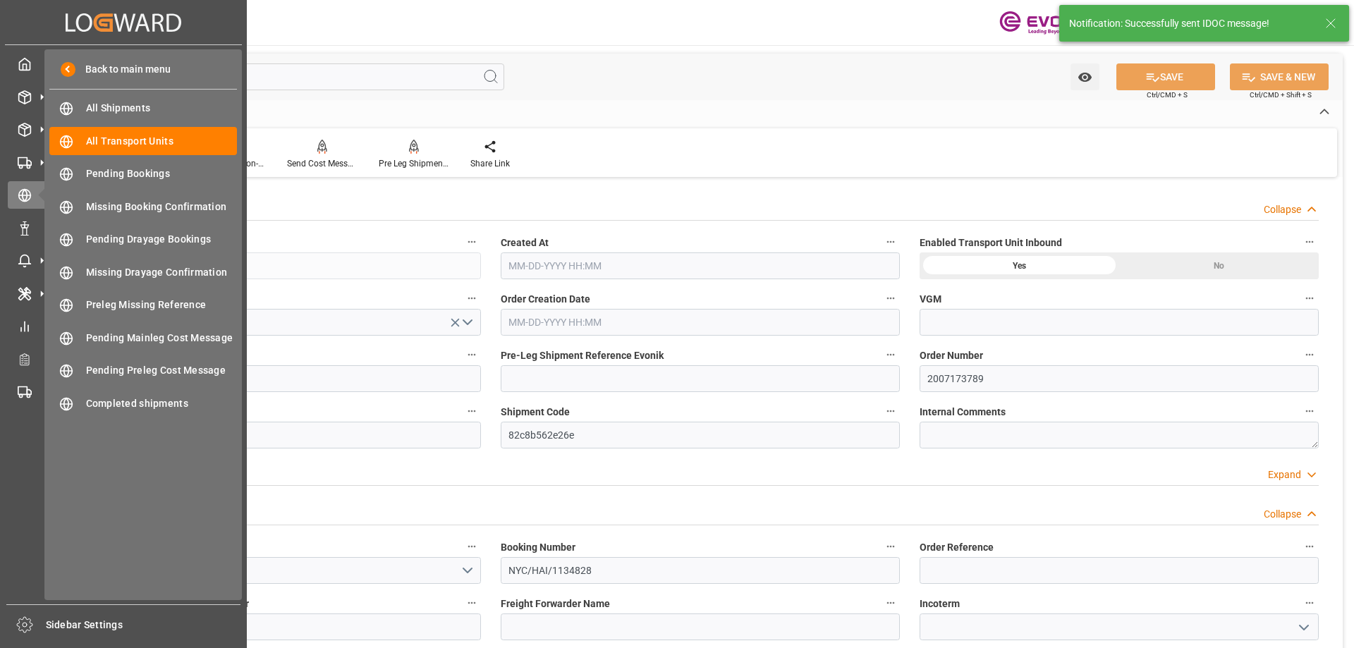
type input "[DATE] 10:40"
type input "[DATE]"
type input "[DATE] 00:00"
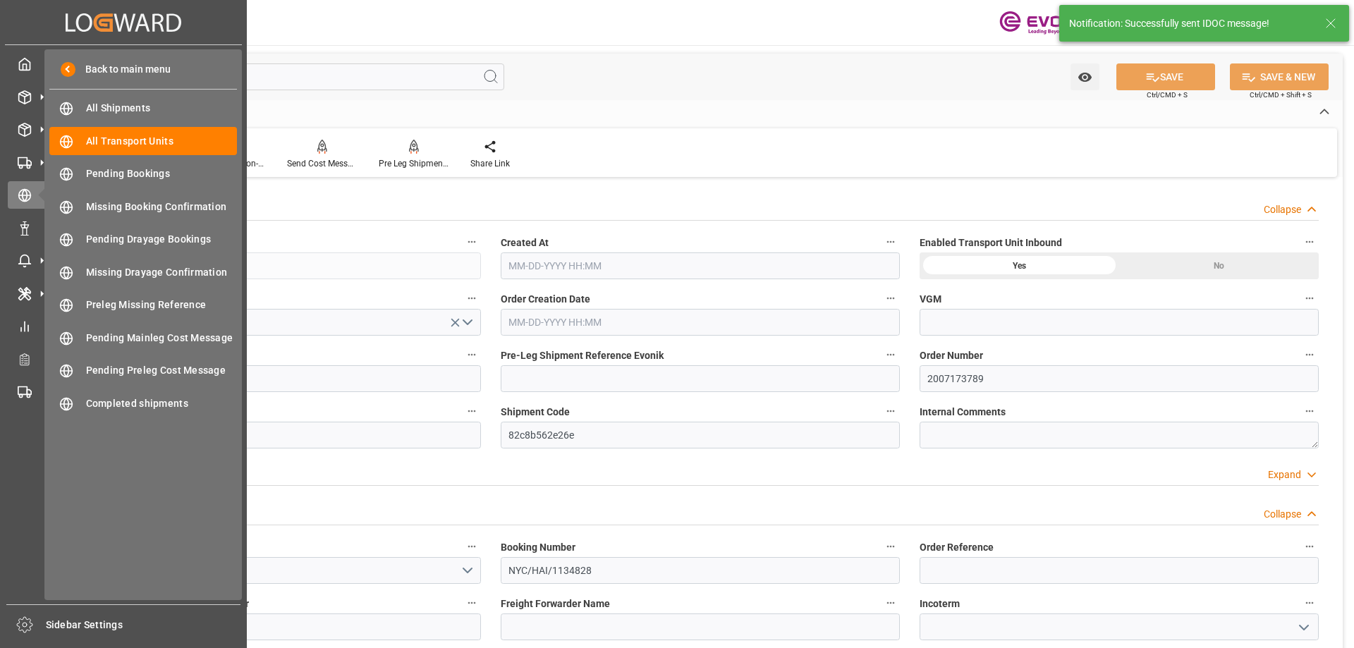
type input "[DATE] 00:00"
type input "[DATE] 10:00"
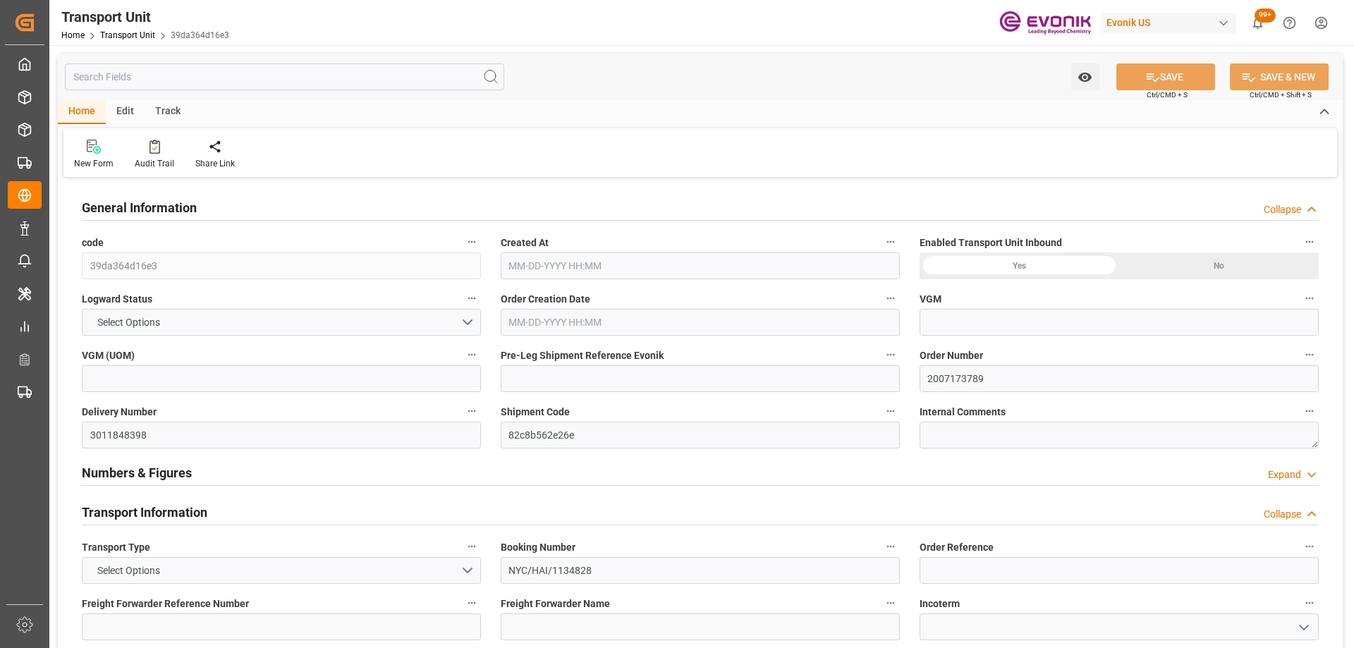
type input "AC Containerline"
type input "Leschaco Inc."
type input "USPEF"
type input "DOHAI"
type input "1654.2"
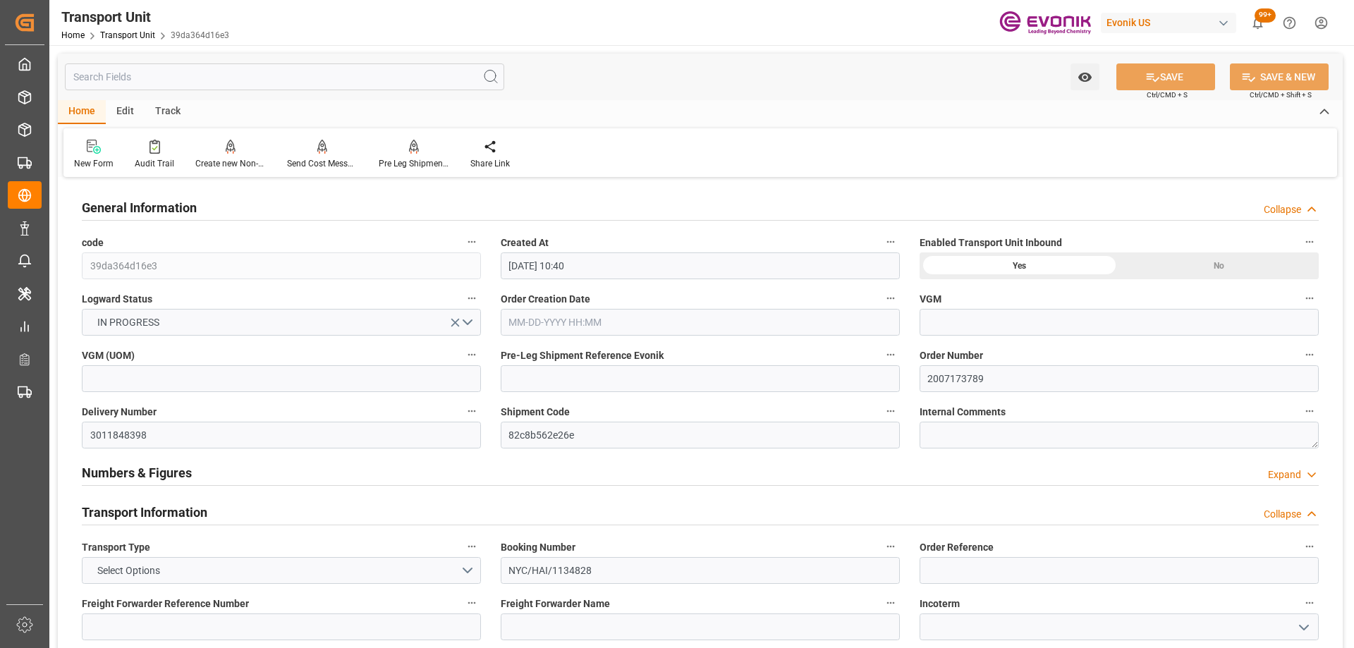
type input "[DATE] 10:40"
type input "[DATE]"
type input "[DATE] 00:00"
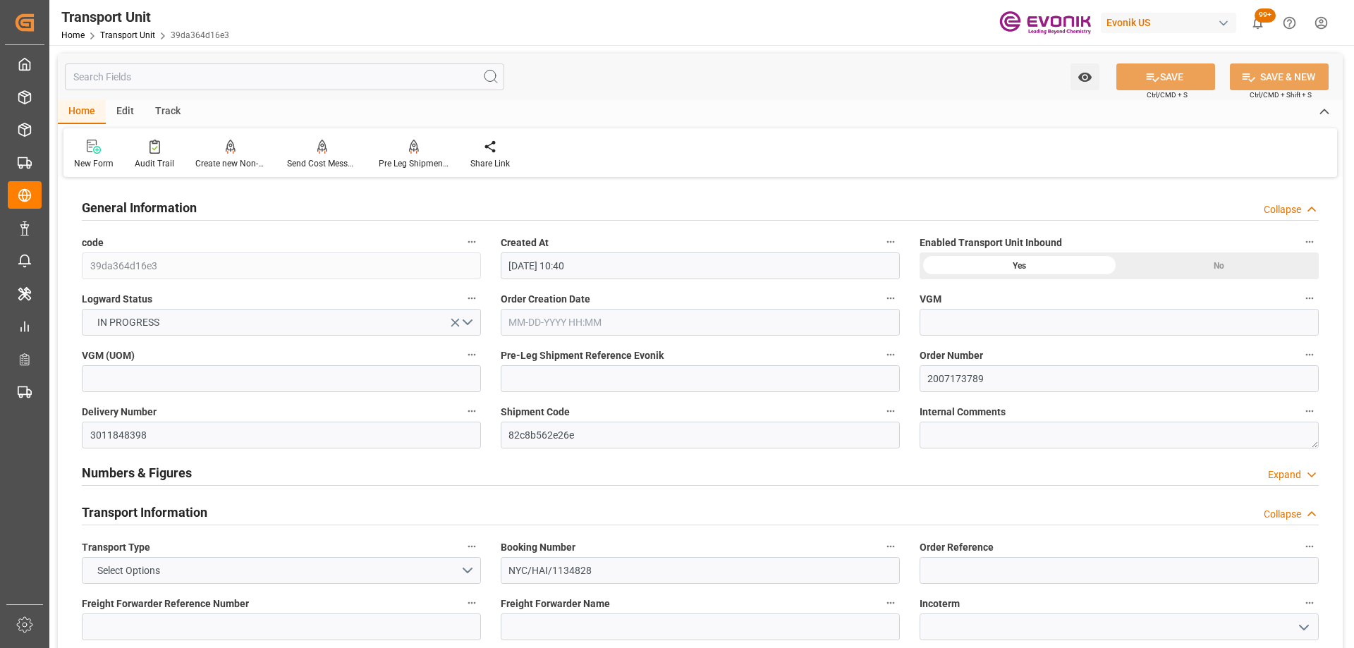
type input "[DATE] 00:00"
type input "[DATE] 10:00"
type input "AC Containerline"
type input "Leschaco Inc."
type input "USPEF"
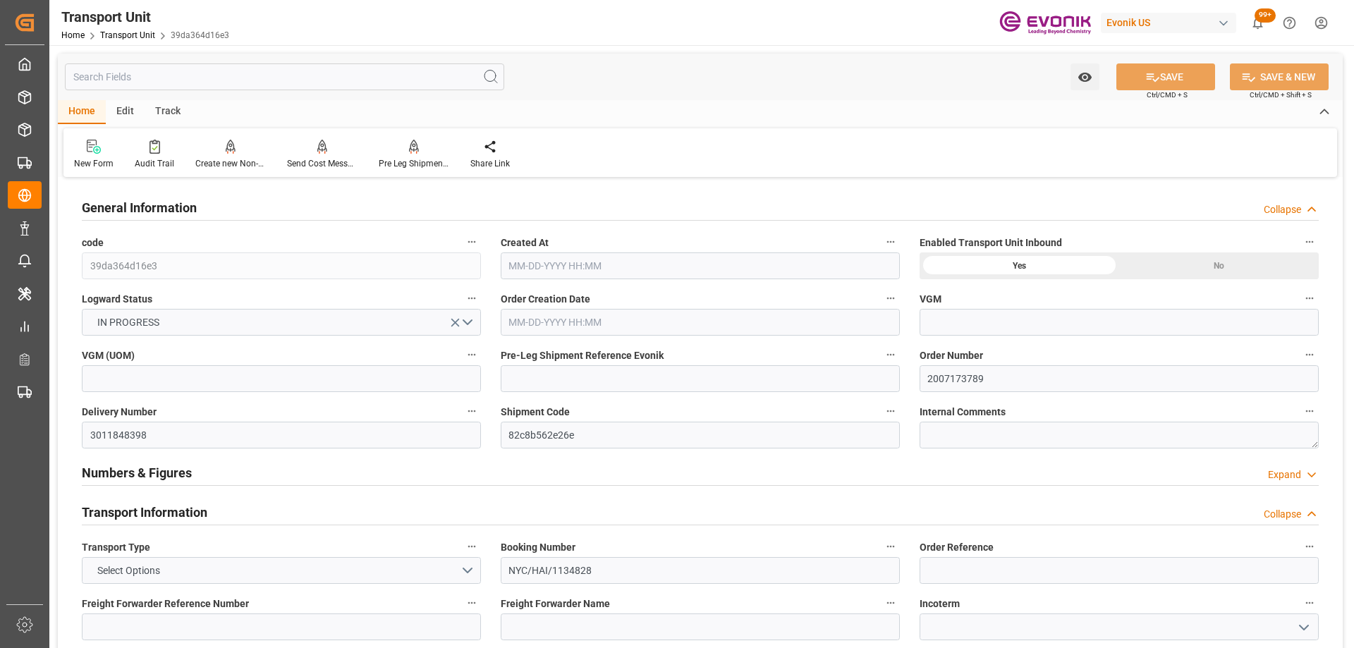
type input "DOHAI"
type input "1654.2"
type input "[DATE] 10:40"
type input "[DATE]"
type input "[DATE] 00:00"
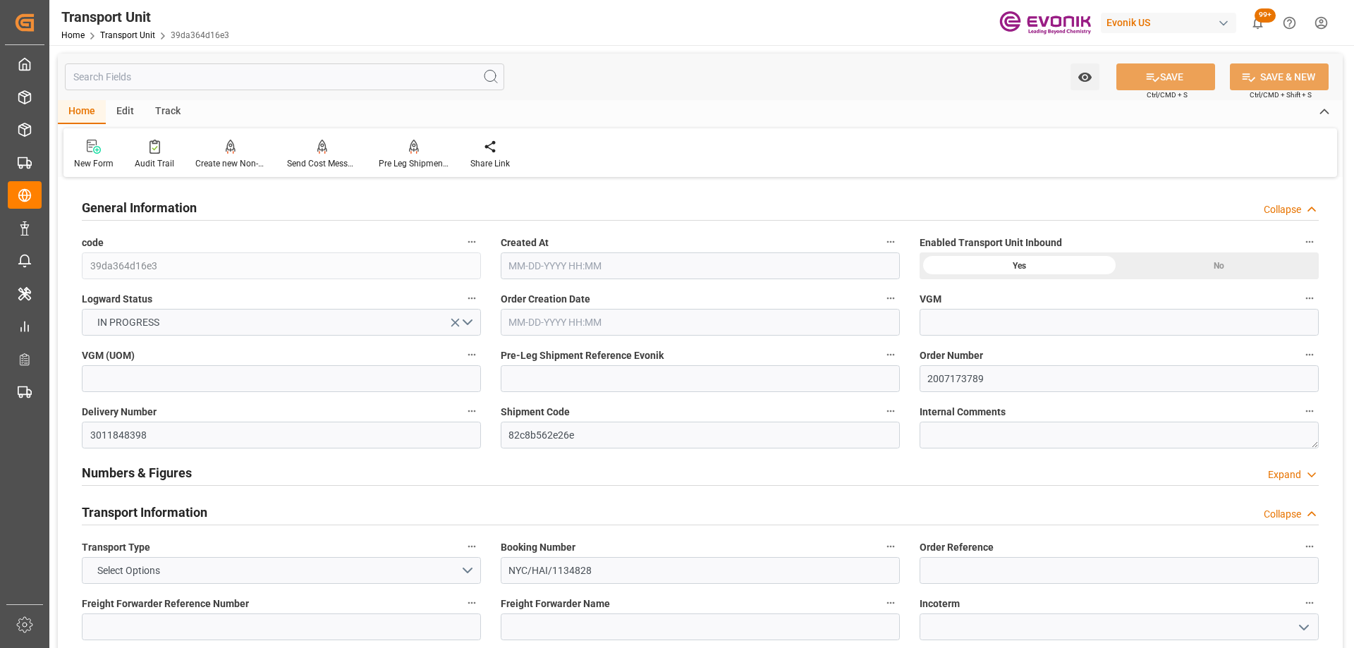
type input "[DATE] 00:00"
type input "[DATE] 10:00"
type input "AC Containerline"
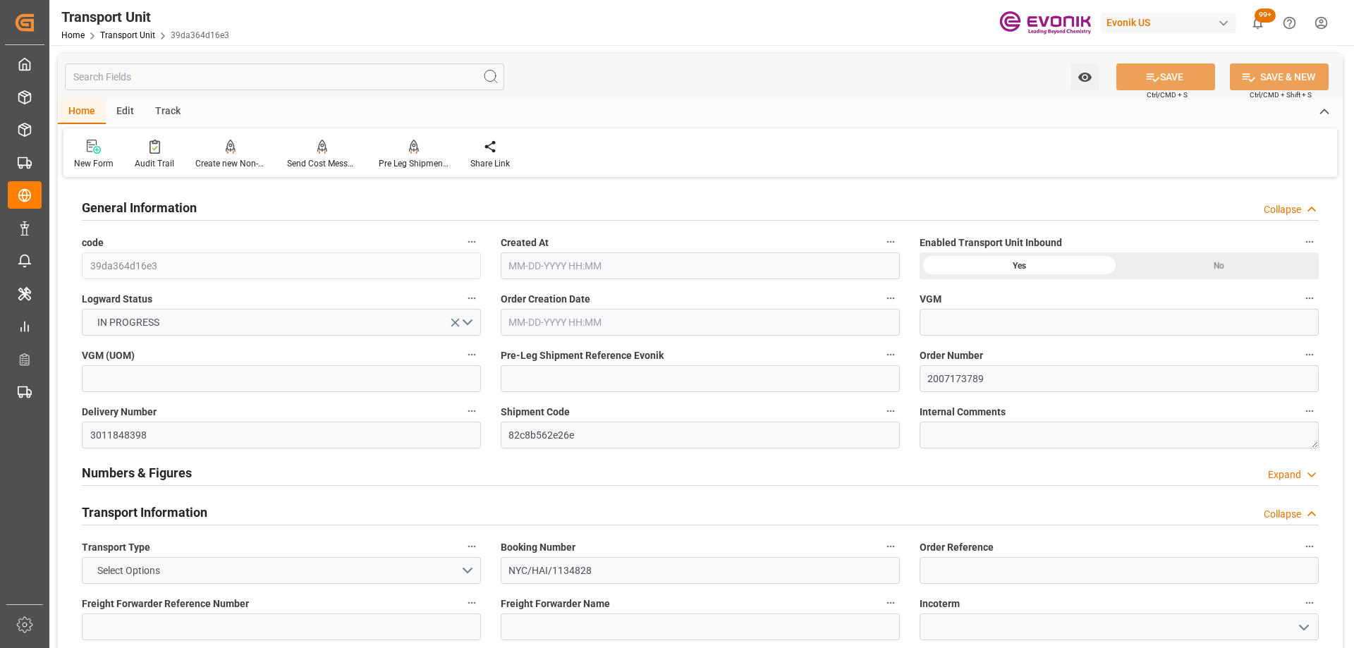
type input "Leschaco Inc."
type input "USPEF"
type input "DOHAI"
type input "1654.2"
type input "[DATE] 10:40"
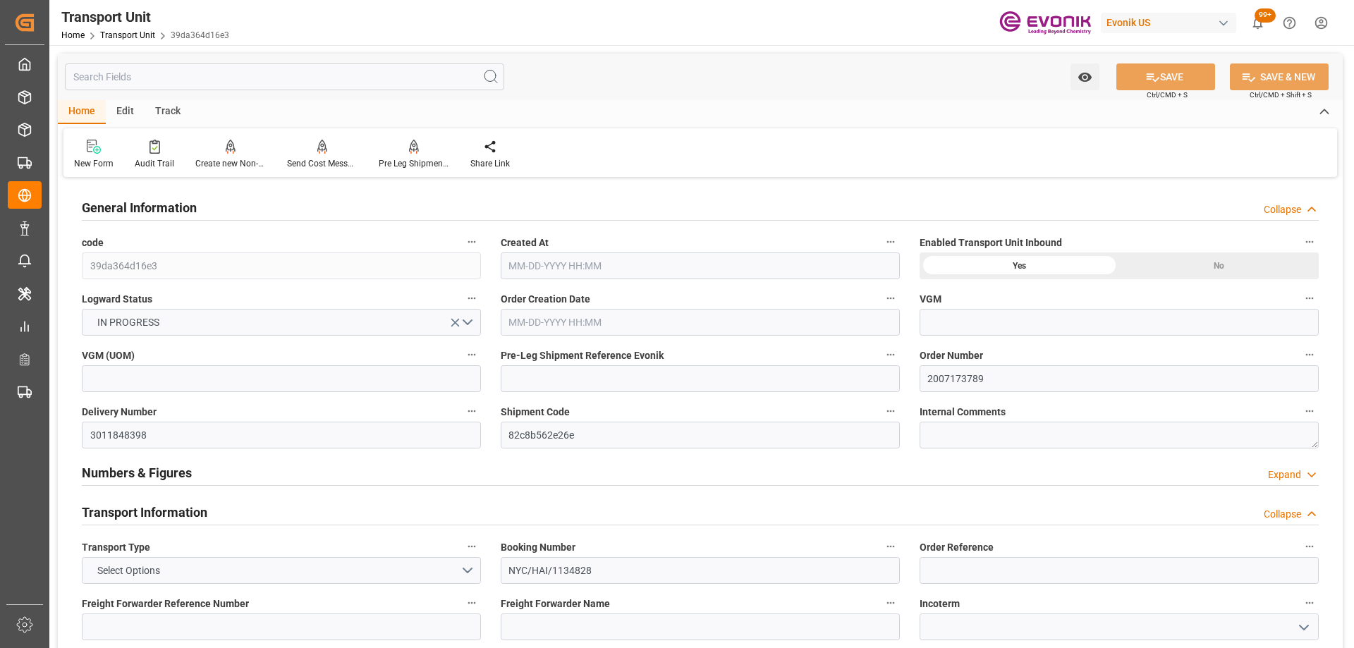
type input "[DATE]"
type input "[DATE] 00:00"
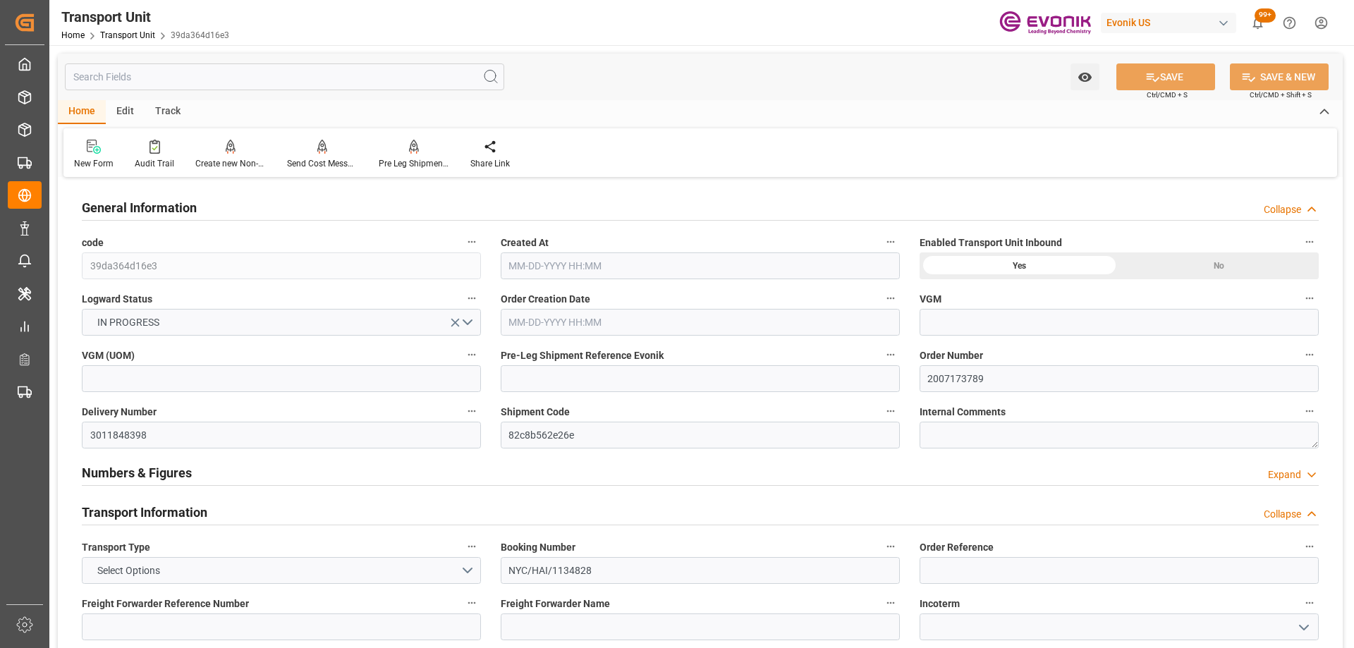
type input "[DATE] 10:00"
click at [413, 151] on icon at bounding box center [414, 147] width 10 height 14
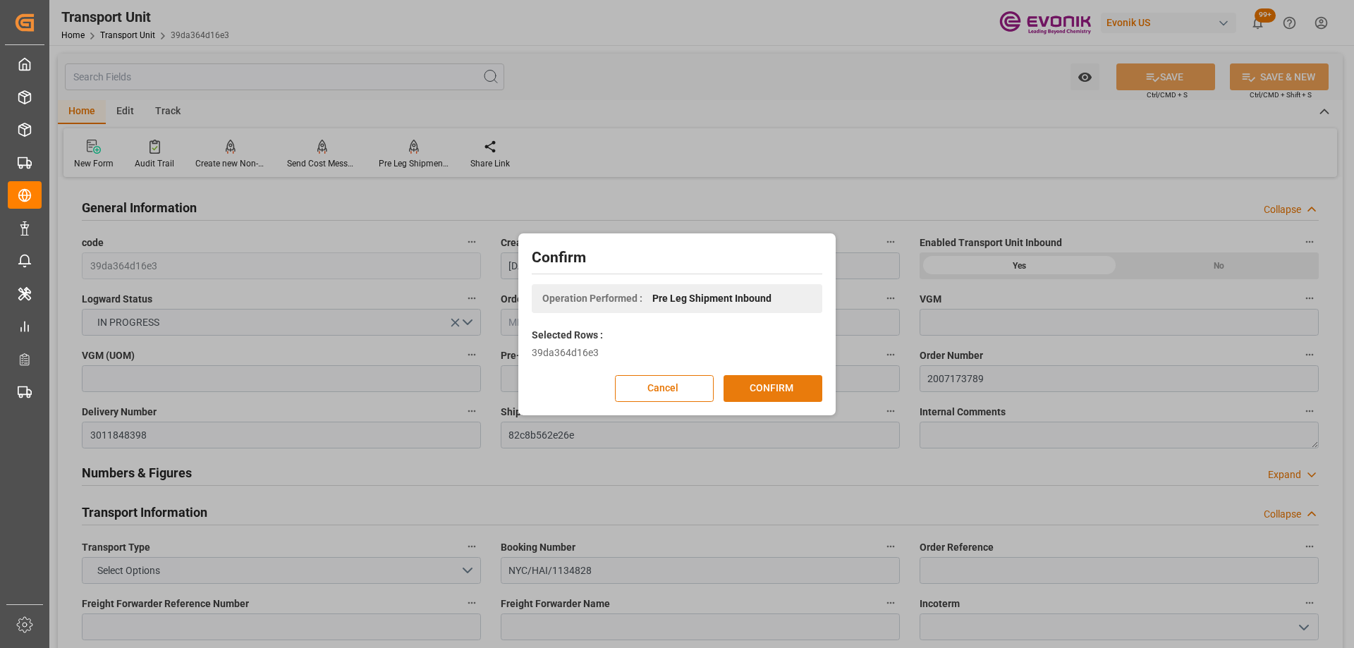
click at [771, 381] on button "CONFIRM" at bounding box center [772, 388] width 99 height 27
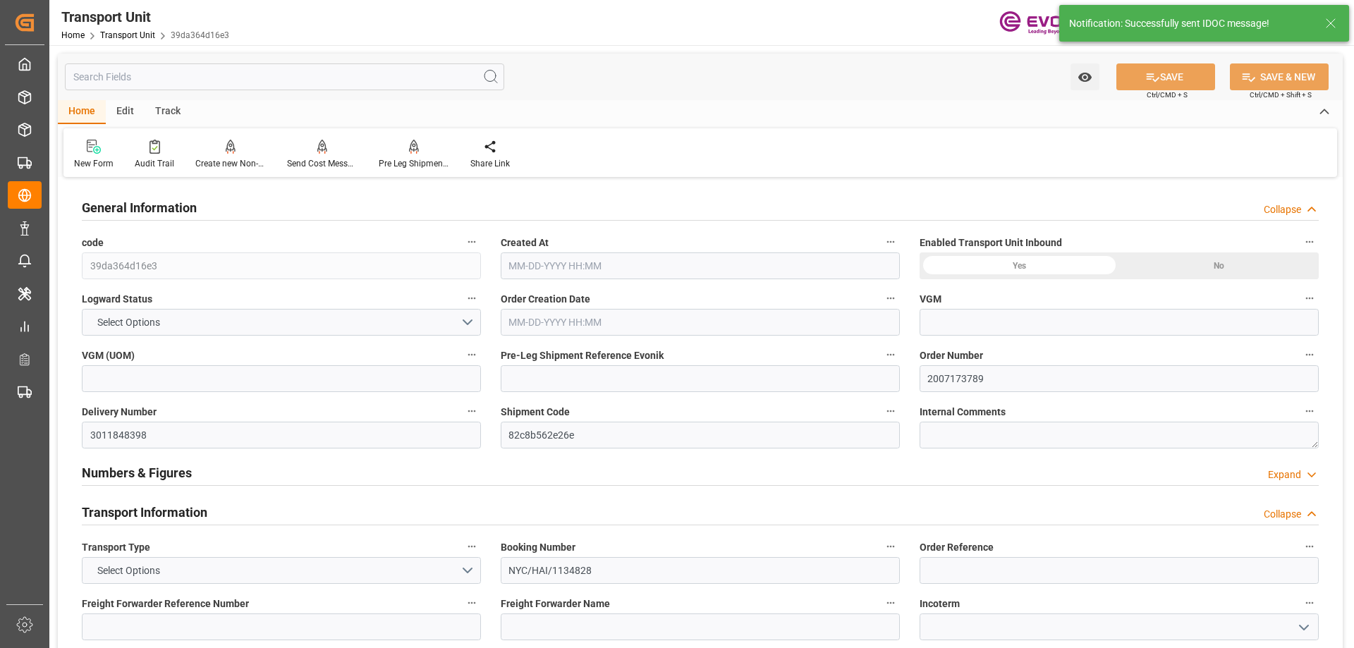
type input "AC Containerline"
type input "Leschaco Inc."
type input "USPEF"
type input "DOHAI"
type input "1654.2"
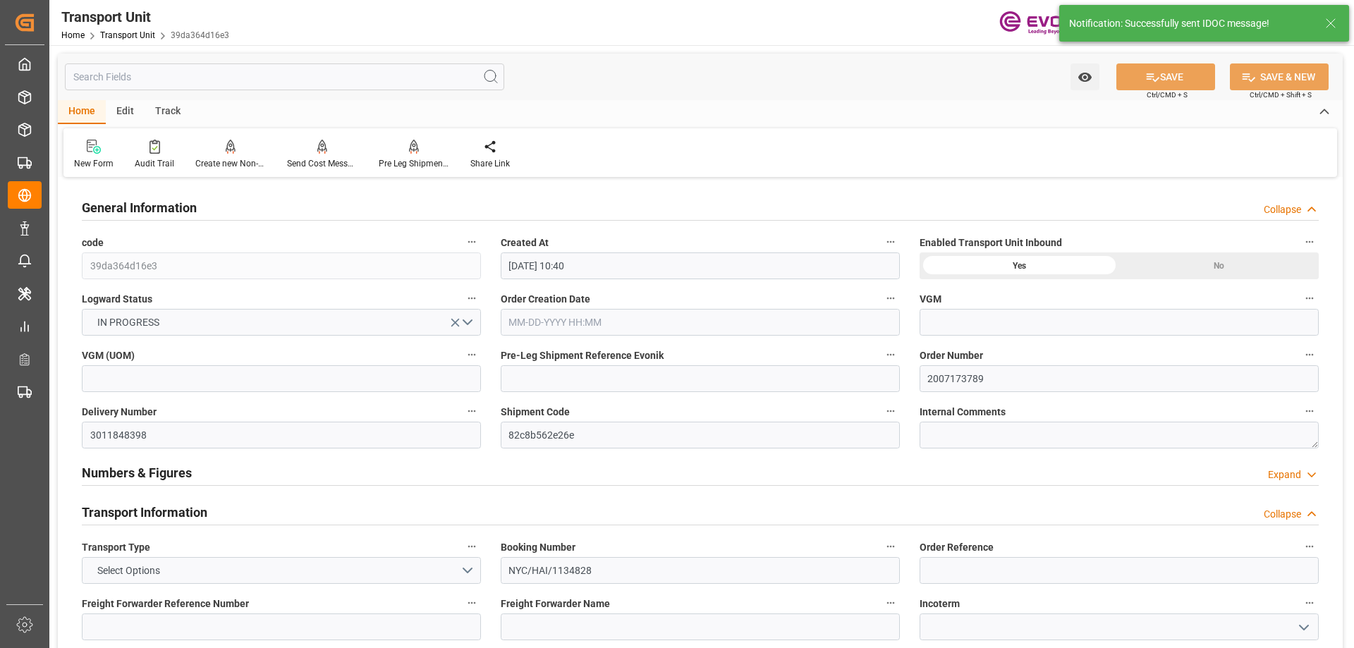
type input "[DATE] 10:40"
type input "[DATE]"
type input "[DATE] 00:00"
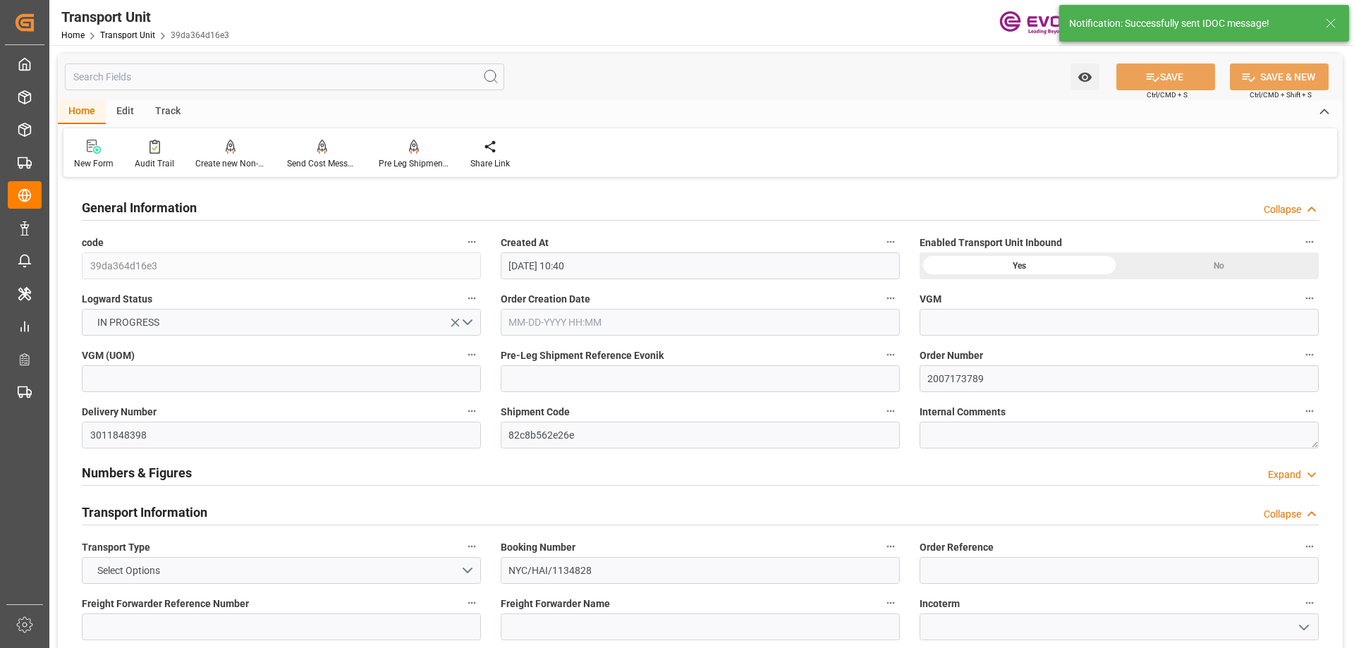
type input "[DATE] 00:00"
type input "[DATE] 10:00"
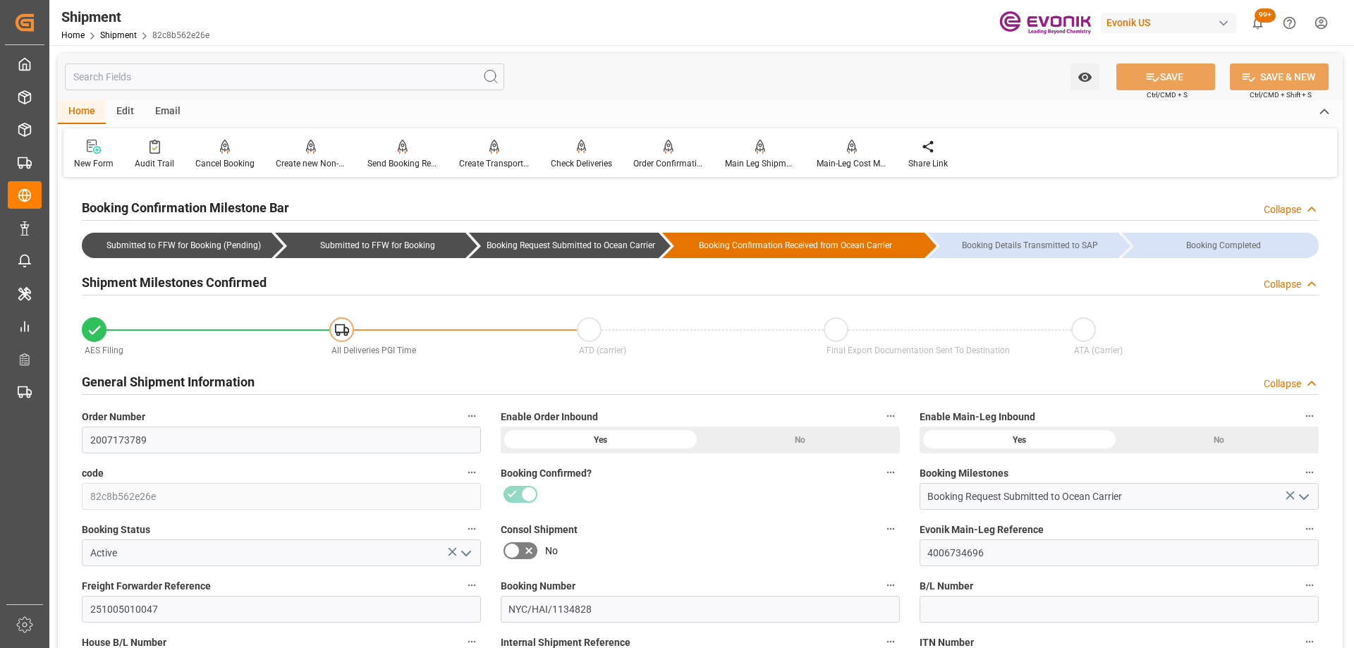
scroll to position [211, 0]
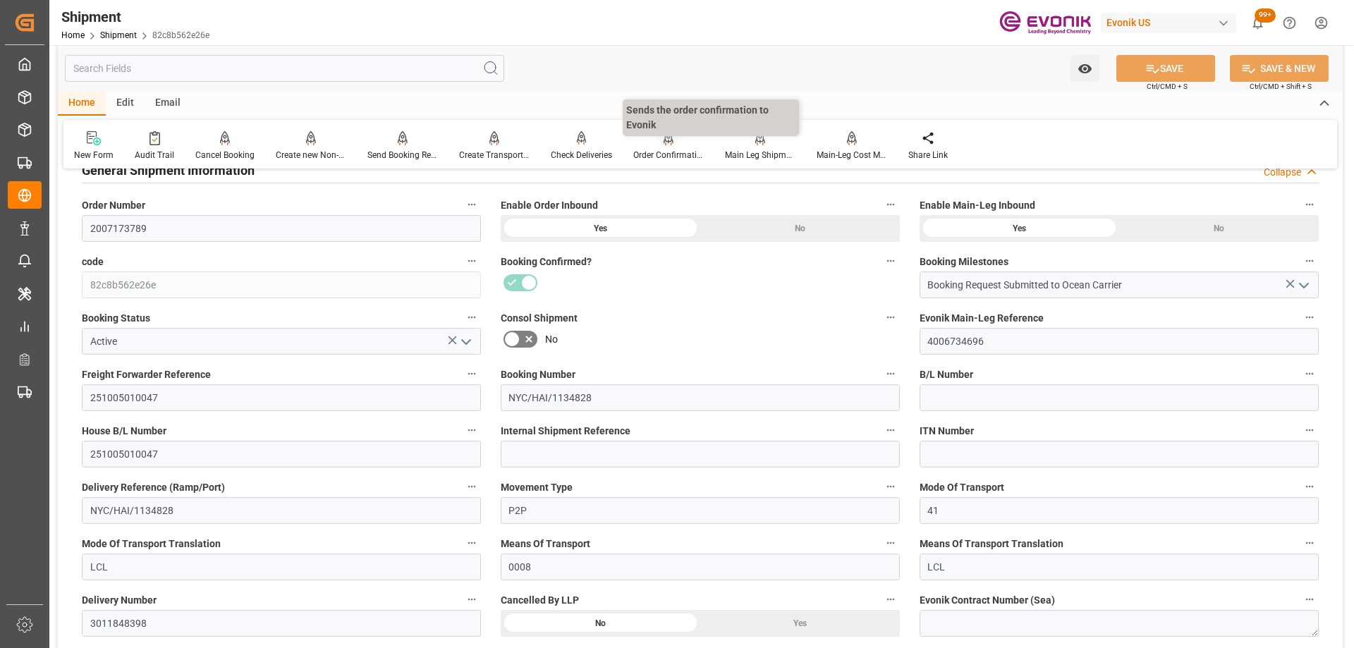
click at [663, 140] on icon at bounding box center [668, 137] width 10 height 12
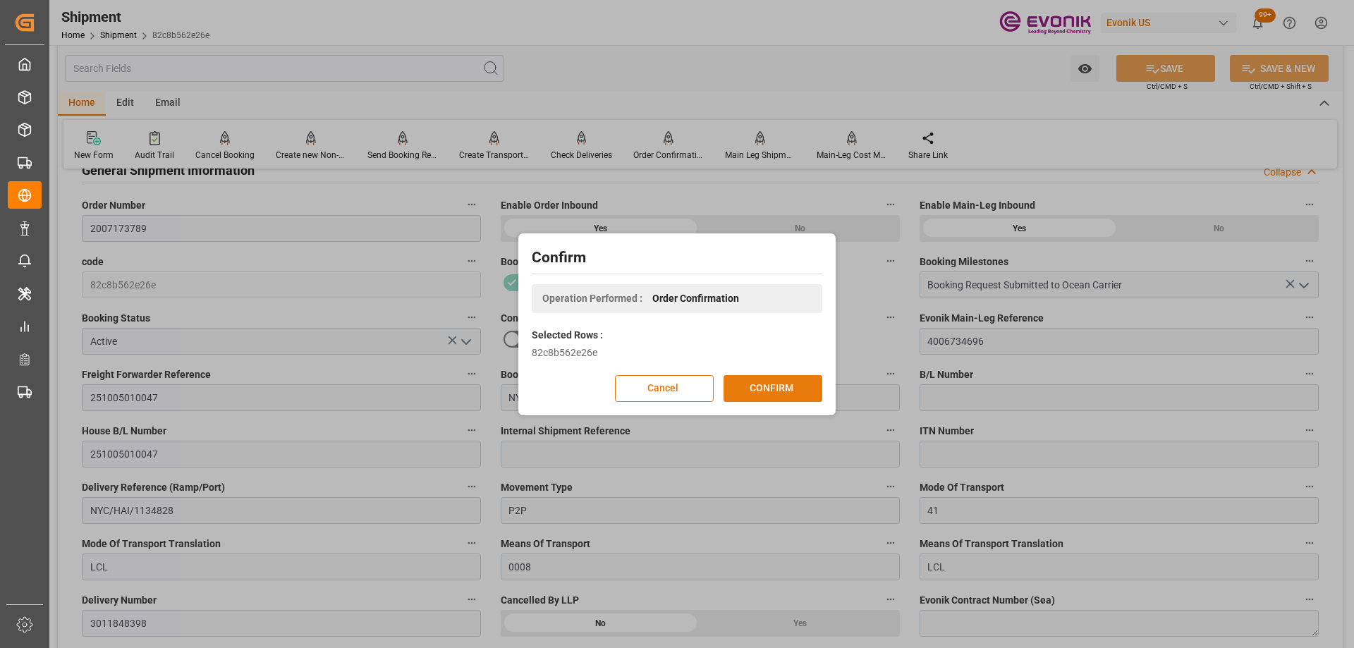
click at [774, 379] on button "CONFIRM" at bounding box center [772, 388] width 99 height 27
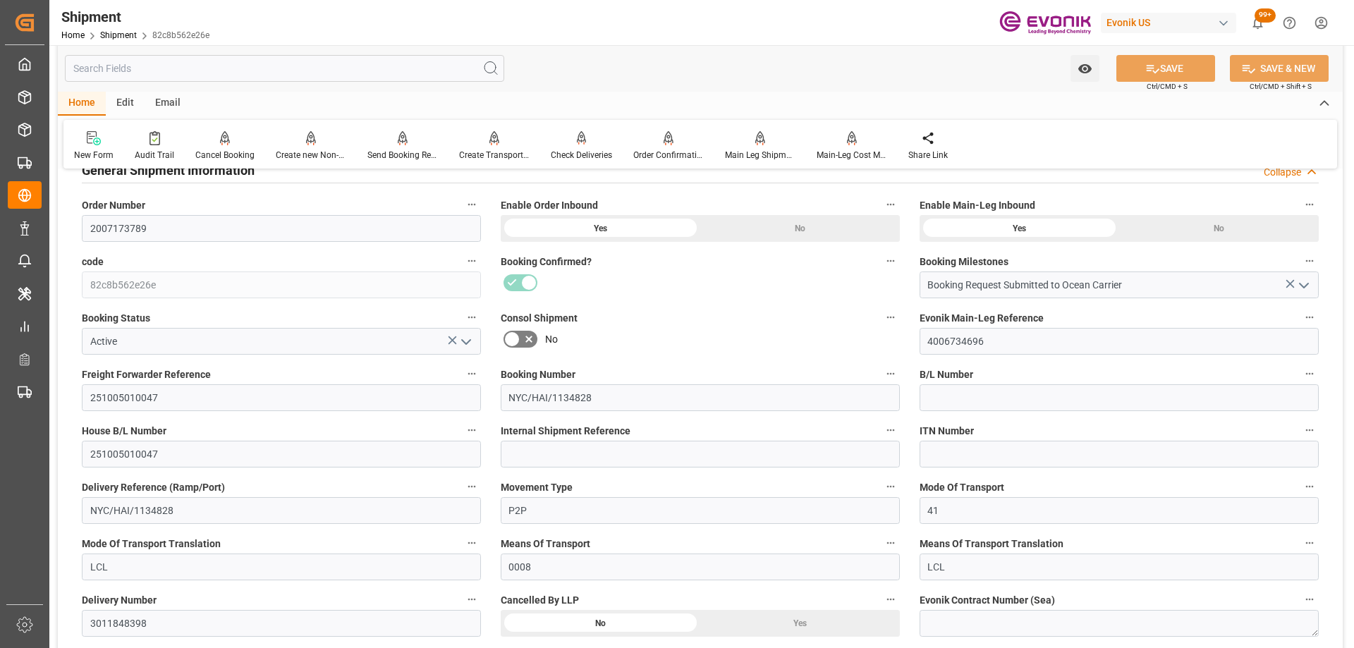
click at [852, 276] on div at bounding box center [700, 282] width 399 height 23
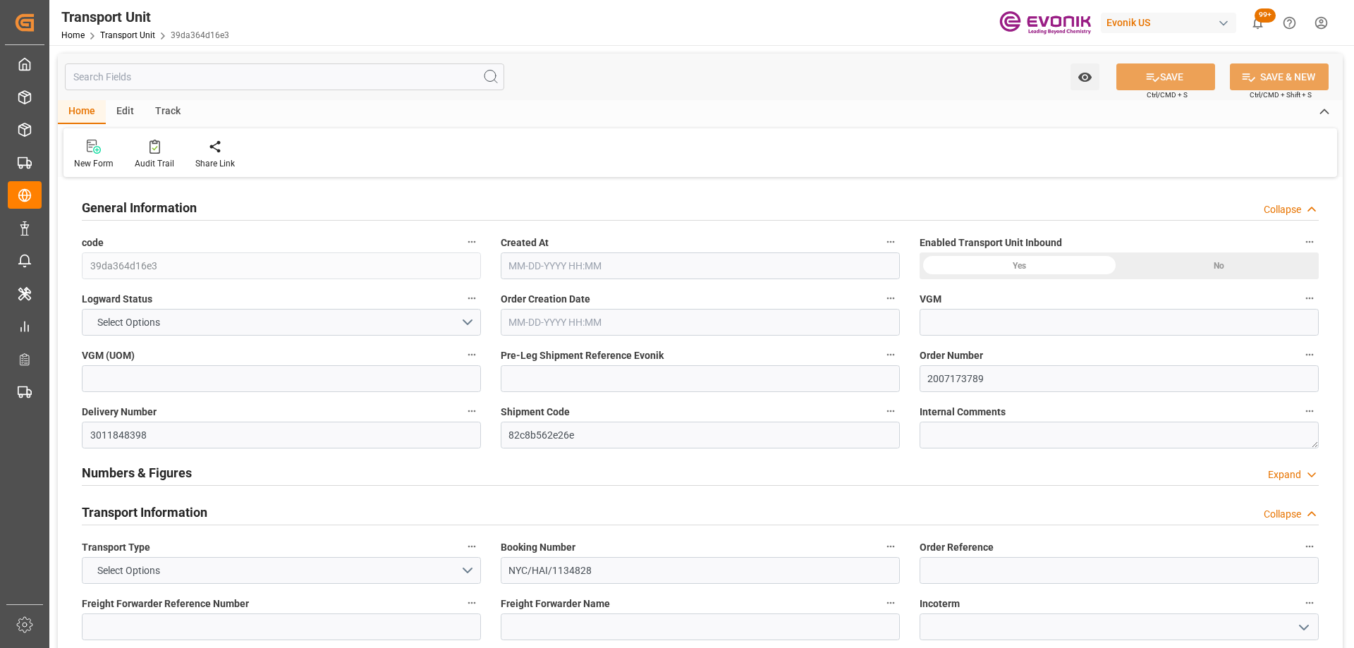
type input "AC Containerline"
type input "Leschaco Inc."
type input "USPEF"
type input "DOHAI"
type input "1654.2"
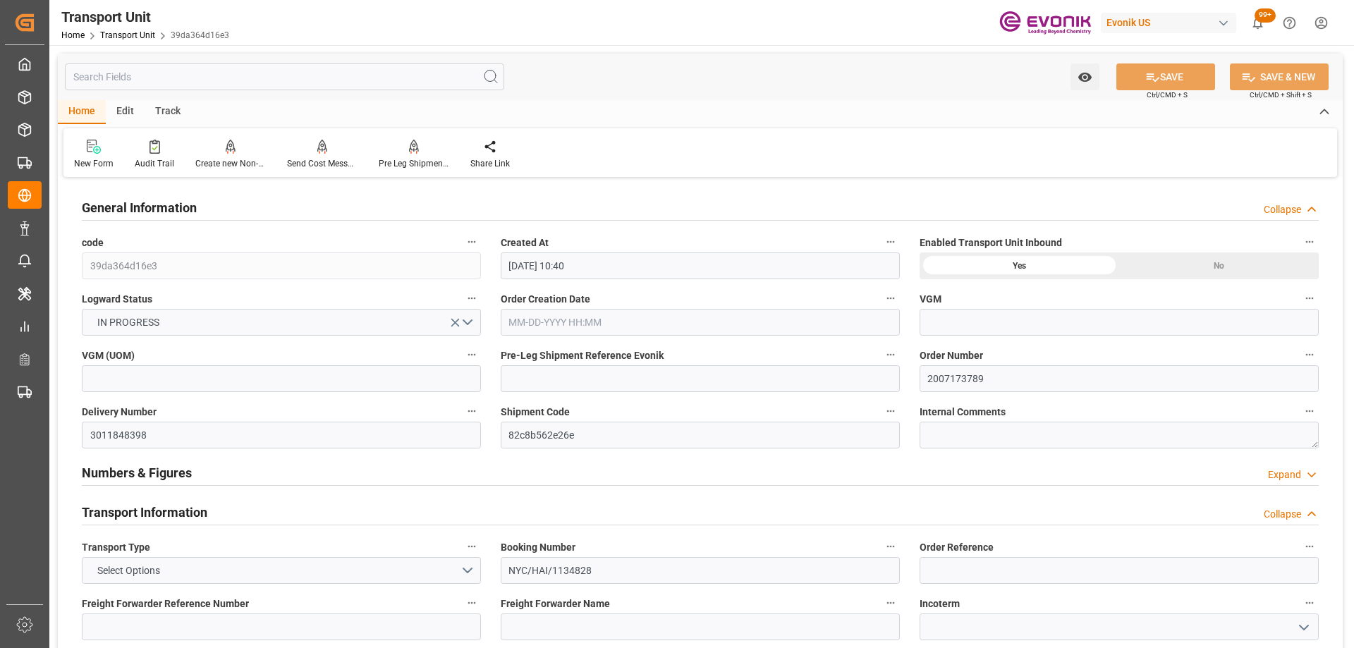
type input "[DATE] 10:40"
type input "[DATE]"
type input "[DATE] 00:00"
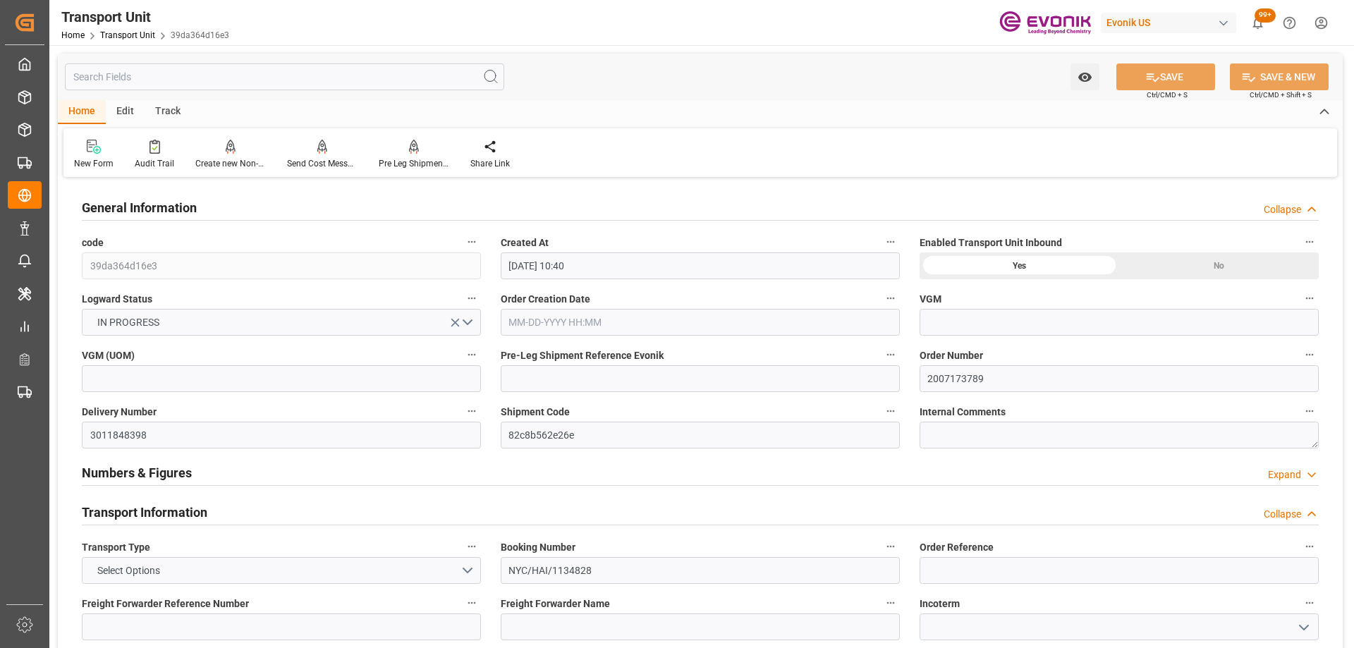
type input "[DATE] 00:00"
type input "[DATE] 10:00"
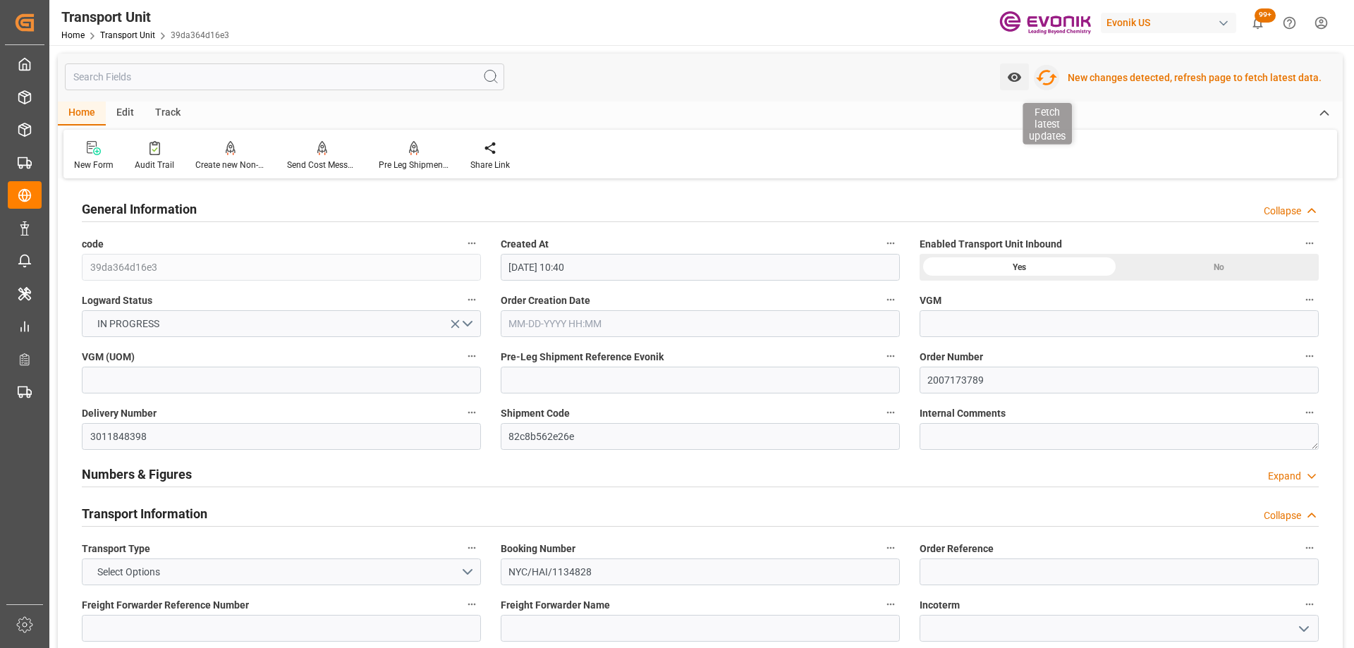
click at [1049, 77] on icon "button" at bounding box center [1046, 77] width 23 height 23
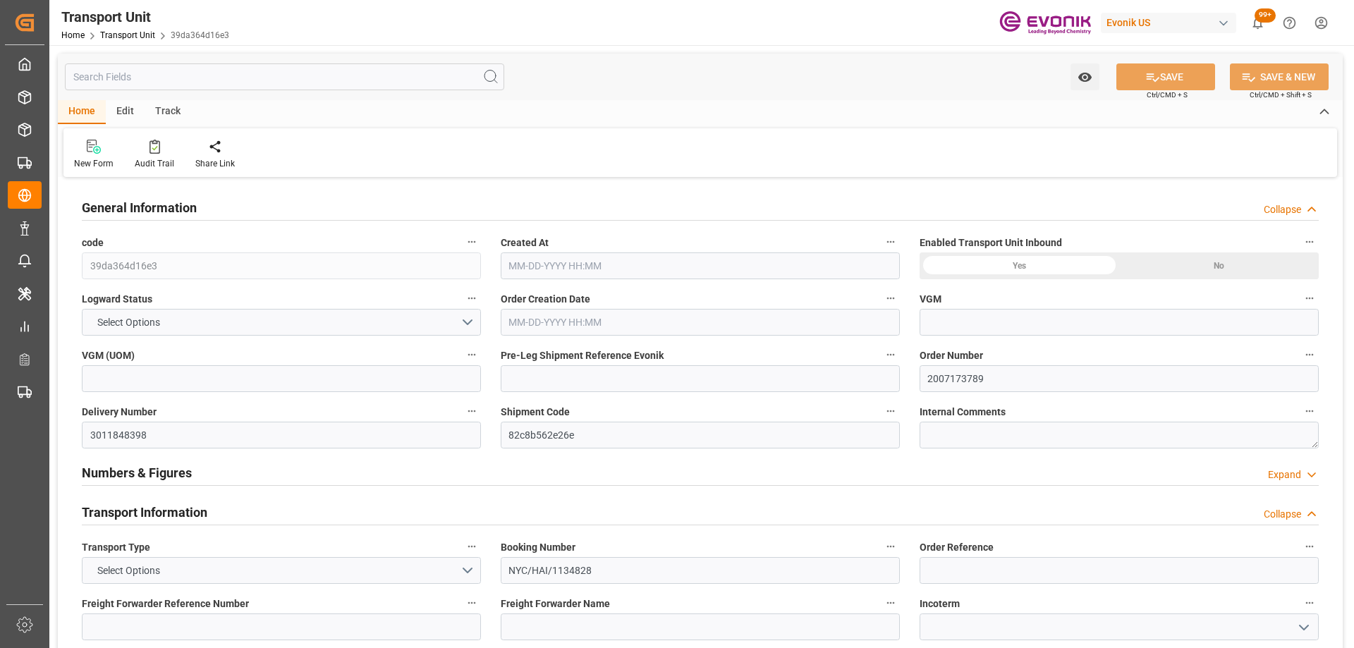
type input "AC Containerline"
type input "Leschaco Inc."
type input "USPEF"
type input "DOHAI"
type input "1654.2"
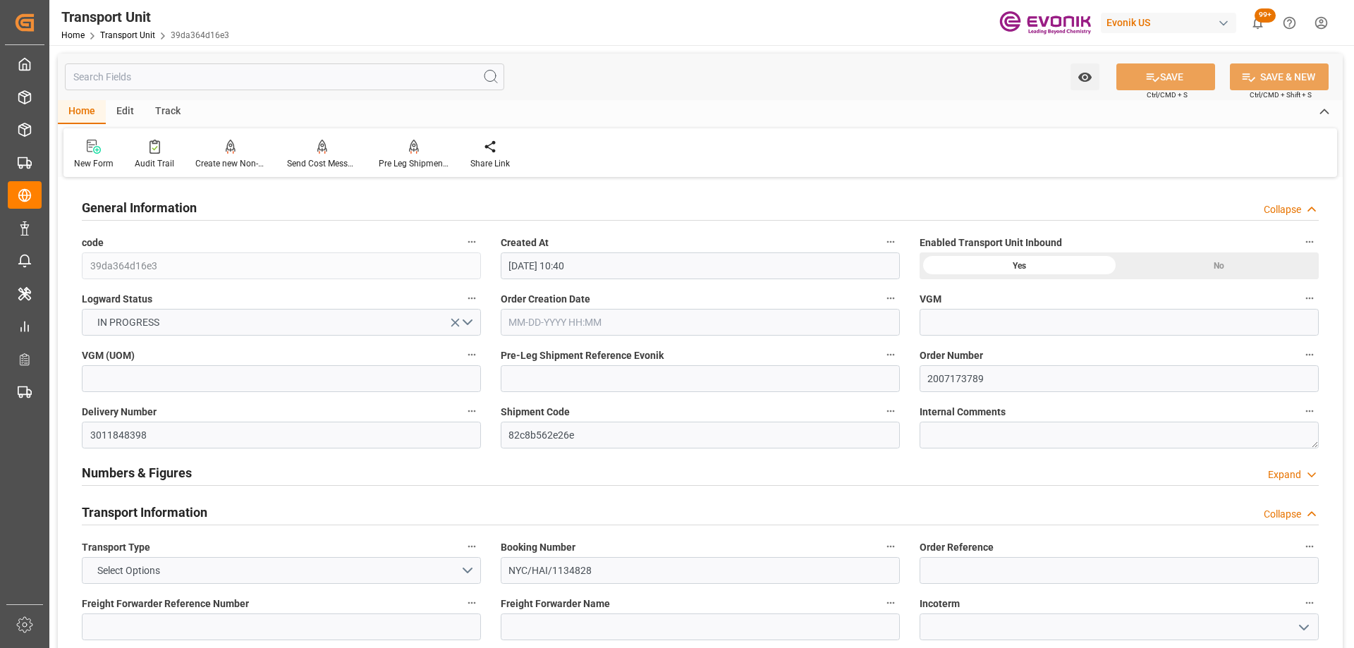
type input "[DATE] 10:40"
type input "[DATE]"
type input "[DATE] 00:00"
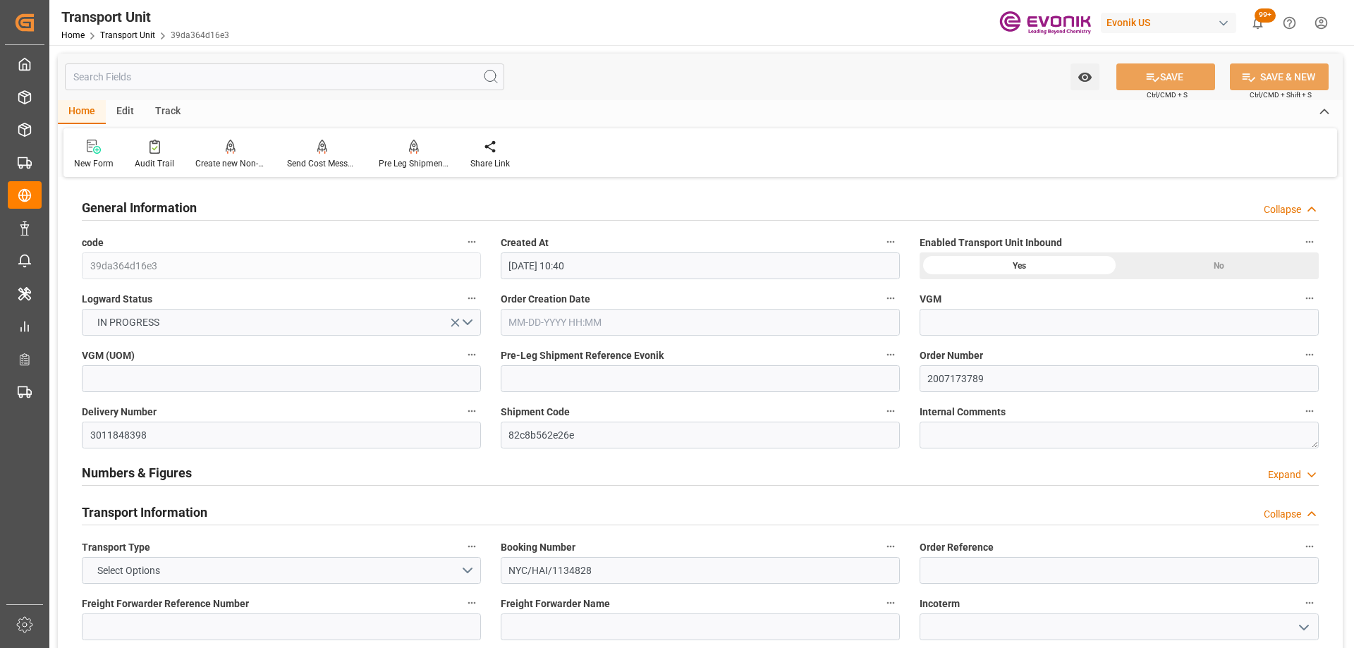
type input "[DATE] 00:00"
type input "[DATE] 10:00"
type input "AC Containerline"
type input "Leschaco Inc."
type input "USPEF"
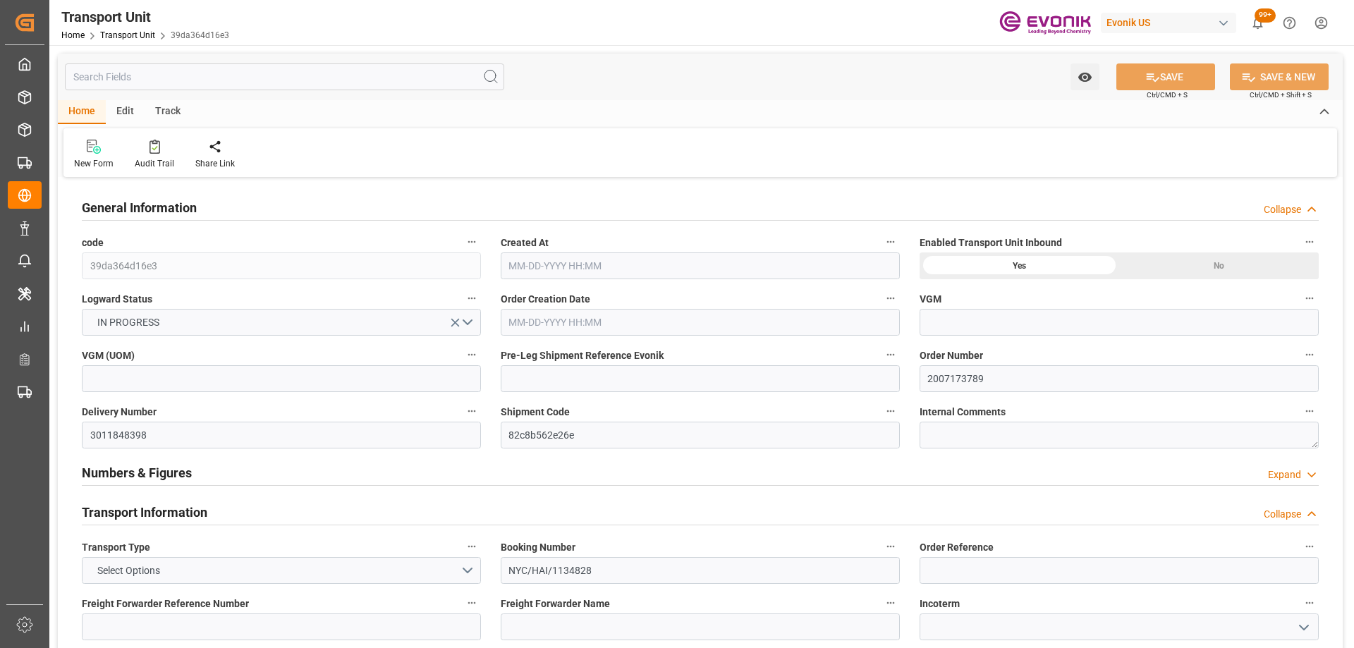
type input "DOHAI"
type input "1654.2"
type input "[DATE] 10:40"
type input "[DATE]"
type input "[DATE] 00:00"
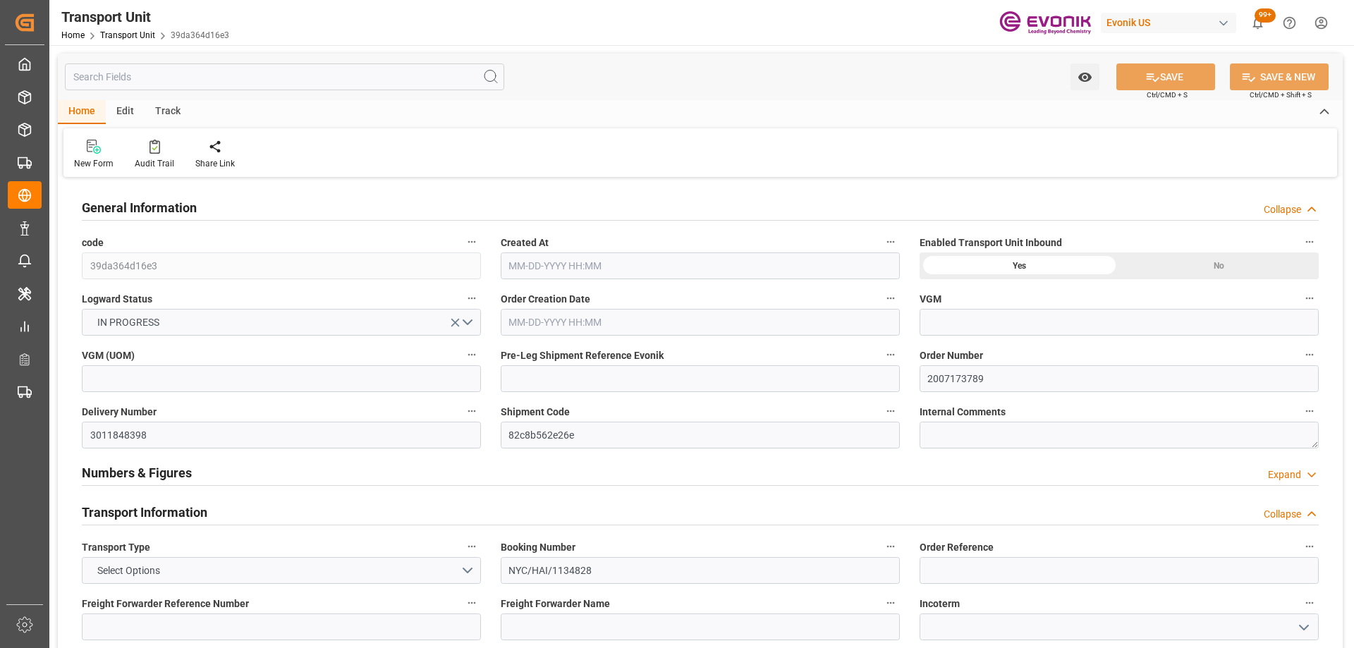
type input "[DATE] 00:00"
type input "[DATE] 10:00"
click at [407, 156] on div "Pre Leg Shipment Inbound" at bounding box center [414, 154] width 92 height 31
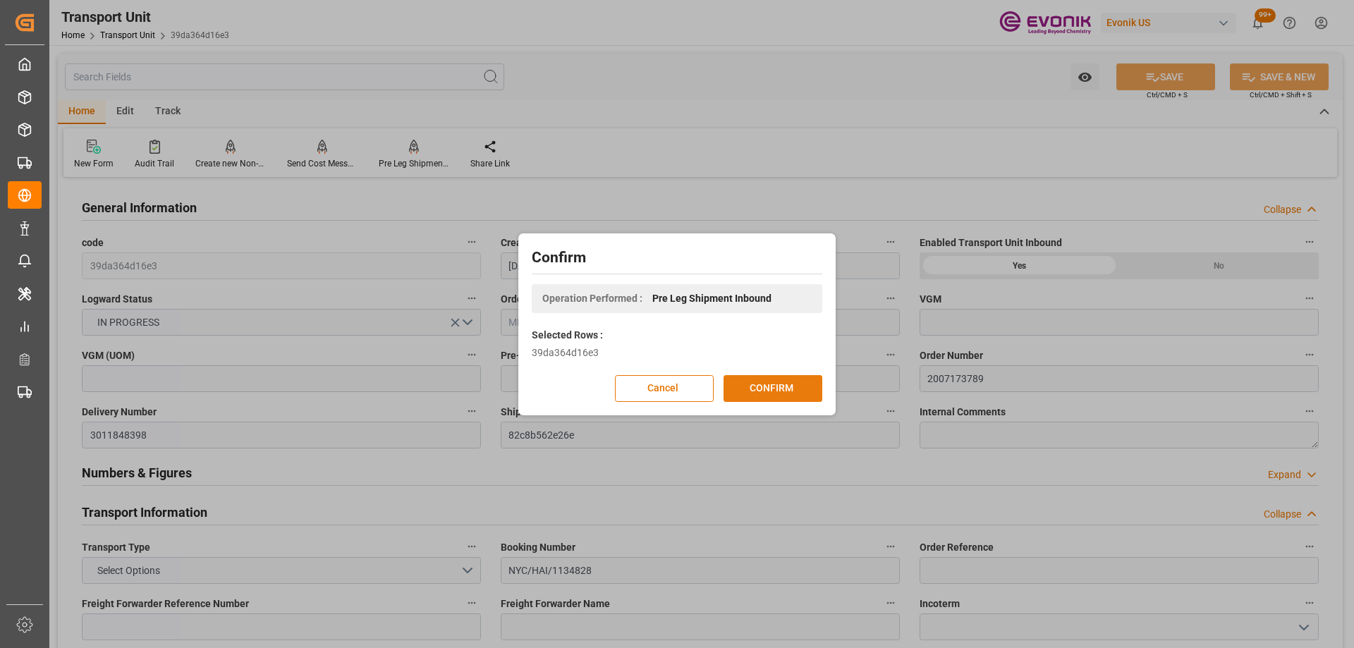
click at [764, 386] on button "CONFIRM" at bounding box center [772, 388] width 99 height 27
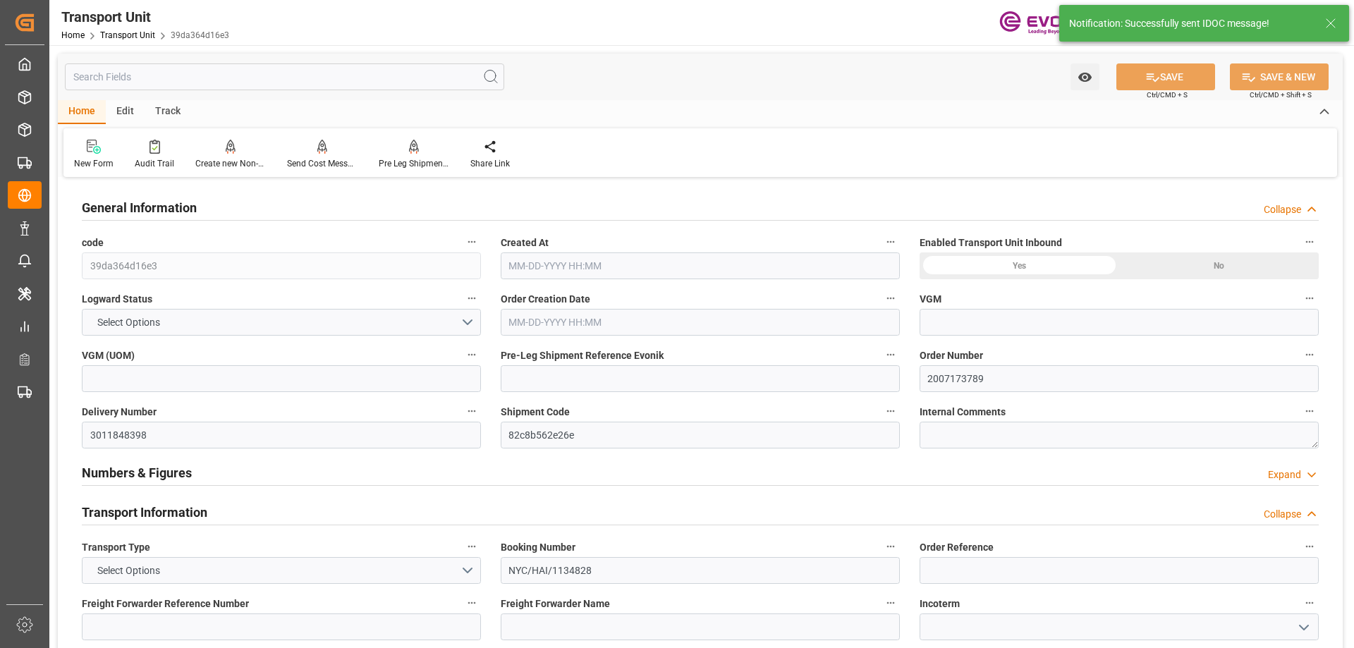
type input "AC Containerline"
type input "Leschaco Inc."
type input "USPEF"
type input "DOHAI"
type input "1654.2"
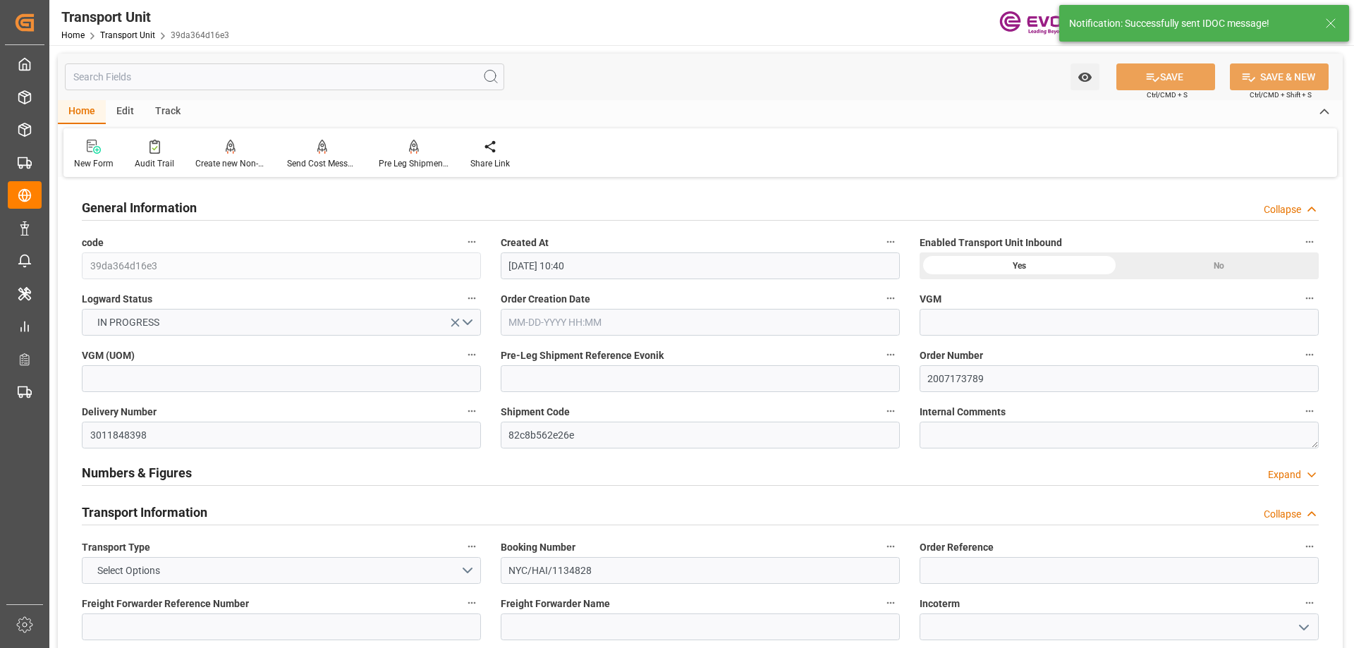
type input "[DATE] 10:40"
type input "[DATE]"
type input "[DATE] 00:00"
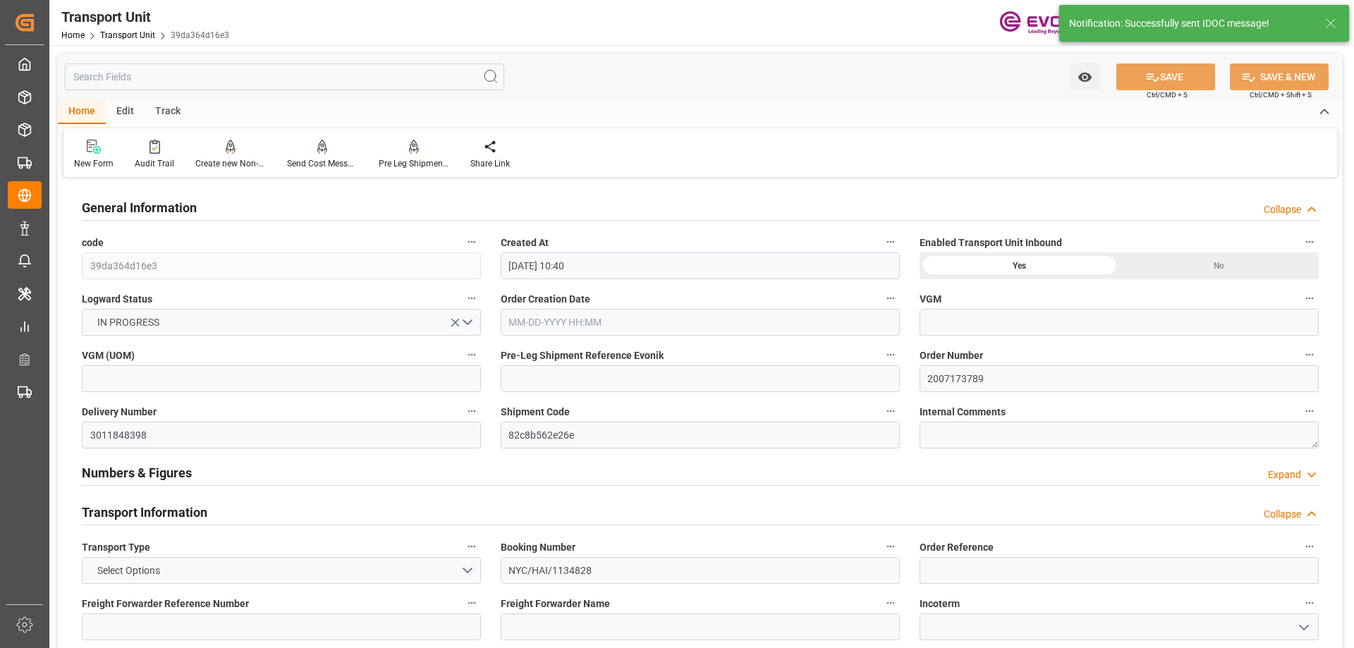
type input "[DATE] 00:00"
type input "[DATE] 10:00"
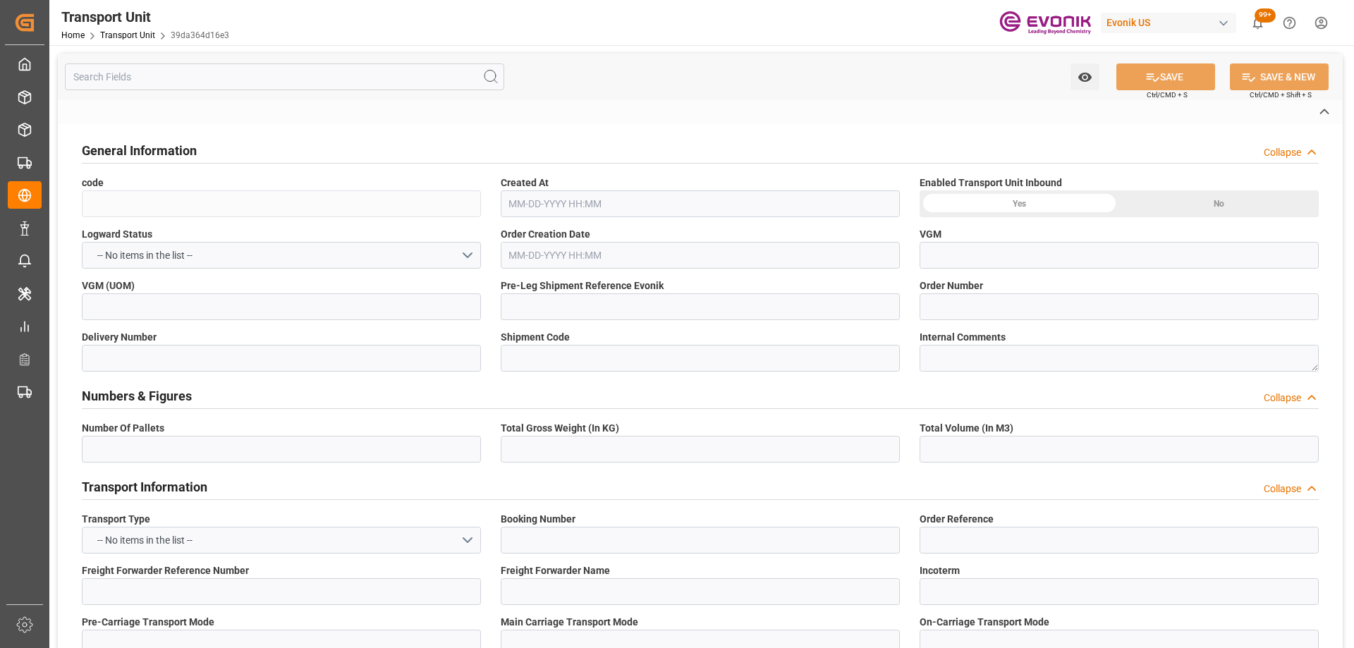
type input "39da364d16e3"
type input "2007173789"
type input "3011848398"
type input "82c8b562e26e"
type input "NYC/HAI/1134828"
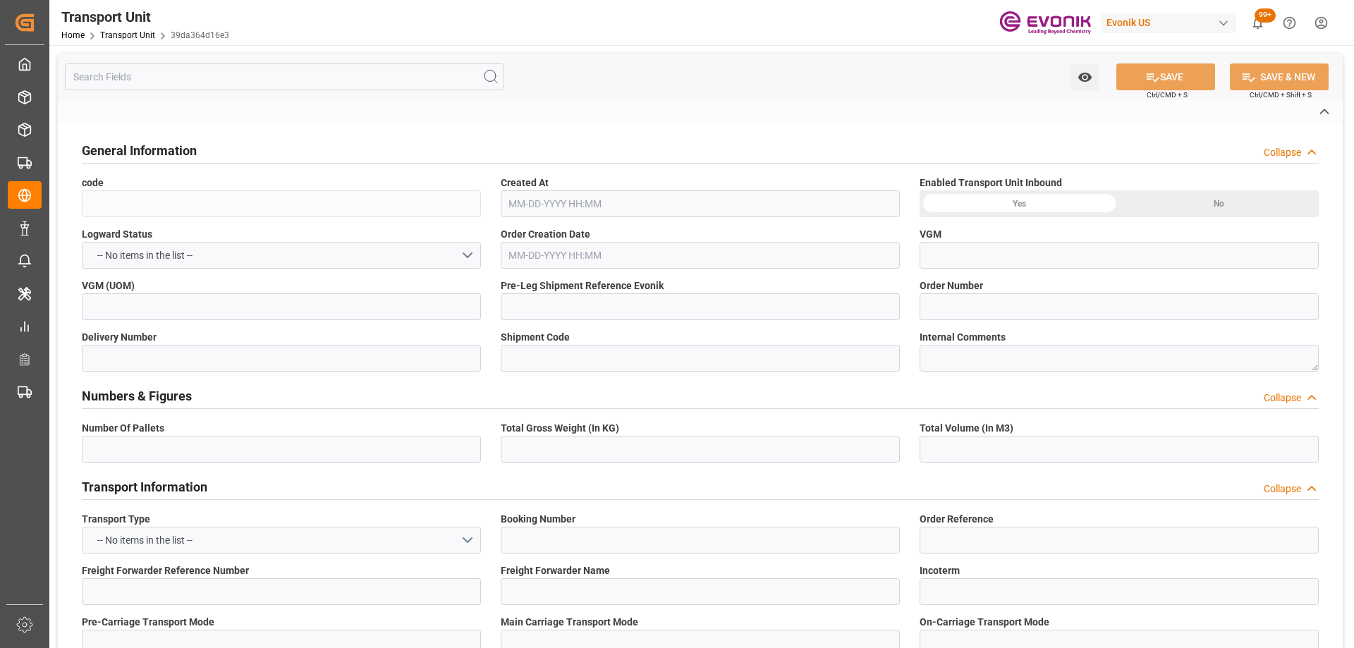
type input "ALRB"
type textarea "60409"
type input "[GEOGRAPHIC_DATA]"
type textarea "10307"
type input "[GEOGRAPHIC_DATA]"
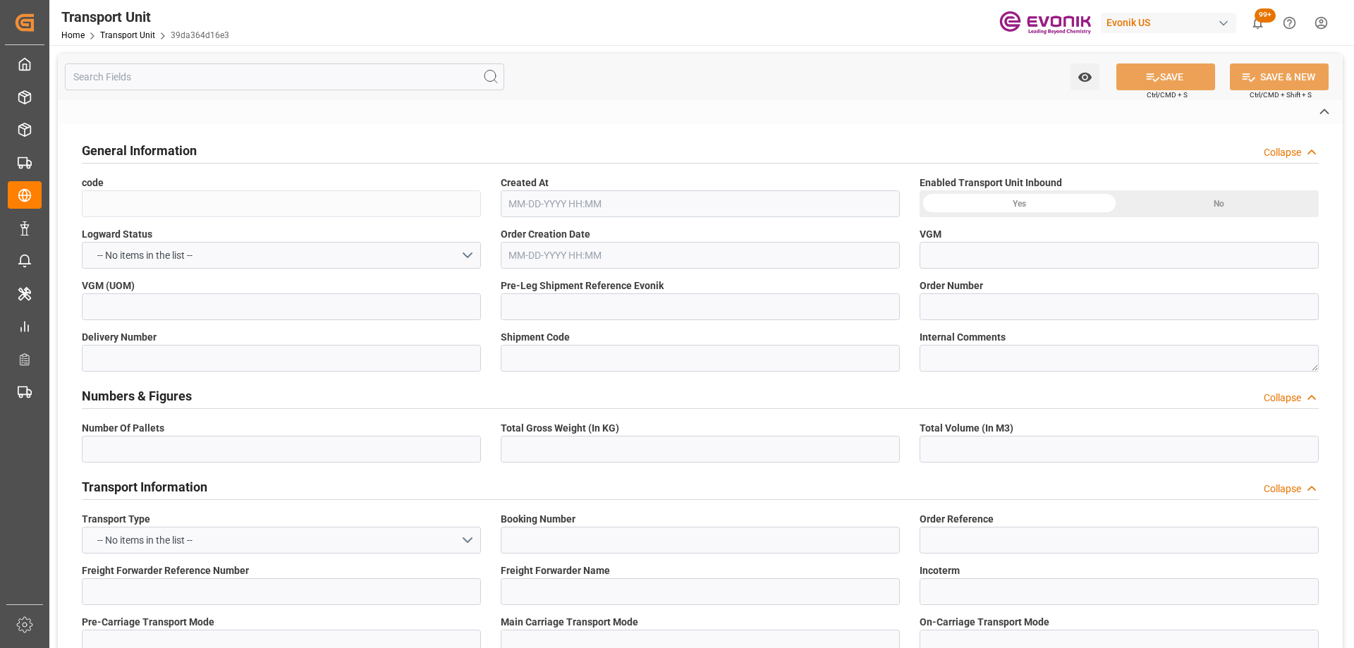
type input "[GEOGRAPHIC_DATA]"
type input "Rio Haina"
type textarea "Evonik Pre Leg Shipment Reference not filled"
type input "4006734696"
type input "kg"
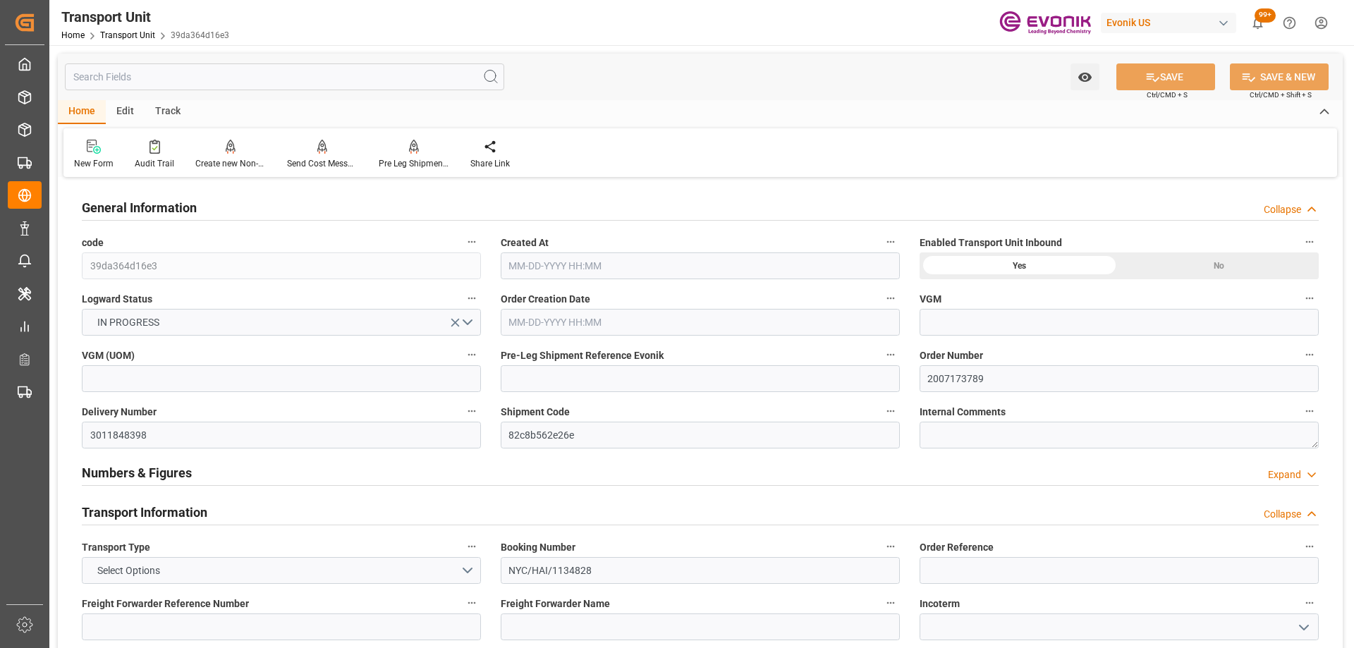
type input "AC Containerline"
type input "Leschaco Inc."
type input "USPEF"
type input "DOHAI"
type input "1654.2"
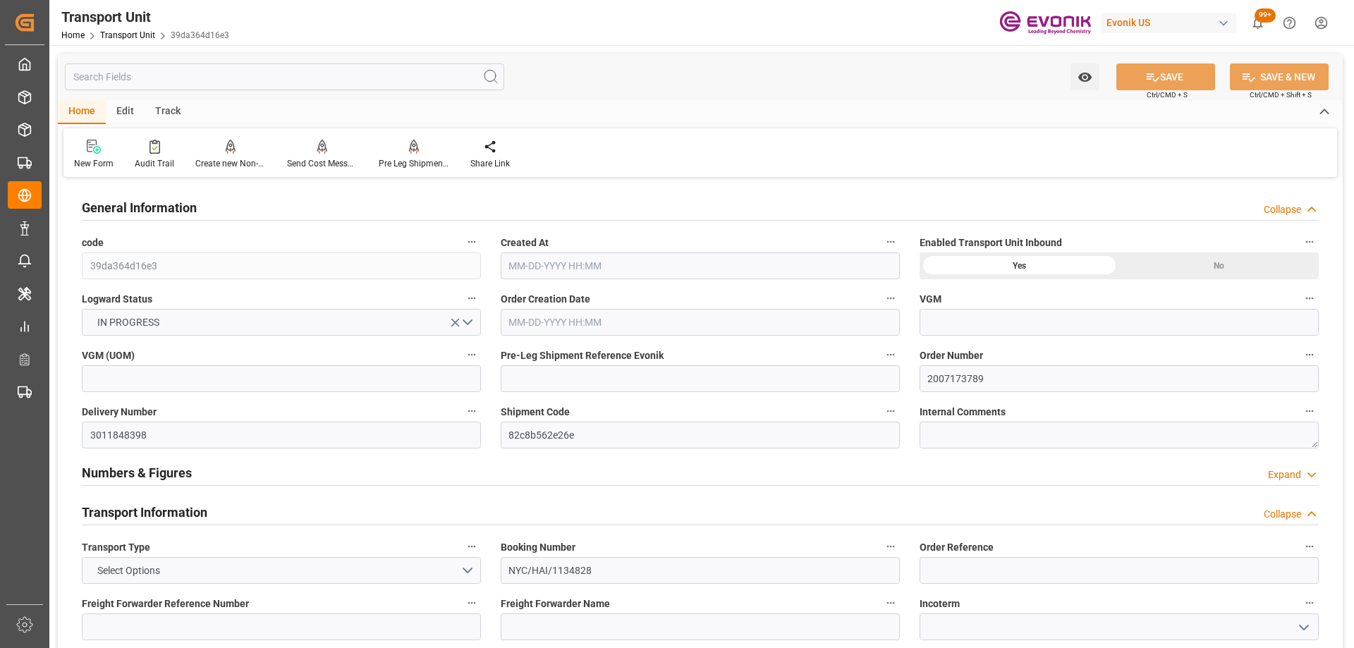
type input "[DATE] 10:40"
type input "[DATE]"
type input "[DATE] 00:00"
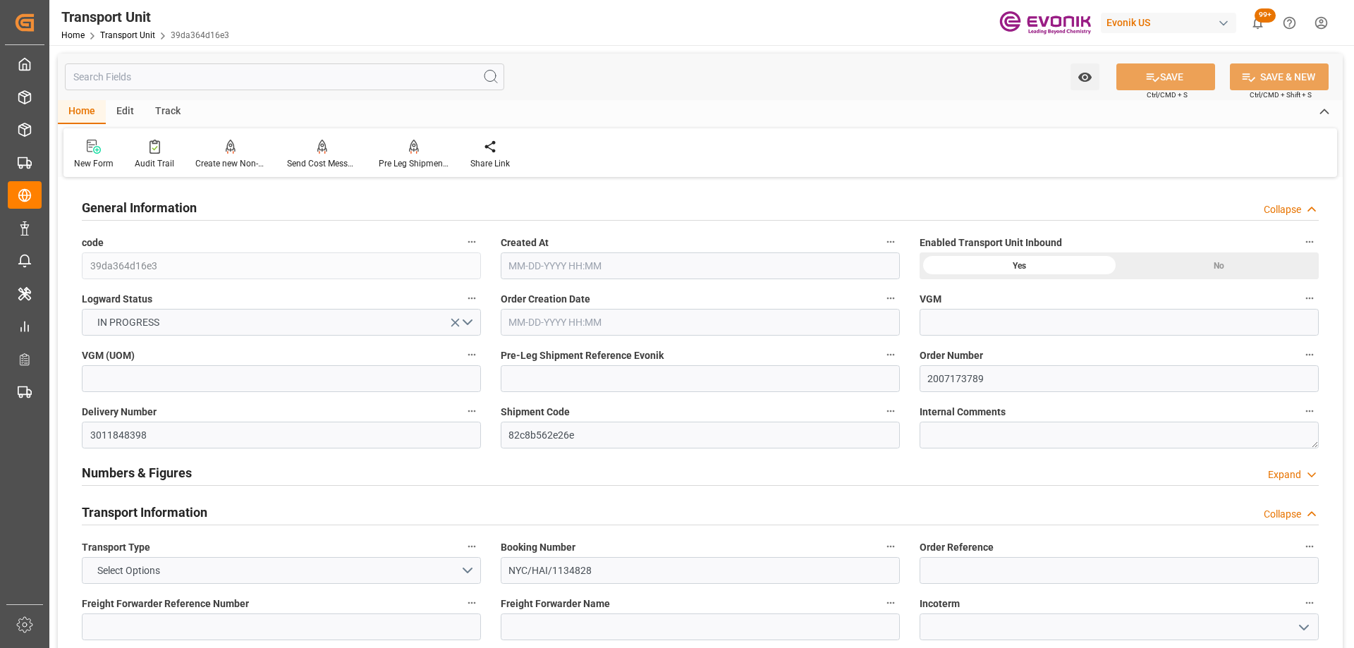
type input "[DATE] 00:00"
type input "[DATE] 10:00"
type input "AC Containerline"
type input "Leschaco Inc."
type input "USPEF"
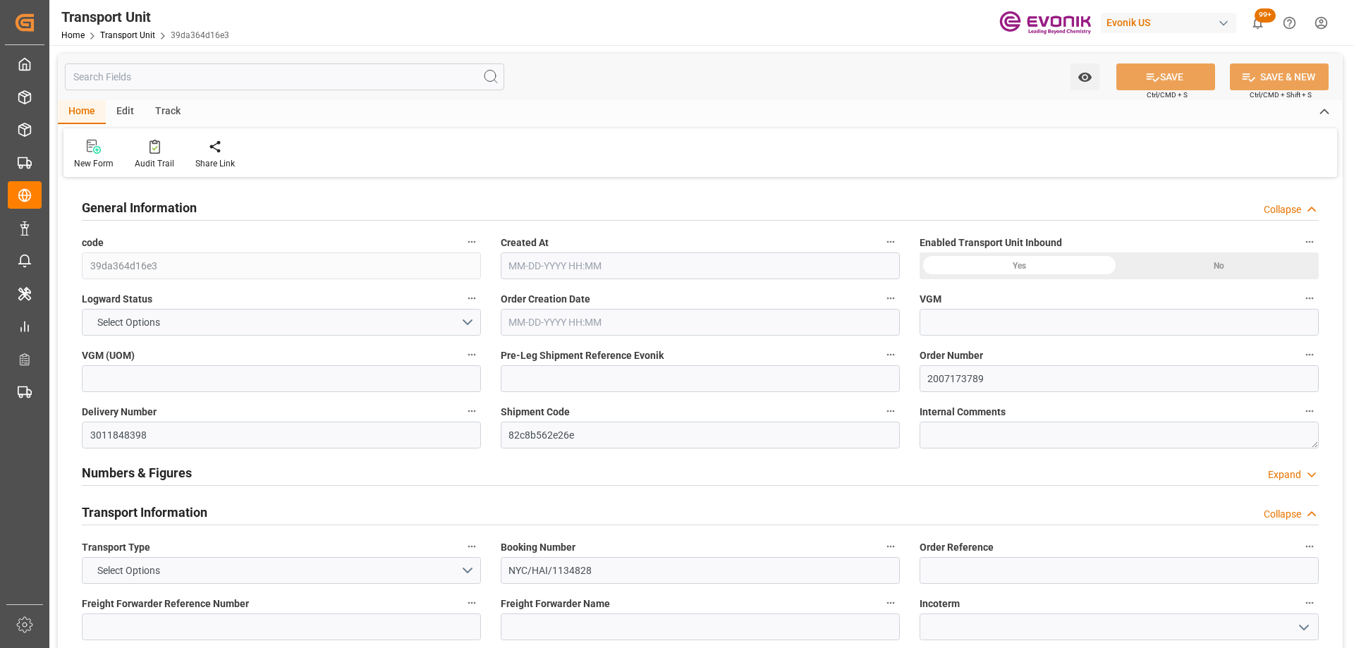
type input "DOHAI"
type input "1654.2"
type input "[DATE] 10:40"
type input "[DATE]"
type input "[DATE] 00:00"
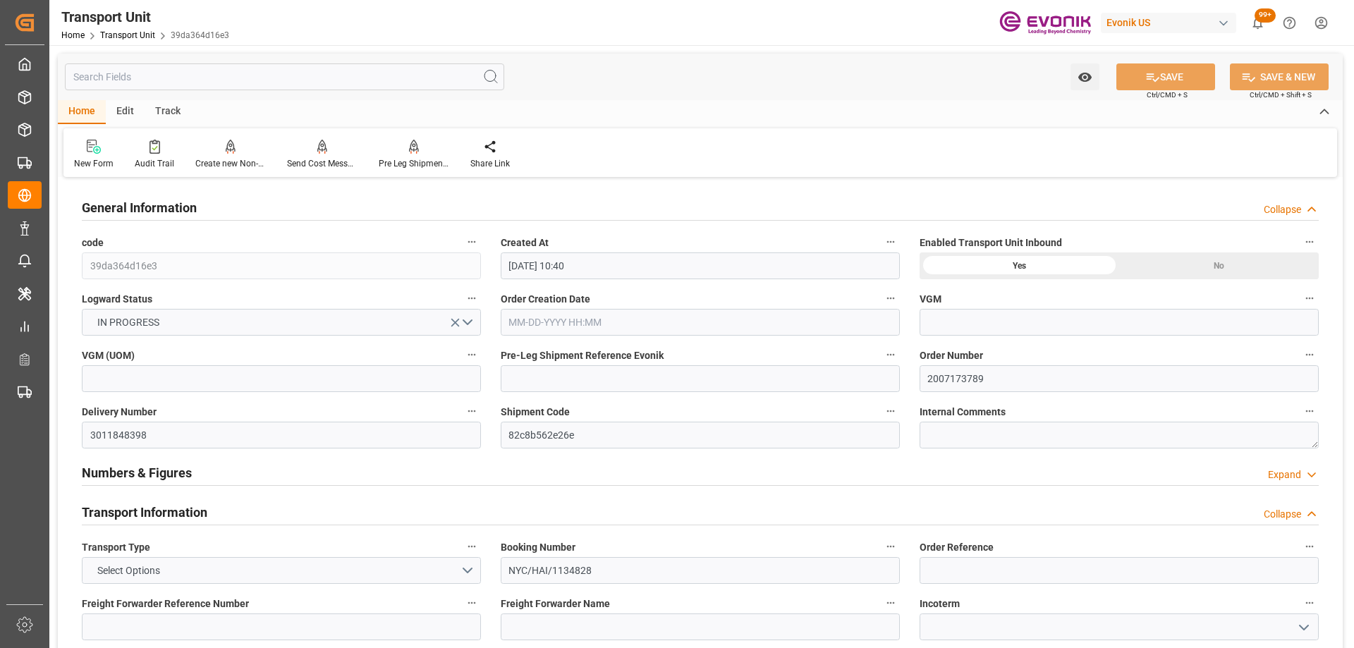
type input "[DATE] 00:00"
type input "[DATE] 10:00"
click at [410, 162] on div "Pre Leg Shipment Inbound" at bounding box center [414, 163] width 70 height 13
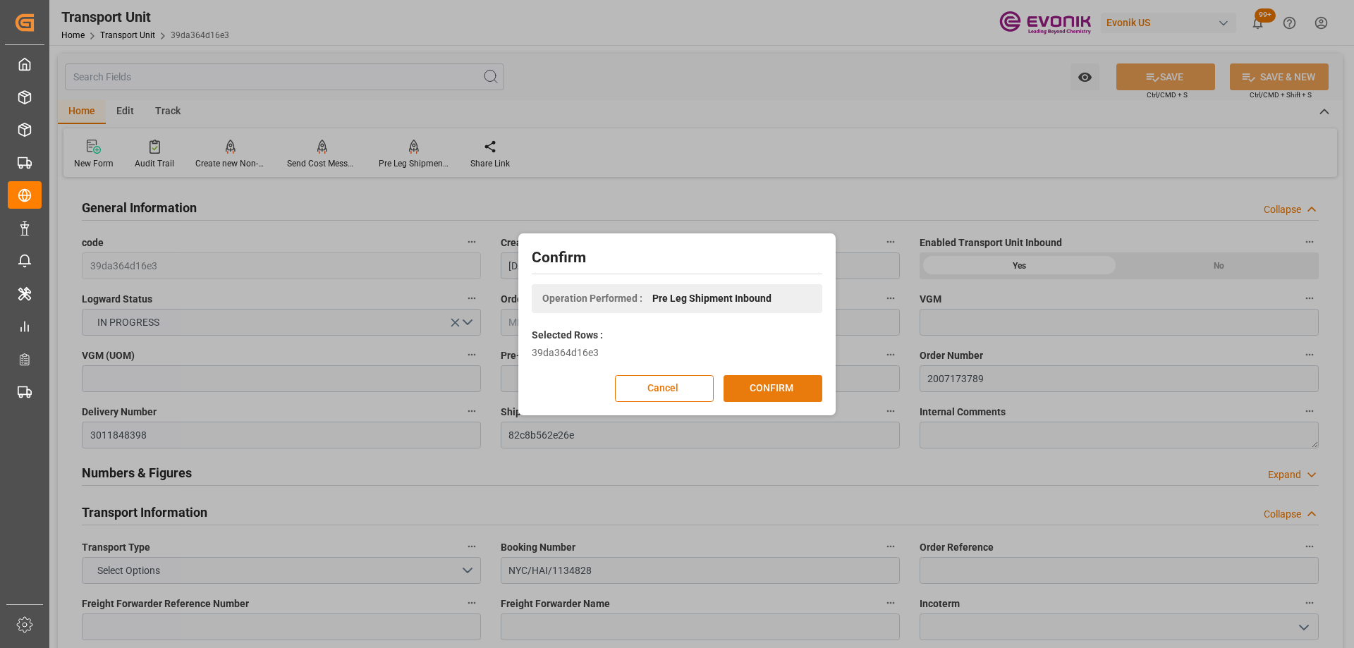
click at [785, 391] on button "CONFIRM" at bounding box center [772, 388] width 99 height 27
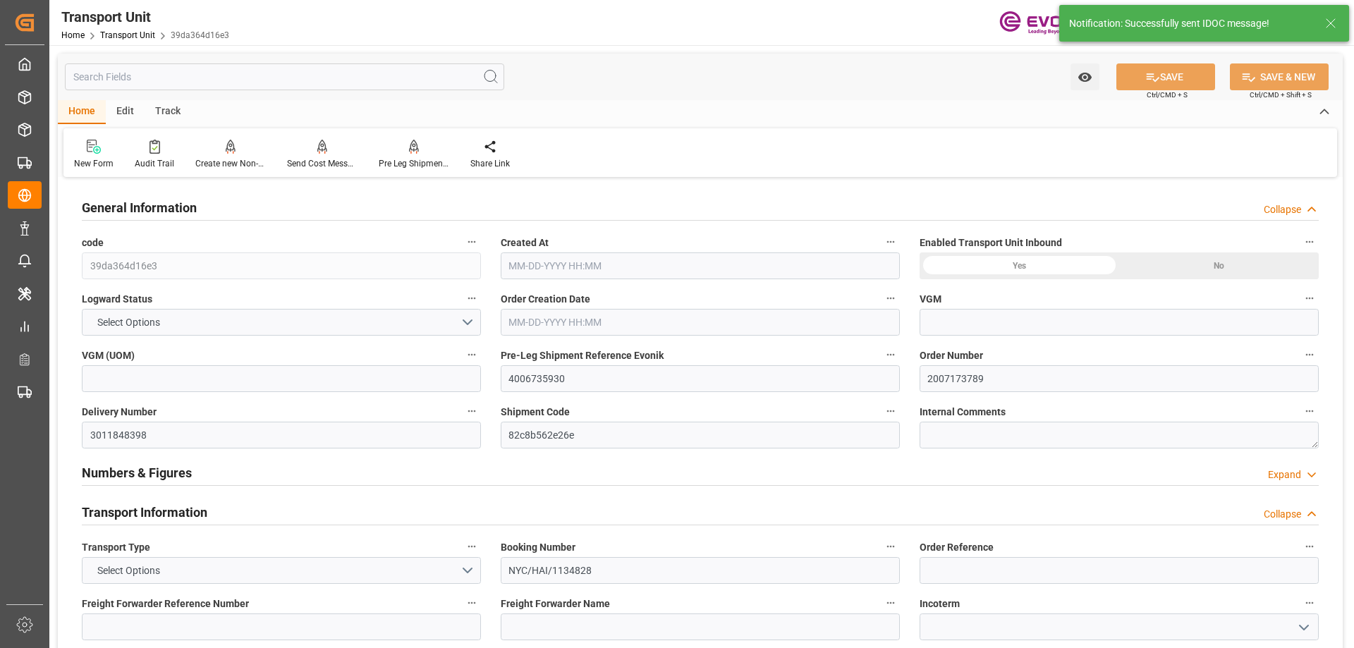
type input "0"
type input "AC Containerline"
type input "Leschaco Inc."
type input "USPEF"
type input "DOHAI"
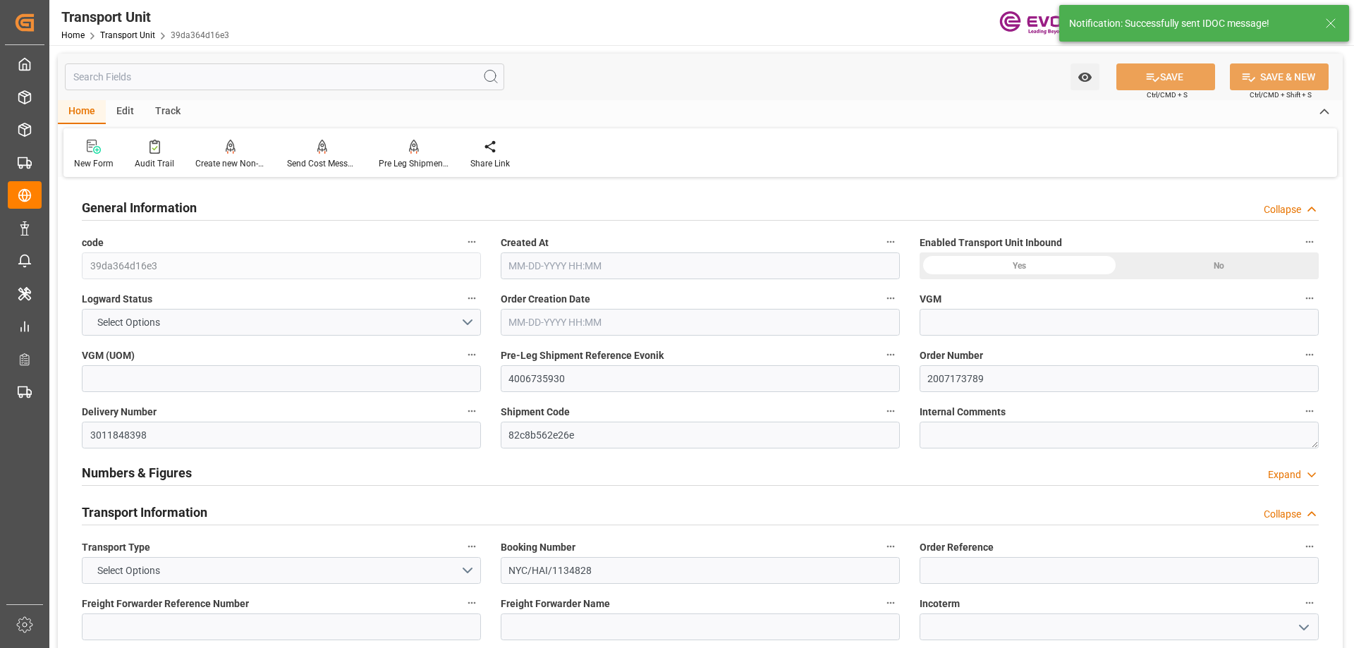
type input "1654.2"
type input "[DATE] 10:40"
type input "[DATE]"
type input "[DATE] 00:00"
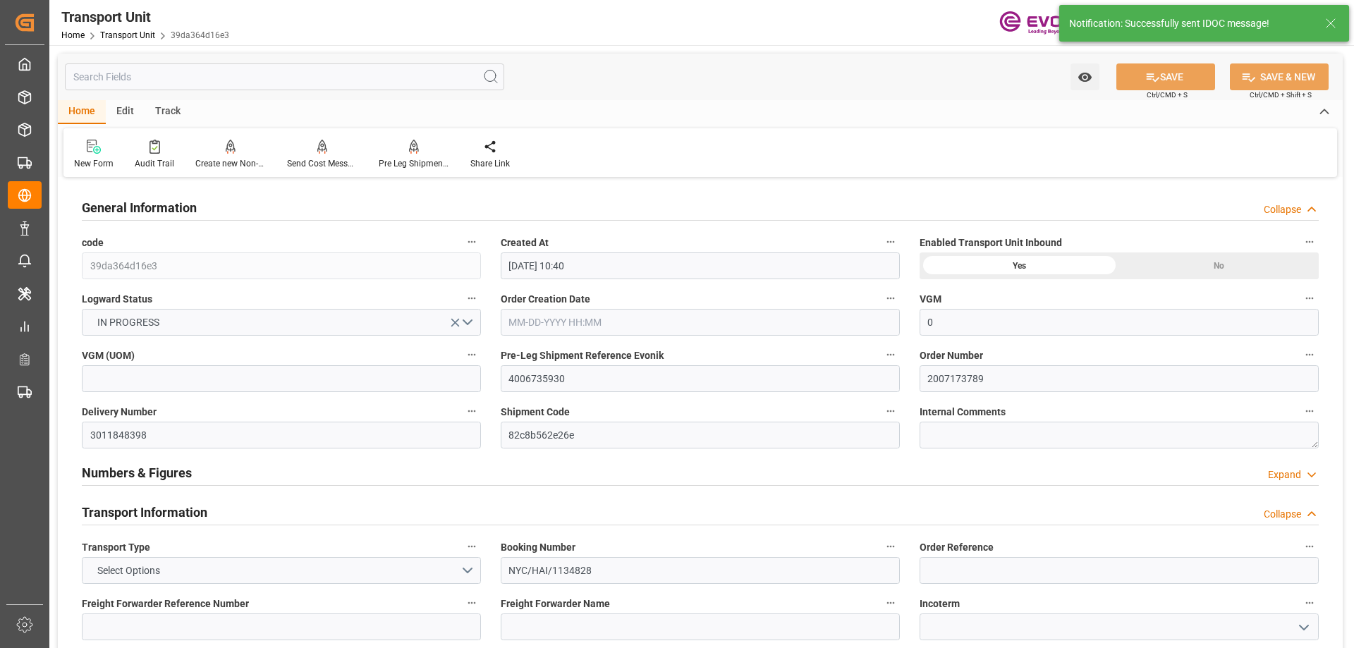
type input "[DATE] 00:00"
type input "[DATE] 10:00"
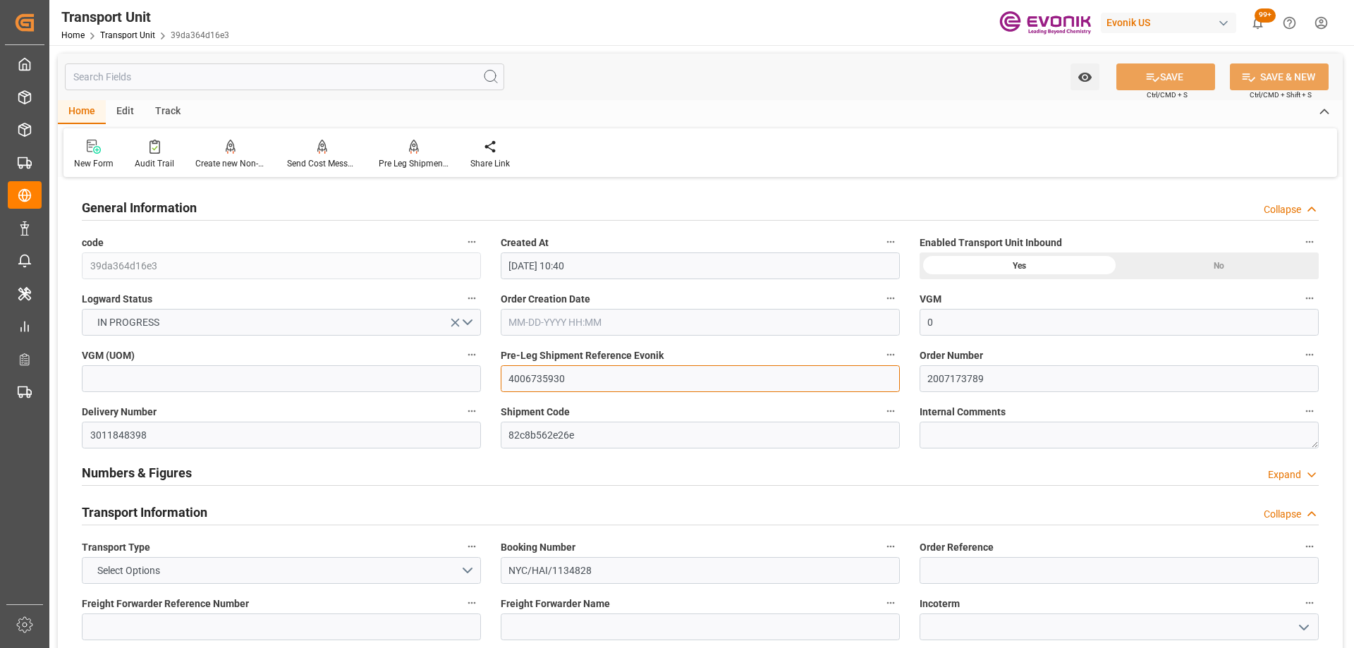
drag, startPoint x: 569, startPoint y: 372, endPoint x: 450, endPoint y: 354, distance: 119.8
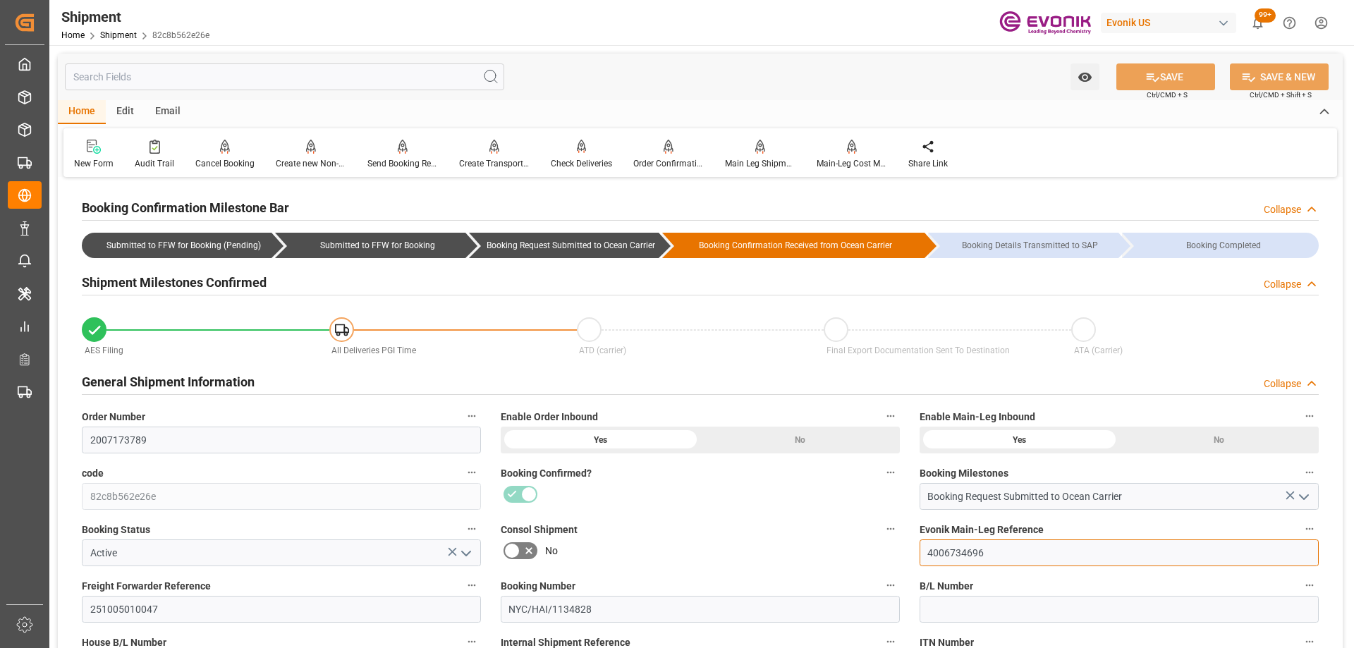
drag, startPoint x: 1040, startPoint y: 562, endPoint x: 846, endPoint y: 523, distance: 197.7
click at [789, 510] on div "Booking Confirmed?" at bounding box center [700, 486] width 419 height 56
click at [760, 543] on div "No" at bounding box center [700, 550] width 399 height 23
